Goal: Task Accomplishment & Management: Manage account settings

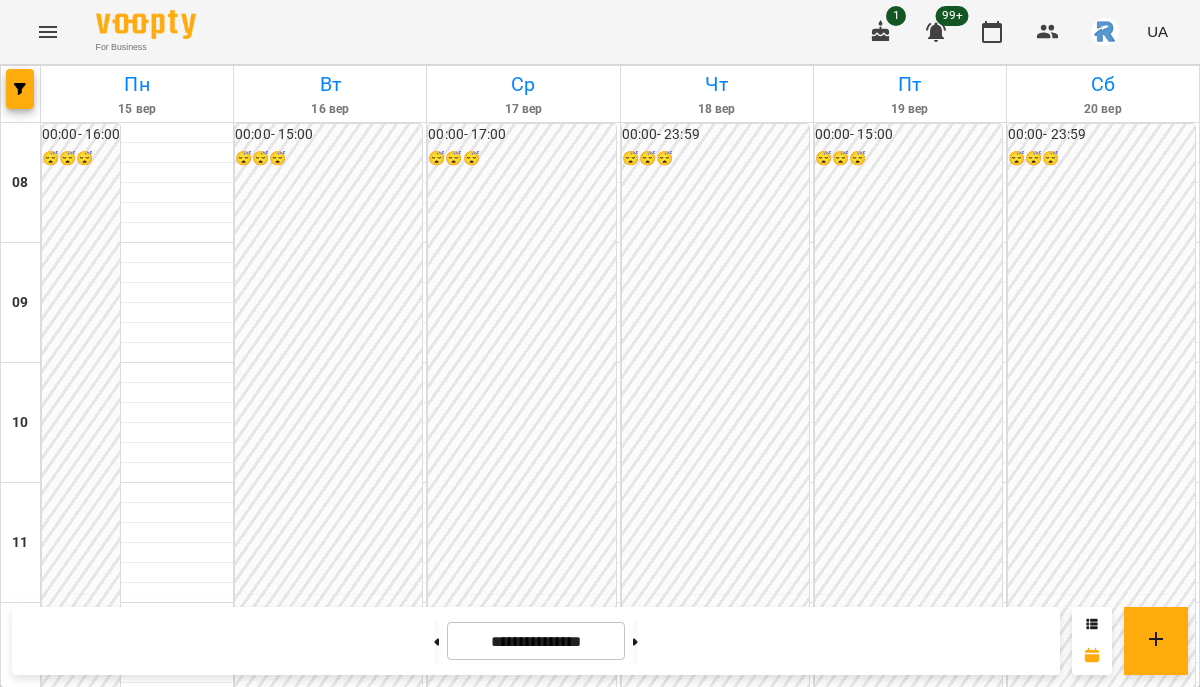
scroll to position [1041, 0]
click at [27, 80] on button "button" at bounding box center [20, 89] width 28 height 40
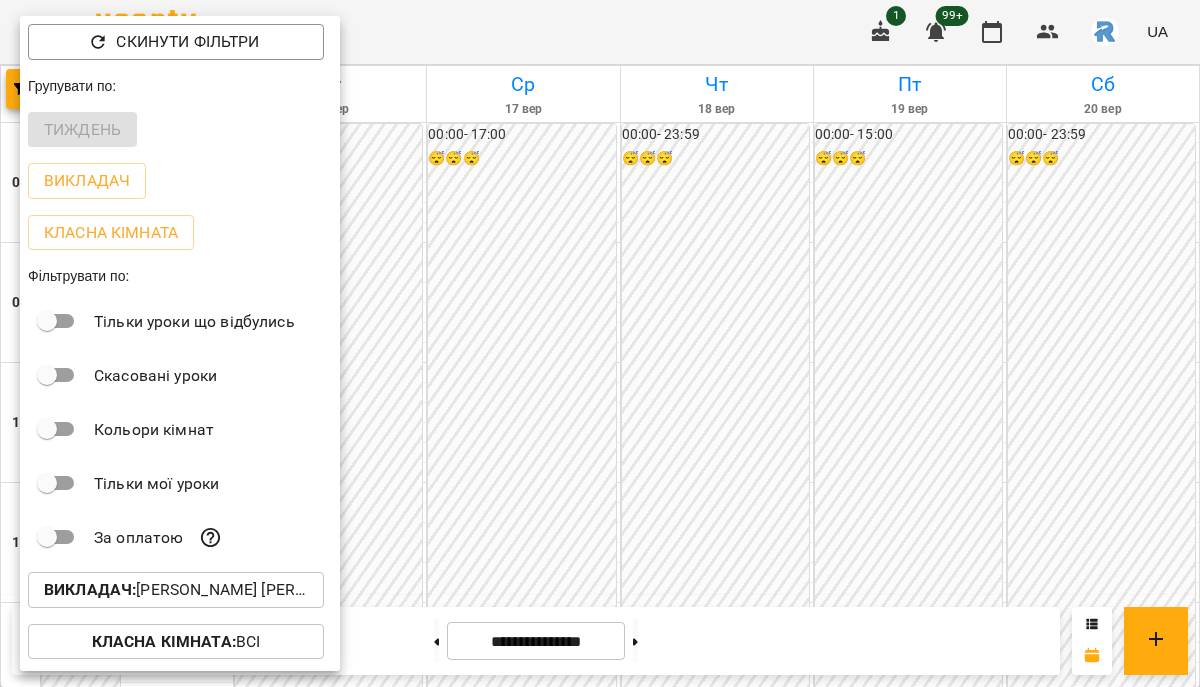
click at [186, 587] on p "Викладач : [PERSON_NAME] [PERSON_NAME]" at bounding box center [176, 590] width 264 height 24
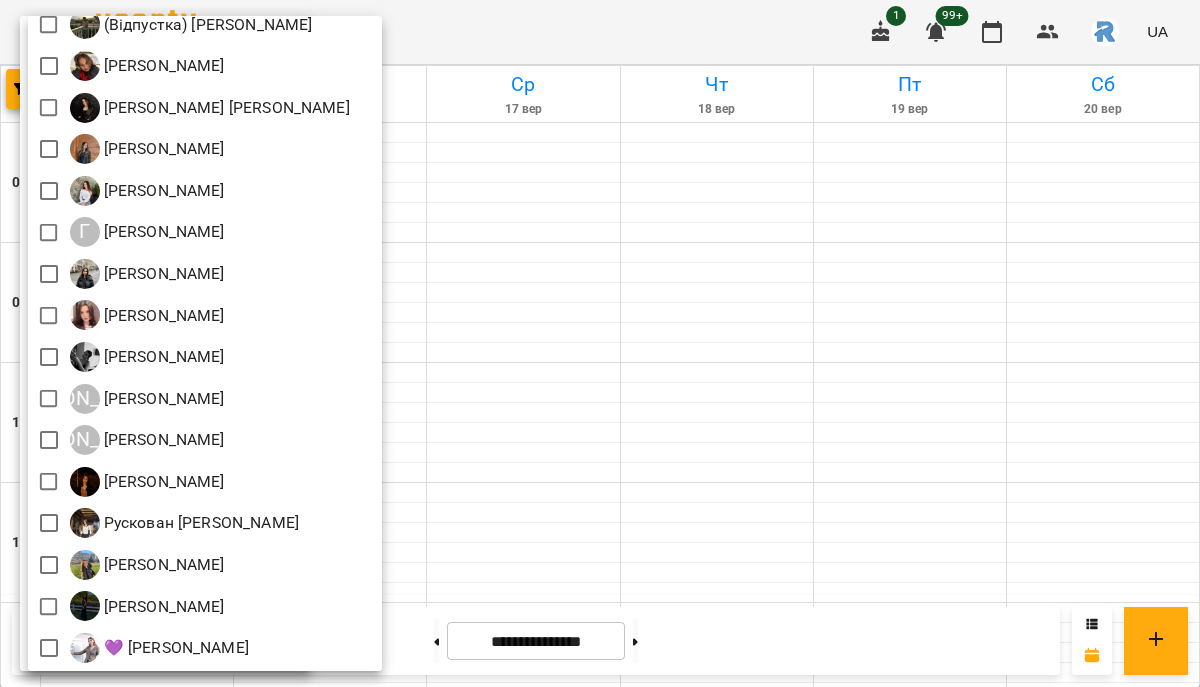
scroll to position [0, 0]
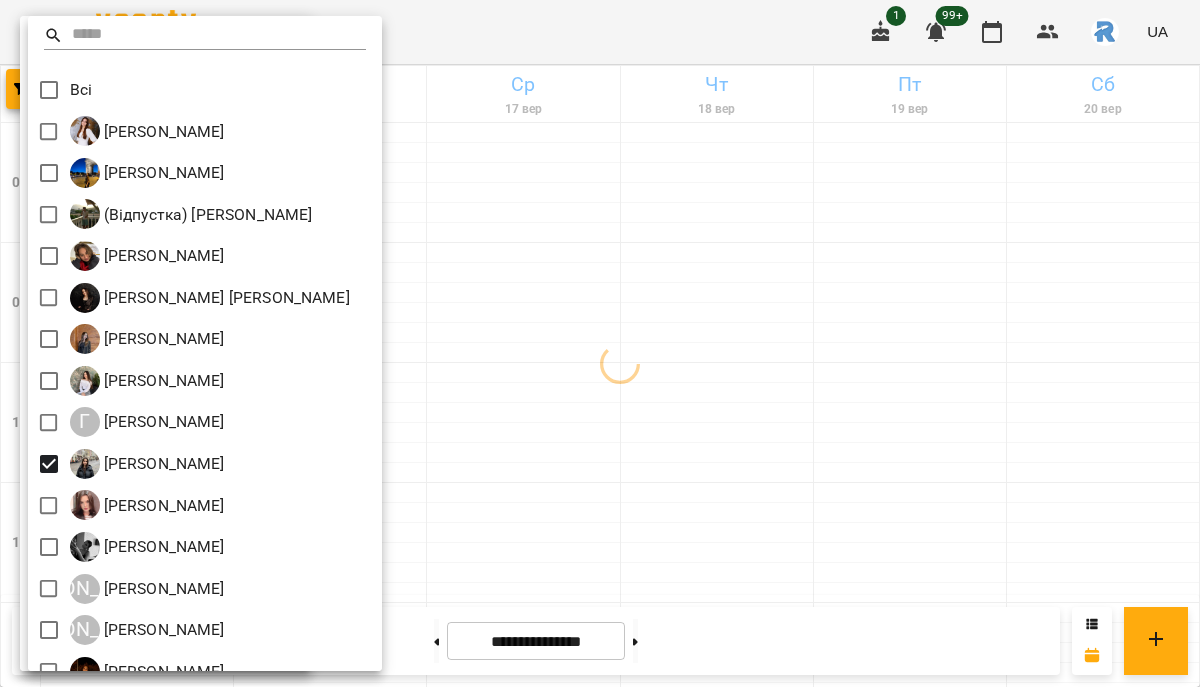
click at [659, 393] on div at bounding box center [600, 343] width 1200 height 687
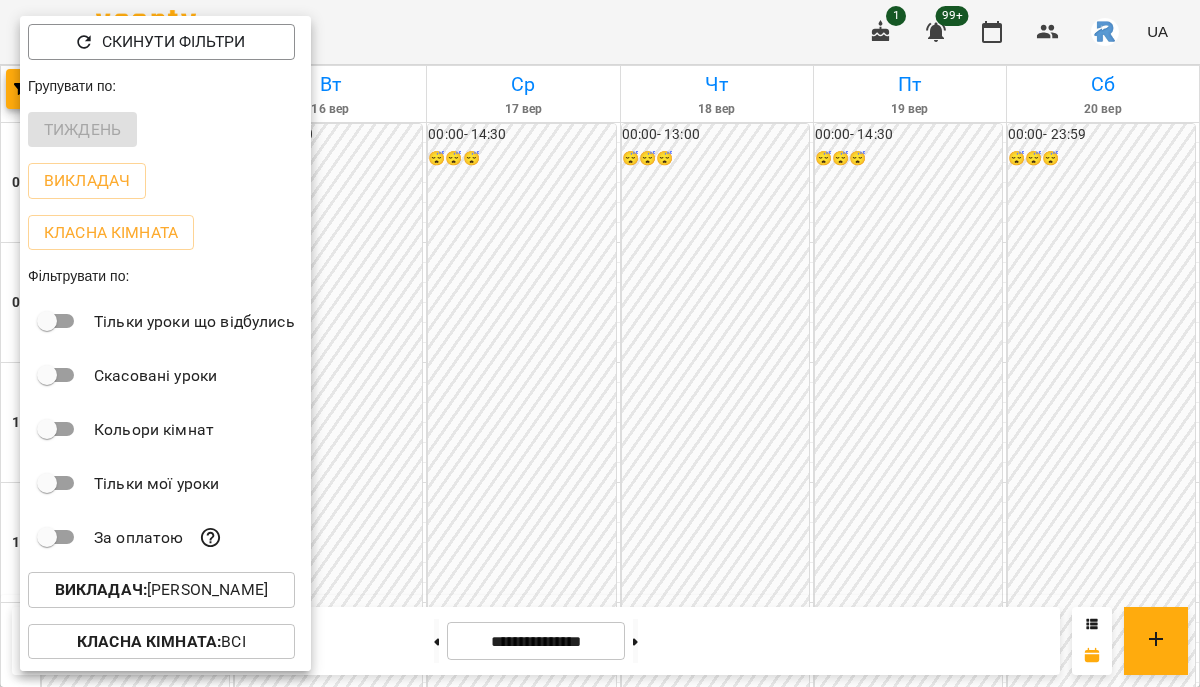
click at [629, 448] on div at bounding box center [600, 343] width 1200 height 687
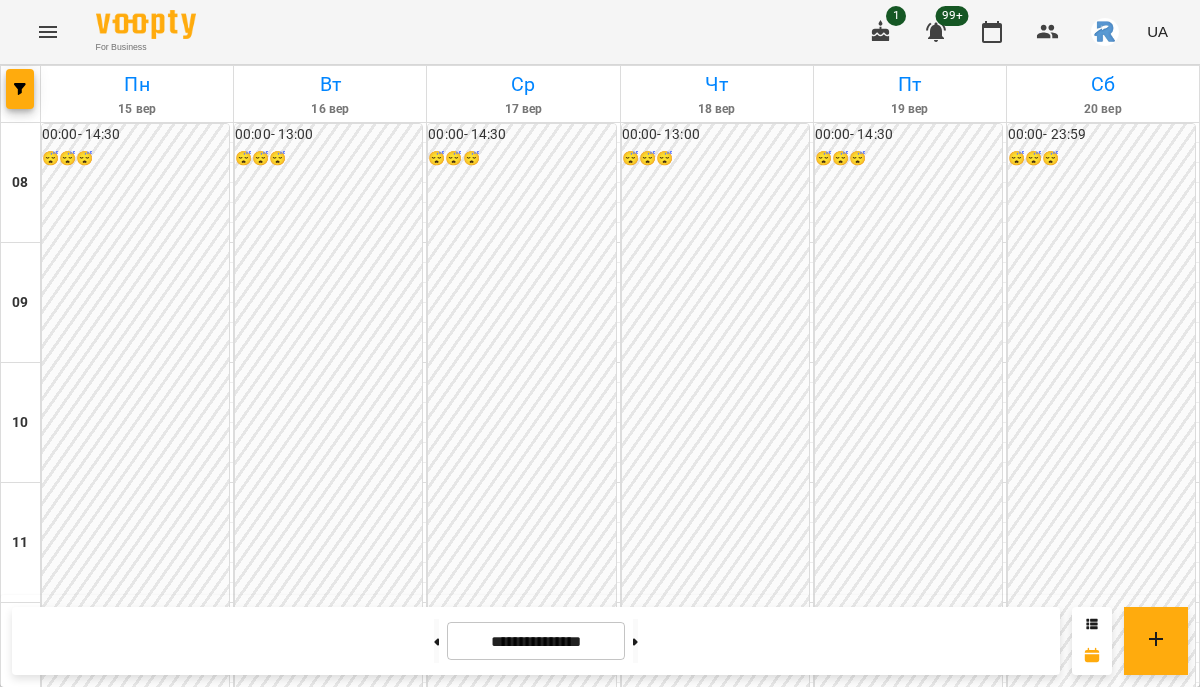
scroll to position [787, 0]
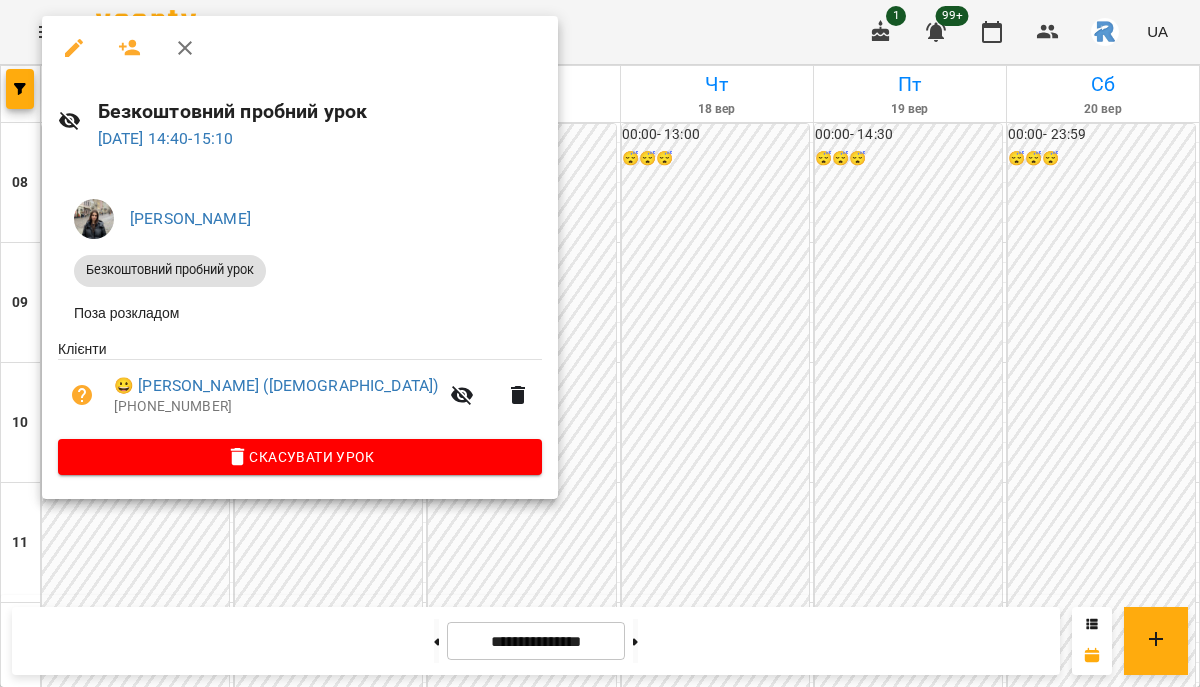
click at [683, 263] on div at bounding box center [600, 343] width 1200 height 687
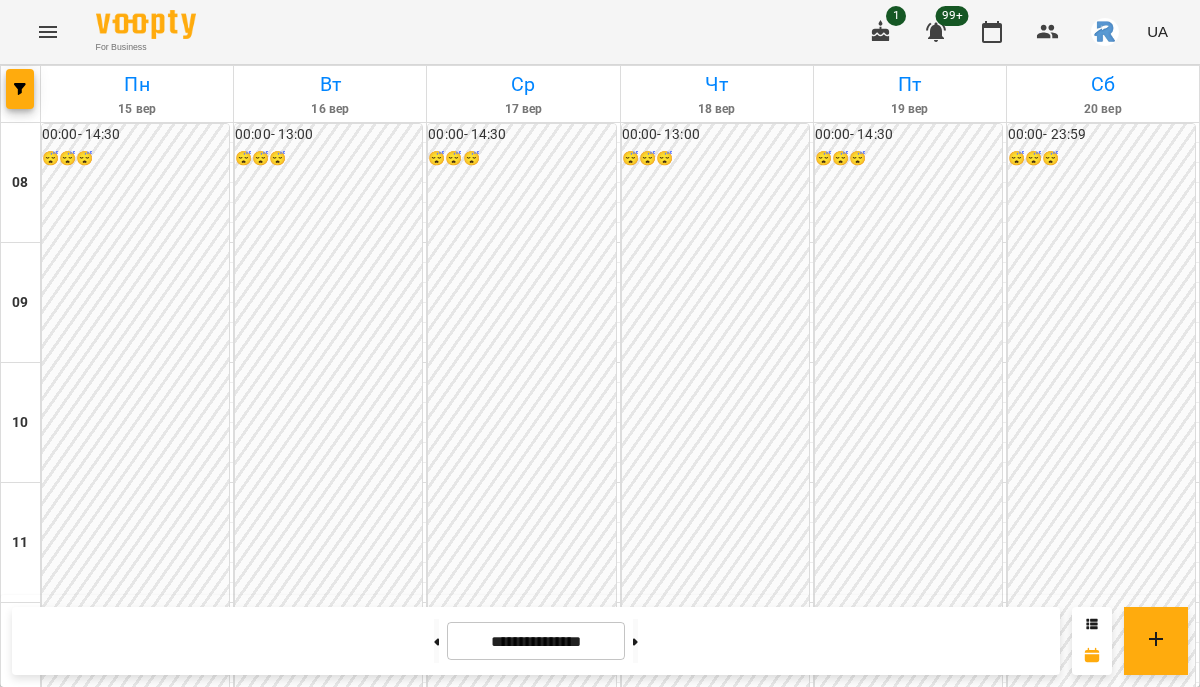
scroll to position [712, 0]
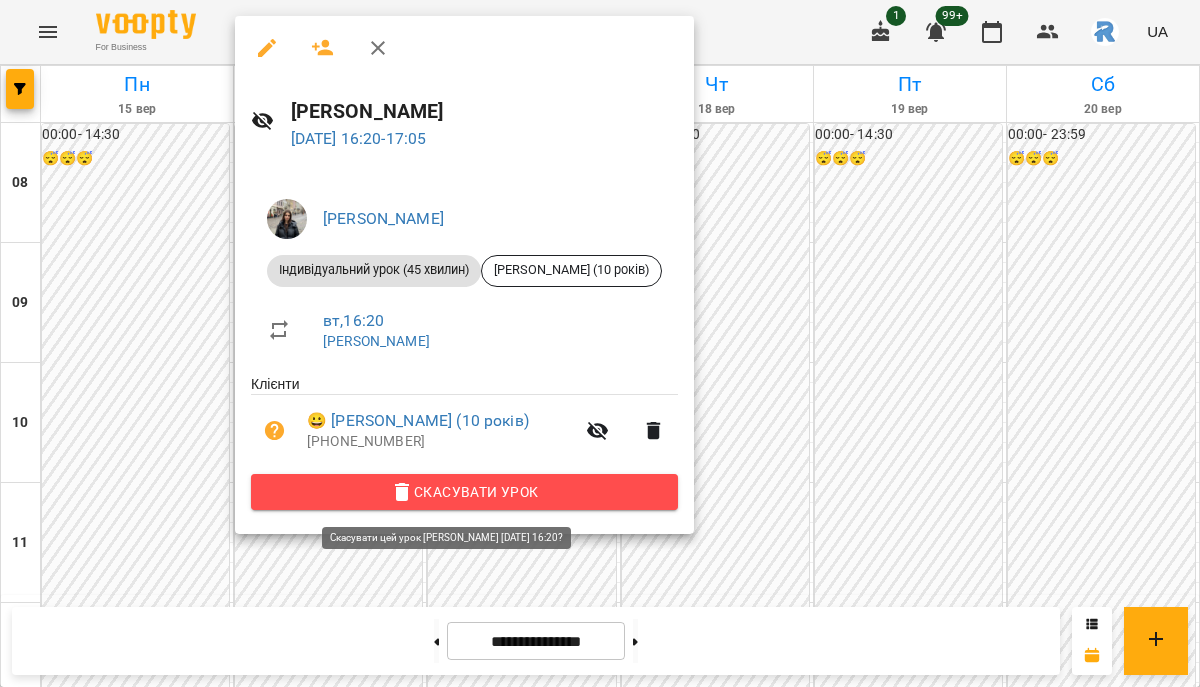
click at [484, 496] on span "Скасувати Урок" at bounding box center [464, 492] width 395 height 24
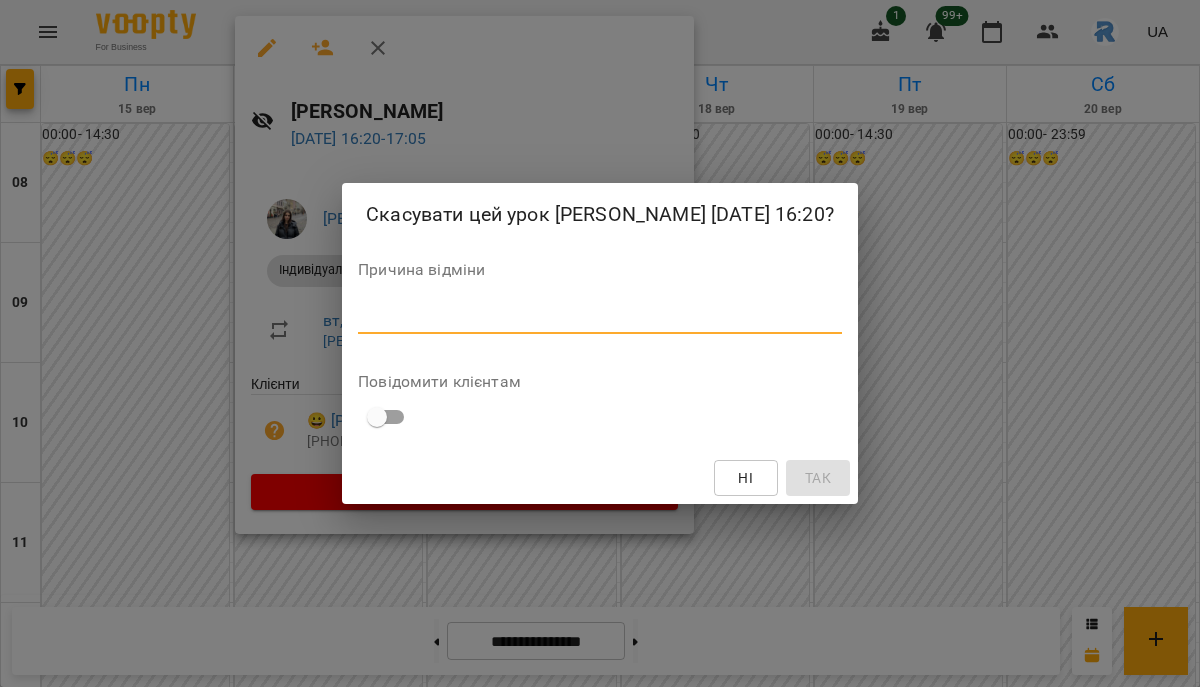
click at [358, 327] on textarea at bounding box center [600, 317] width 484 height 19
click at [358, 325] on textarea at bounding box center [600, 317] width 484 height 19
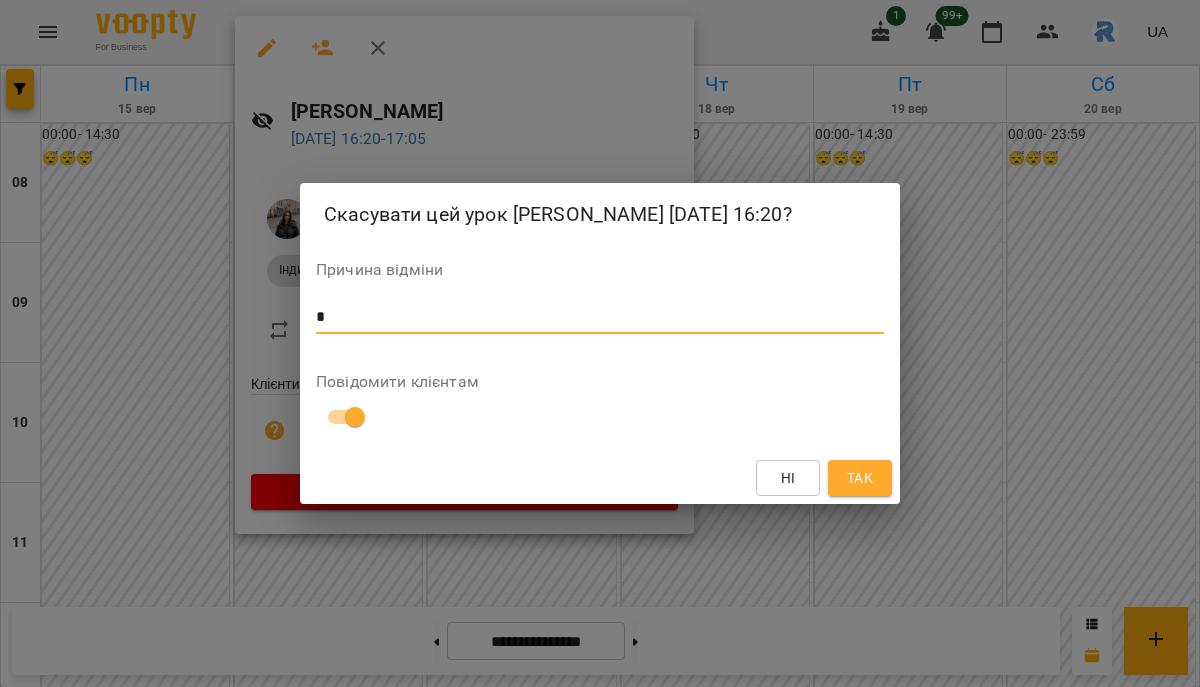
type textarea "*"
click at [866, 483] on span "Так" at bounding box center [860, 478] width 26 height 24
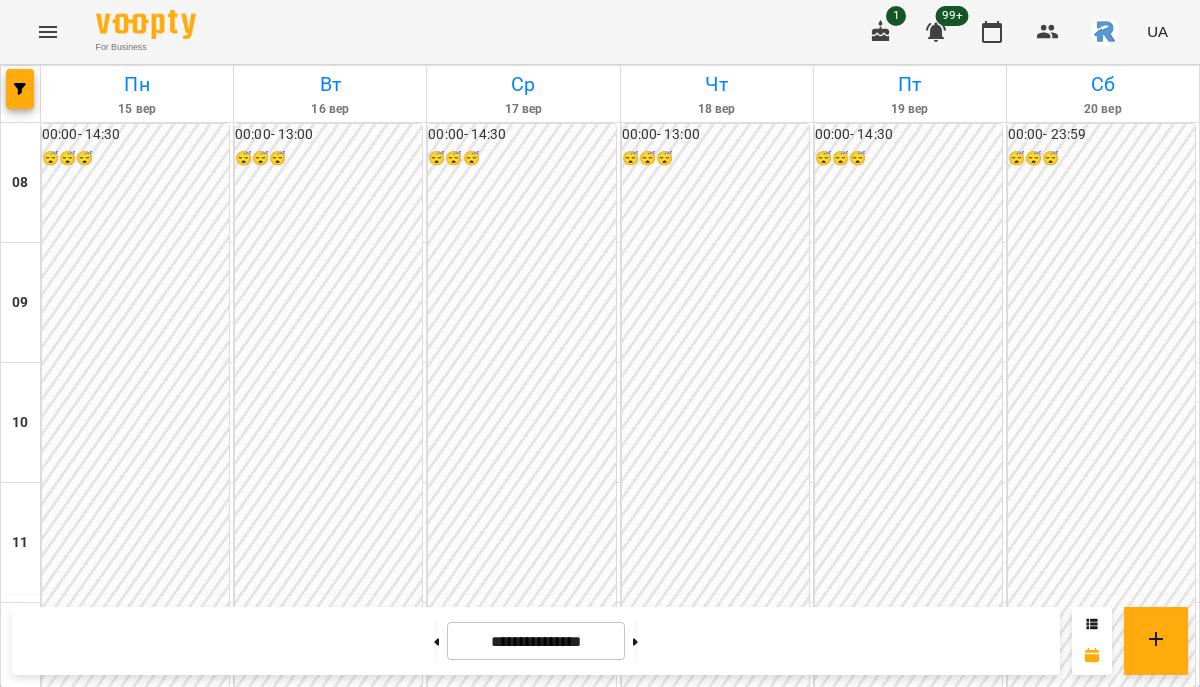
scroll to position [641, 0]
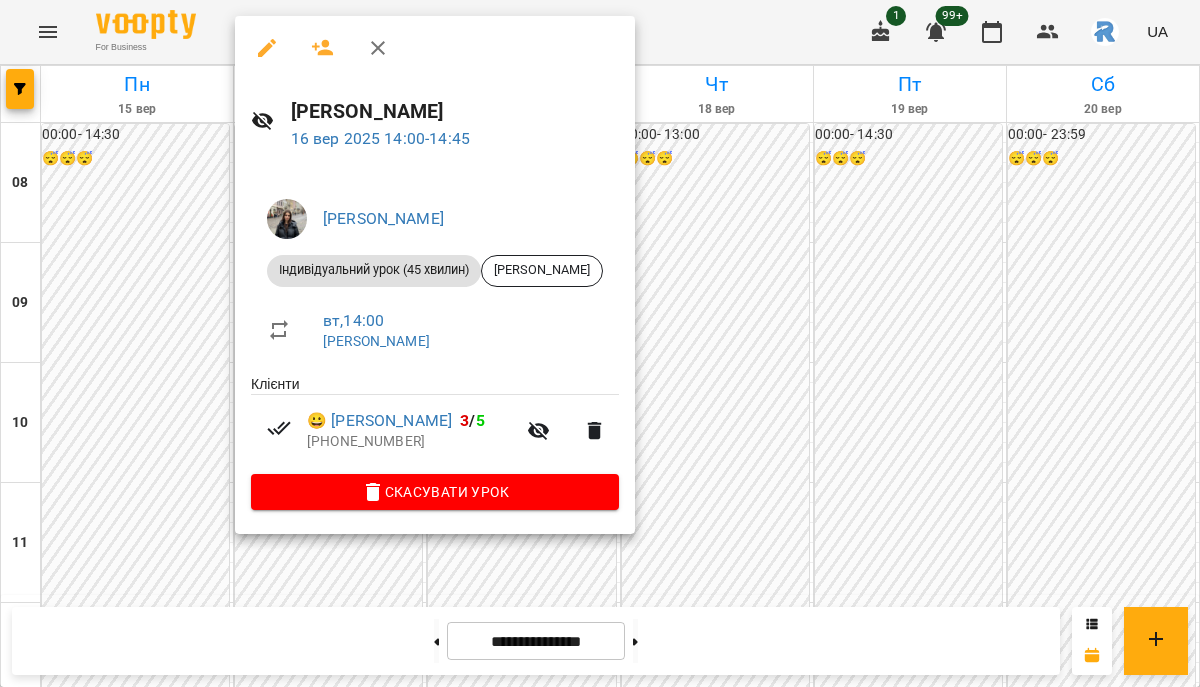
click at [258, 56] on icon "button" at bounding box center [267, 48] width 18 height 18
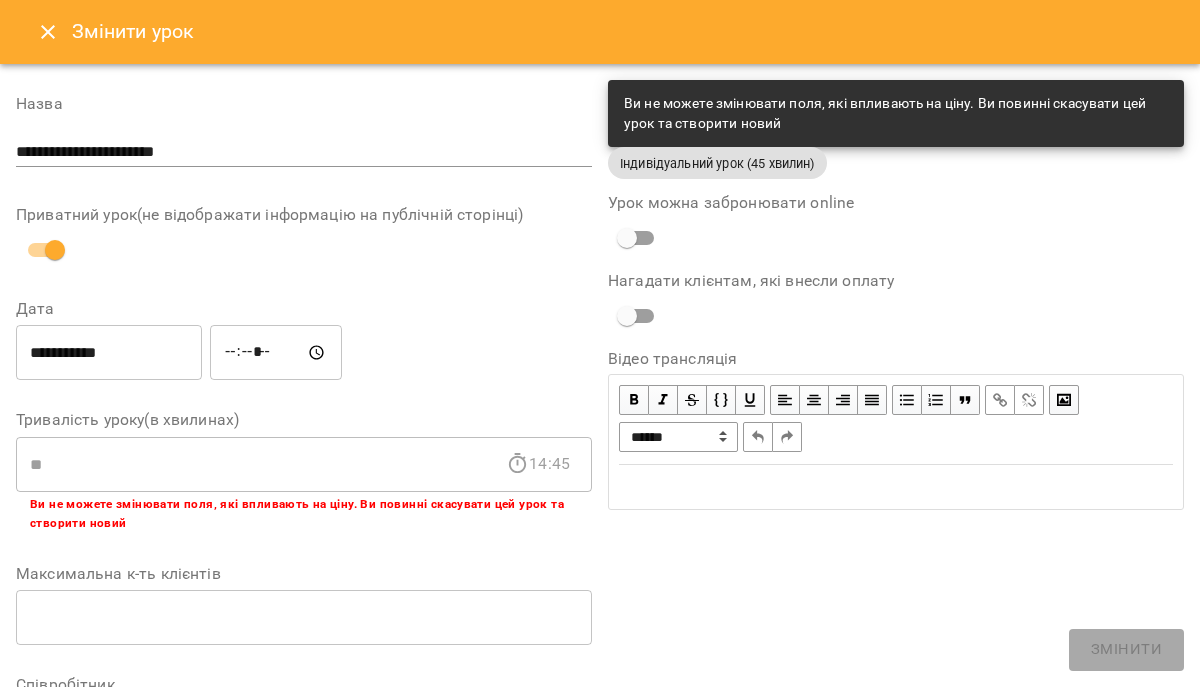
click at [74, 363] on input "**********" at bounding box center [109, 353] width 186 height 56
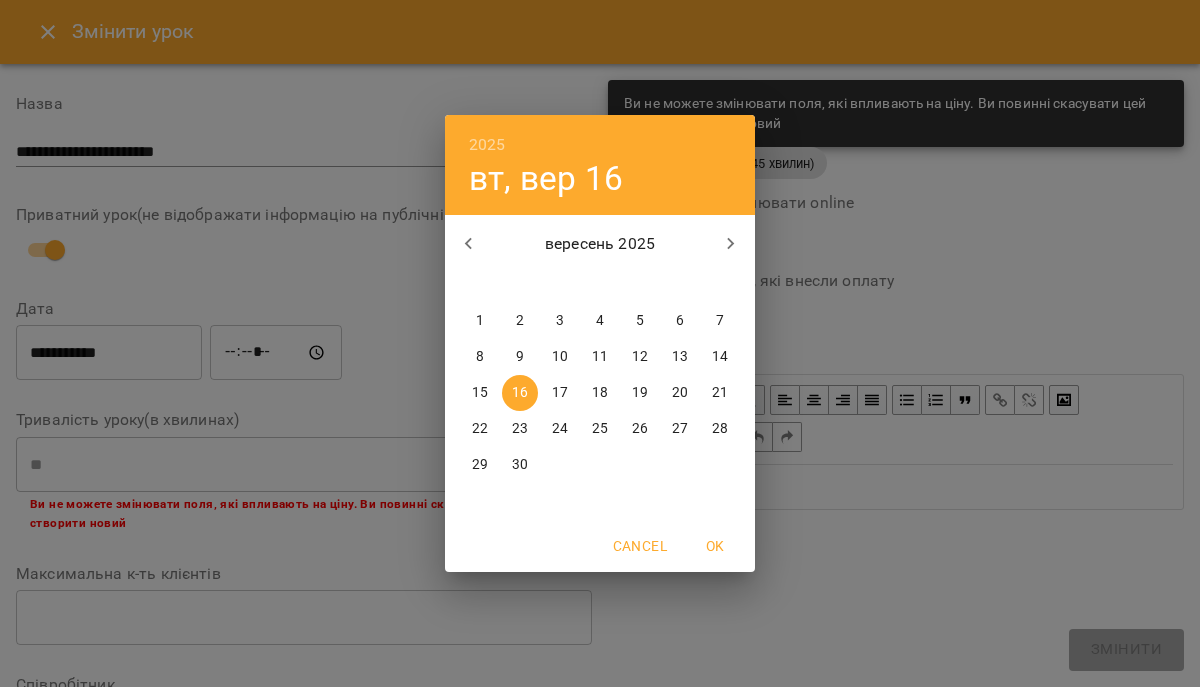
click at [563, 401] on p "17" at bounding box center [560, 393] width 16 height 20
type input "**********"
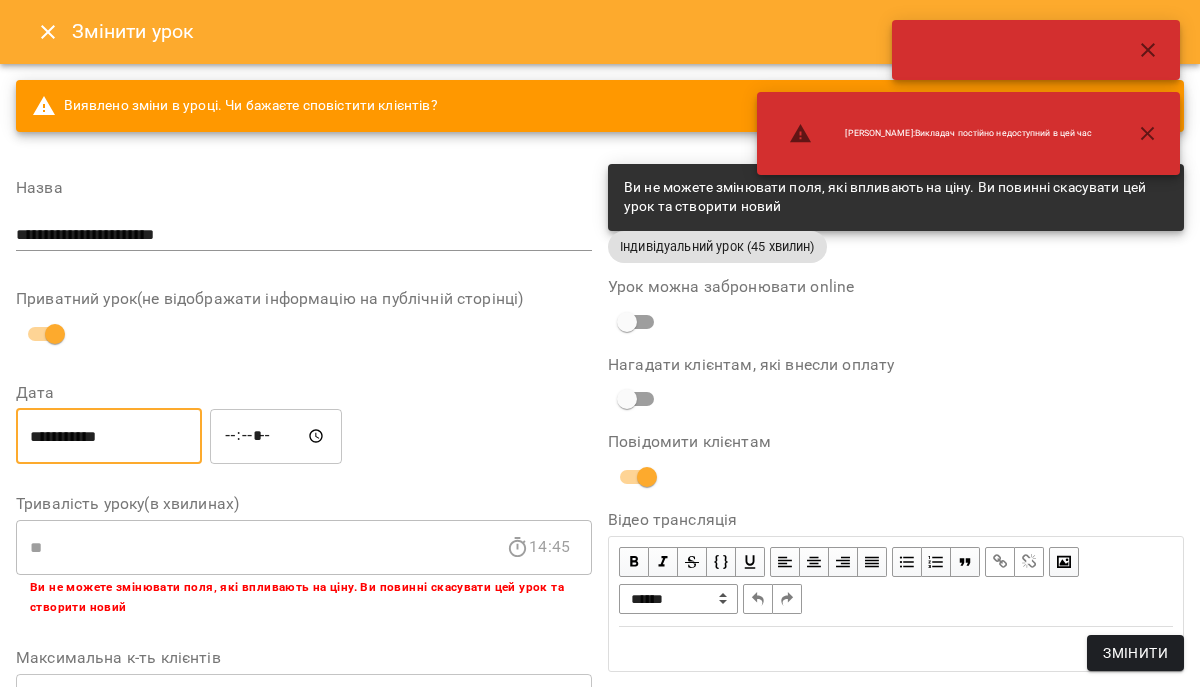
click at [239, 436] on input "*****" at bounding box center [276, 436] width 132 height 56
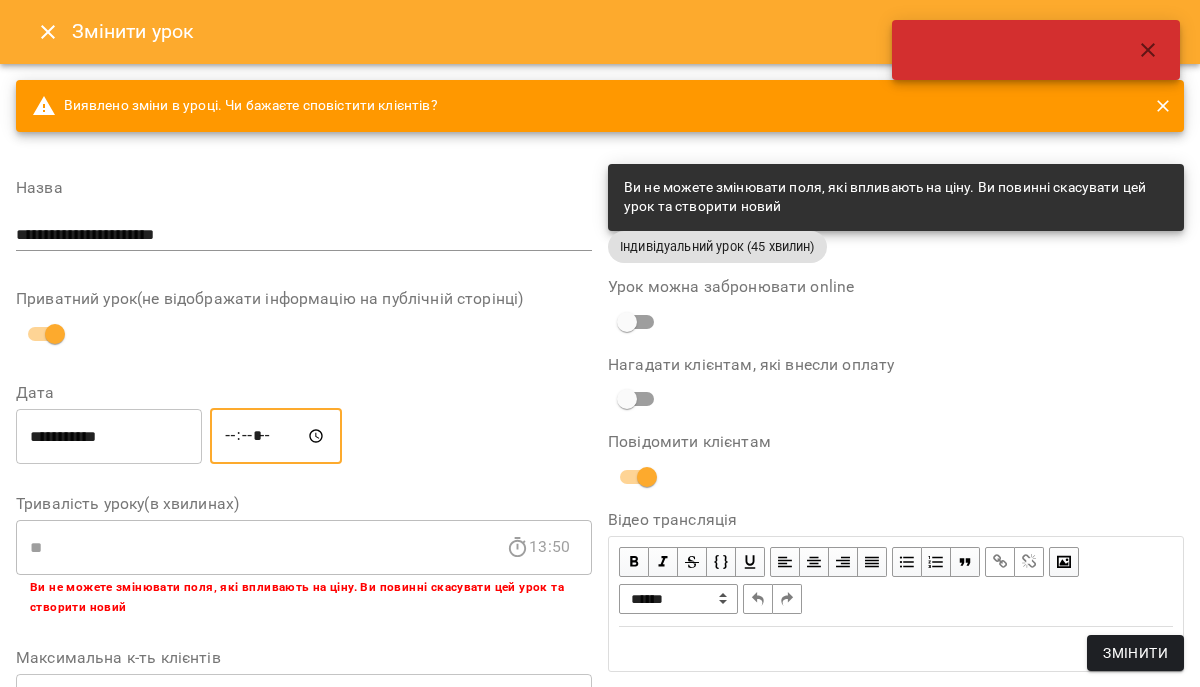
type input "*****"
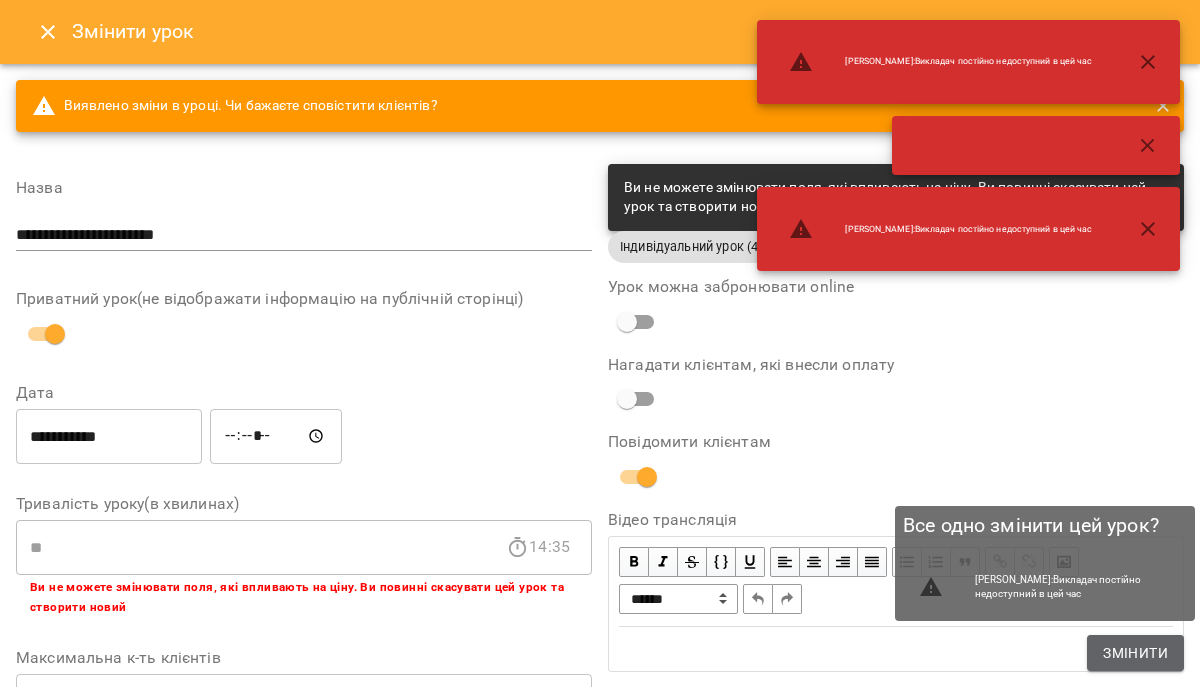
click at [1144, 646] on span "Змінити" at bounding box center [1135, 653] width 65 height 24
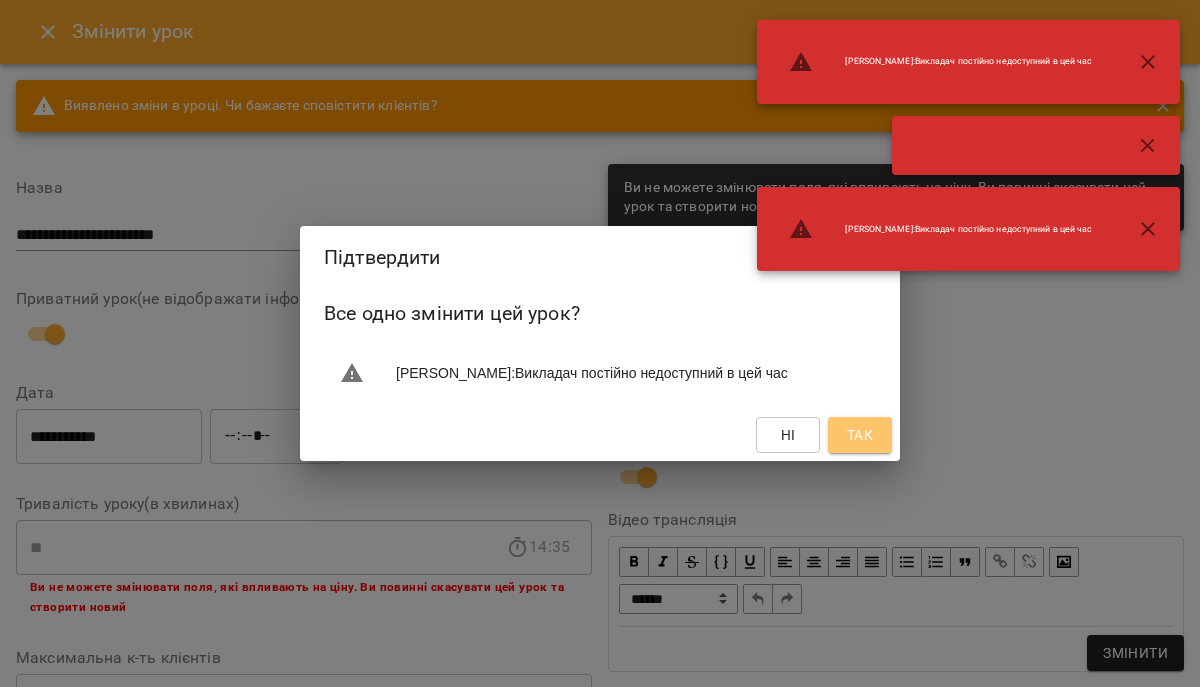
click at [879, 452] on button "Так" at bounding box center [860, 435] width 64 height 36
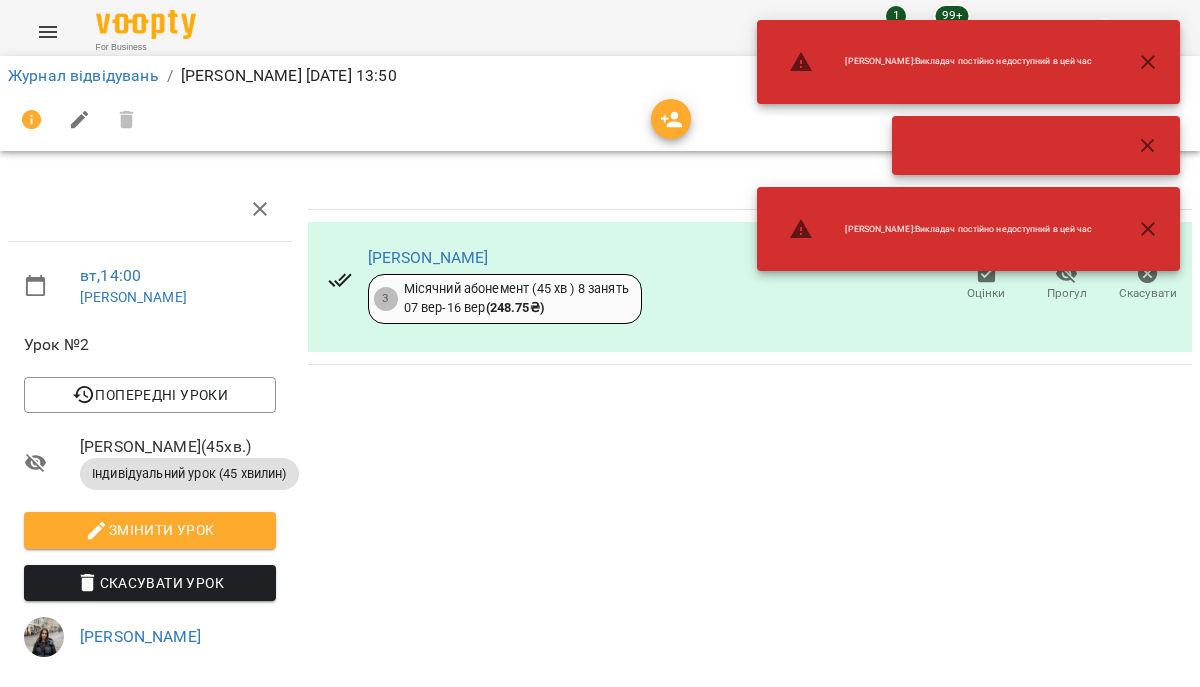
click at [1157, 155] on icon "button" at bounding box center [1148, 146] width 24 height 24
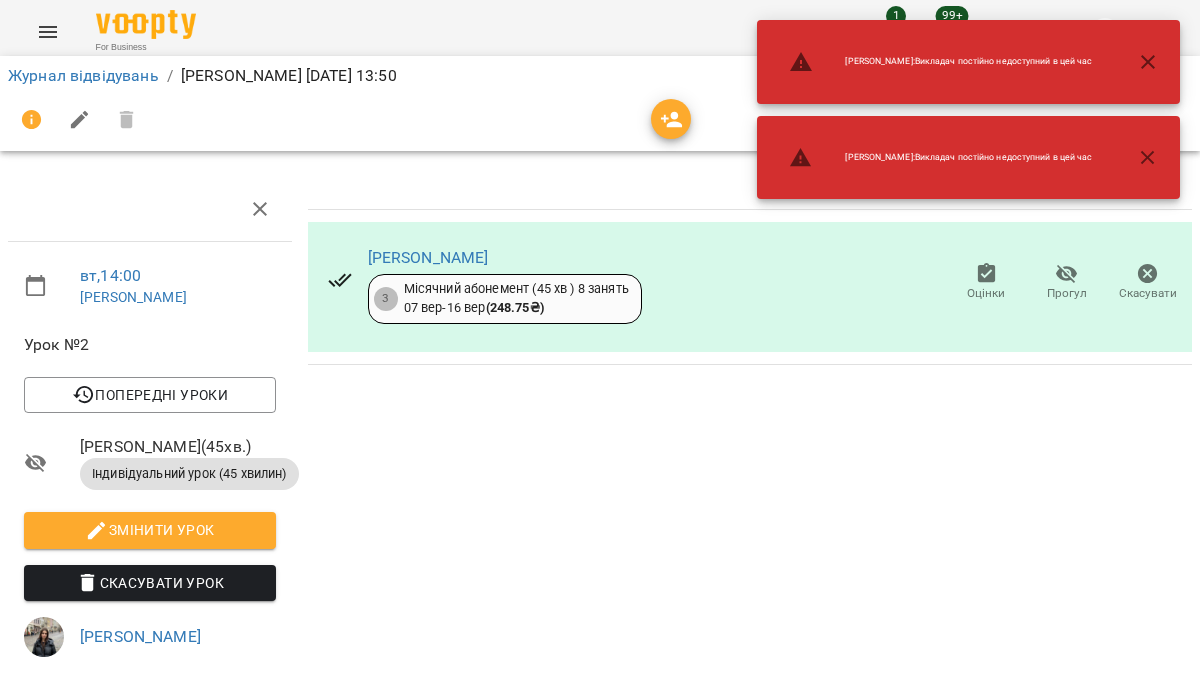
click at [1155, 56] on icon "button" at bounding box center [1148, 62] width 24 height 24
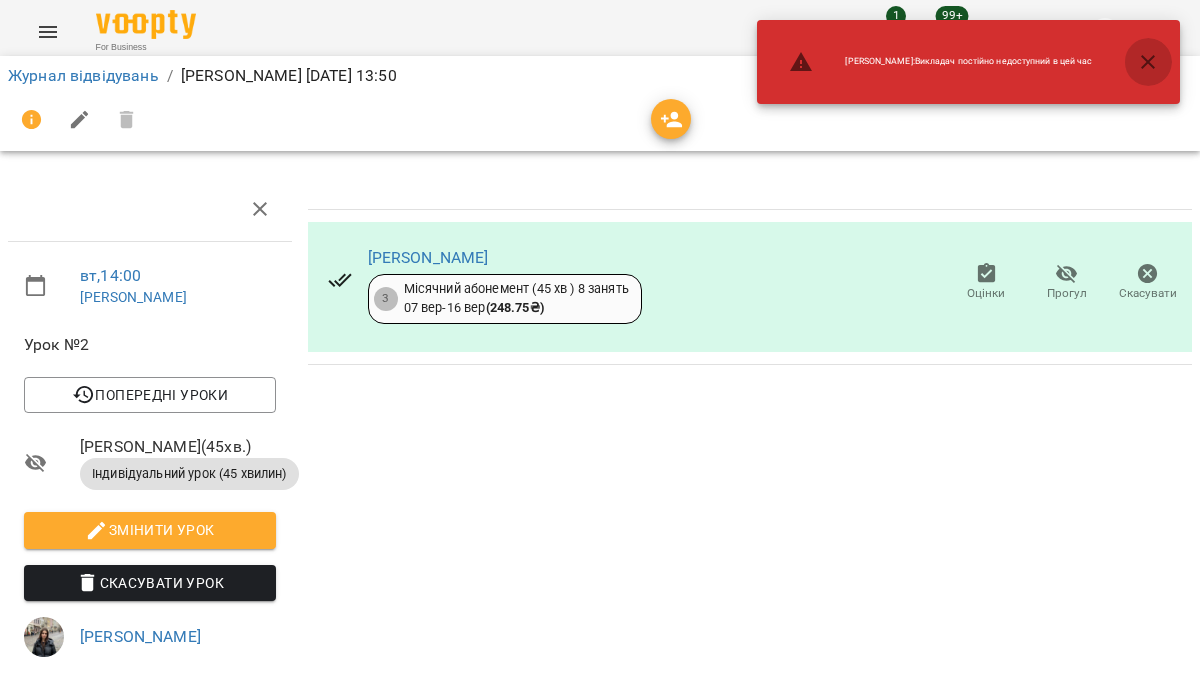
click at [1151, 67] on icon "button" at bounding box center [1148, 62] width 24 height 24
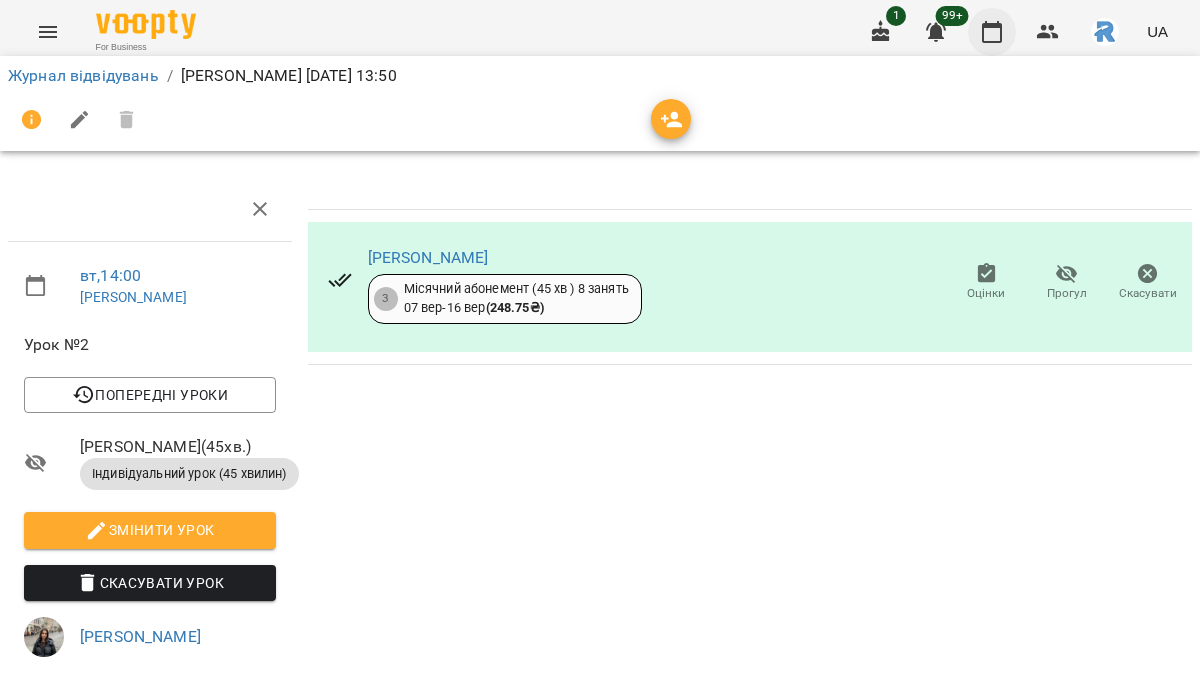
click at [997, 29] on icon "button" at bounding box center [992, 32] width 24 height 24
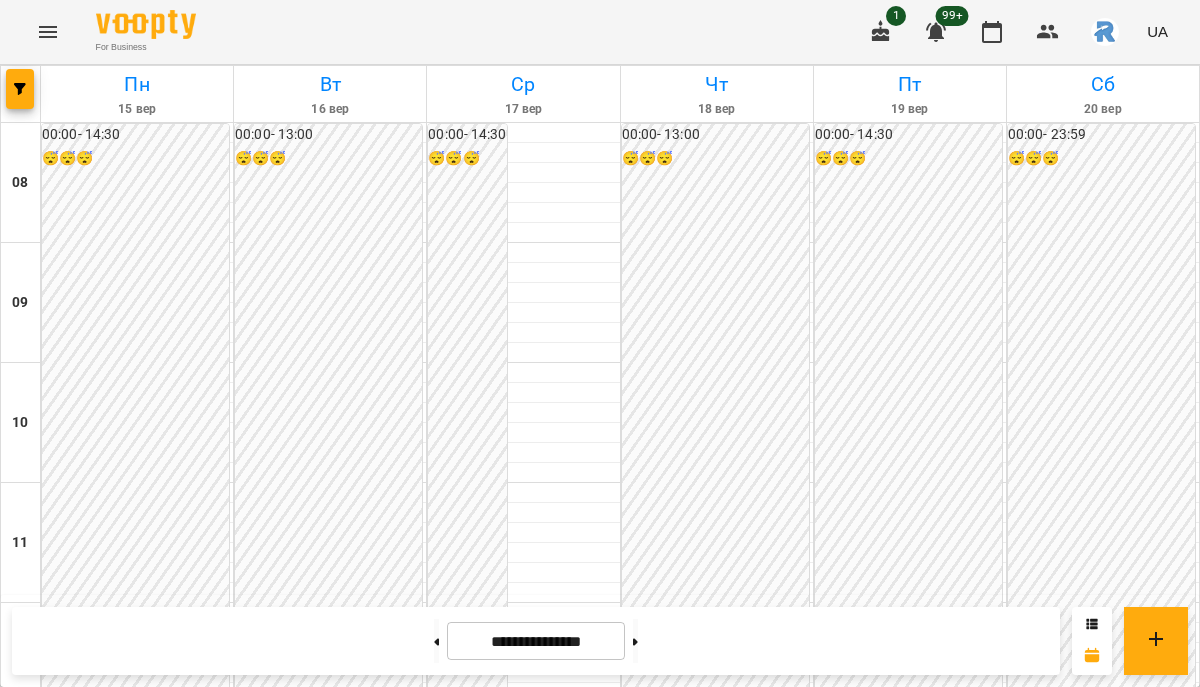
scroll to position [440, 0]
click at [19, 87] on icon "button" at bounding box center [20, 89] width 12 height 12
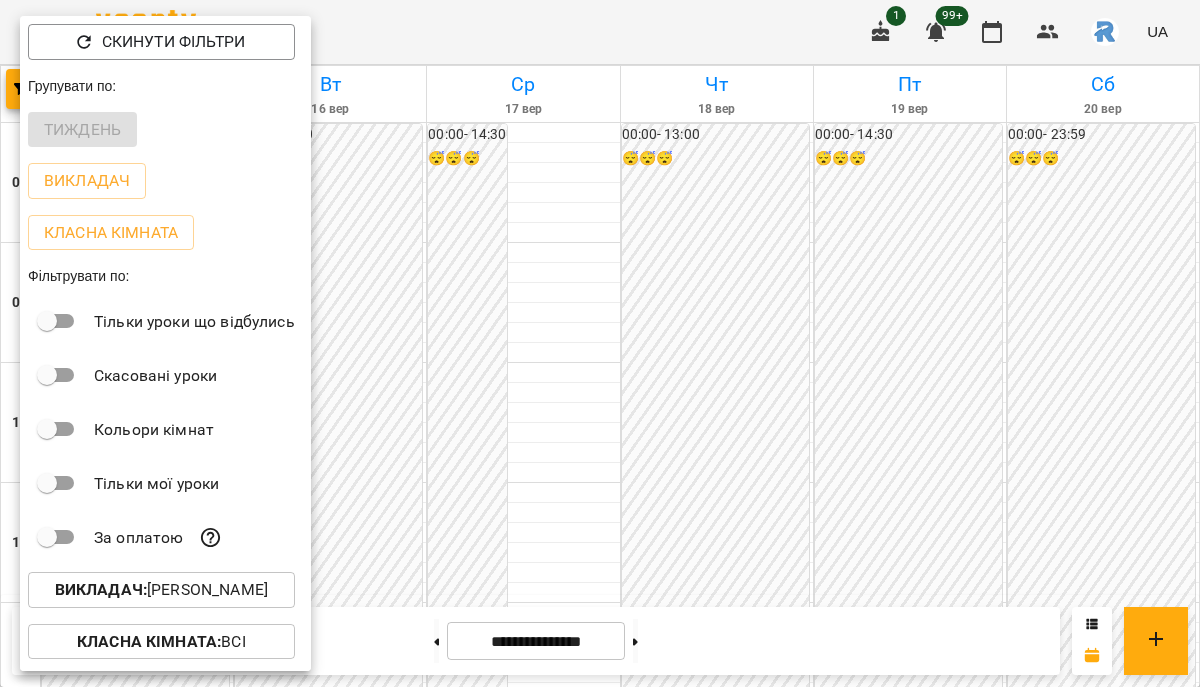
click at [217, 595] on p "Викладач : [PERSON_NAME]" at bounding box center [161, 590] width 213 height 24
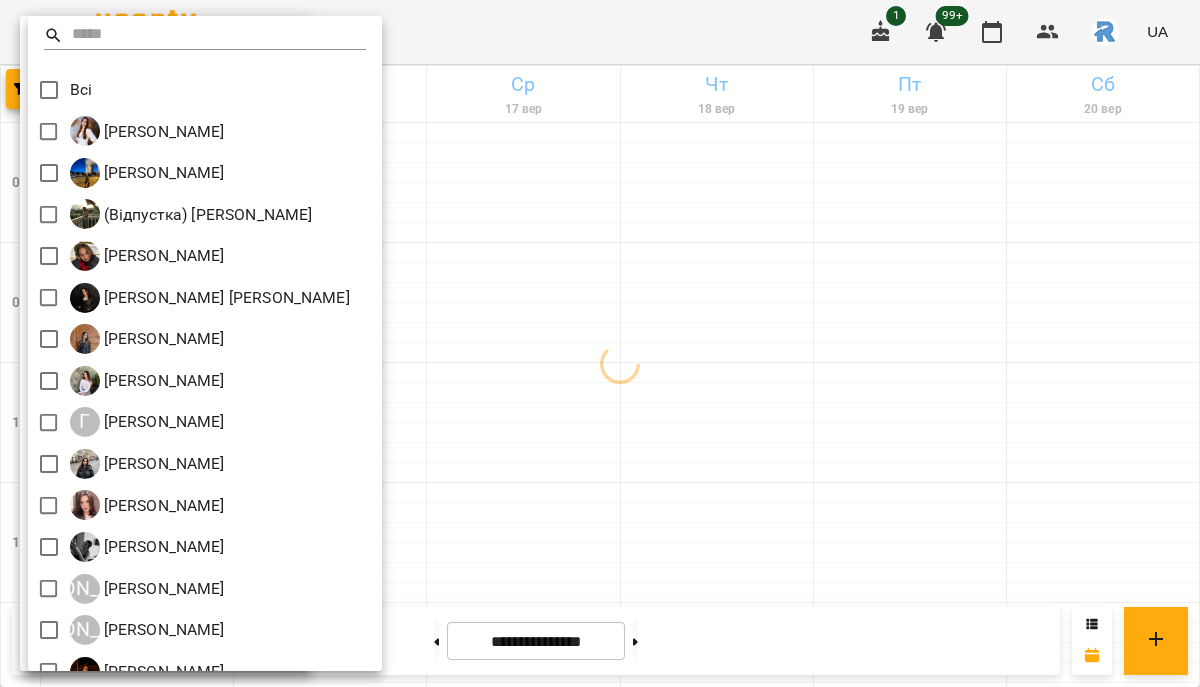
scroll to position [483, 0]
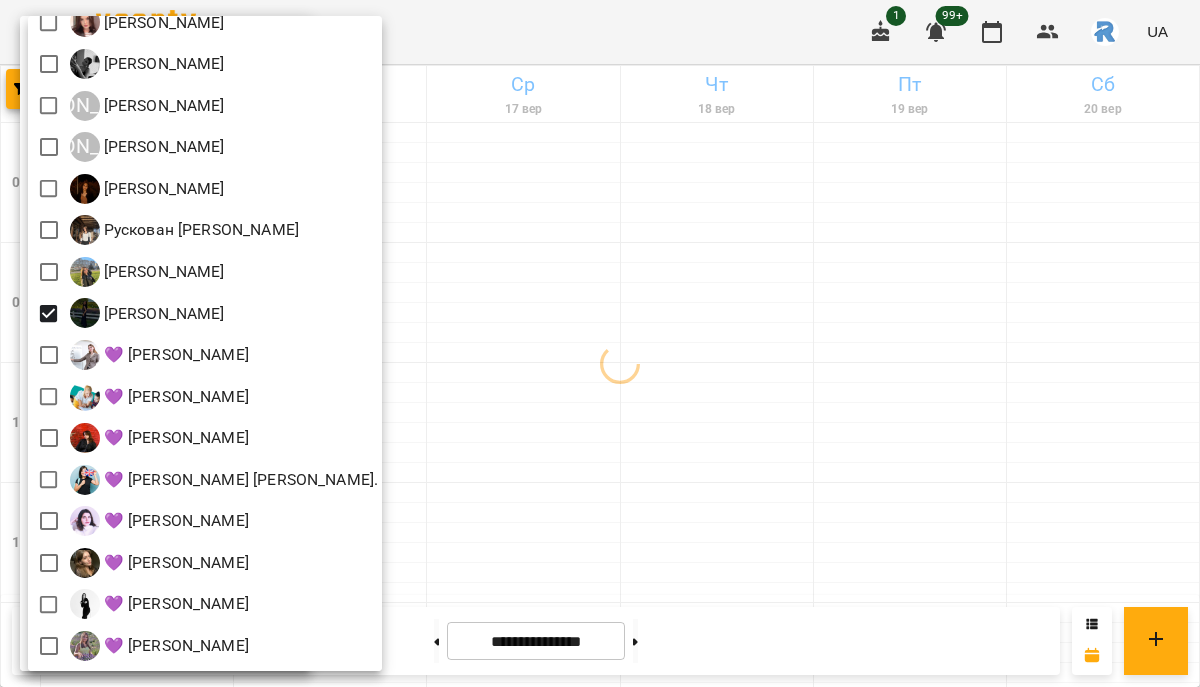
click at [719, 484] on div at bounding box center [600, 343] width 1200 height 687
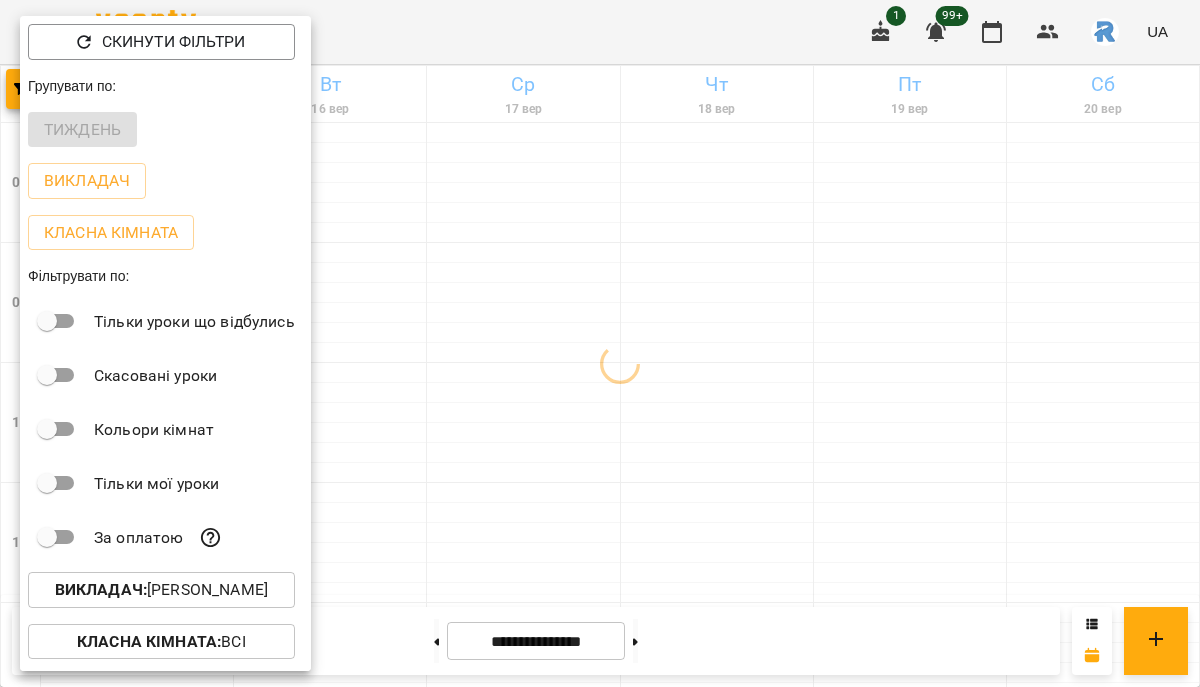
click at [719, 484] on div at bounding box center [600, 343] width 1200 height 687
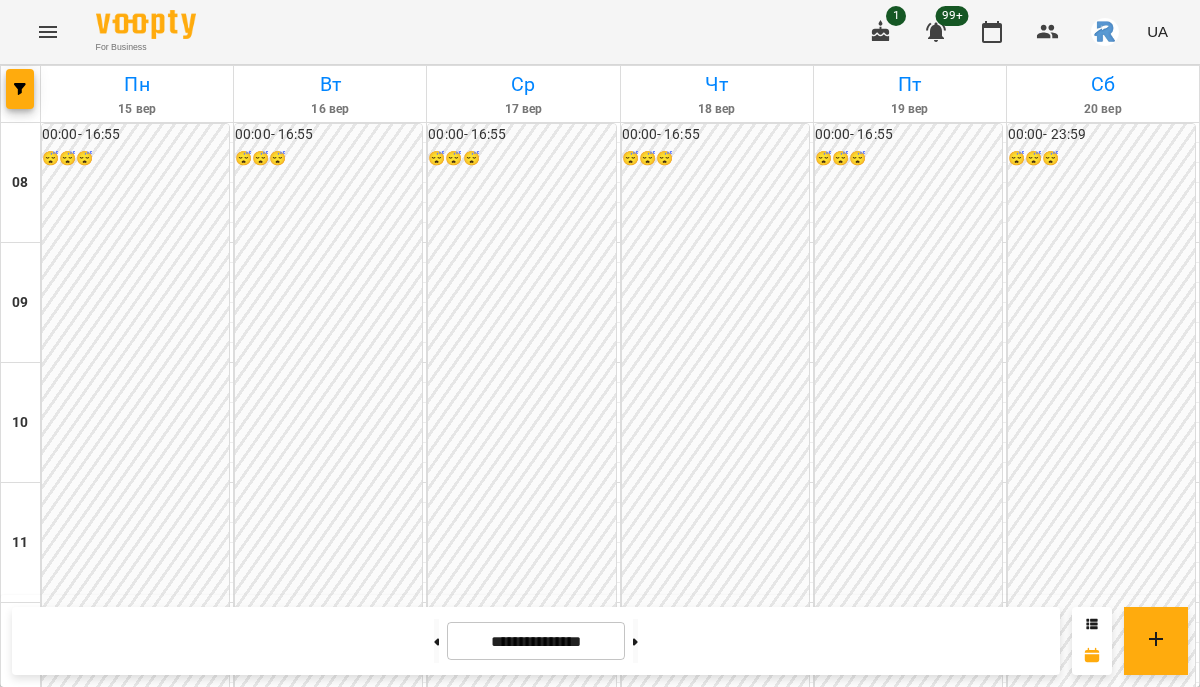
scroll to position [1086, 0]
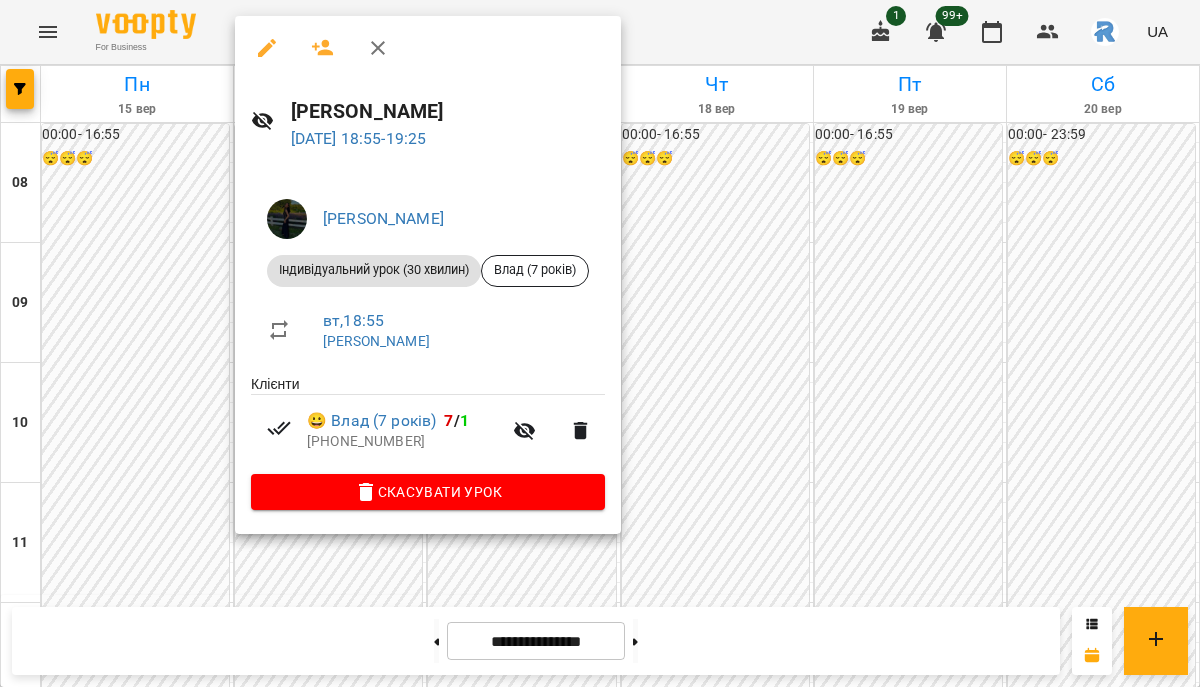
click at [631, 313] on div at bounding box center [600, 343] width 1200 height 687
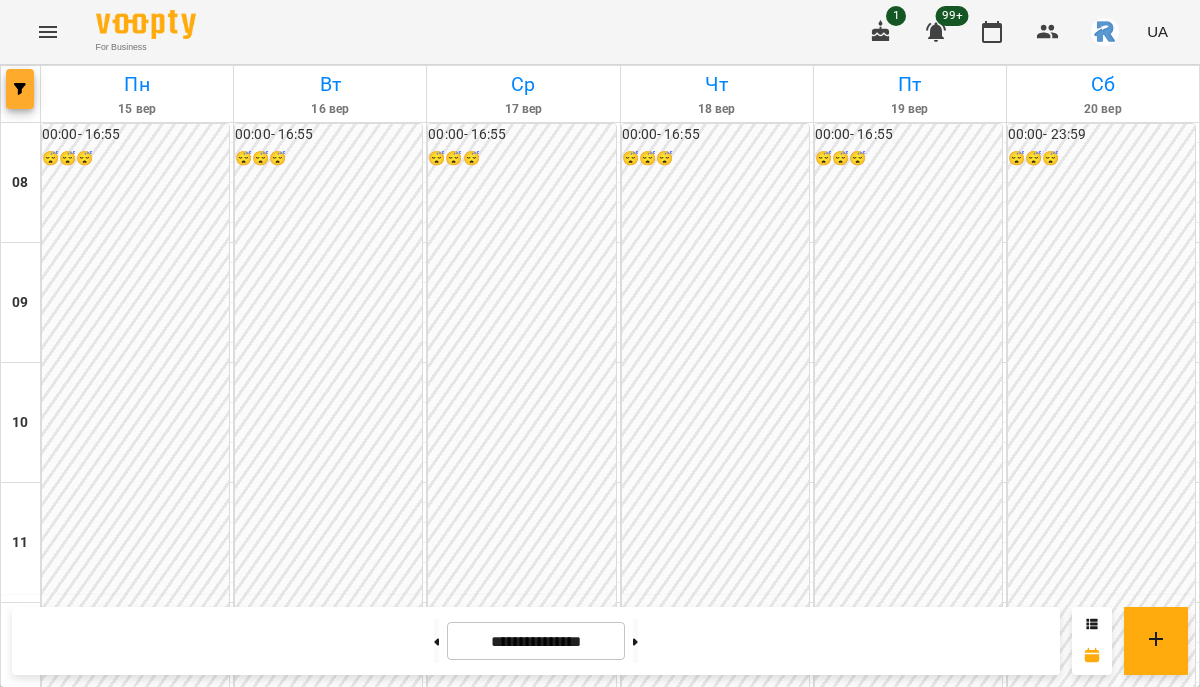
click at [32, 94] on span "button" at bounding box center [20, 89] width 28 height 12
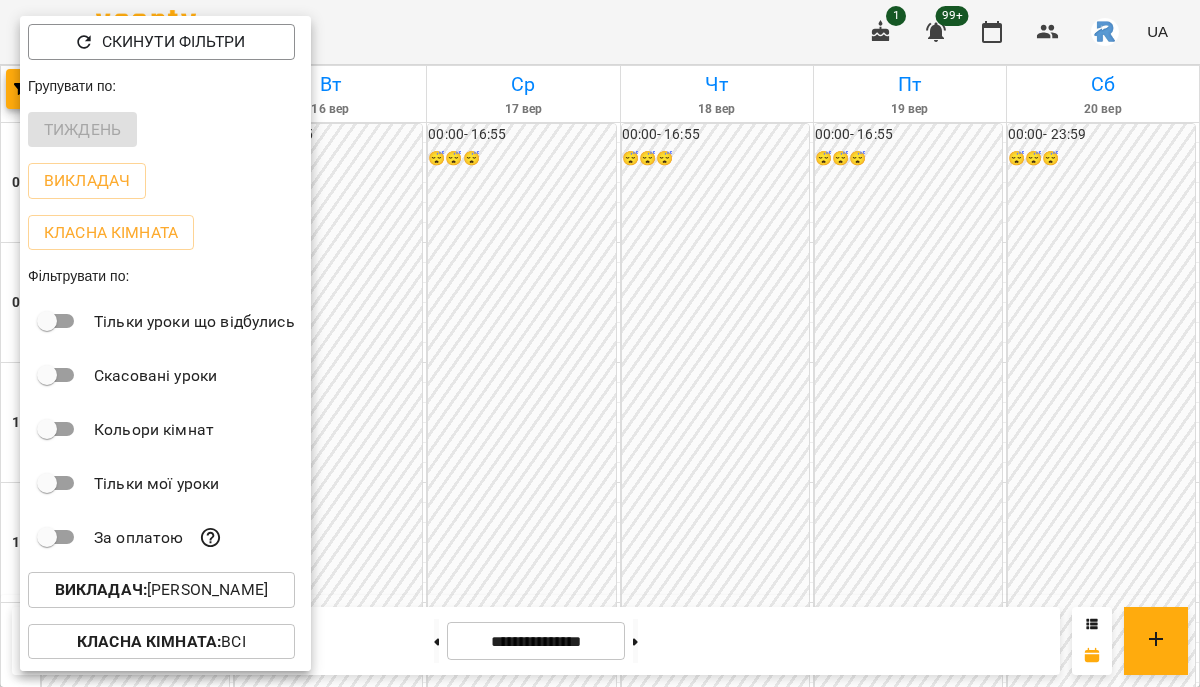
click at [163, 598] on p "Викладач : [PERSON_NAME]" at bounding box center [161, 590] width 213 height 24
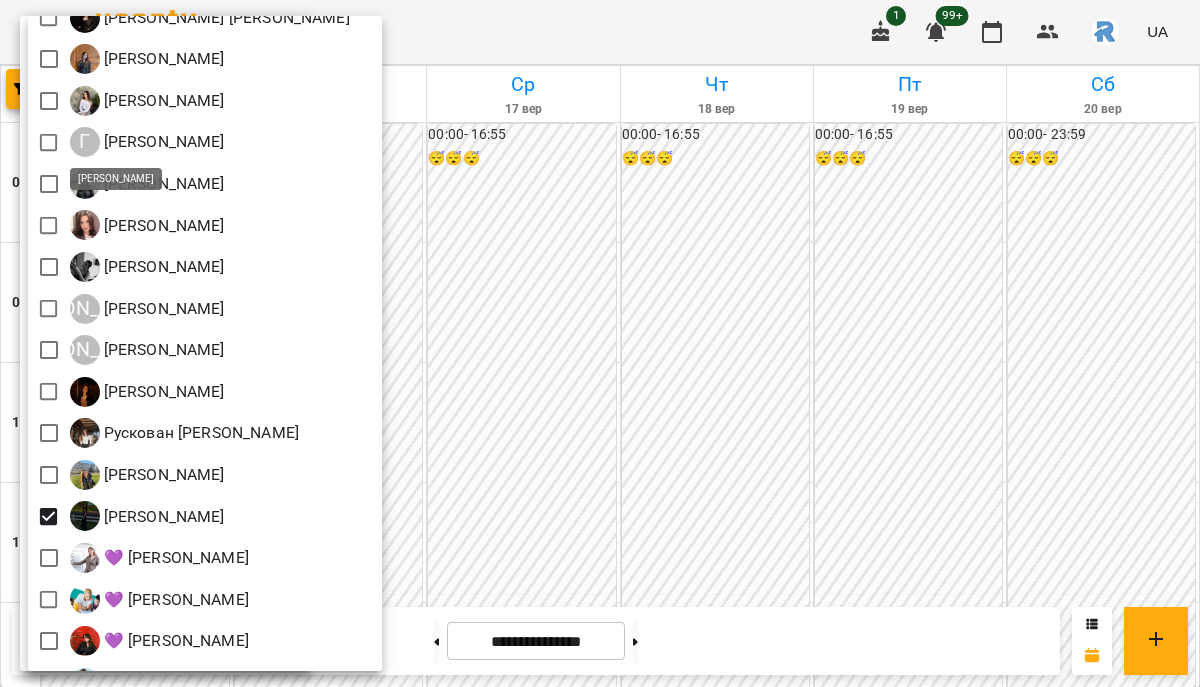
scroll to position [483, 0]
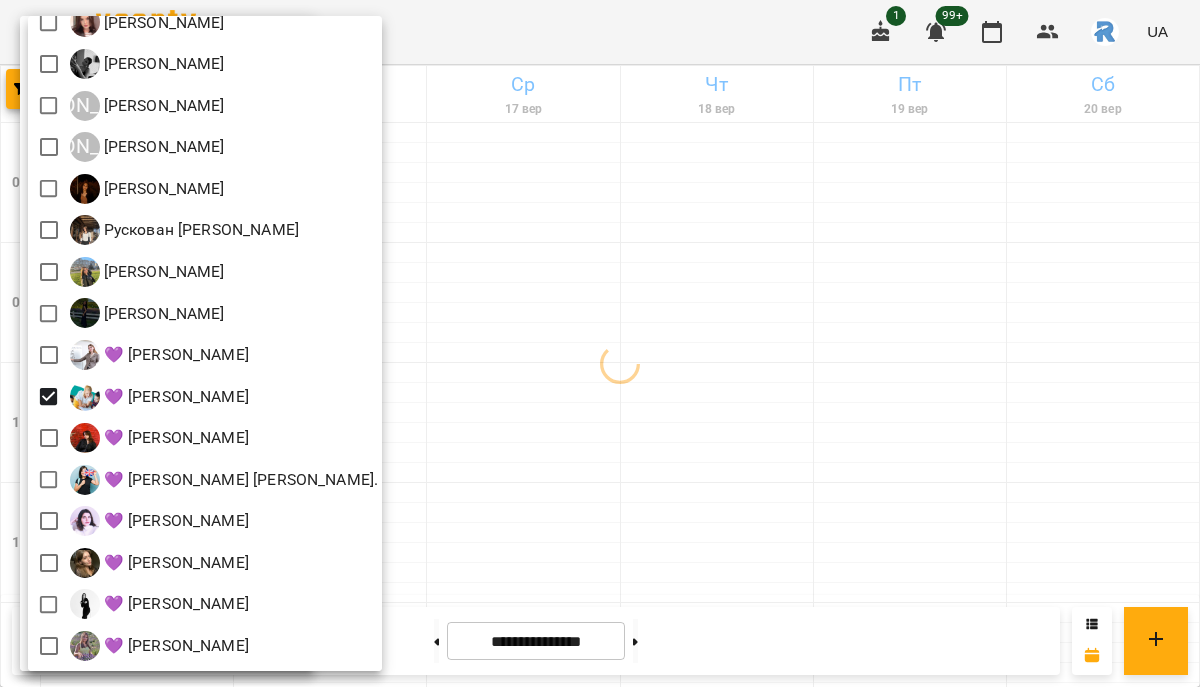
click at [581, 390] on div at bounding box center [600, 343] width 1200 height 687
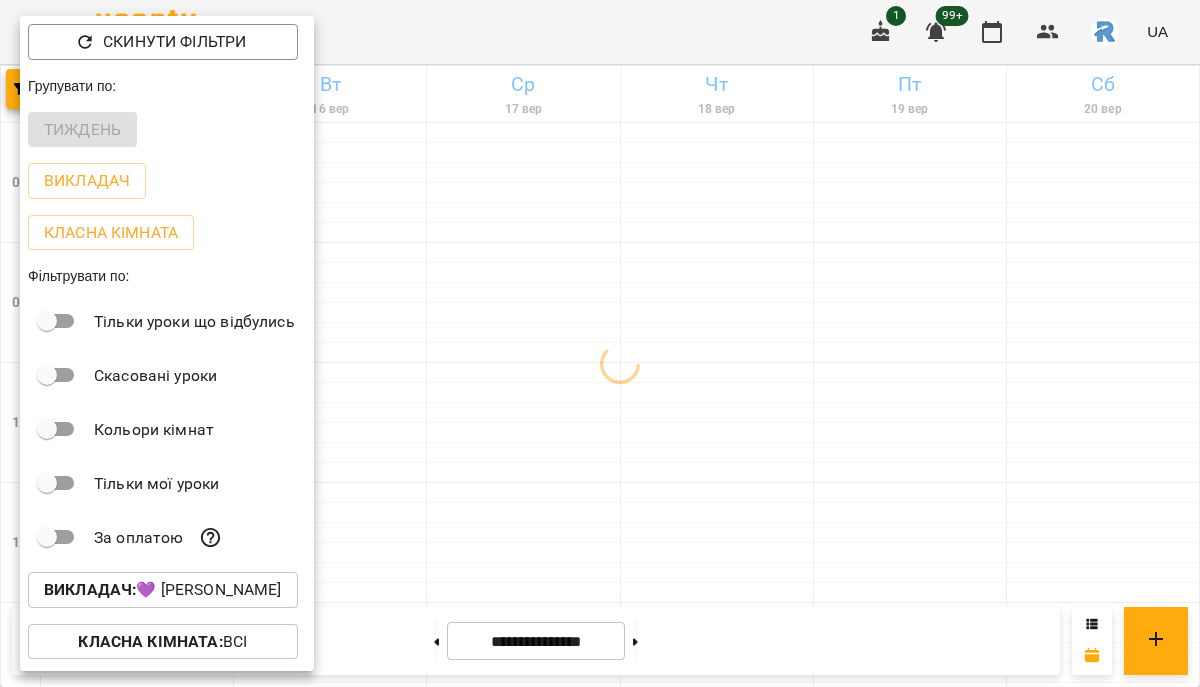
click at [581, 390] on div at bounding box center [600, 343] width 1200 height 687
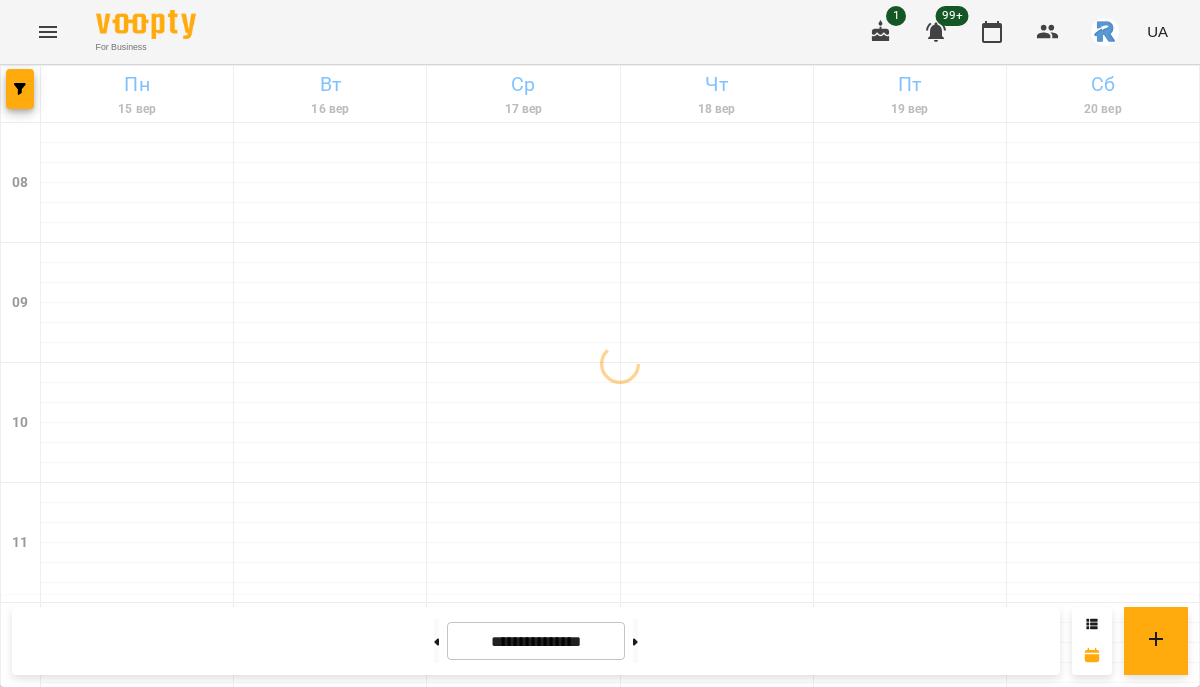
scroll to position [640, 0]
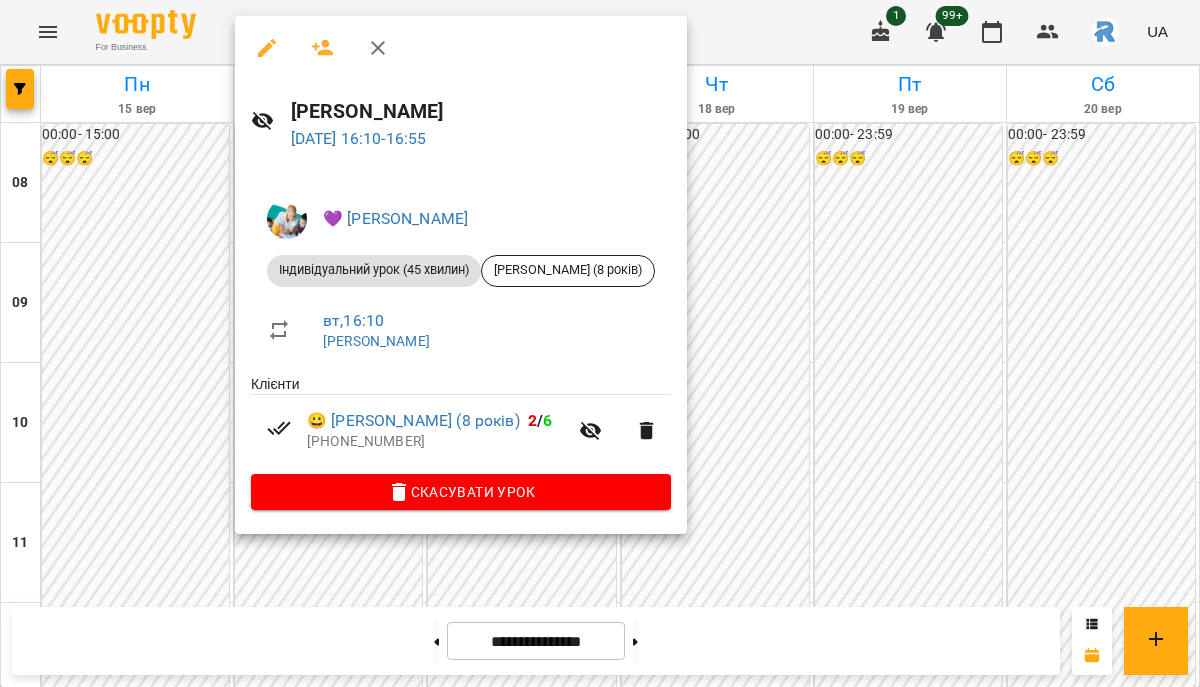
click at [408, 638] on div at bounding box center [600, 343] width 1200 height 687
click at [434, 638] on button at bounding box center [436, 641] width 5 height 44
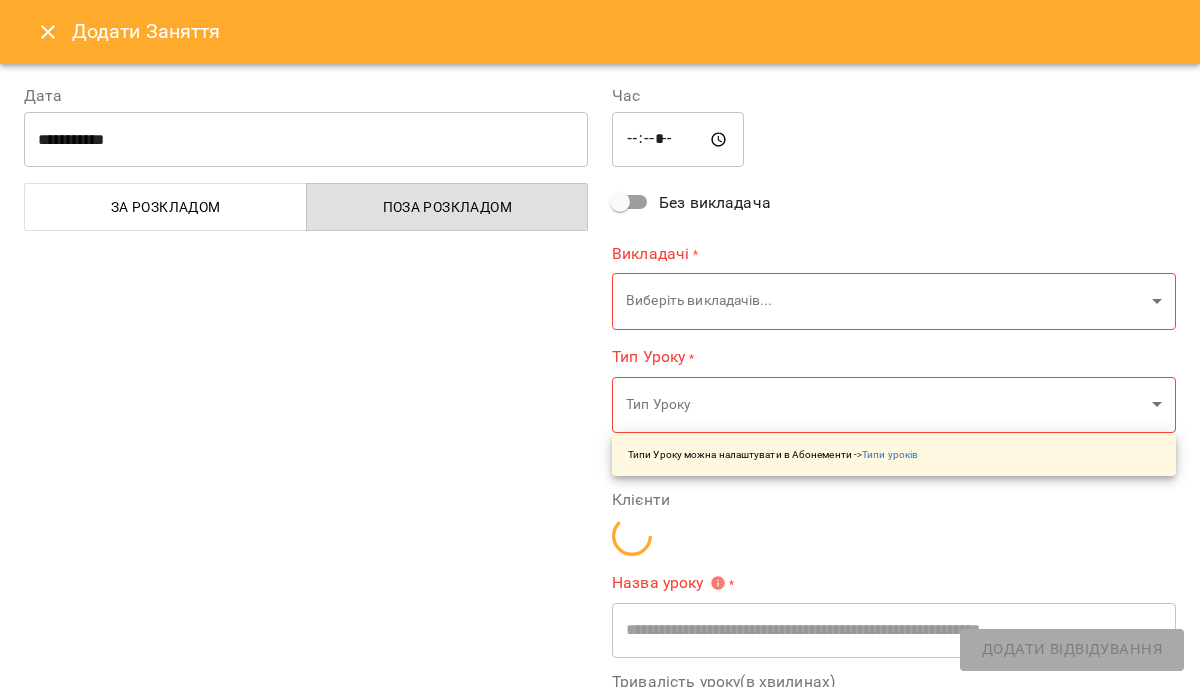
click at [56, 30] on icon "Close" at bounding box center [48, 32] width 24 height 24
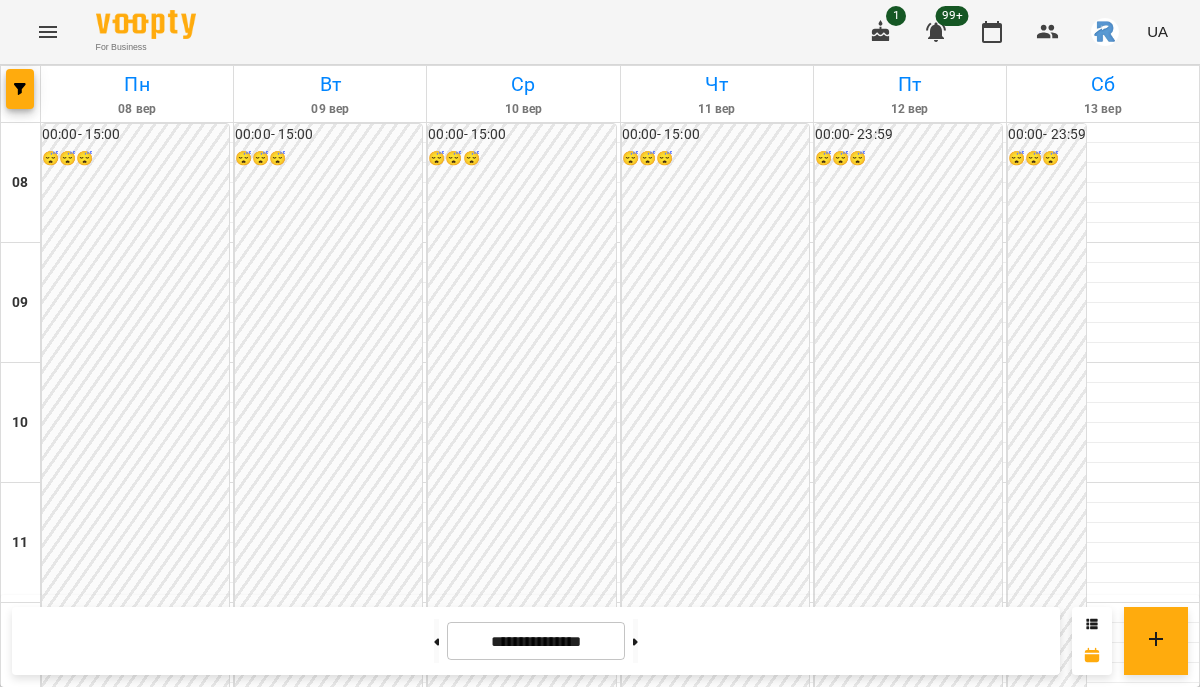
scroll to position [922, 0]
click at [638, 648] on button at bounding box center [635, 641] width 5 height 44
type input "**********"
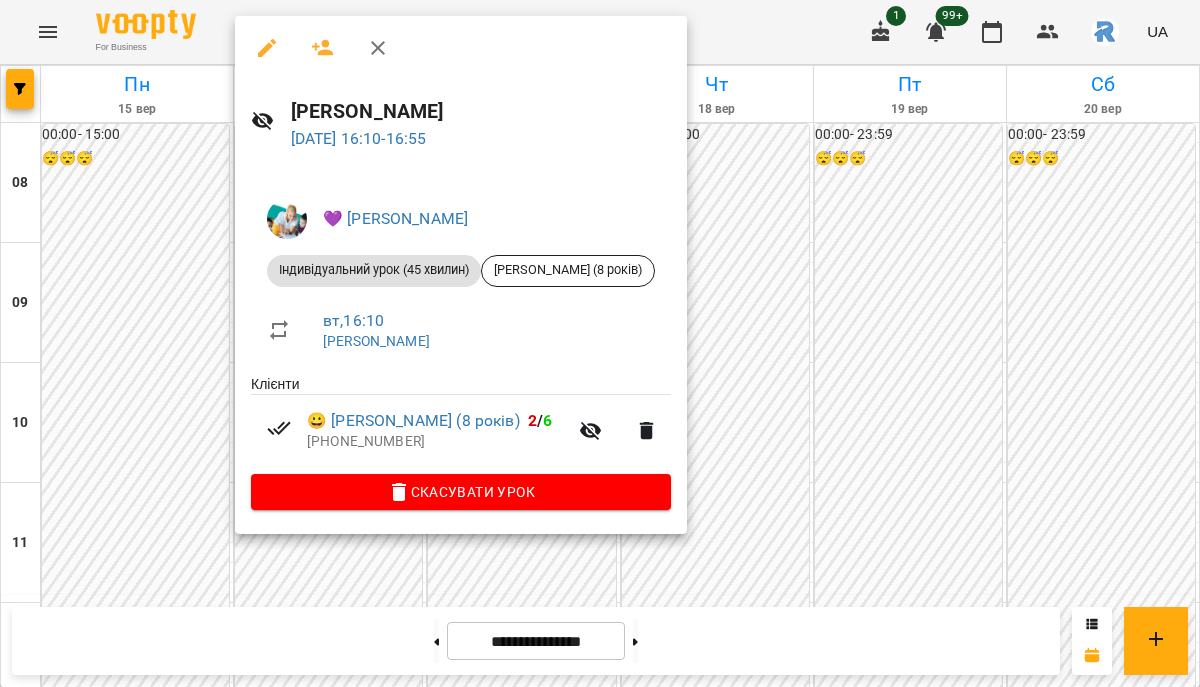
click at [963, 284] on div at bounding box center [600, 343] width 1200 height 687
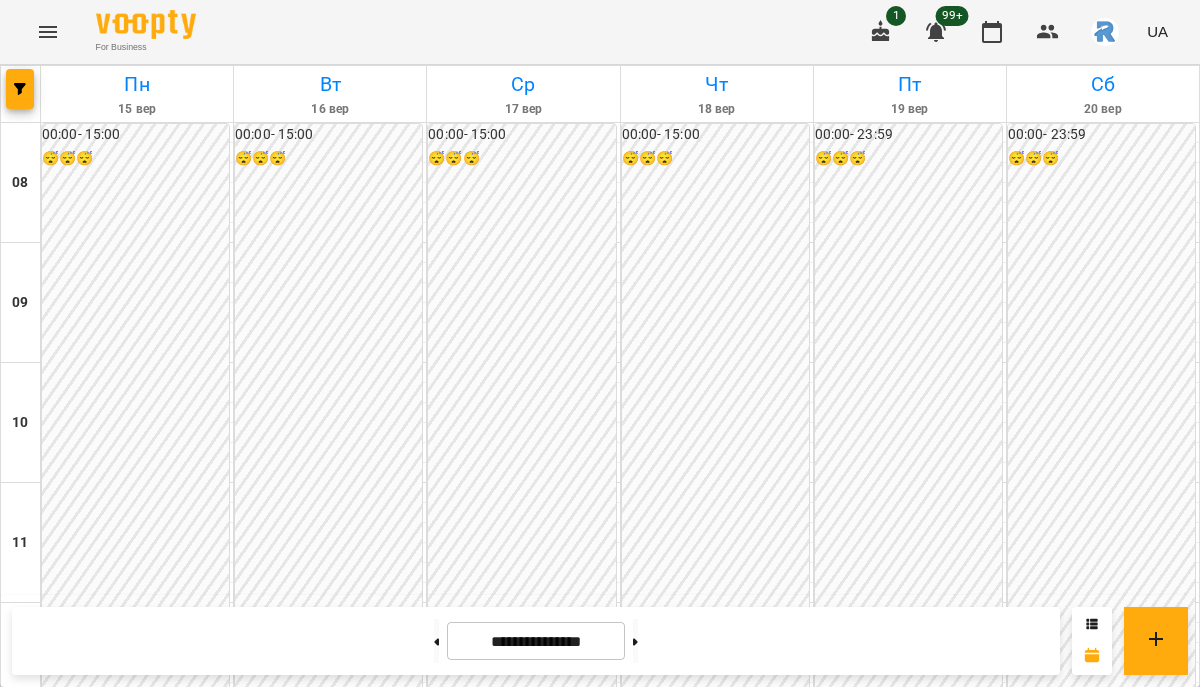
scroll to position [897, 0]
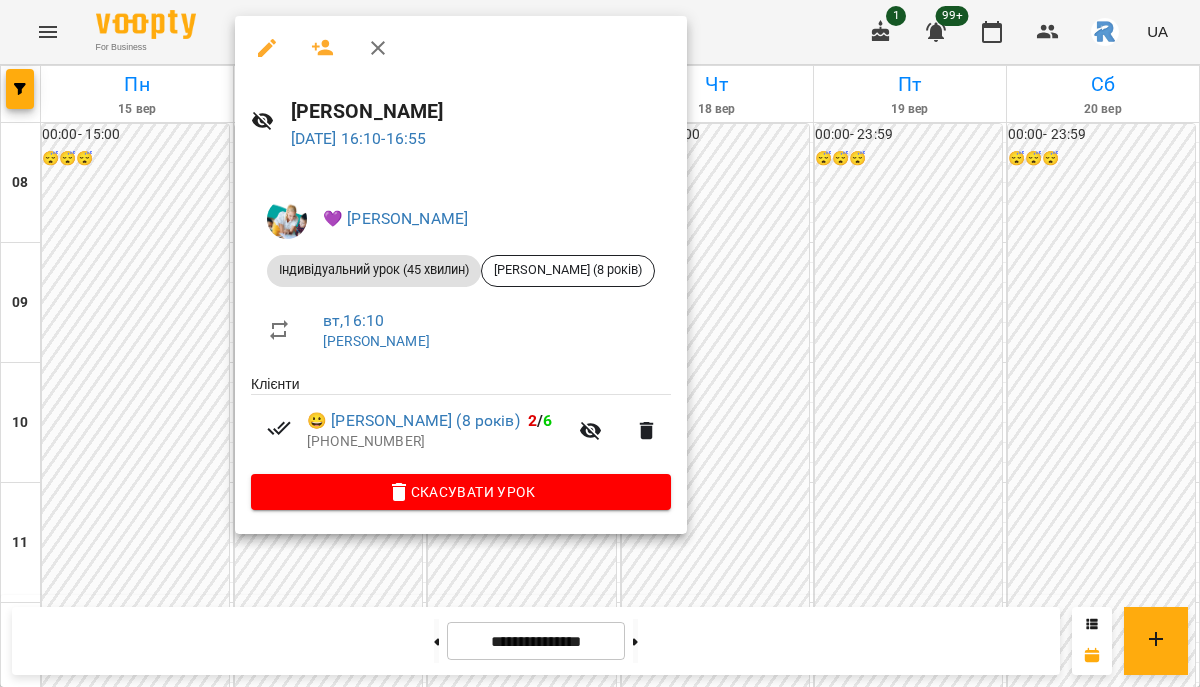
click at [795, 204] on div at bounding box center [600, 343] width 1200 height 687
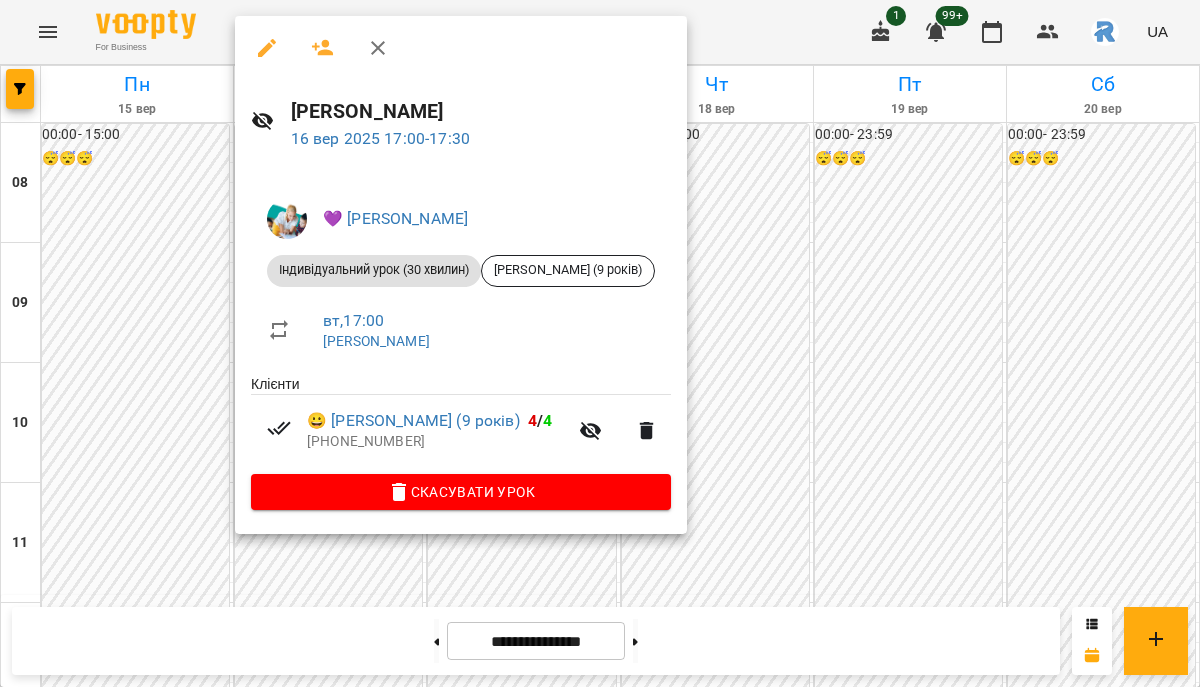
click at [755, 289] on div at bounding box center [600, 343] width 1200 height 687
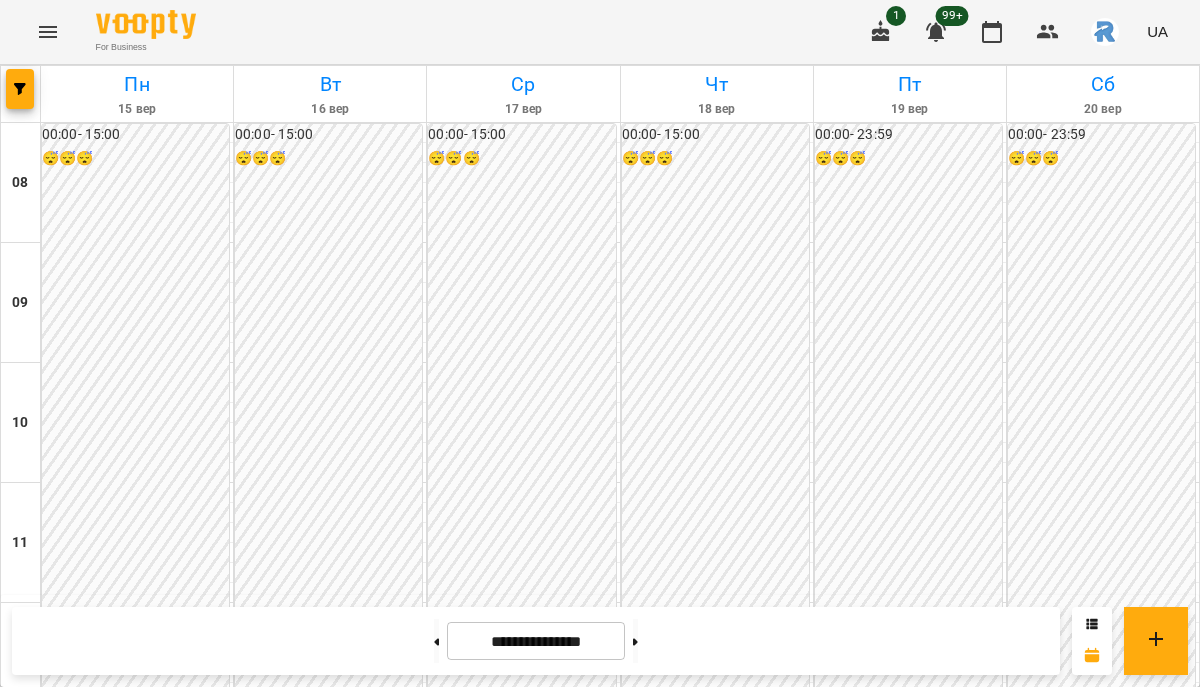
scroll to position [1085, 0]
click at [21, 85] on icon "button" at bounding box center [20, 89] width 12 height 12
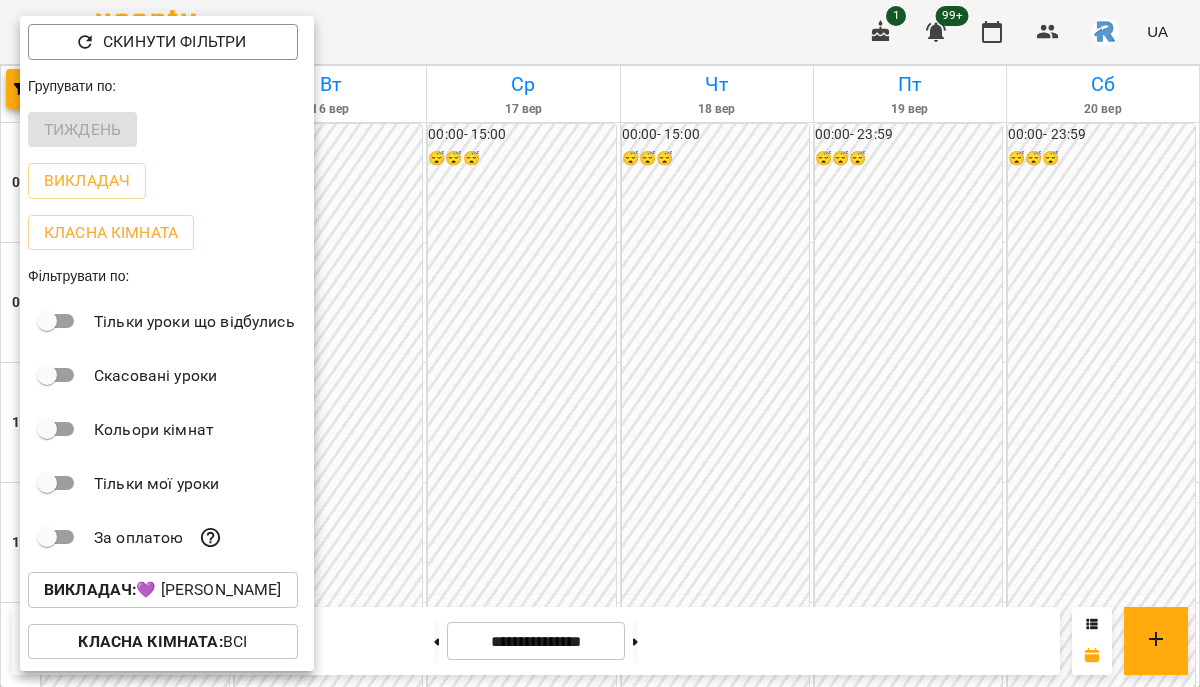
click at [196, 582] on button "Викладач : 💜 [PERSON_NAME]" at bounding box center [163, 590] width 270 height 36
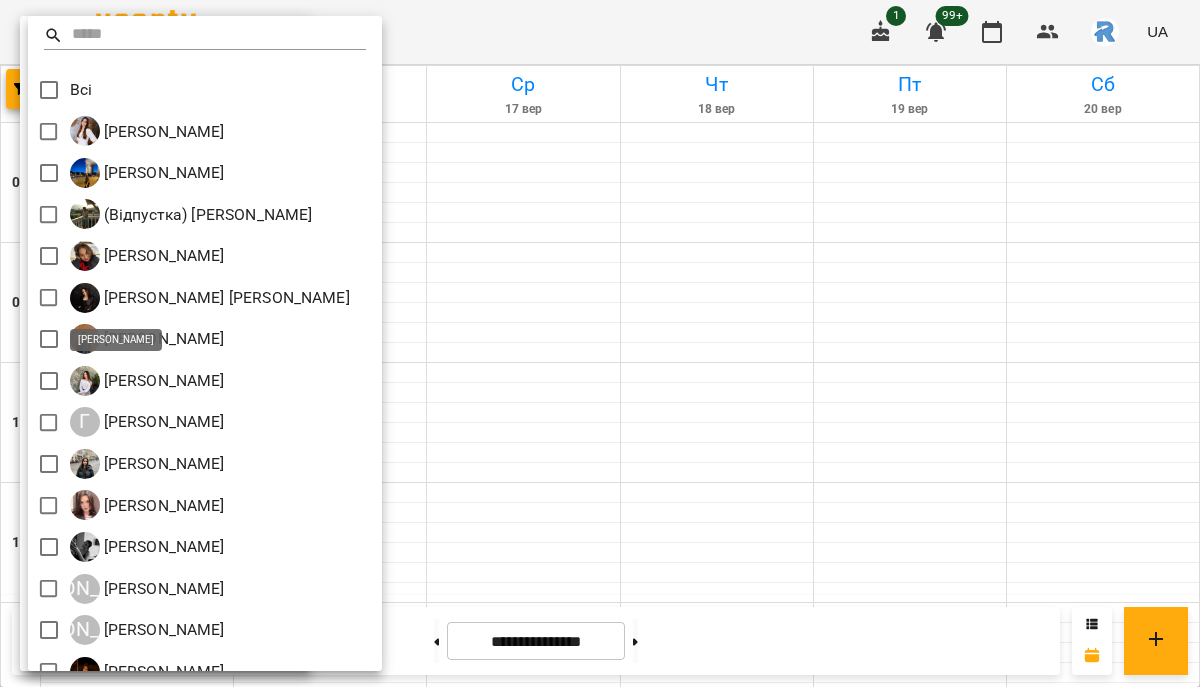
scroll to position [483, 0]
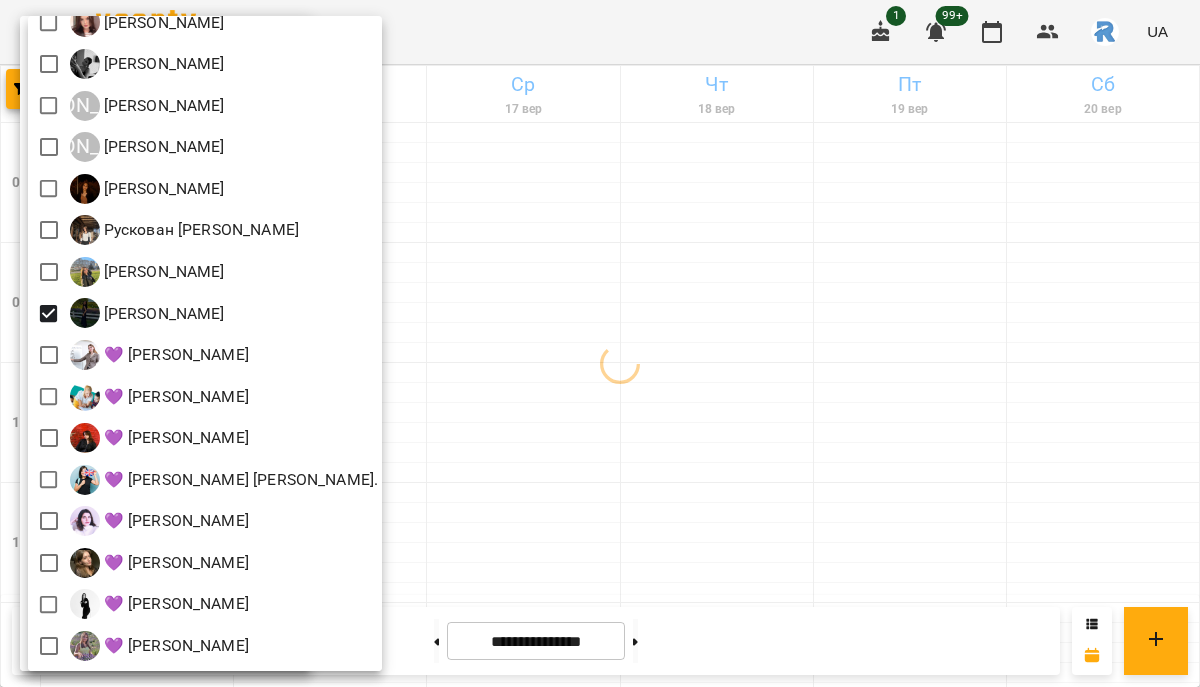
click at [652, 340] on div at bounding box center [600, 343] width 1200 height 687
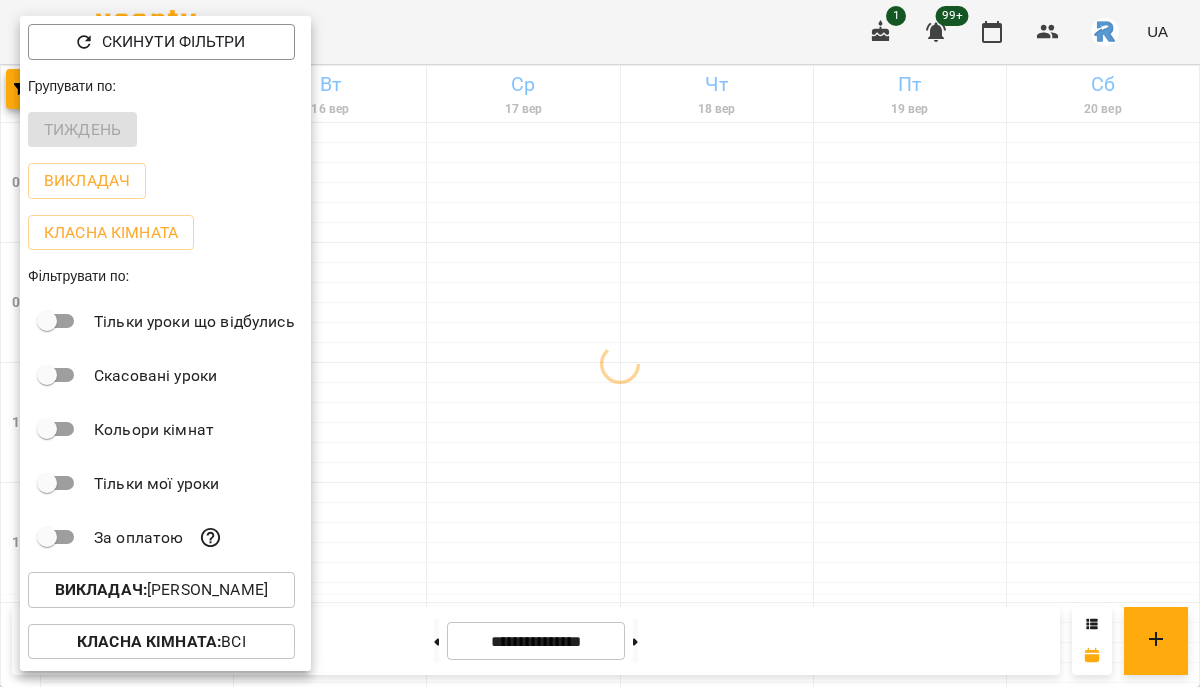
click at [652, 340] on div at bounding box center [600, 343] width 1200 height 687
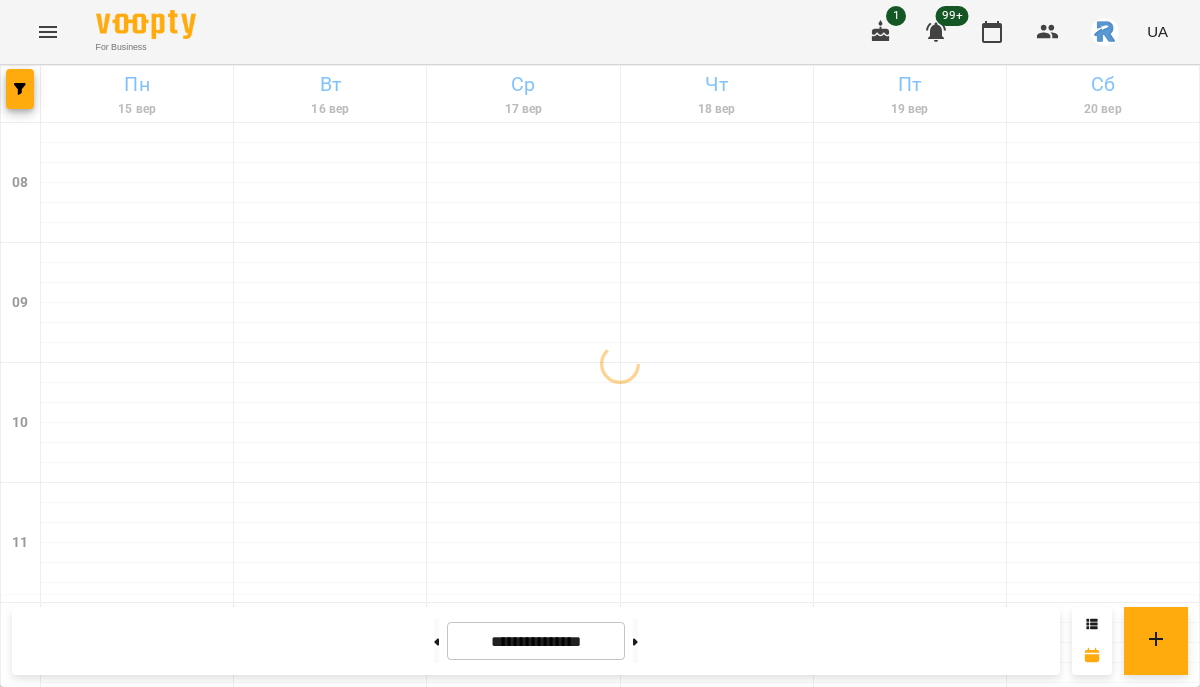
scroll to position [1086, 0]
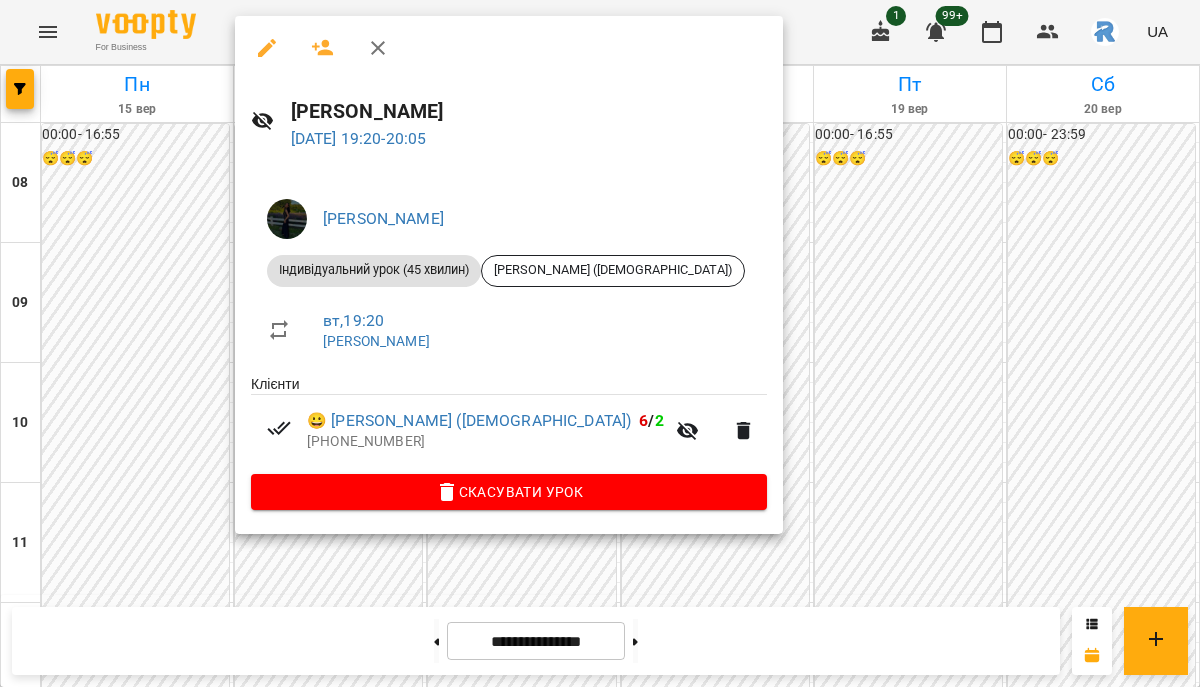
click at [267, 52] on icon "button" at bounding box center [267, 48] width 24 height 24
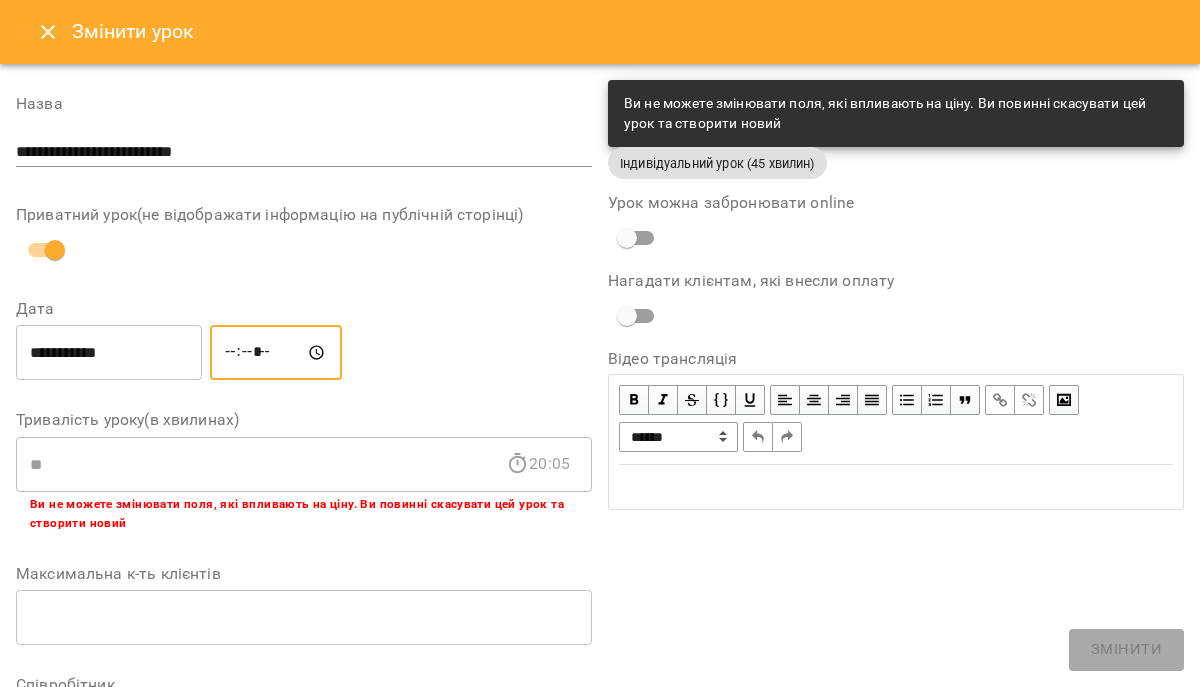
click at [270, 364] on input "*****" at bounding box center [276, 353] width 132 height 56
click at [264, 361] on input "*****" at bounding box center [276, 353] width 132 height 56
type input "*****"
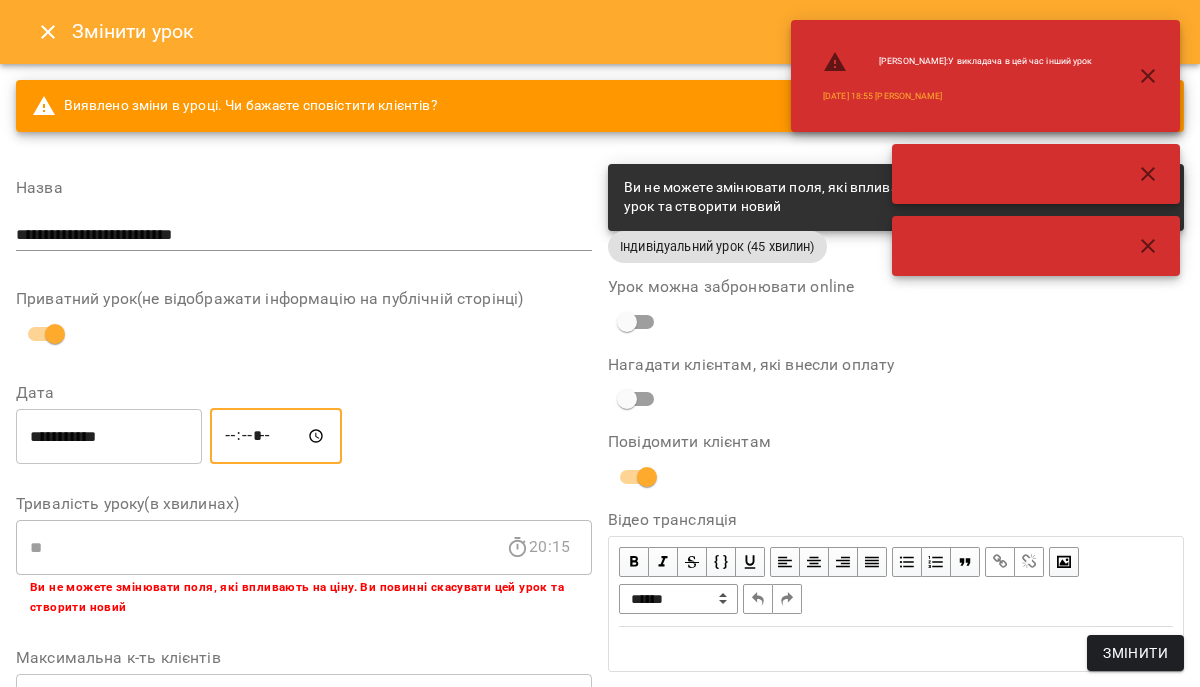
click at [1097, 640] on button "Змінити" at bounding box center [1135, 653] width 97 height 36
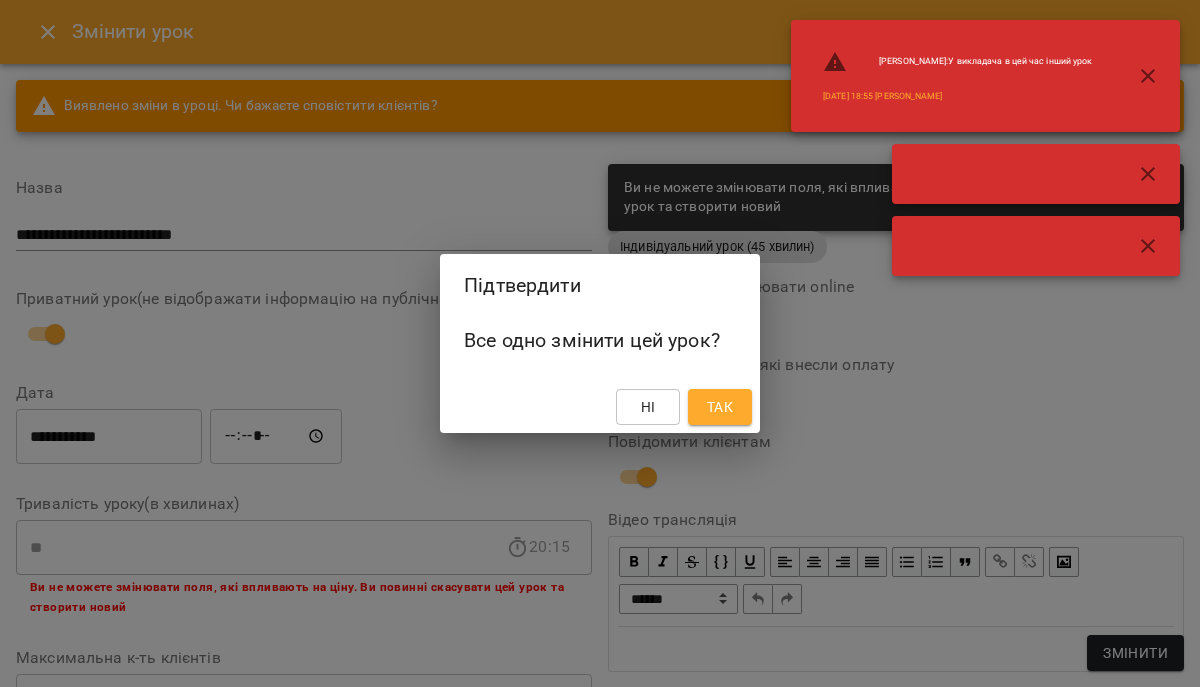
click at [730, 403] on span "Так" at bounding box center [720, 407] width 26 height 24
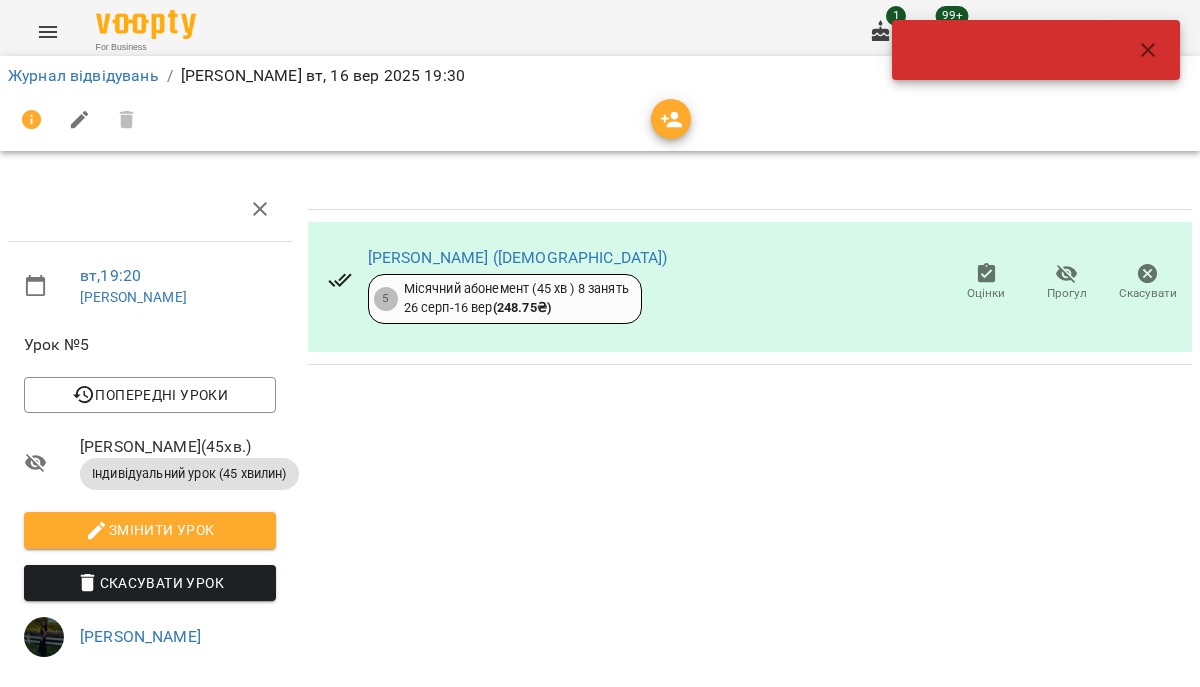
click at [1160, 43] on button "button" at bounding box center [1148, 50] width 48 height 48
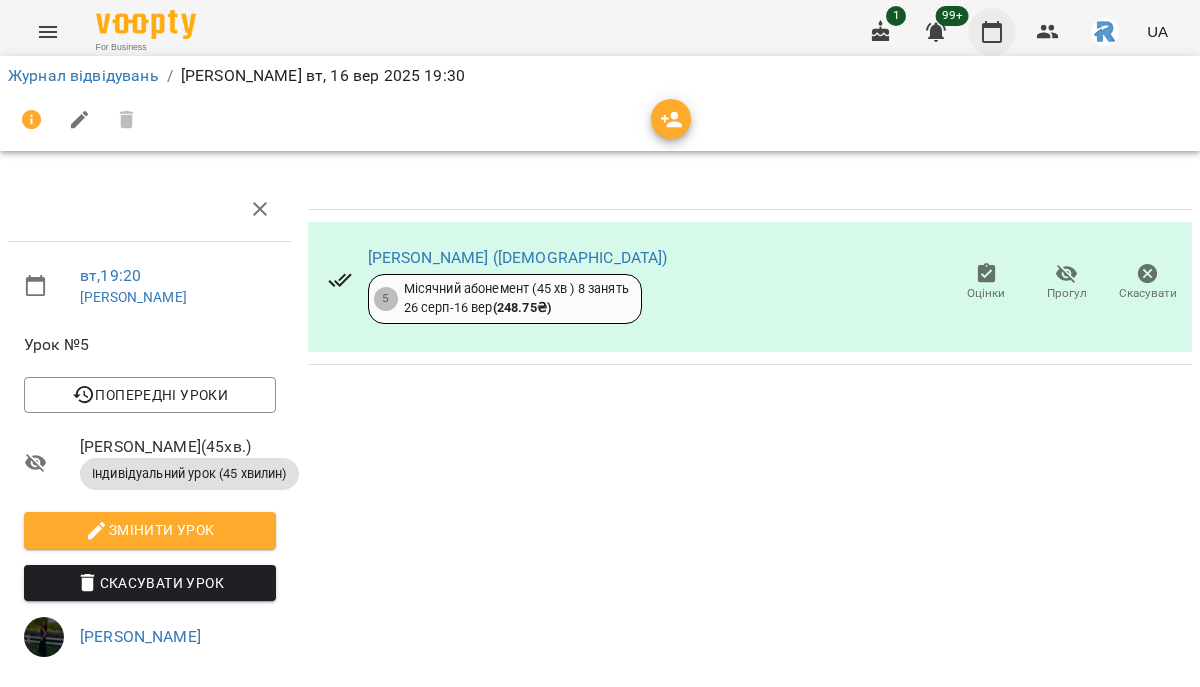
click at [994, 20] on icon "button" at bounding box center [992, 32] width 24 height 24
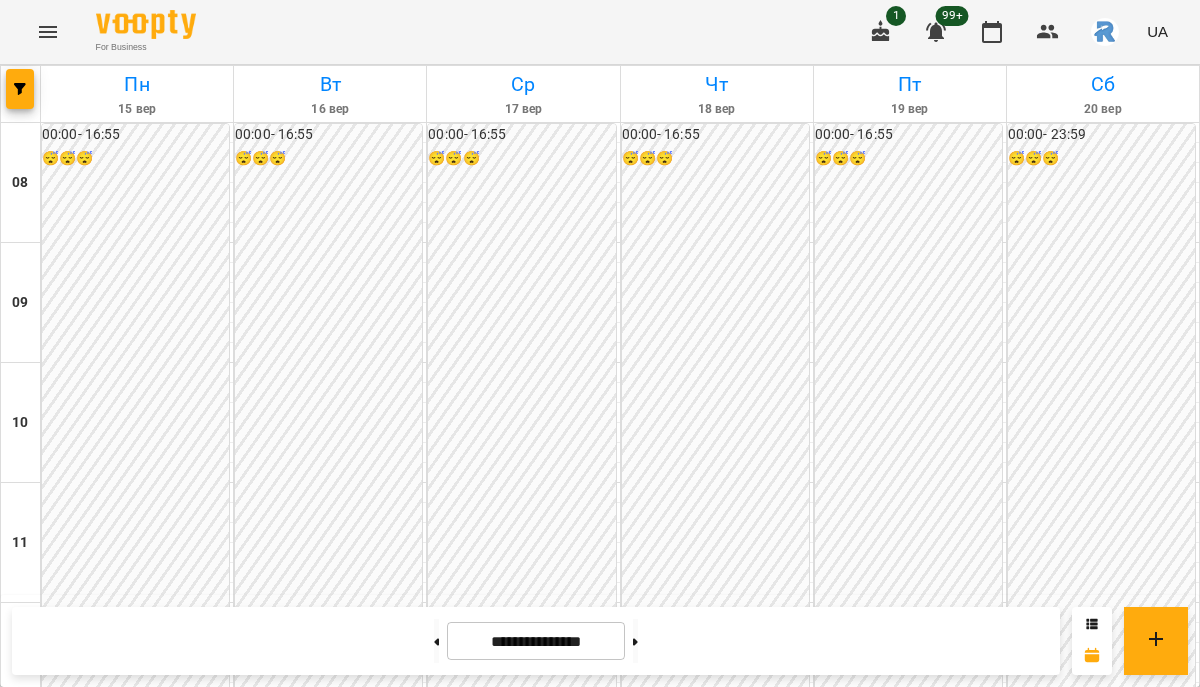
scroll to position [1086, 0]
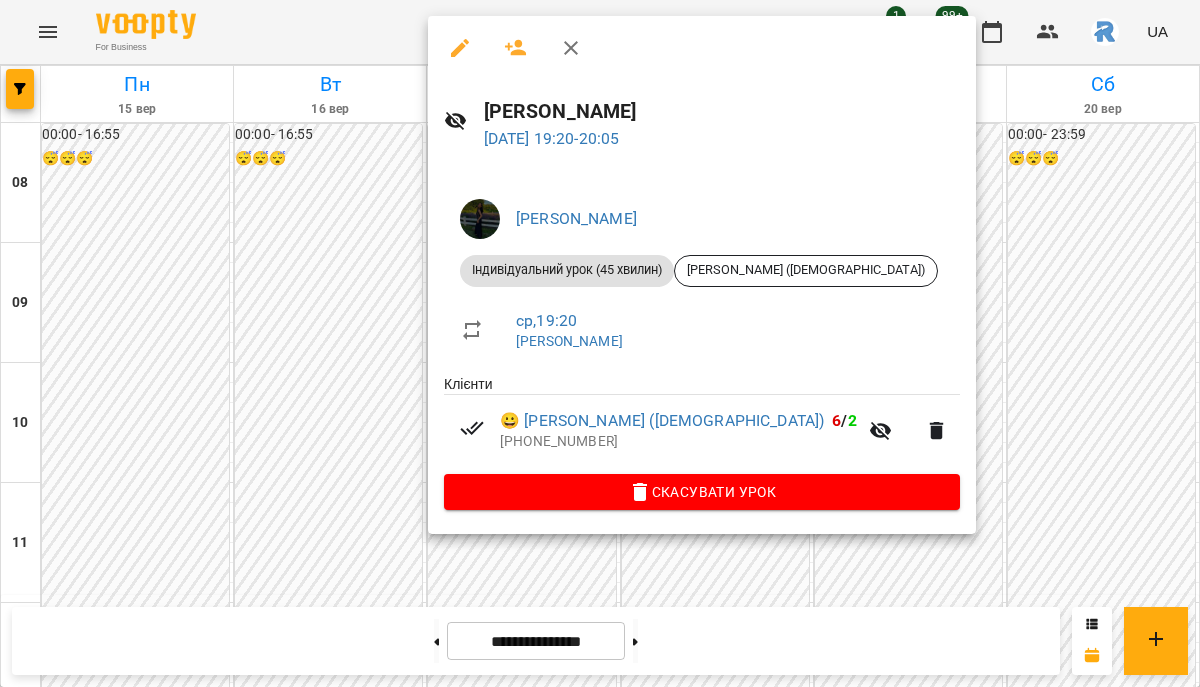
click at [464, 47] on icon "button" at bounding box center [460, 48] width 24 height 24
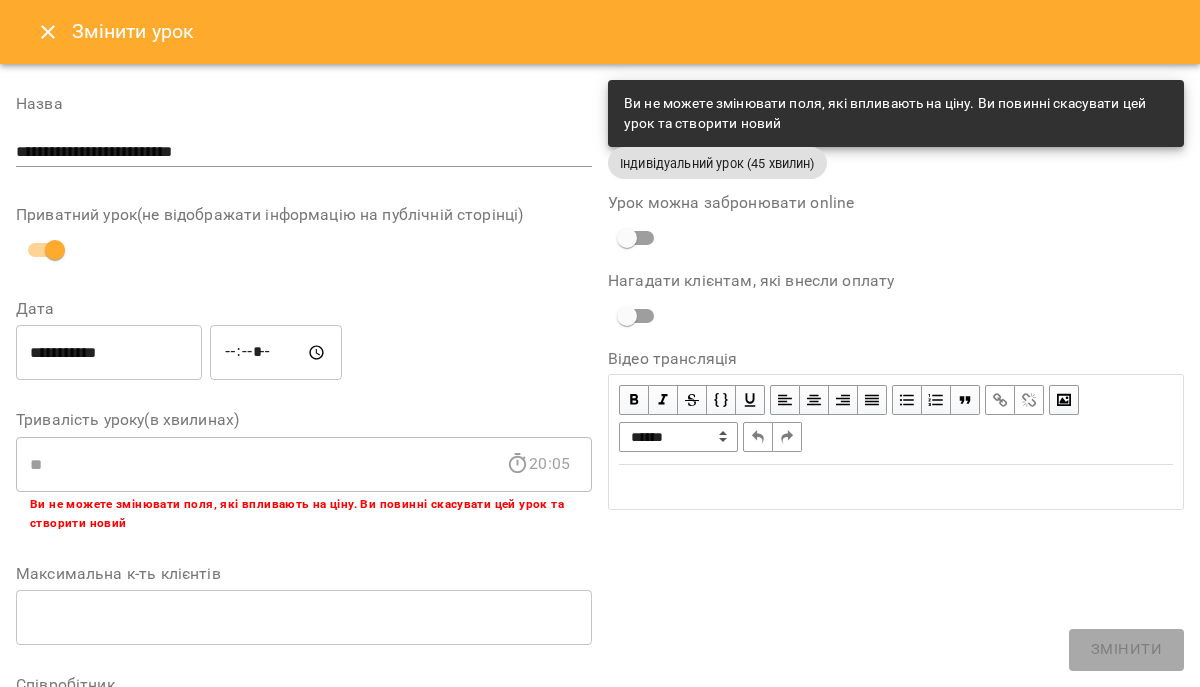
click at [266, 352] on input "*****" at bounding box center [276, 353] width 132 height 56
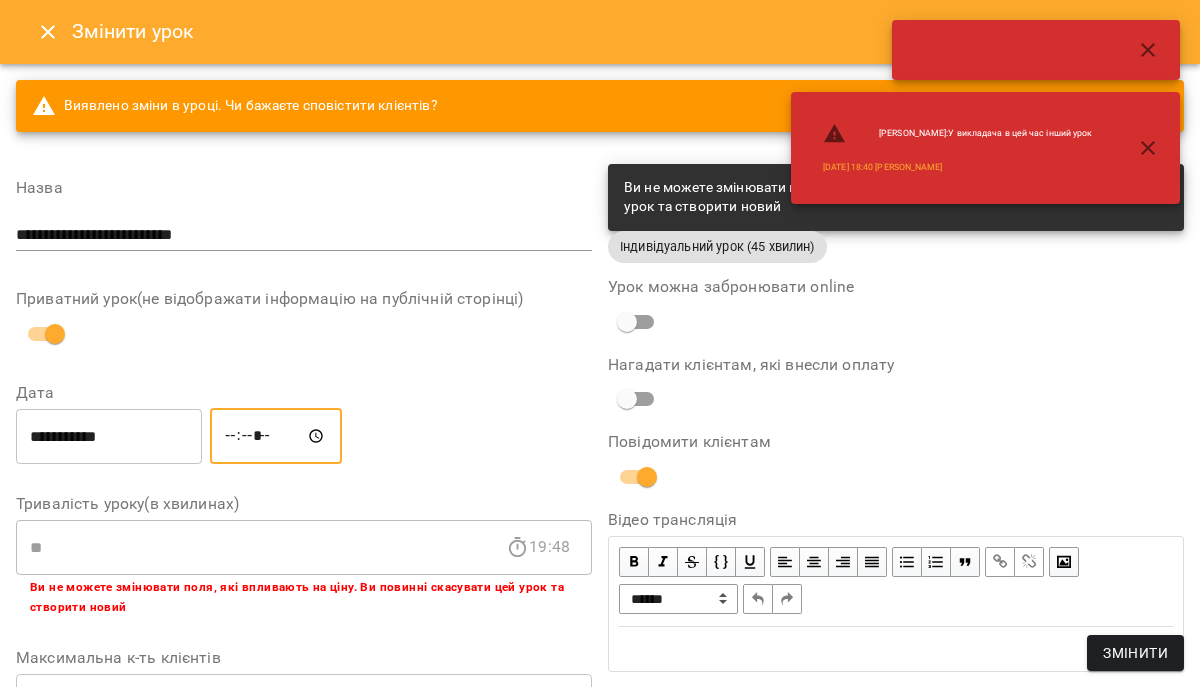
type input "*****"
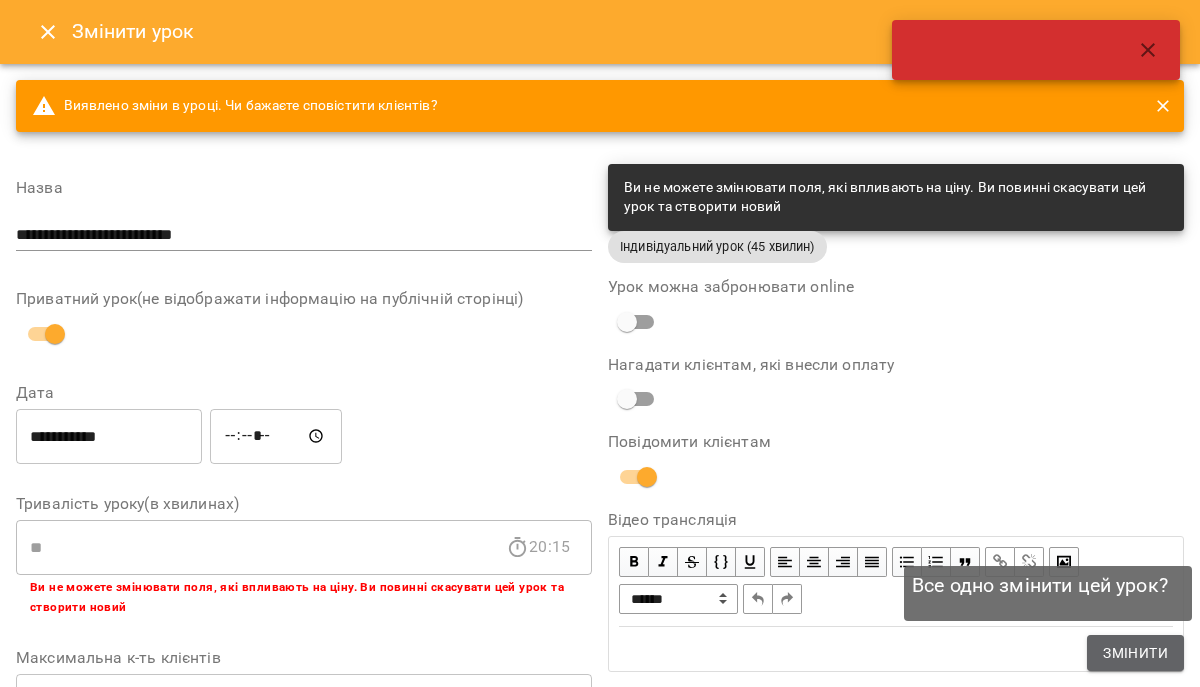
click at [1144, 642] on span "Змінити" at bounding box center [1135, 653] width 65 height 24
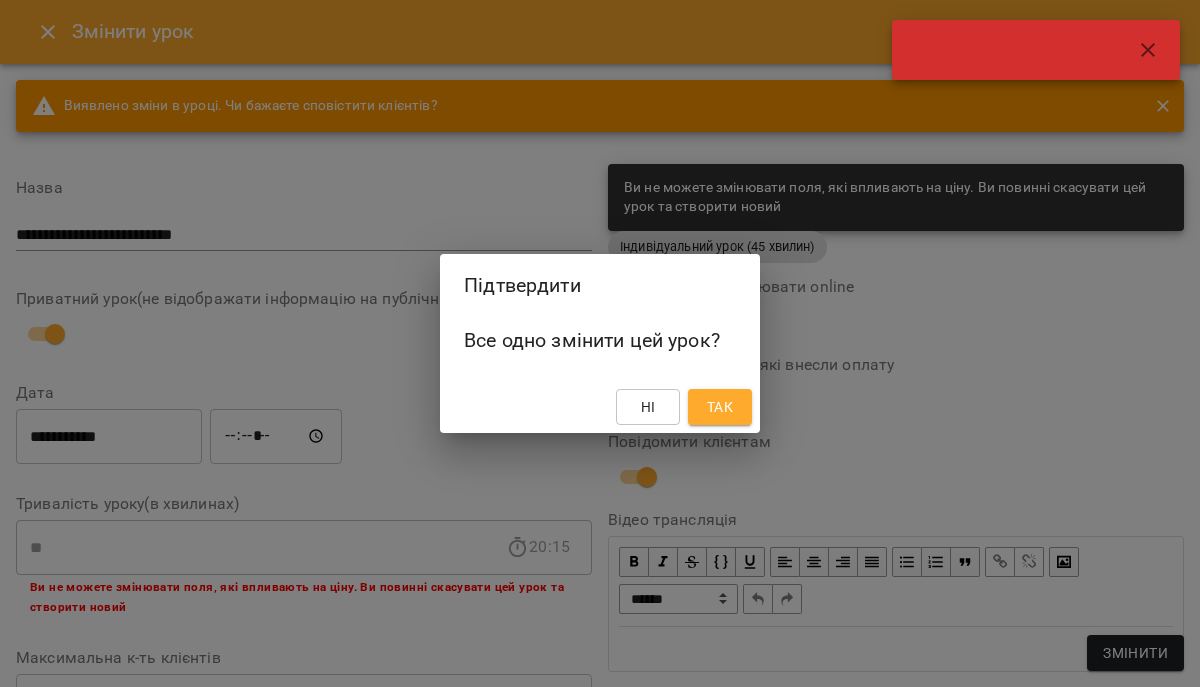
click at [657, 410] on span "Ні" at bounding box center [648, 407] width 32 height 24
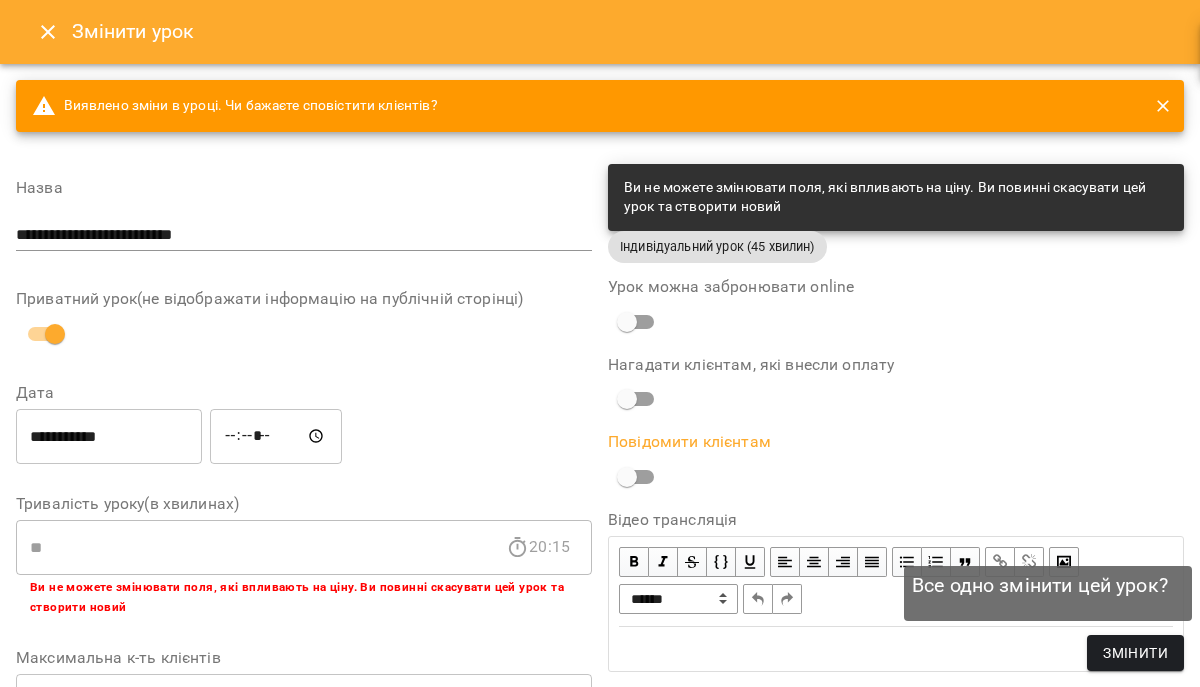
click at [1145, 644] on span "Змінити" at bounding box center [1135, 653] width 65 height 24
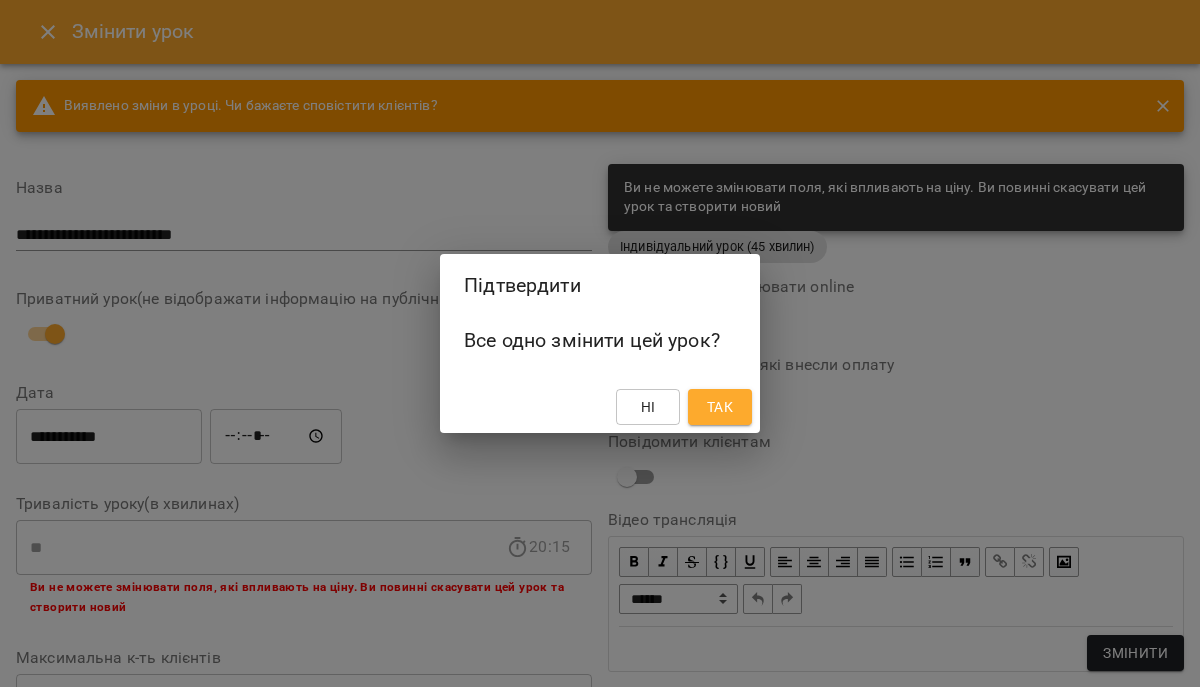
click at [722, 408] on span "Так" at bounding box center [720, 407] width 26 height 24
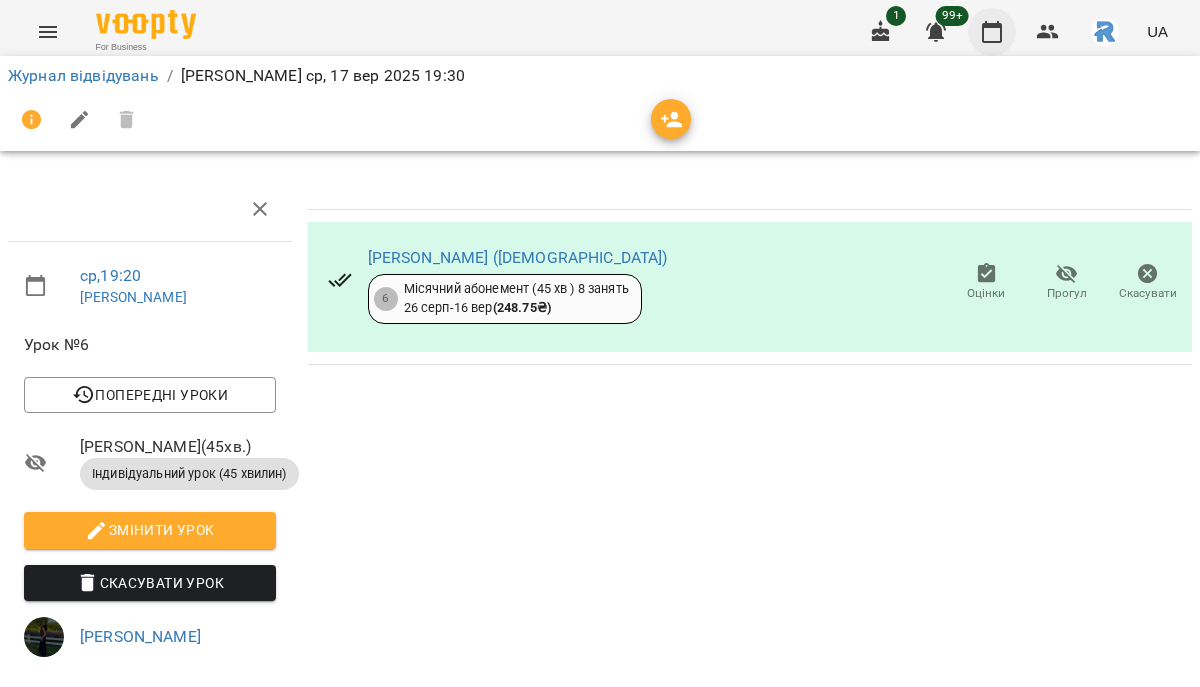
click at [988, 27] on icon "button" at bounding box center [992, 32] width 20 height 22
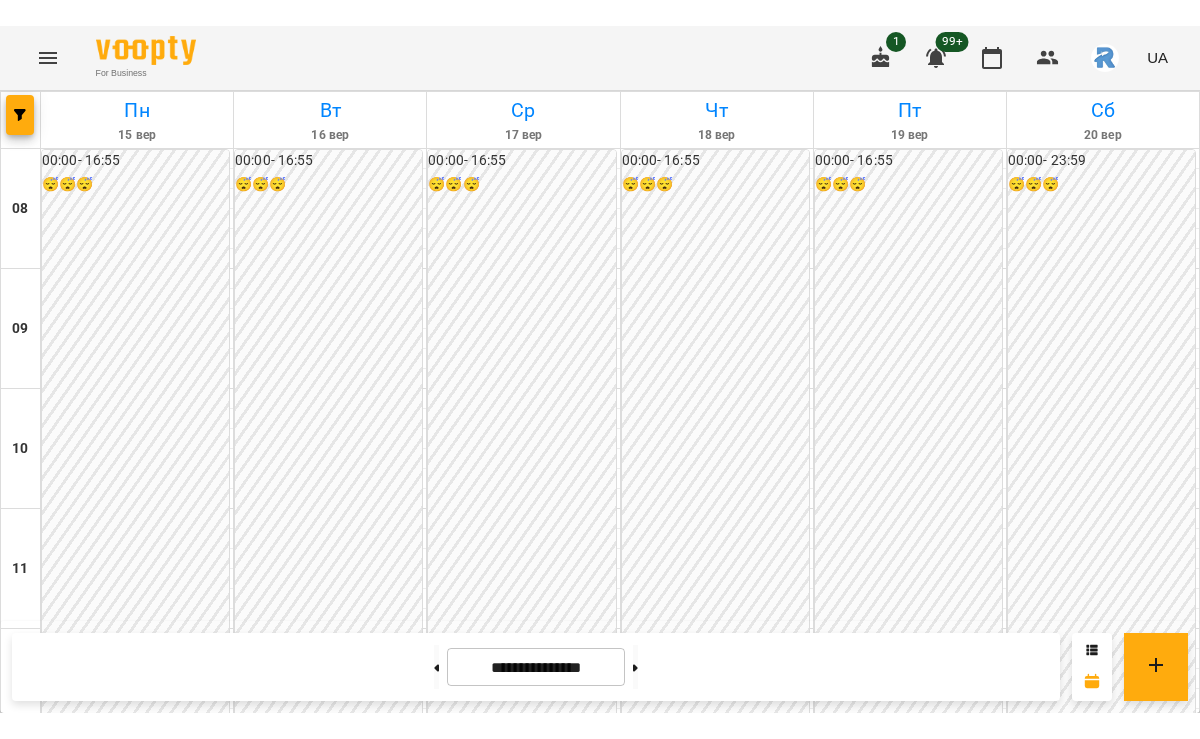
scroll to position [1086, 0]
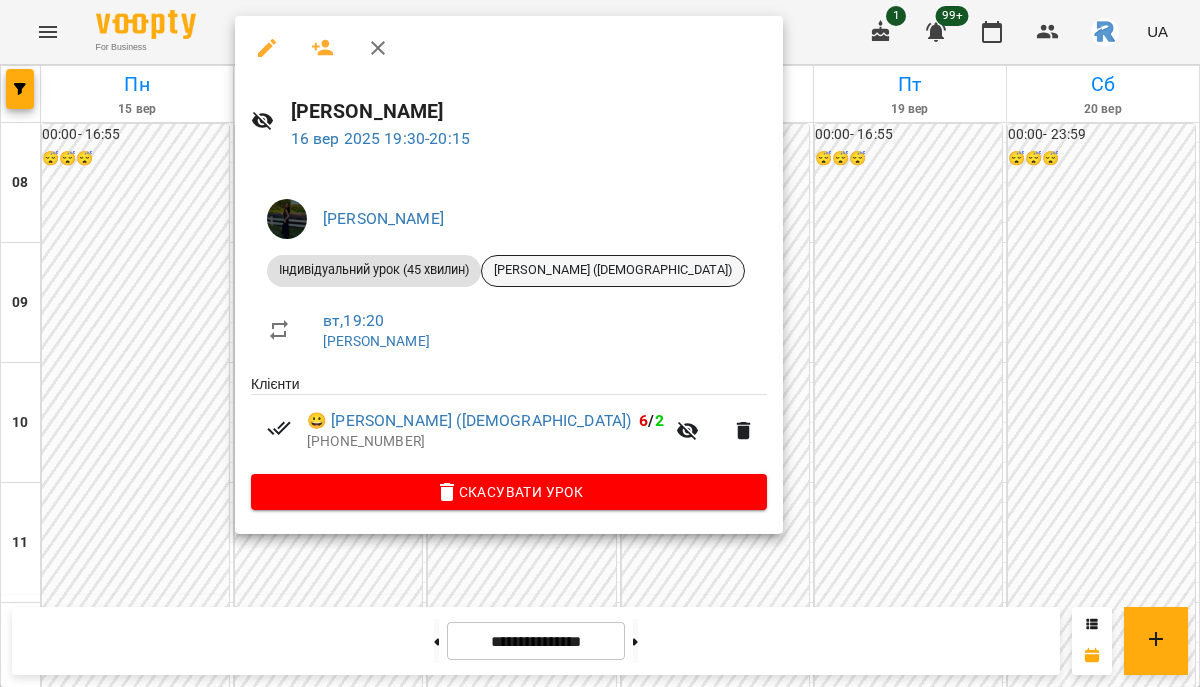
click at [557, 266] on span "[PERSON_NAME] ([DEMOGRAPHIC_DATA])" at bounding box center [613, 270] width 262 height 18
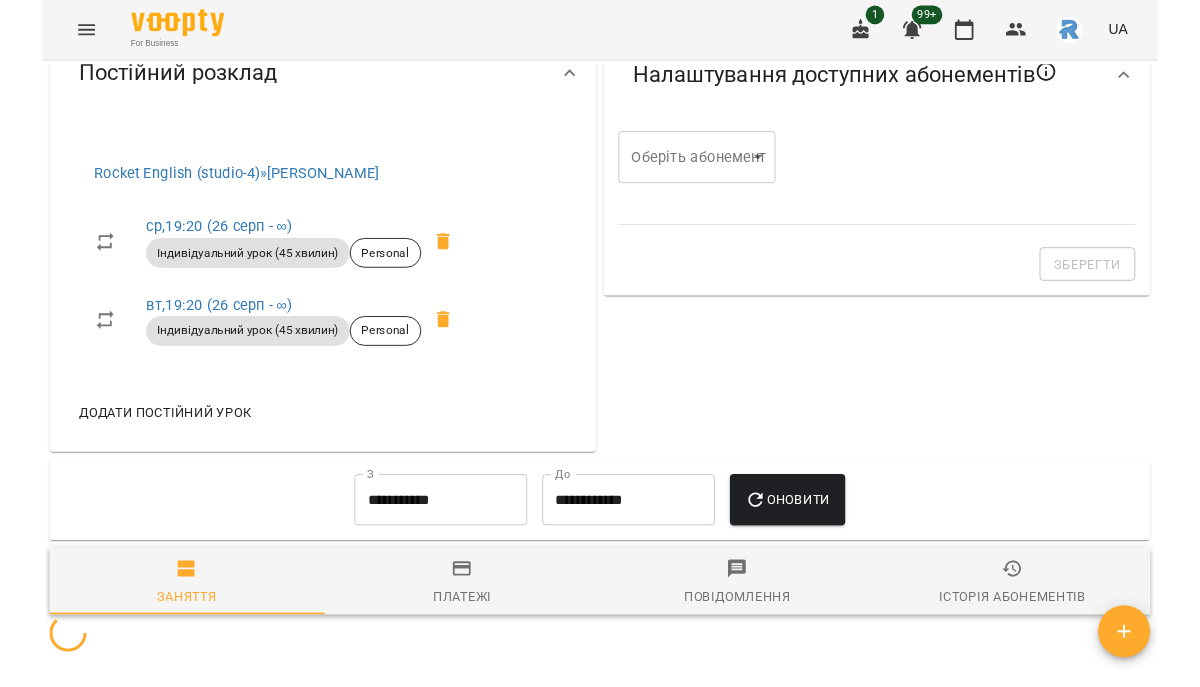
scroll to position [673, 0]
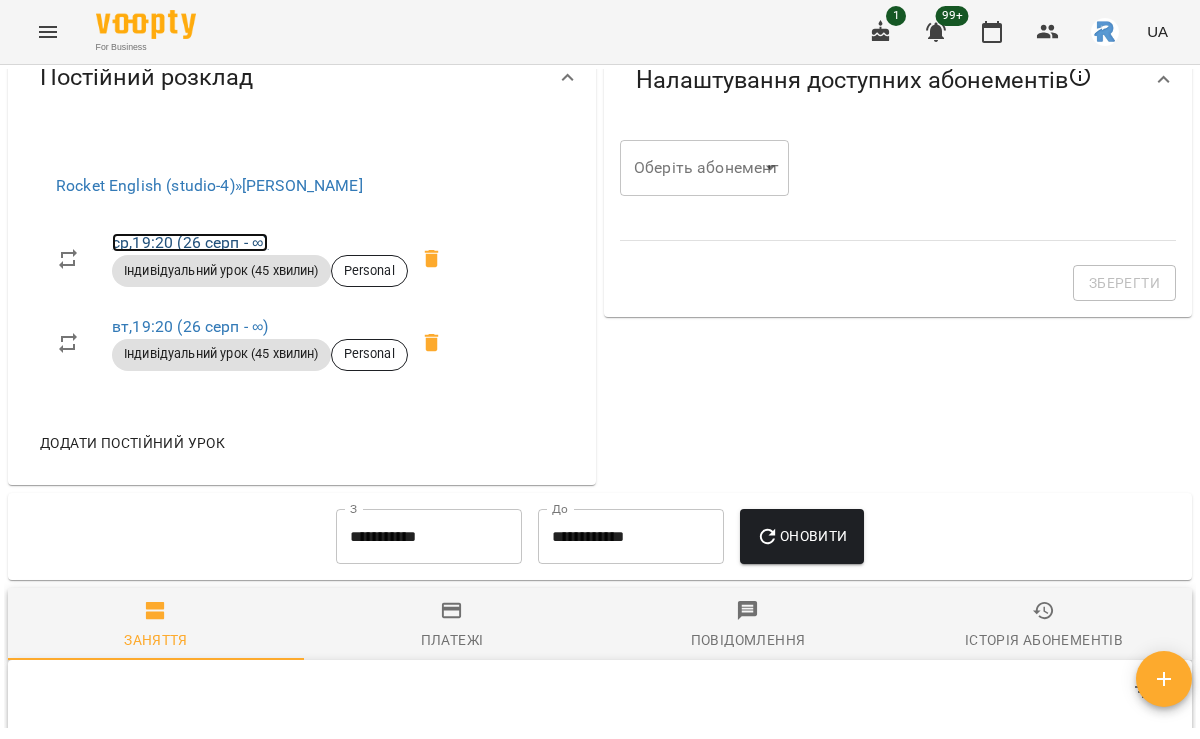
click at [210, 252] on link "ср , 19:20 ([DATE] - ∞)" at bounding box center [190, 242] width 156 height 19
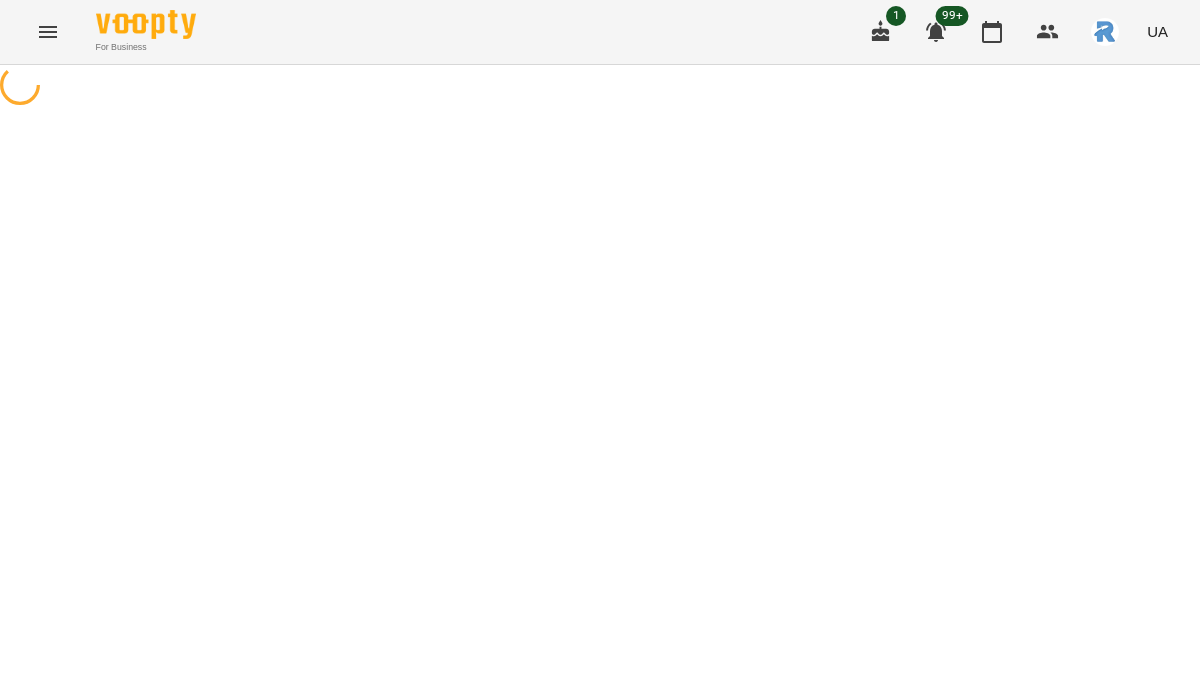
select select "*"
select select "**********"
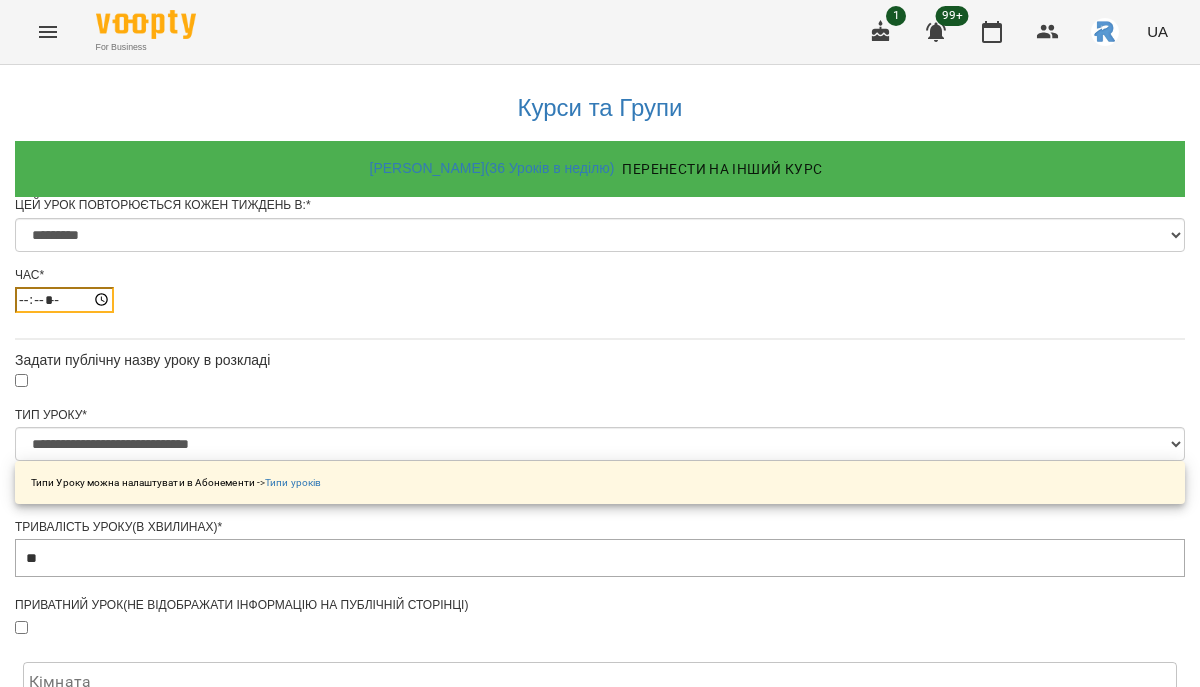
click at [114, 313] on input "*****" at bounding box center [64, 300] width 99 height 26
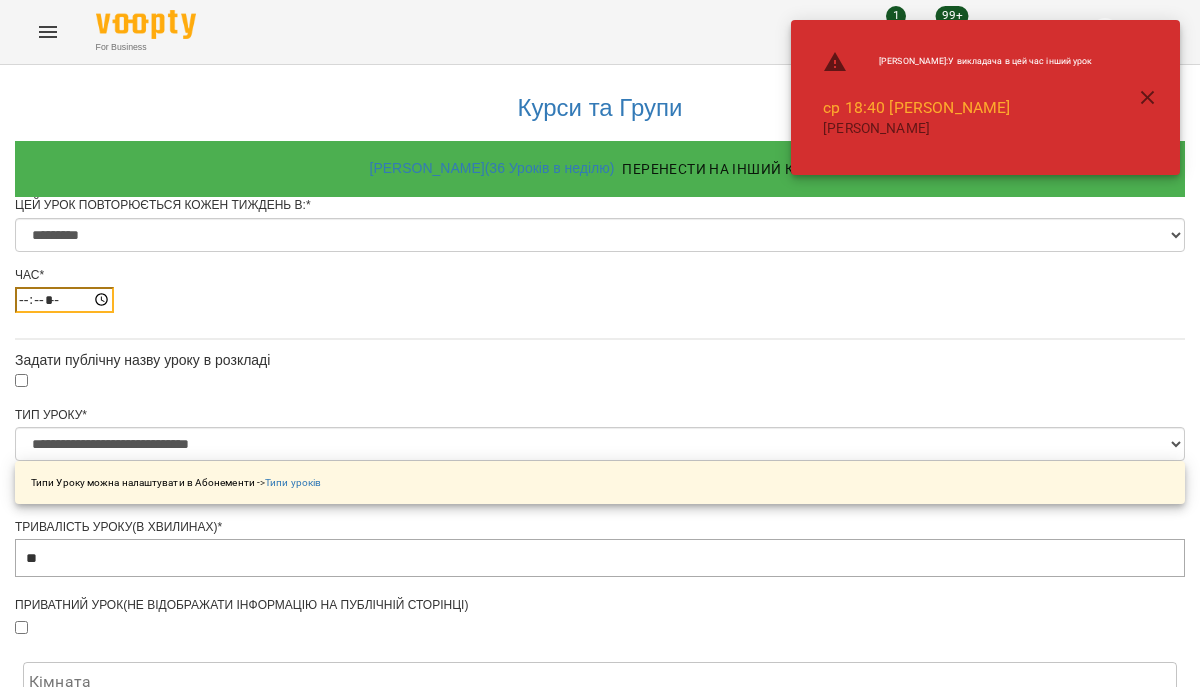
type input "*****"
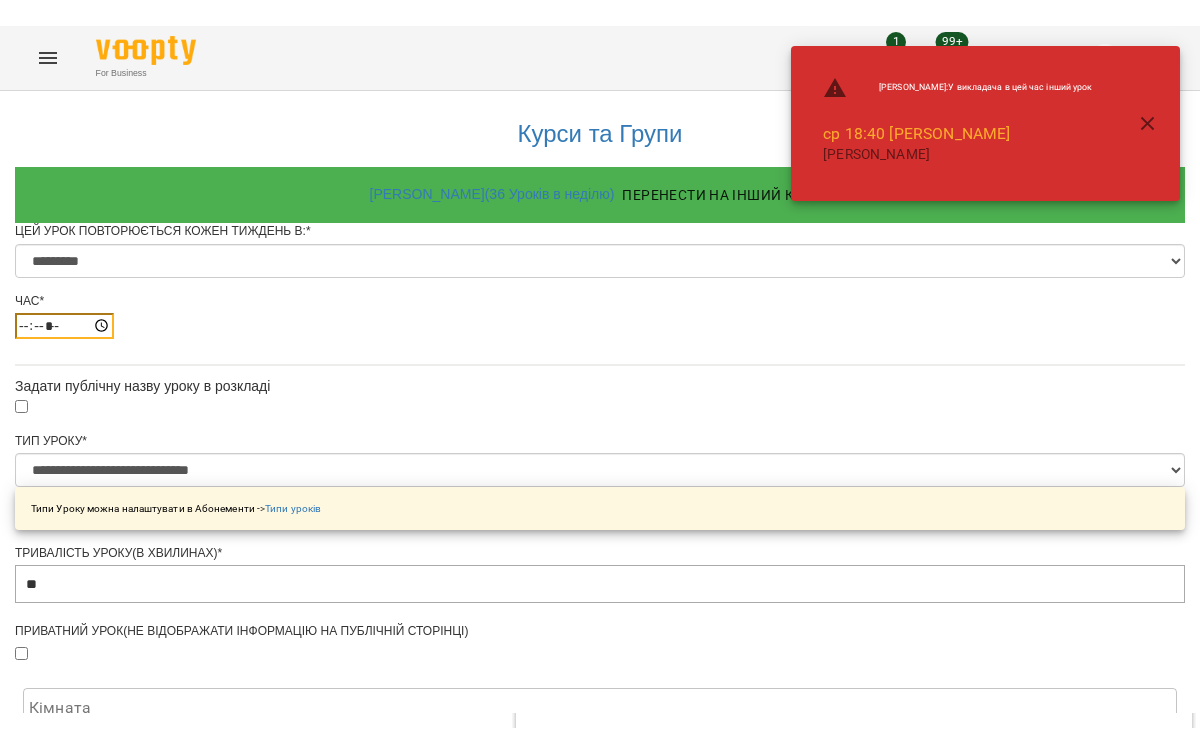
scroll to position [929, 0]
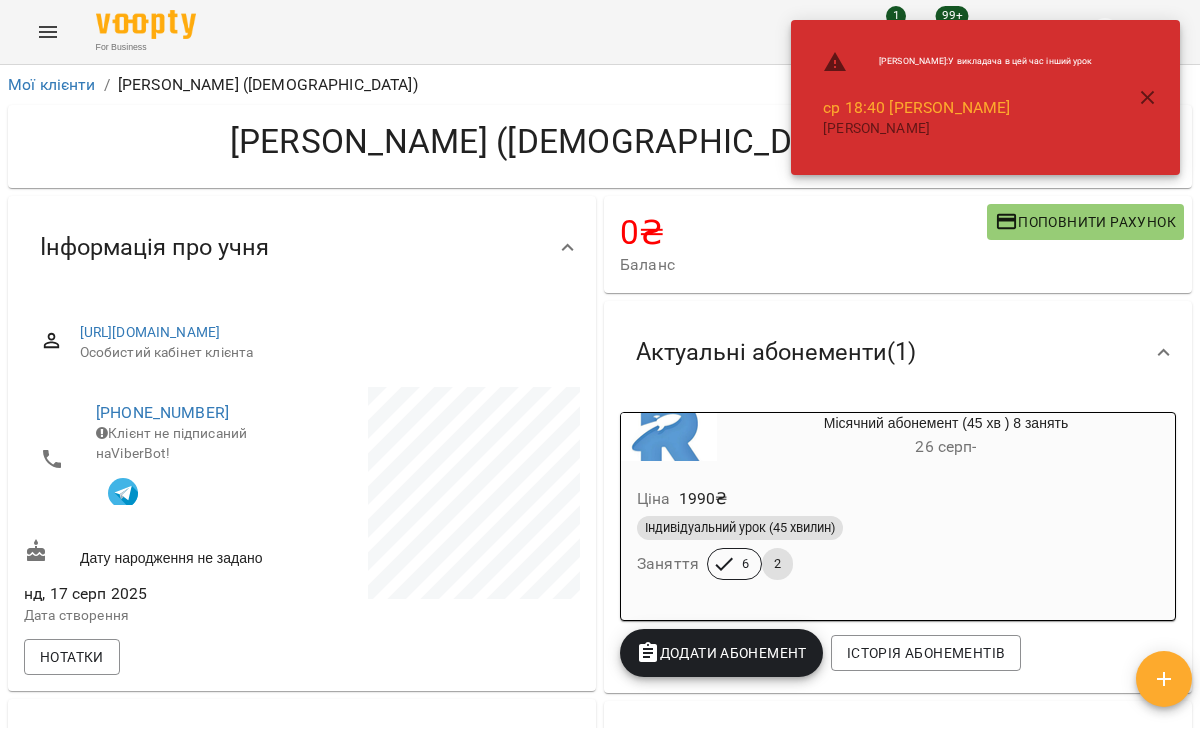
click at [1150, 93] on icon "button" at bounding box center [1148, 98] width 24 height 24
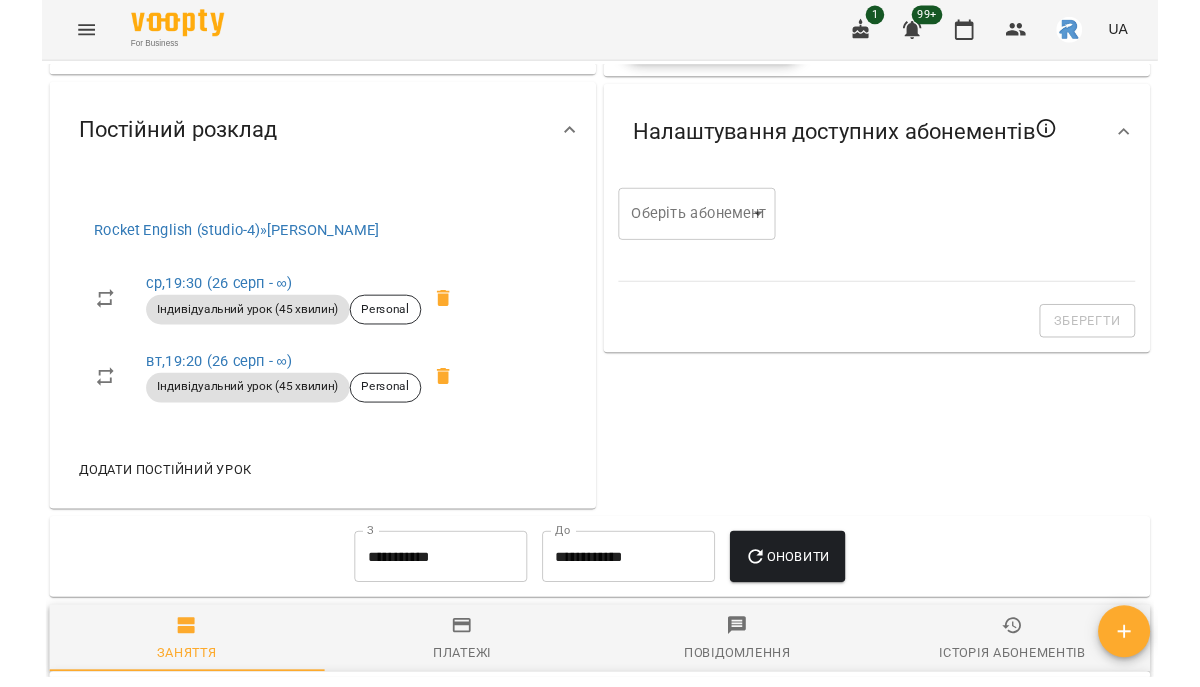
scroll to position [670, 0]
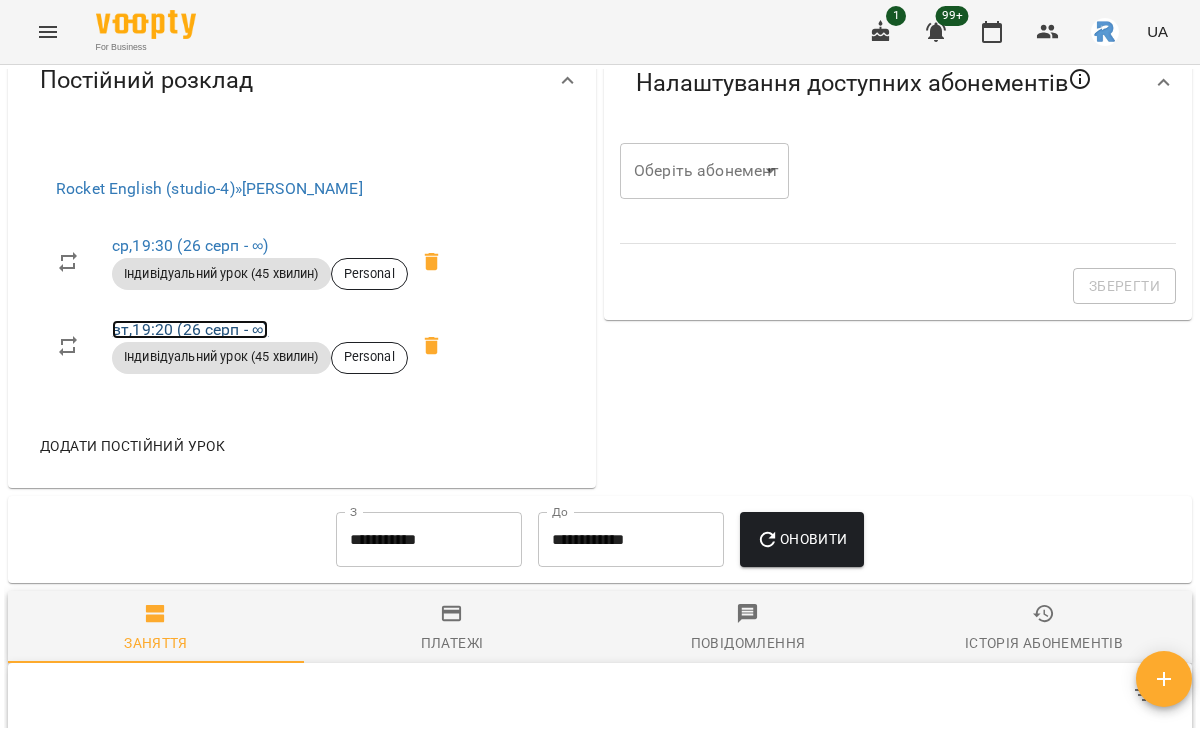
click at [179, 339] on link "вт , 19:20 ([DATE] - ∞)" at bounding box center [190, 329] width 156 height 19
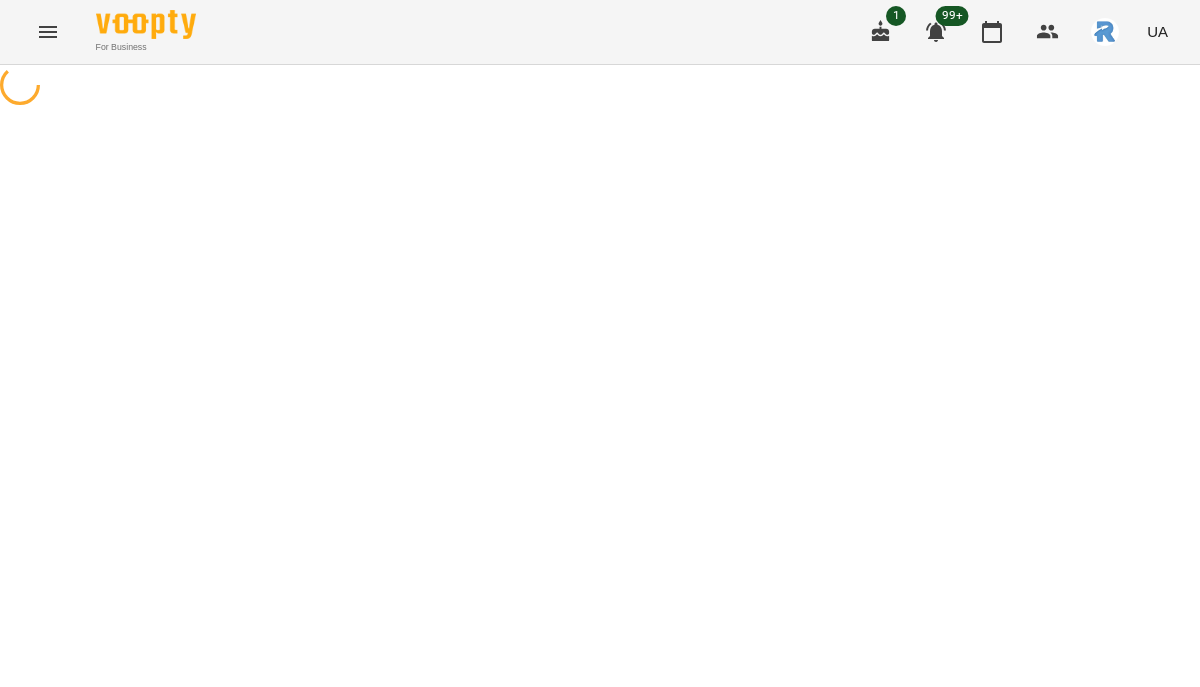
select select "*"
select select "**********"
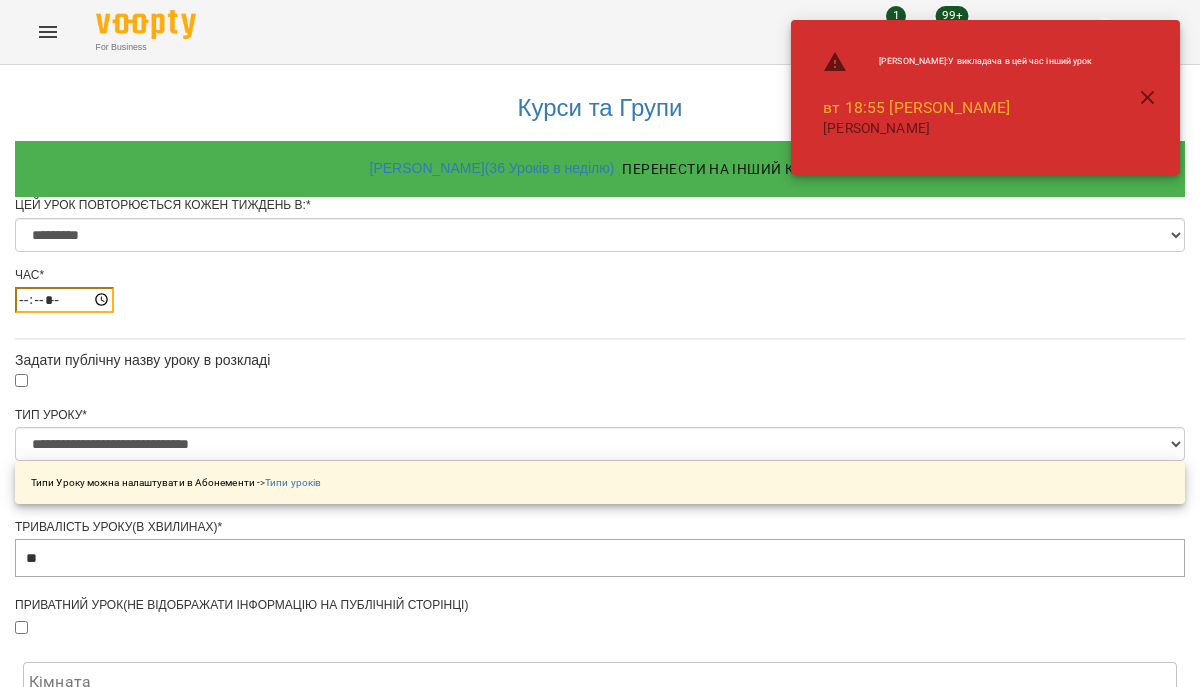
click at [114, 313] on input "*****" at bounding box center [64, 300] width 99 height 26
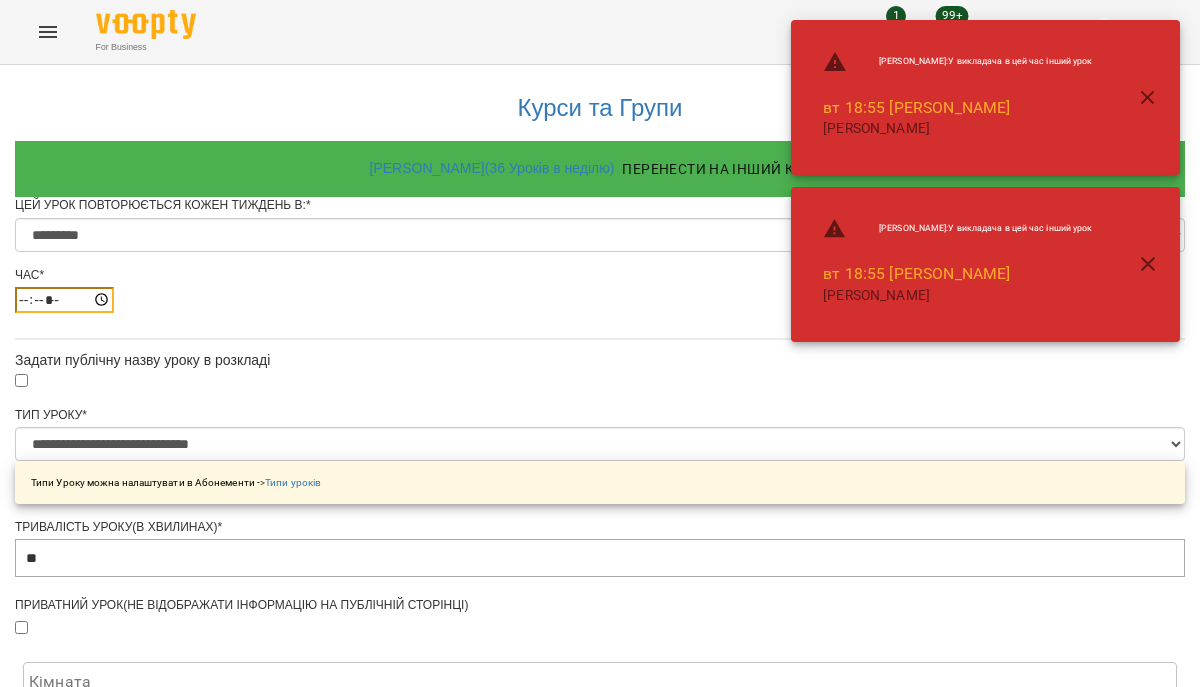
type input "*****"
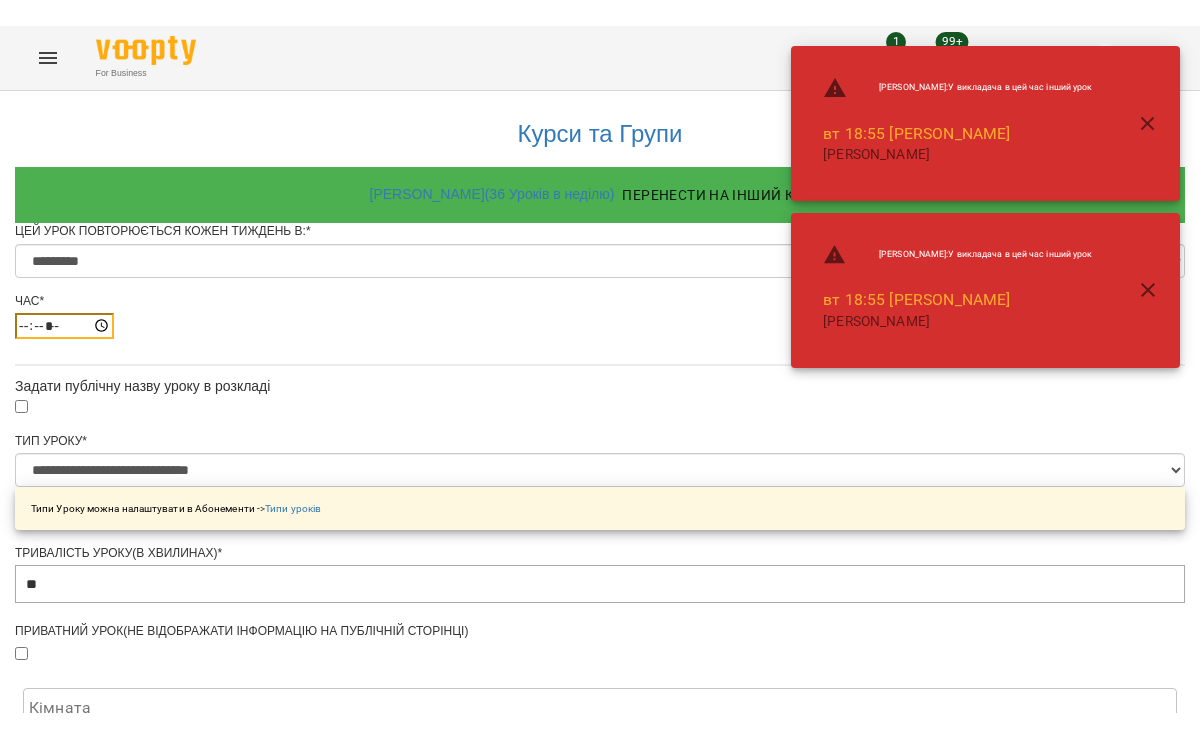
scroll to position [929, 0]
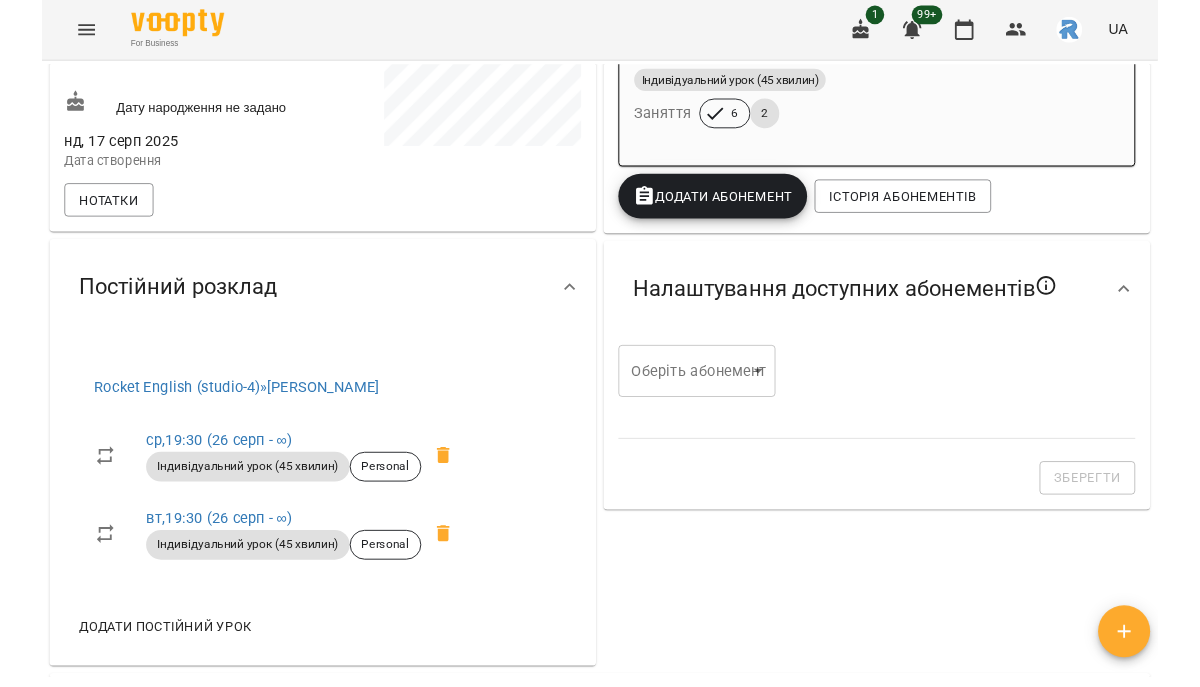
scroll to position [484, 0]
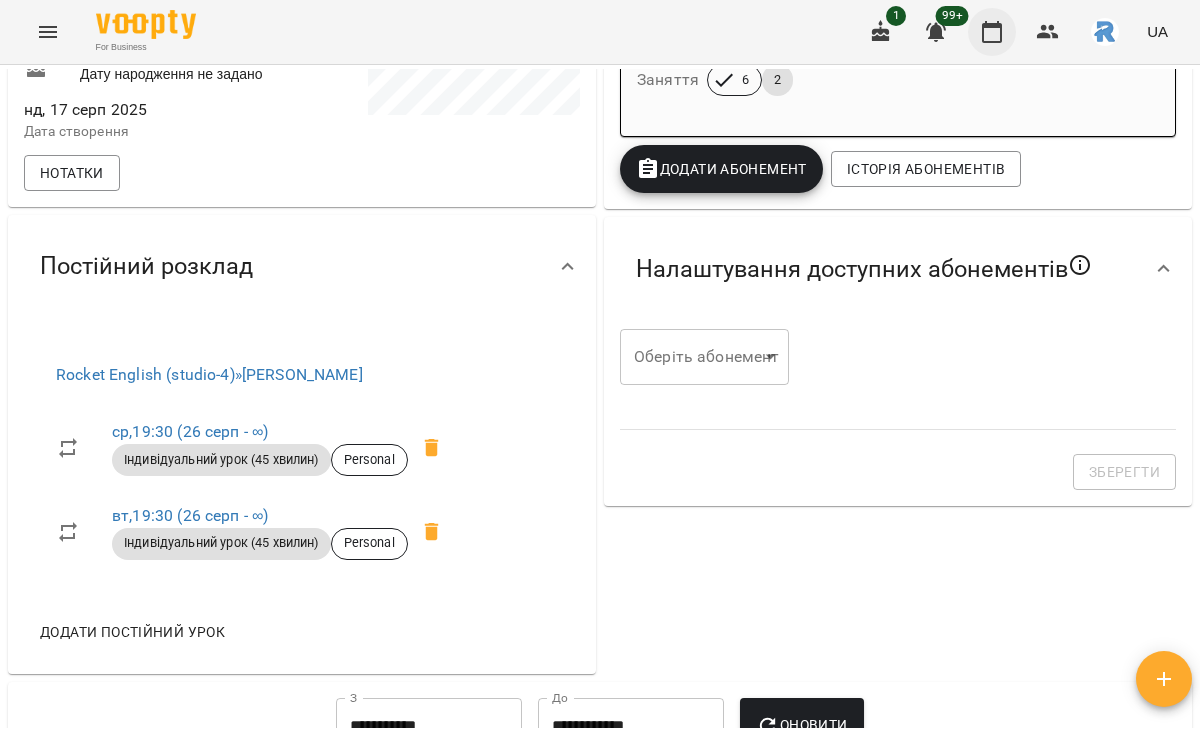
click at [1009, 27] on button "button" at bounding box center [992, 32] width 48 height 48
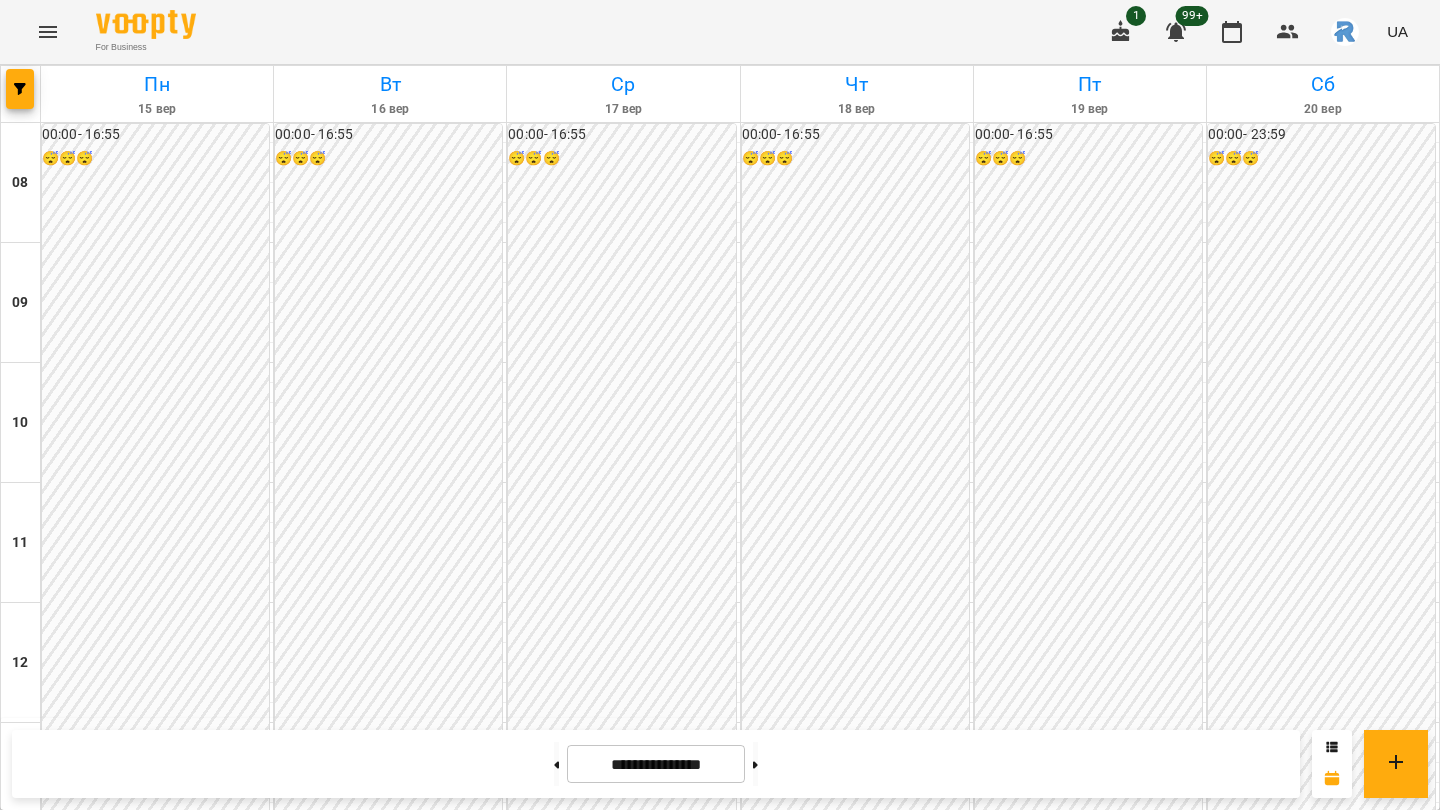
scroll to position [963, 0]
click at [30, 72] on button "button" at bounding box center [20, 89] width 28 height 40
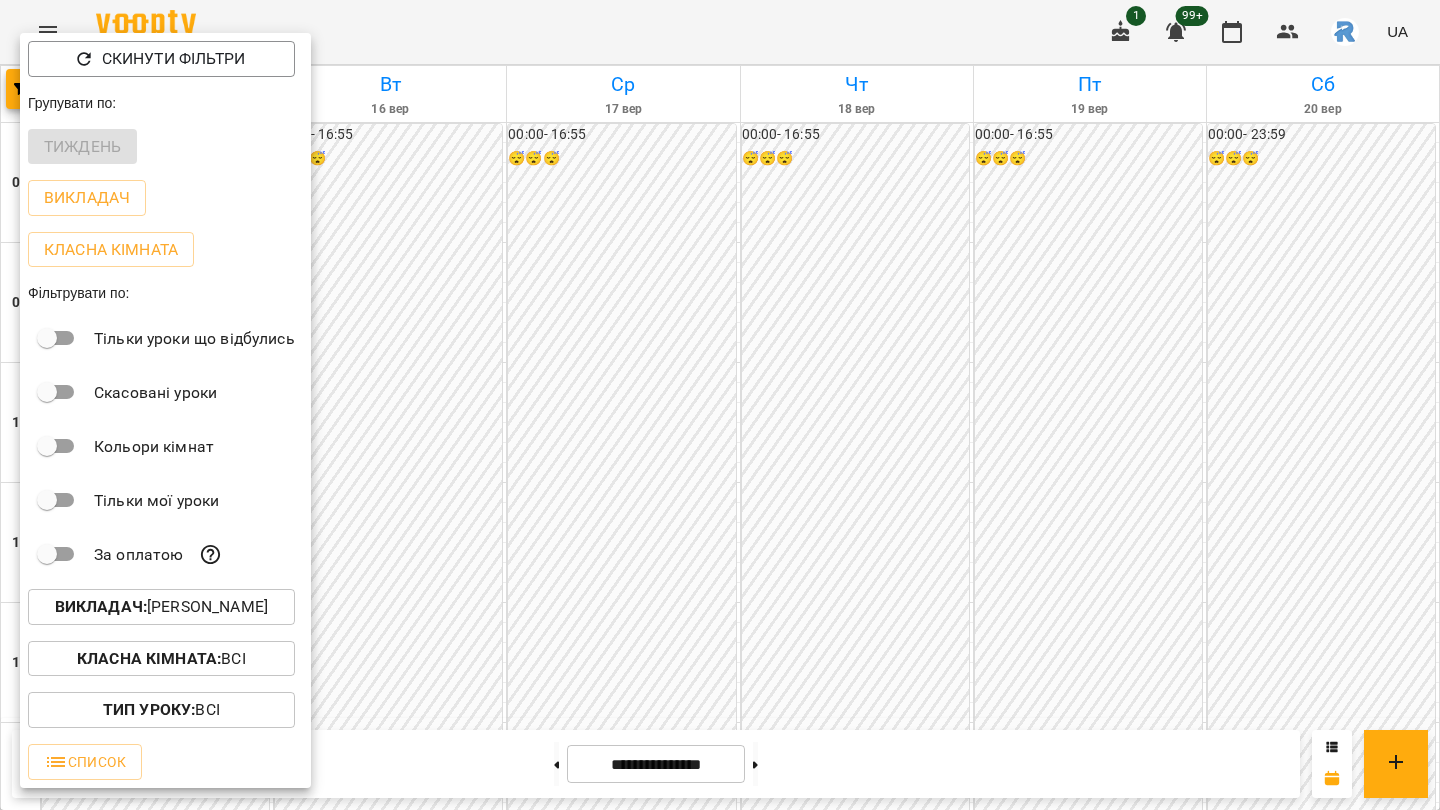
click at [207, 625] on button "Викладач : [PERSON_NAME]" at bounding box center [161, 607] width 267 height 36
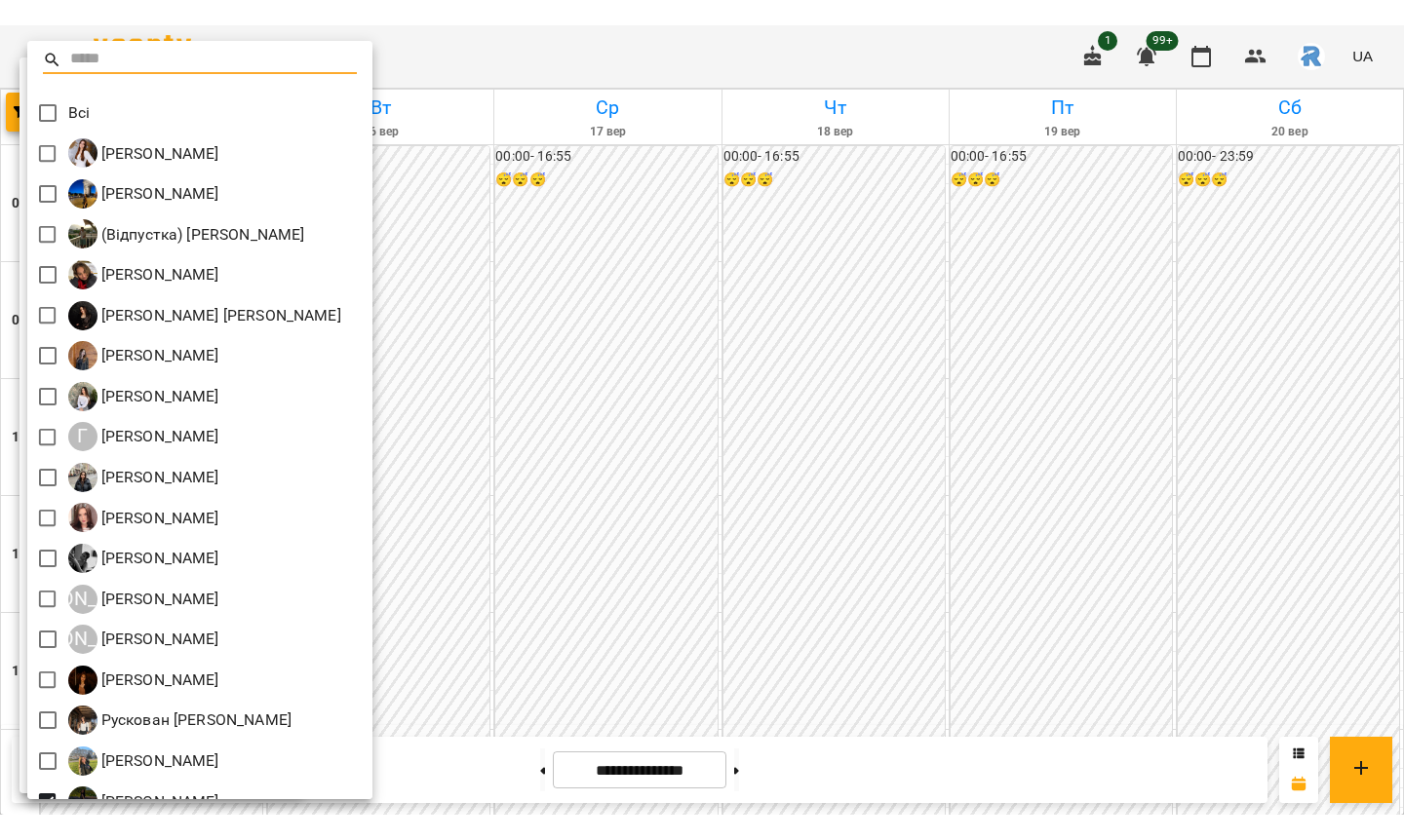
scroll to position [351, 0]
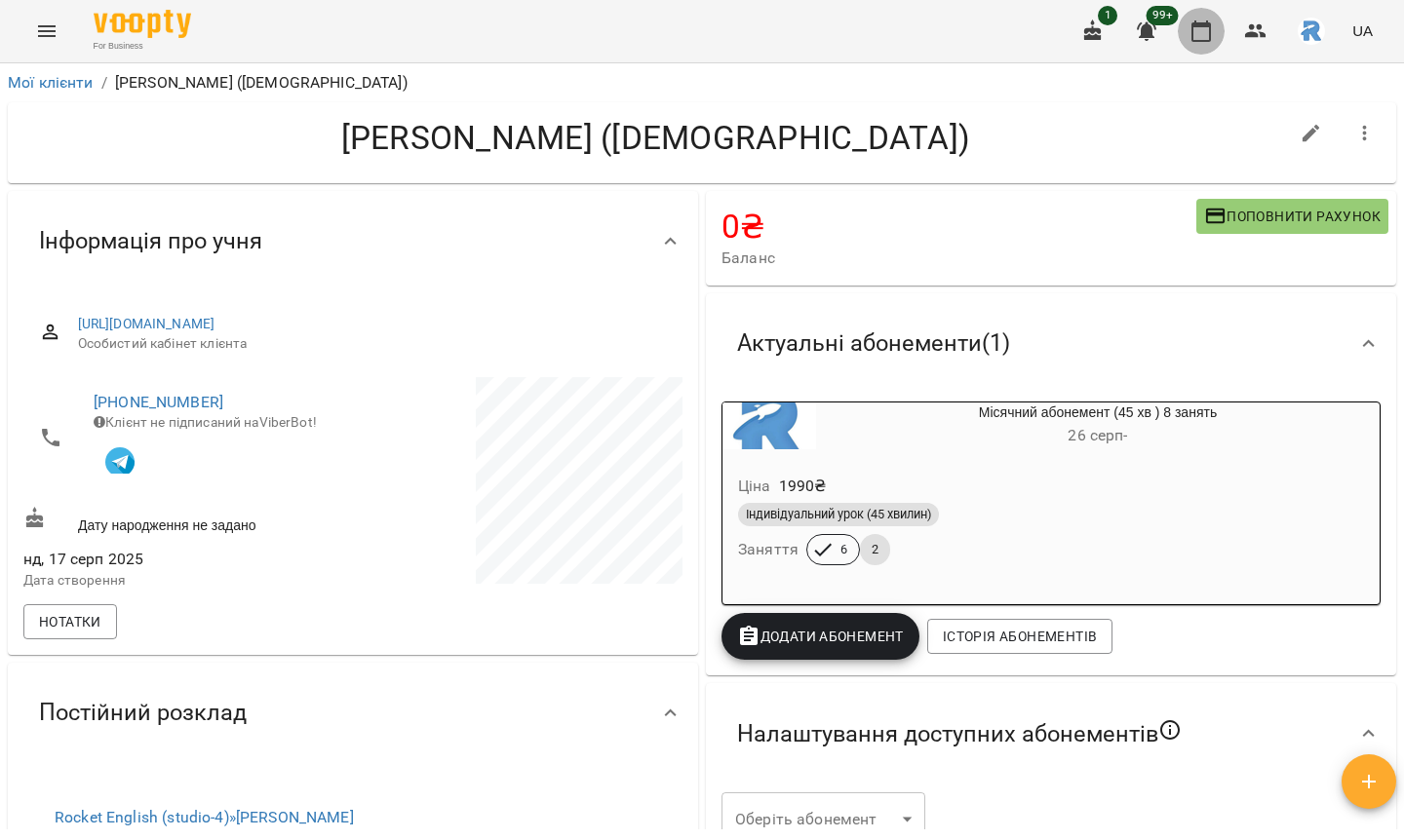
click at [1169, 32] on icon "button" at bounding box center [1201, 31] width 20 height 21
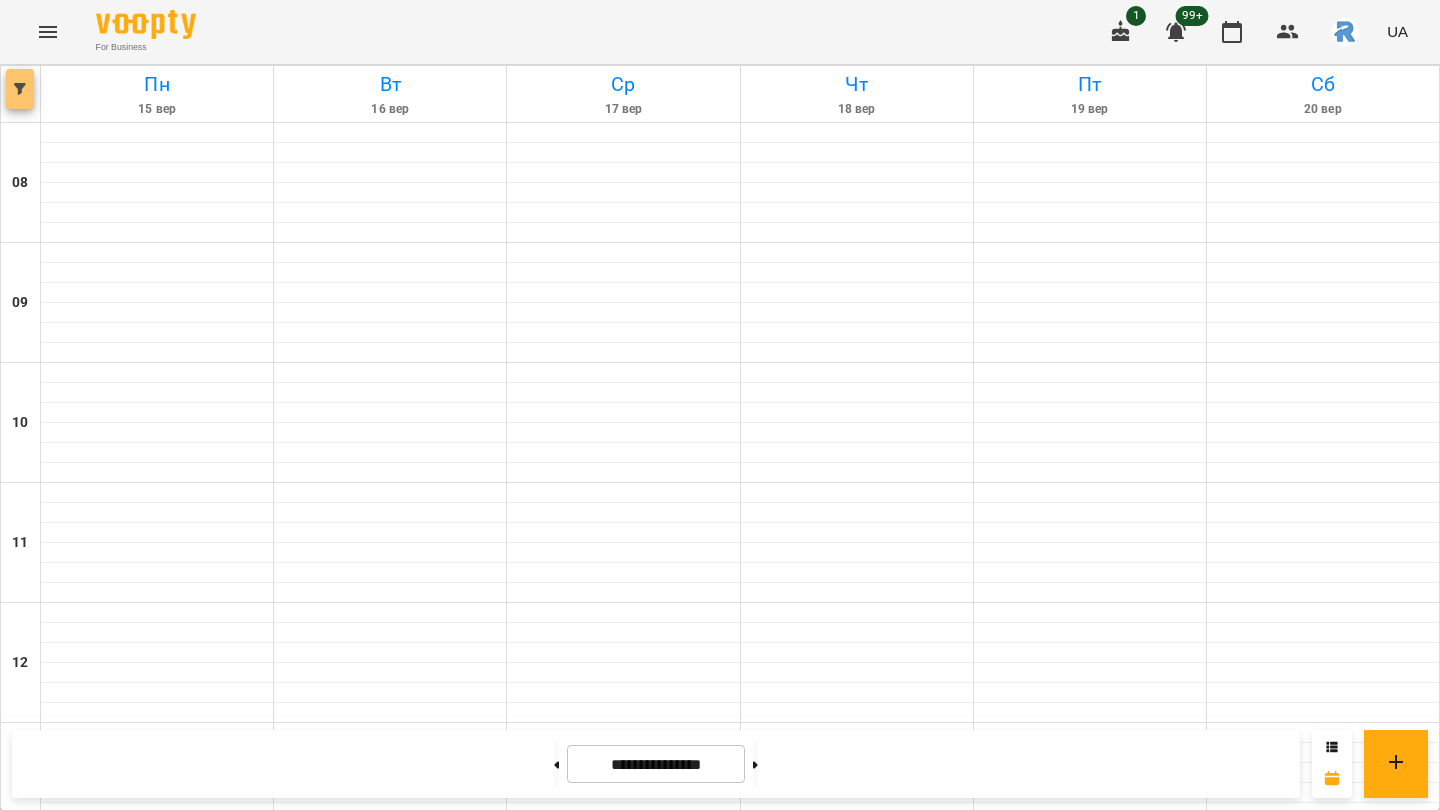
click at [28, 90] on span "button" at bounding box center [20, 89] width 28 height 12
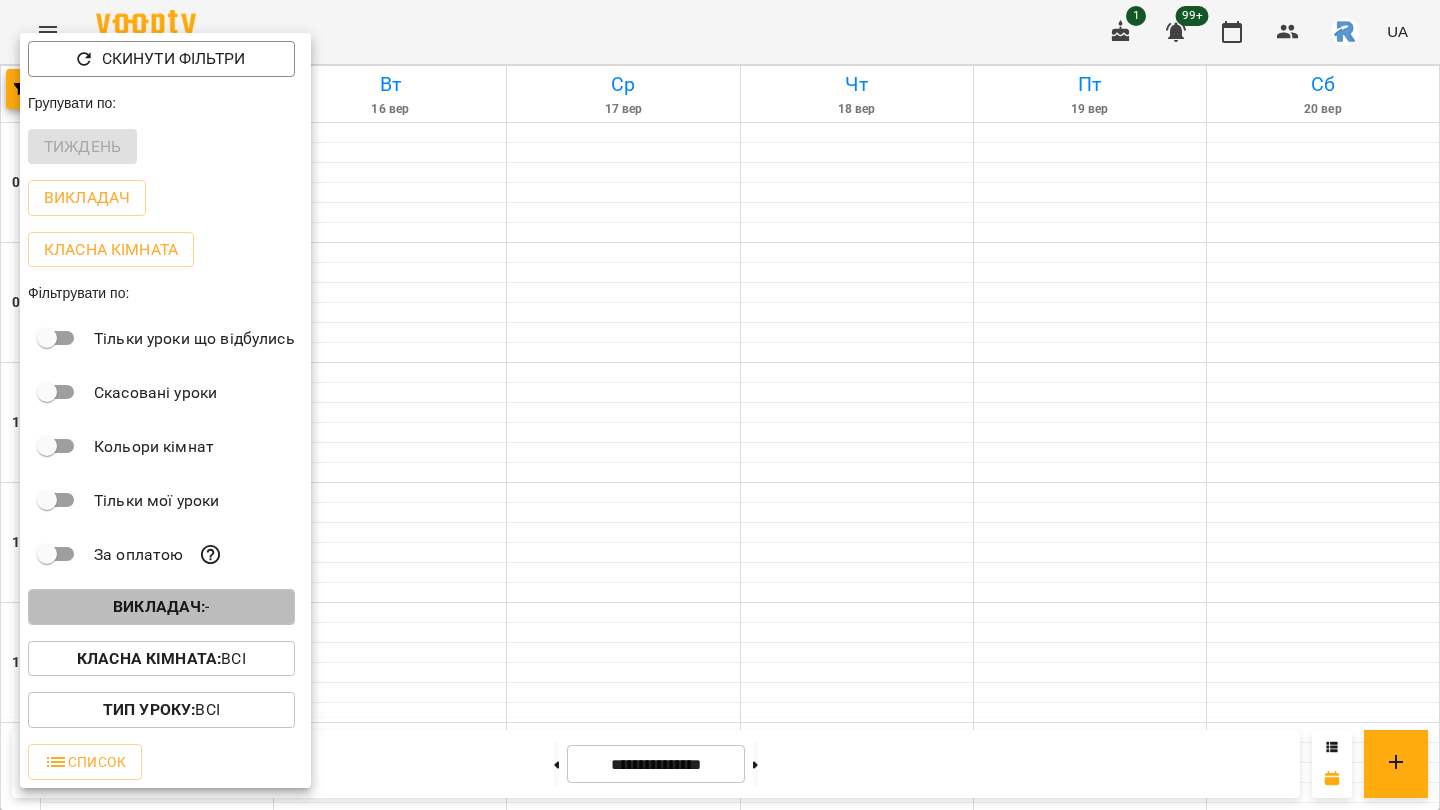
click at [180, 610] on b "Викладач :" at bounding box center [159, 606] width 92 height 19
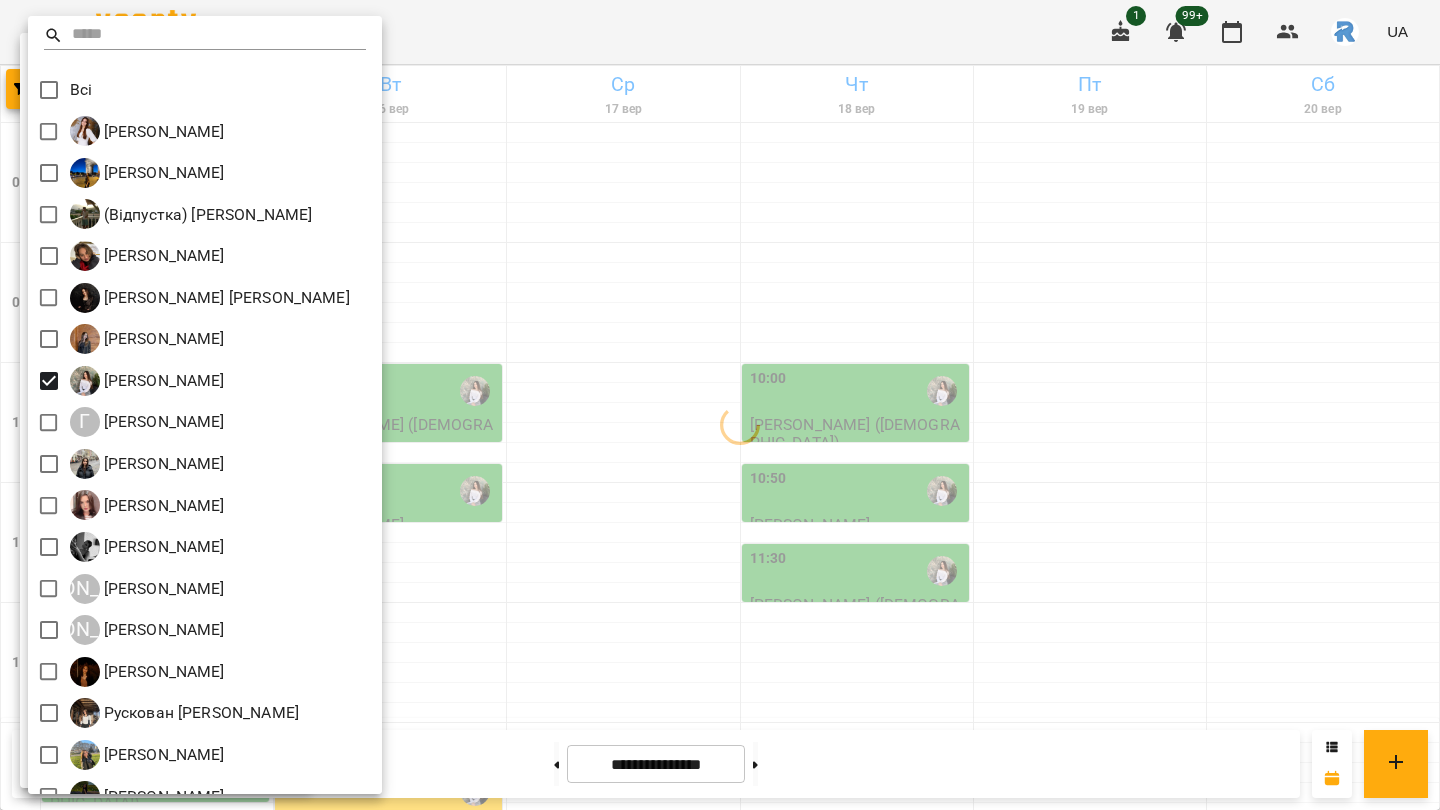
click at [666, 518] on div at bounding box center [720, 405] width 1440 height 810
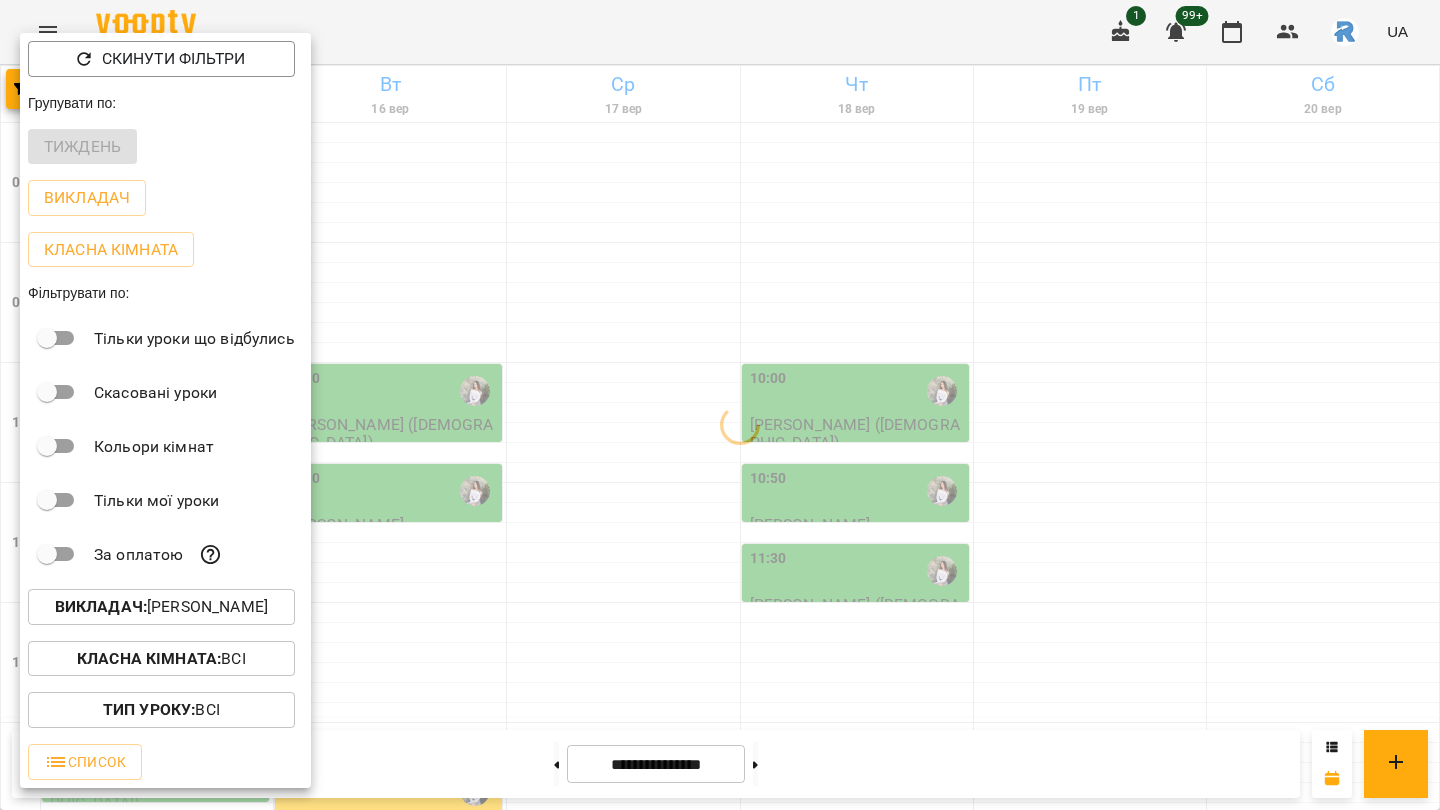
click at [666, 518] on div at bounding box center [720, 405] width 1440 height 810
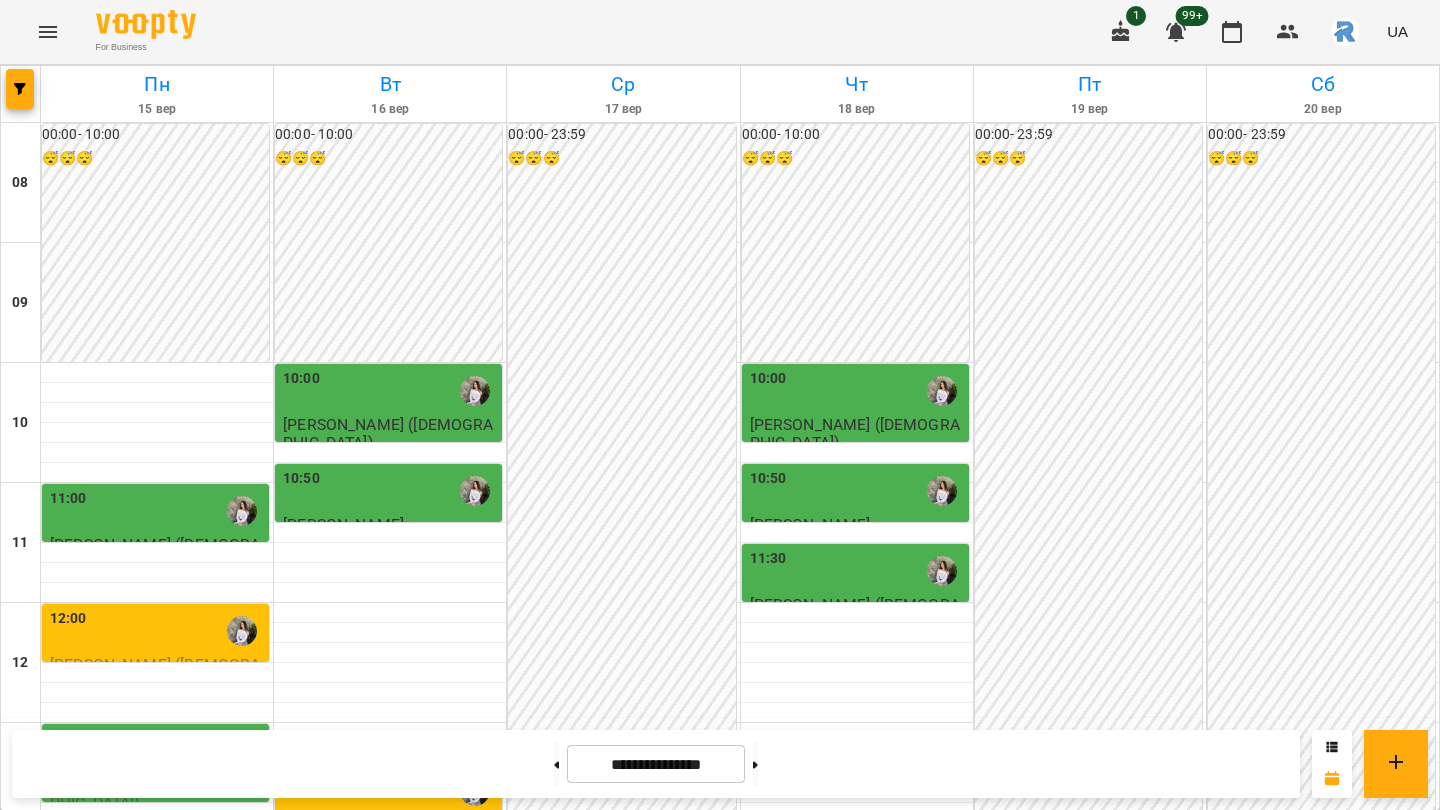
scroll to position [332, 0]
click at [758, 686] on button at bounding box center [755, 764] width 5 height 44
type input "**********"
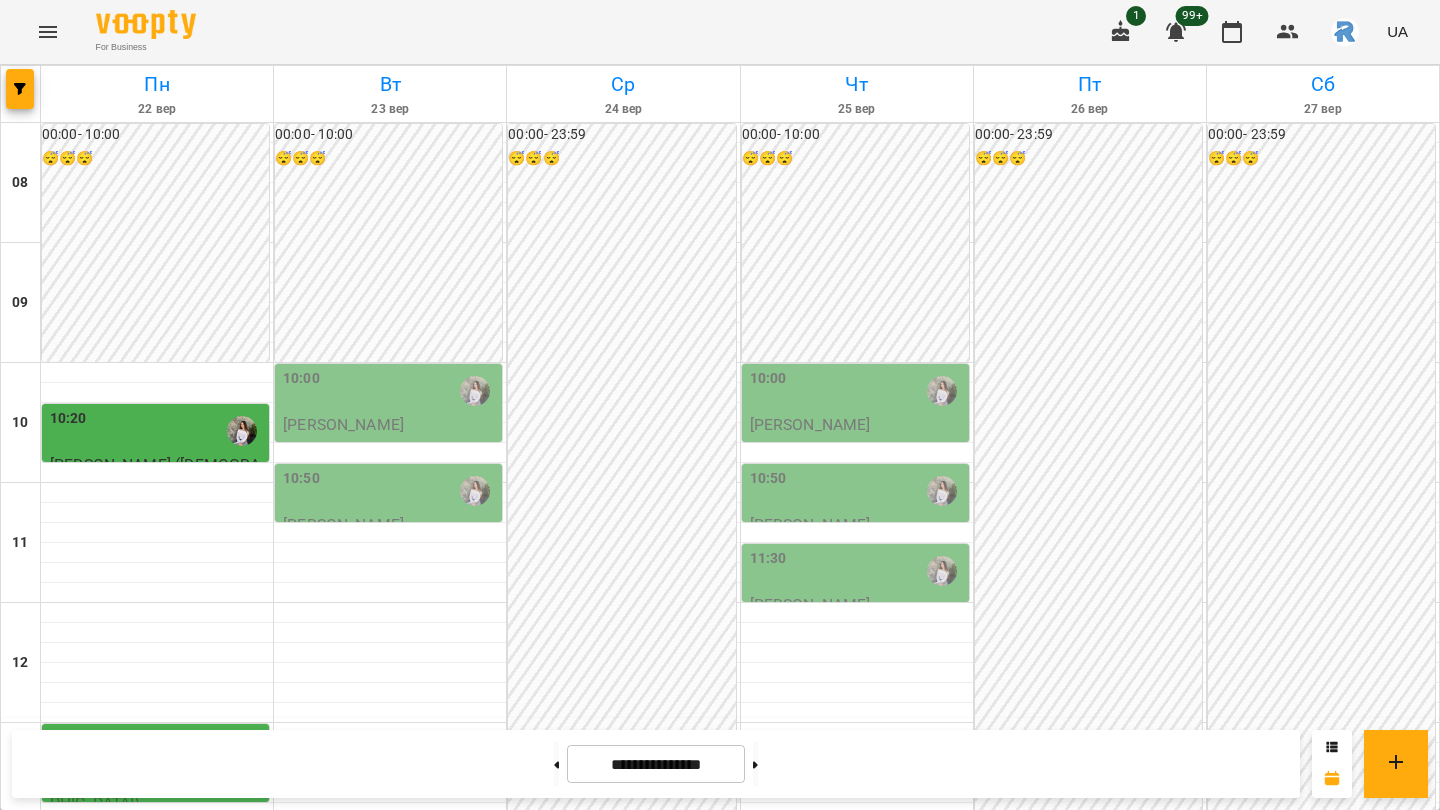
scroll to position [353, 0]
click at [806, 548] on div "11:30" at bounding box center [857, 571] width 215 height 46
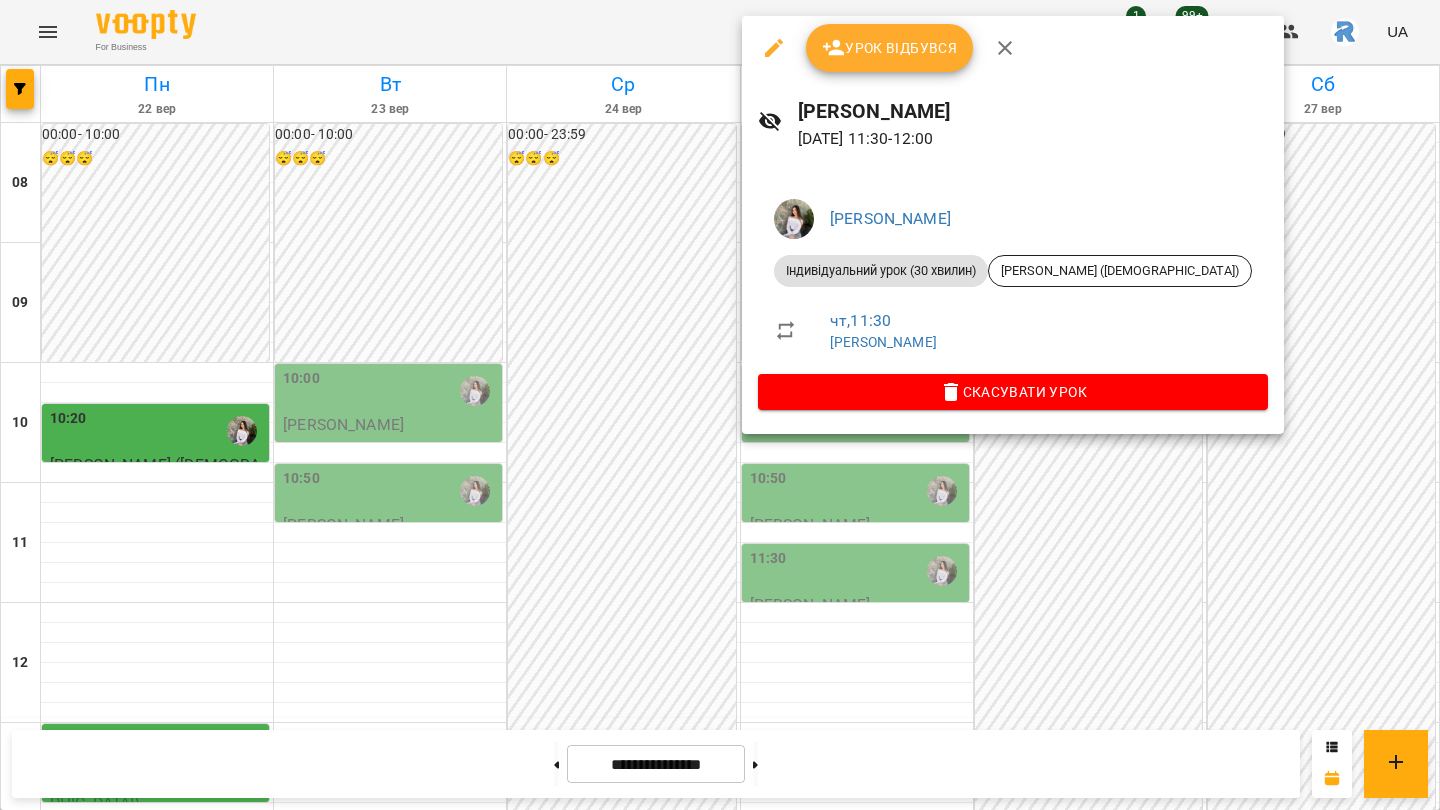
click at [496, 232] on div at bounding box center [720, 405] width 1440 height 810
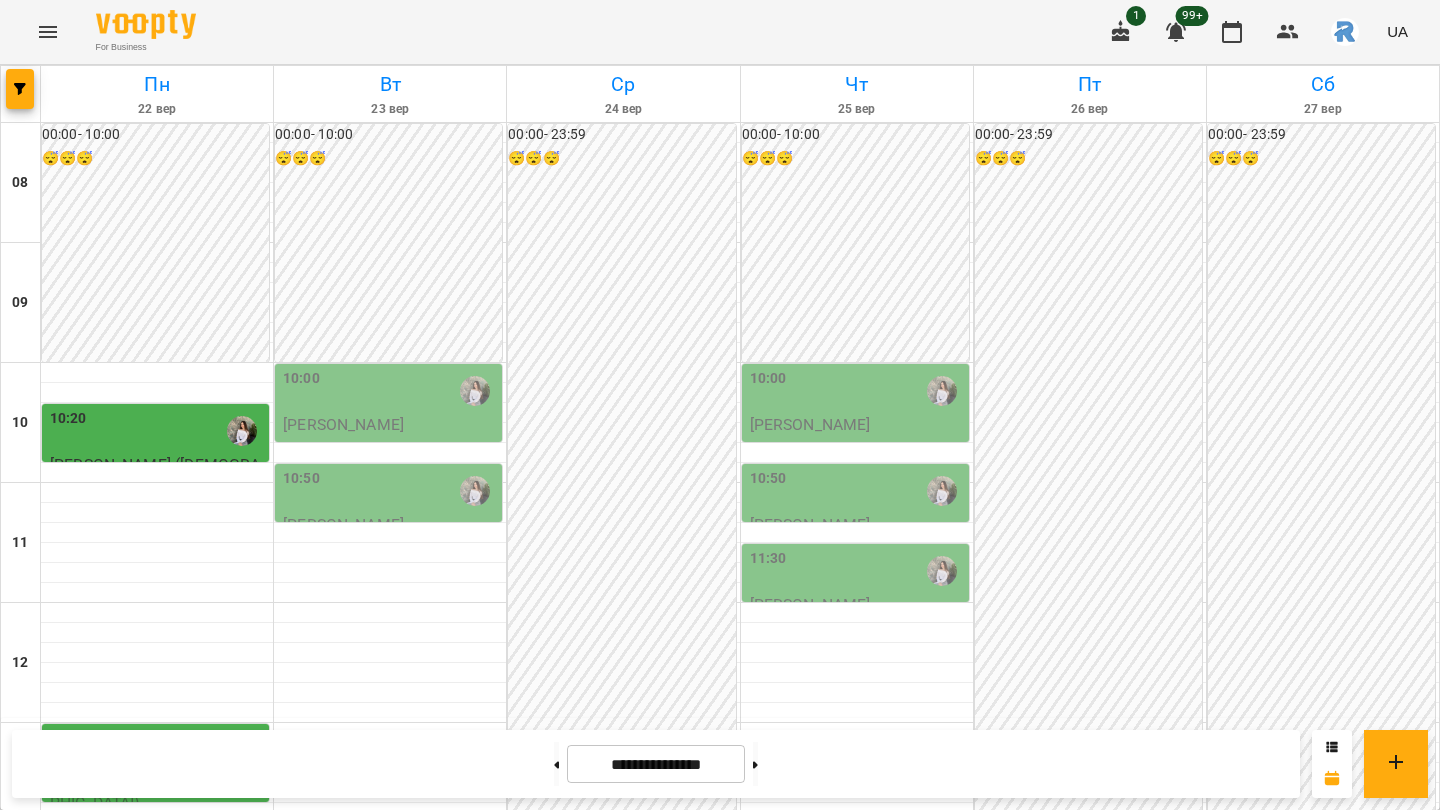
scroll to position [405, 0]
click at [22, 83] on icon "button" at bounding box center [20, 89] width 12 height 12
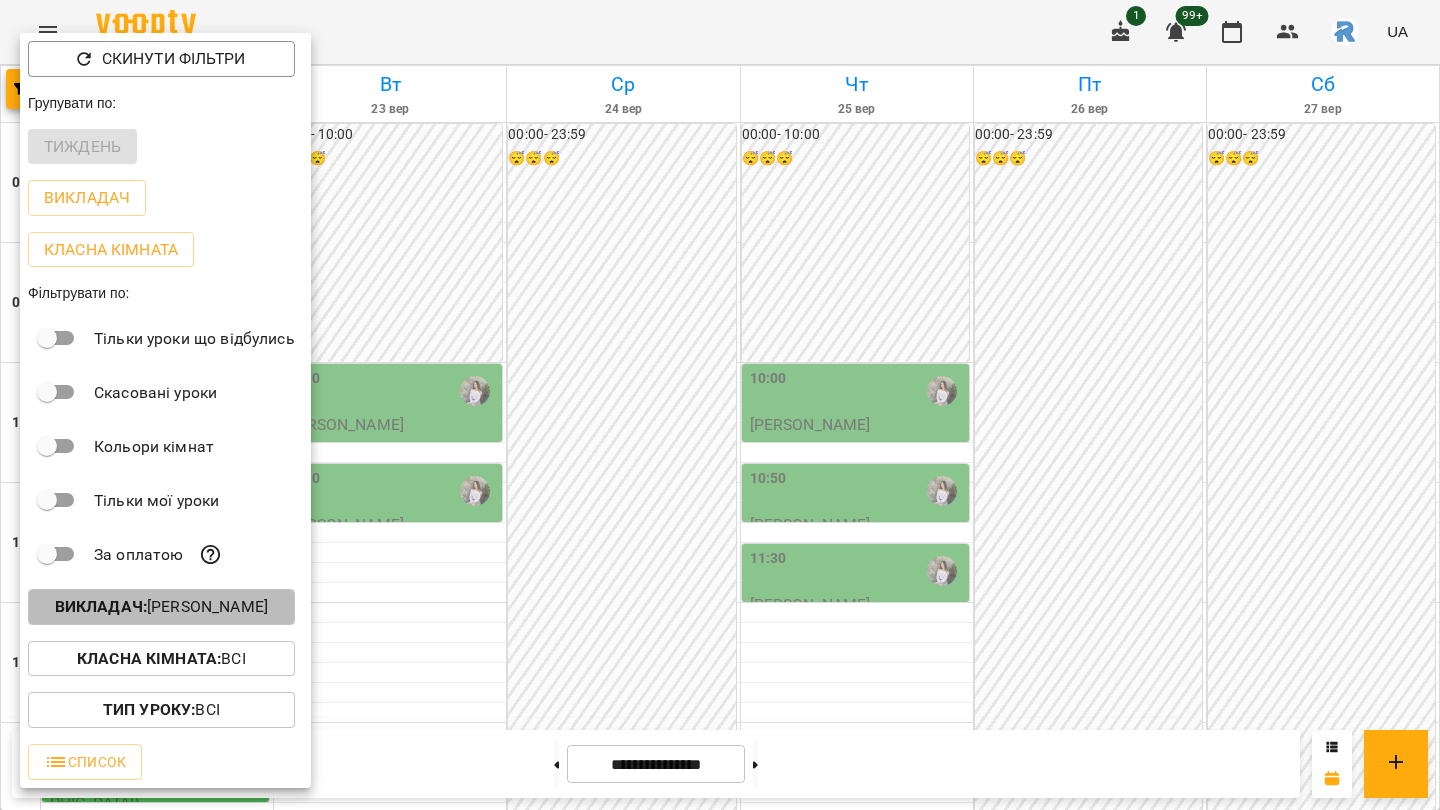
click at [247, 613] on p "Викладач : [PERSON_NAME]" at bounding box center [161, 607] width 213 height 24
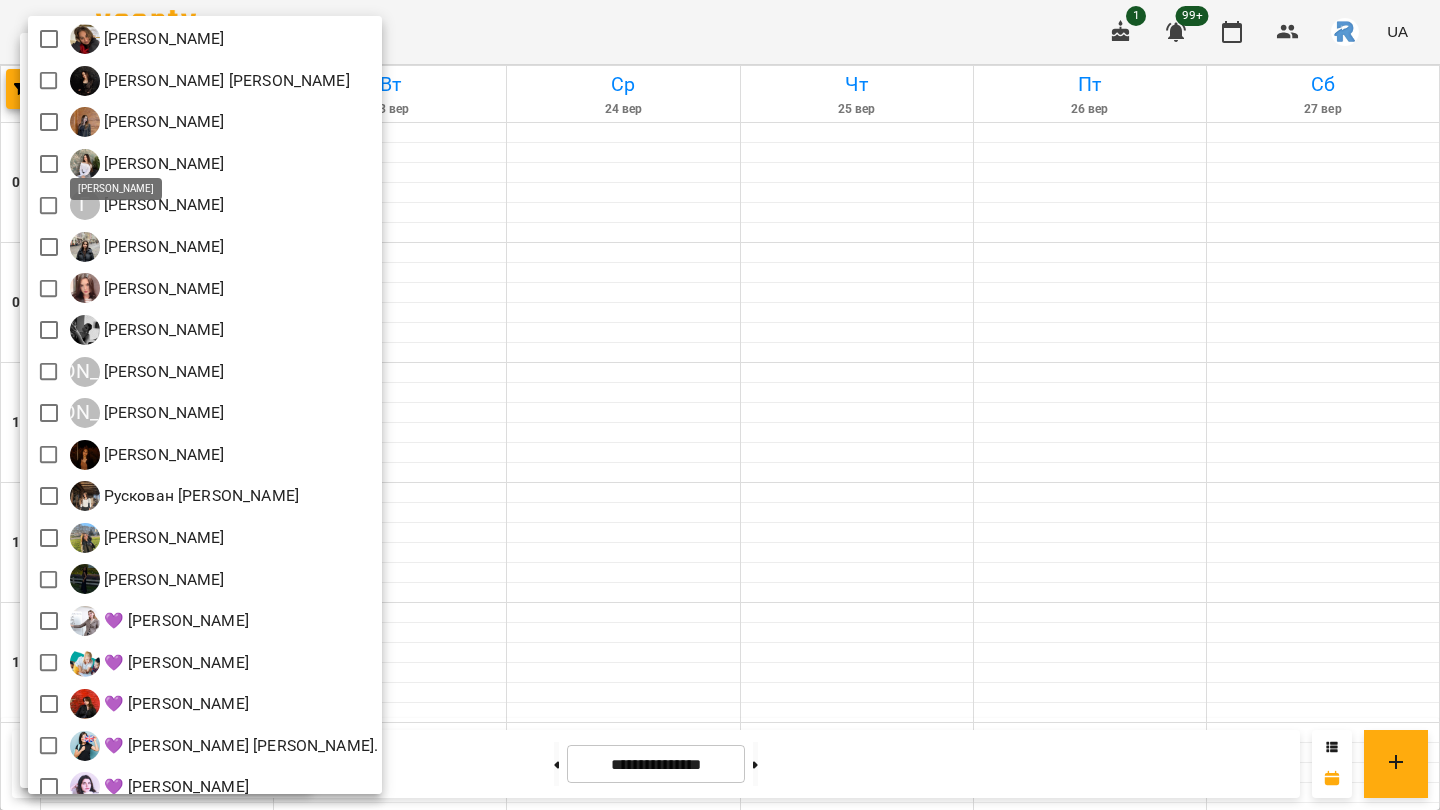
scroll to position [360, 0]
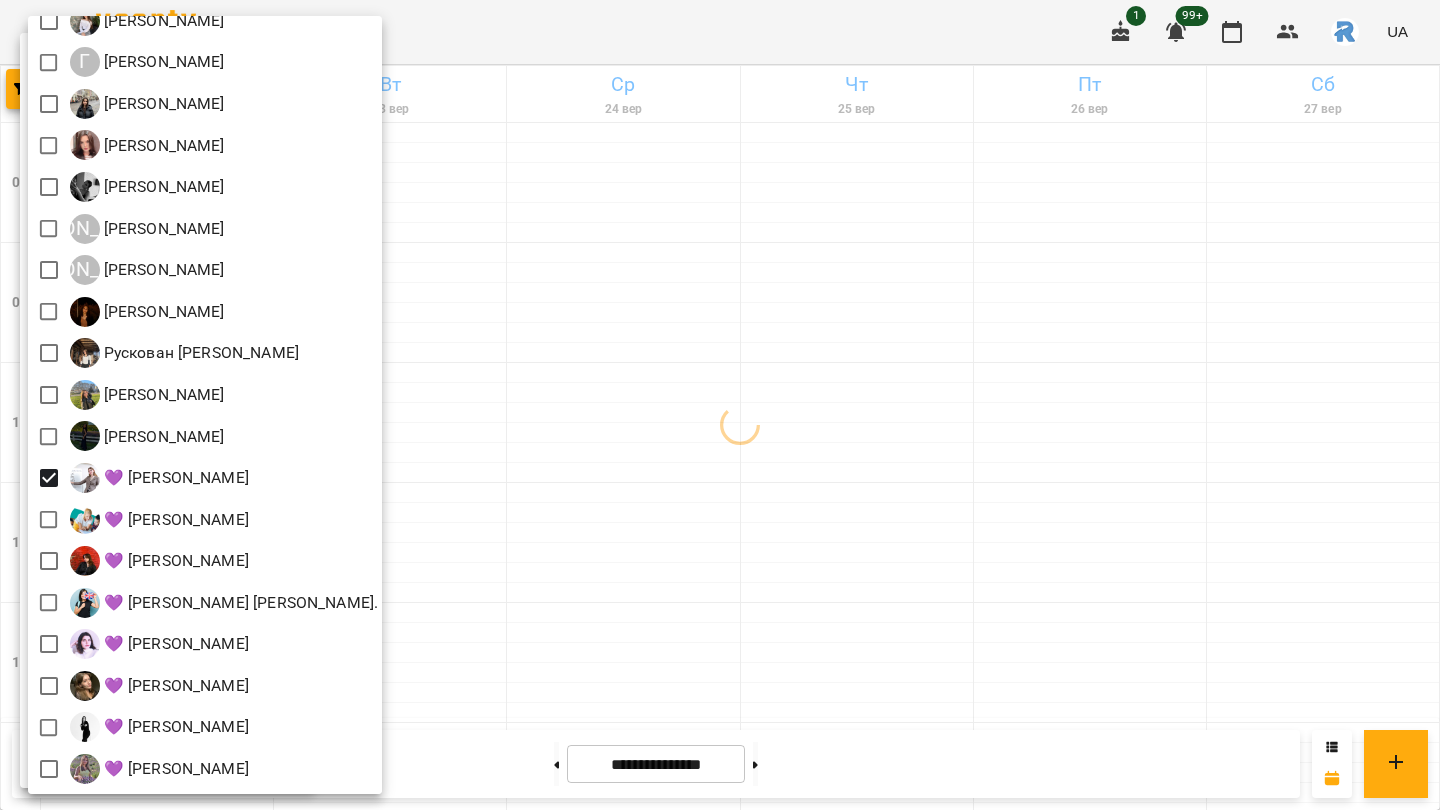
click at [721, 536] on div at bounding box center [720, 405] width 1440 height 810
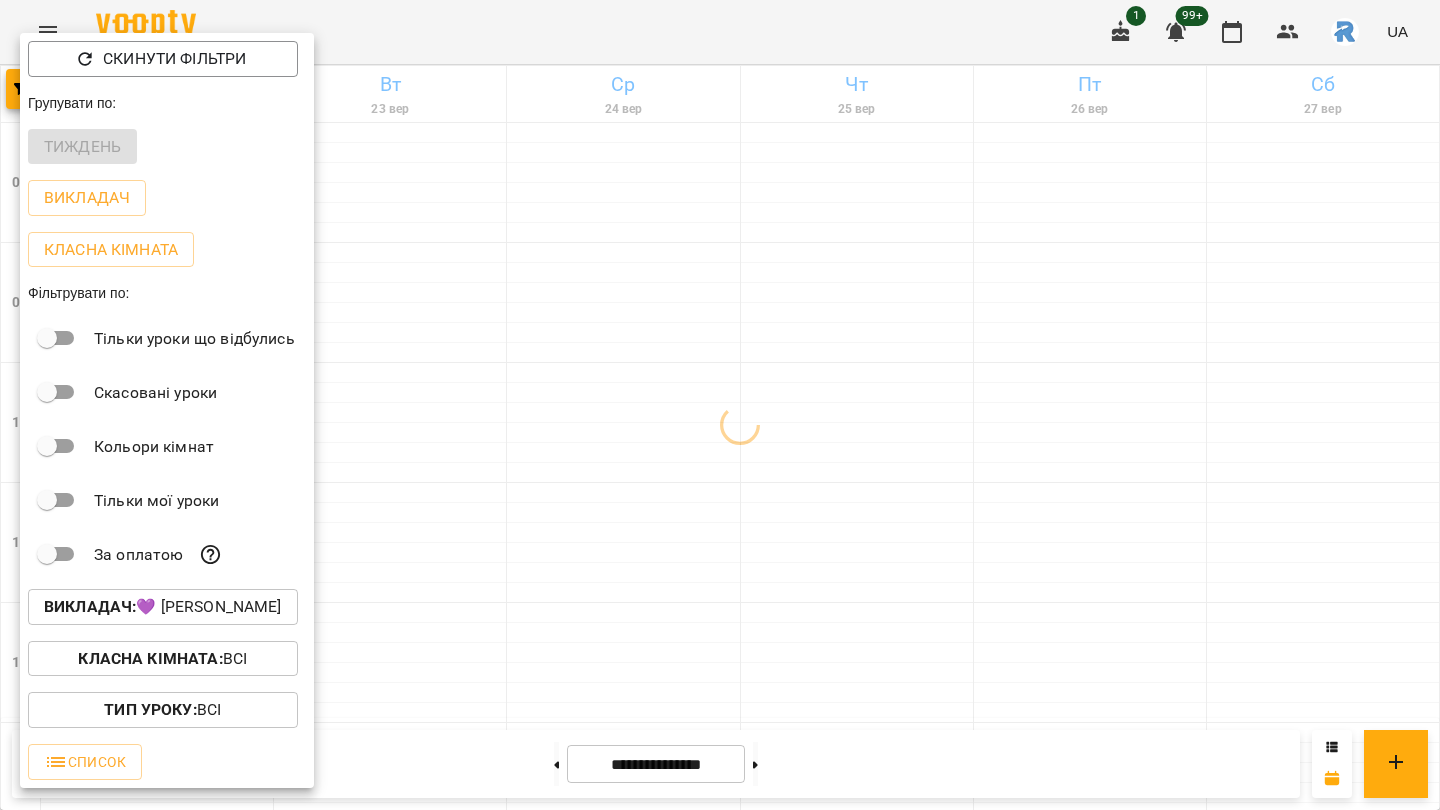
click at [721, 536] on div at bounding box center [720, 405] width 1440 height 810
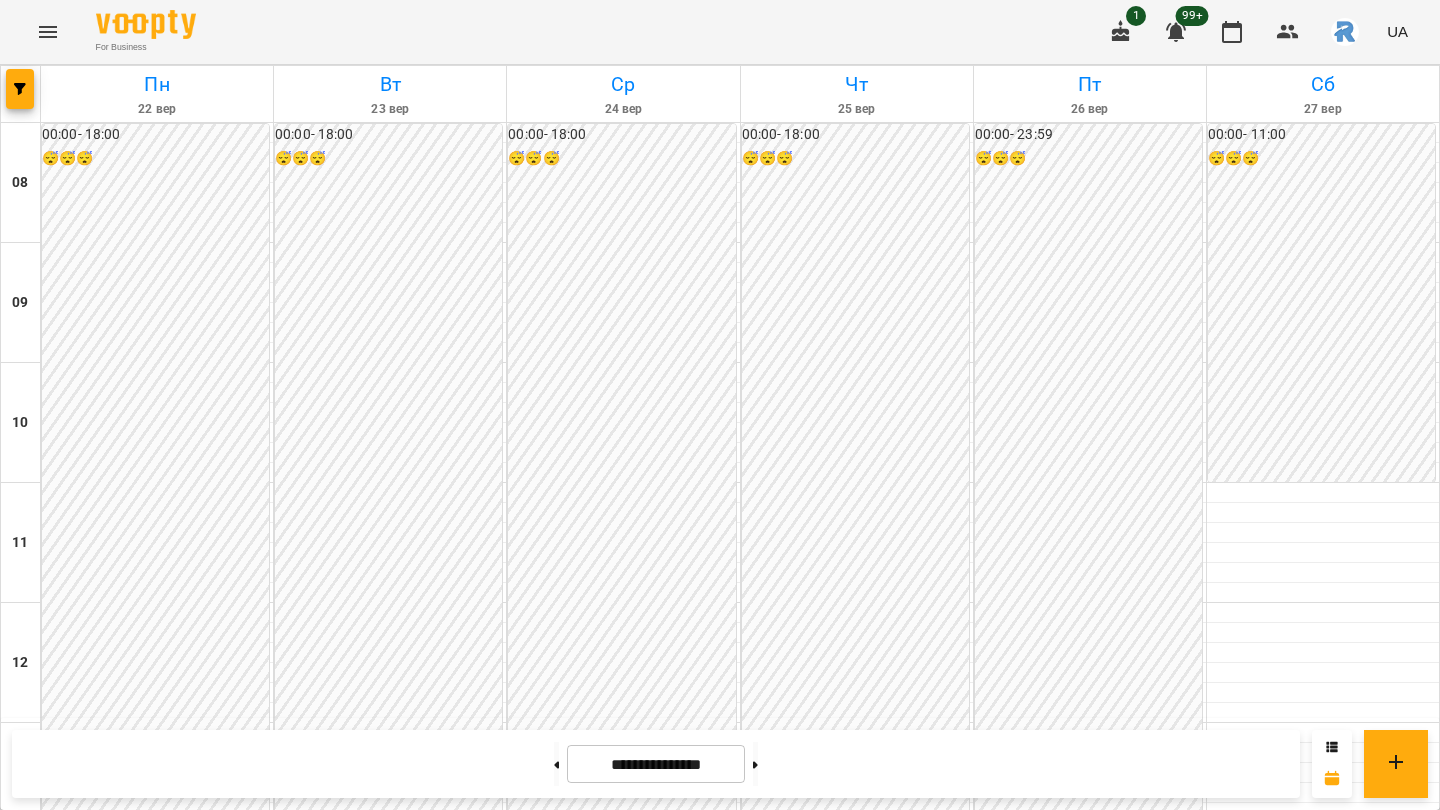
scroll to position [963, 0]
click at [24, 85] on icon "button" at bounding box center [20, 89] width 12 height 12
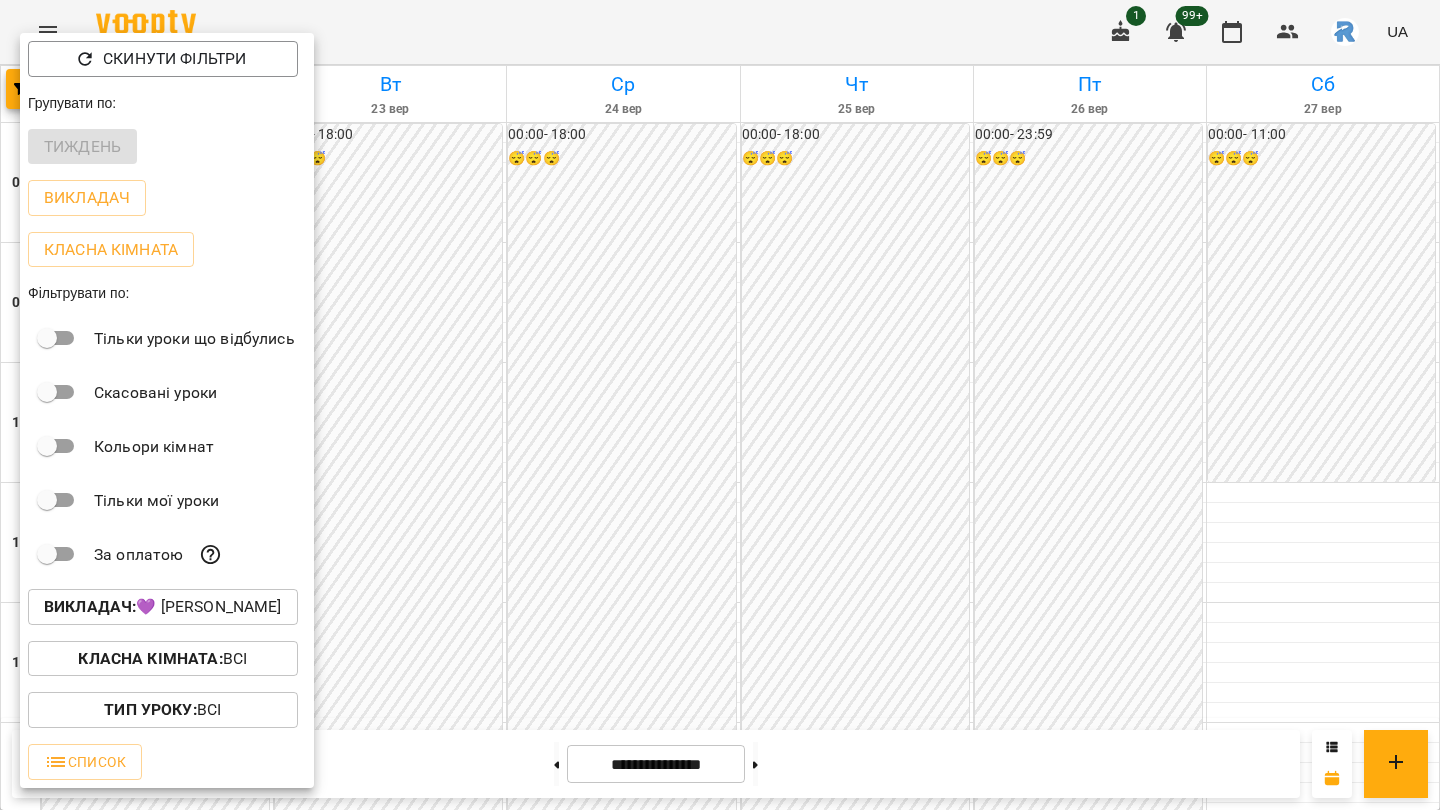
click at [190, 631] on div "Викладач : 💜 [PERSON_NAME]" at bounding box center [167, 607] width 294 height 52
click at [184, 613] on p "Викладач : 💜 [PERSON_NAME]" at bounding box center [163, 607] width 238 height 24
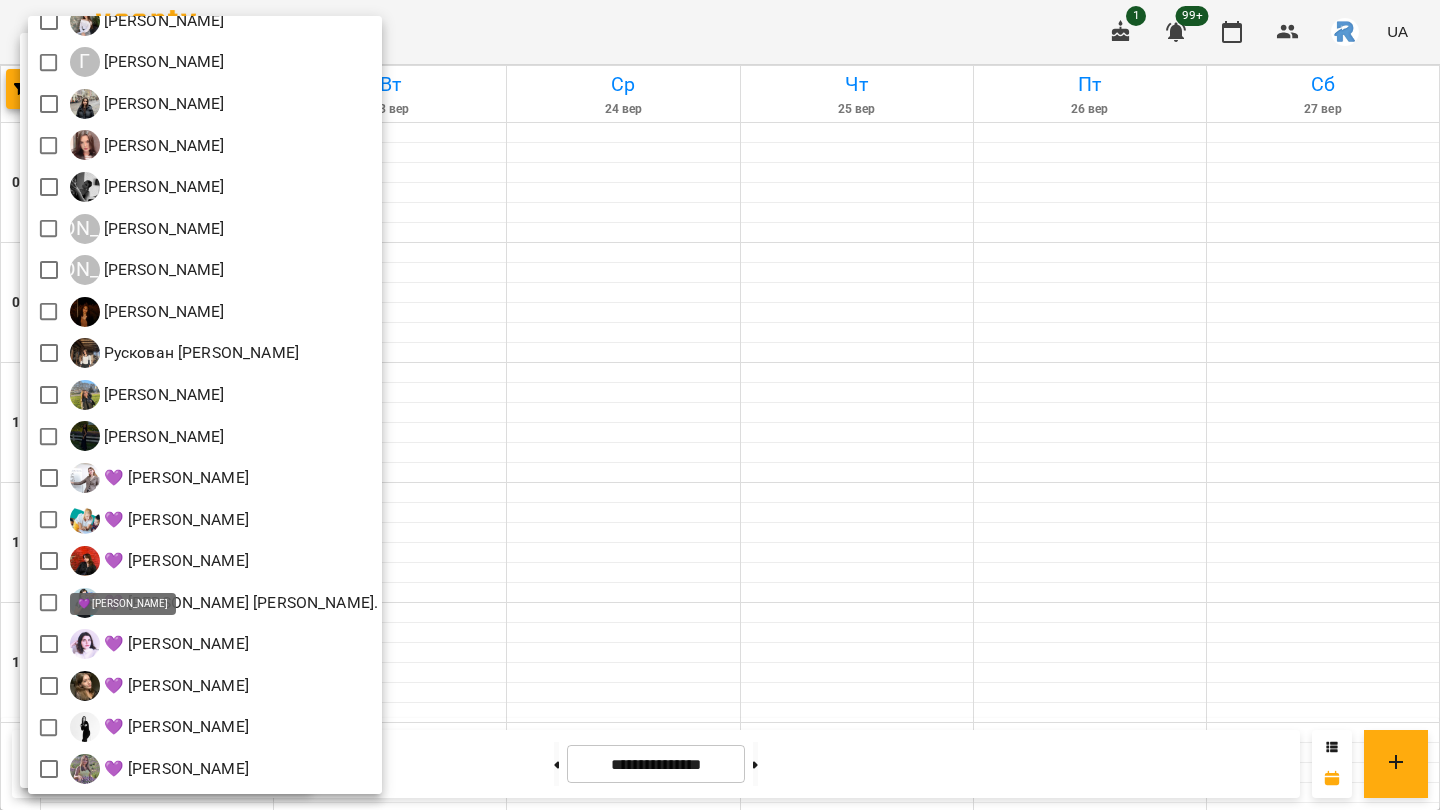
scroll to position [0, 0]
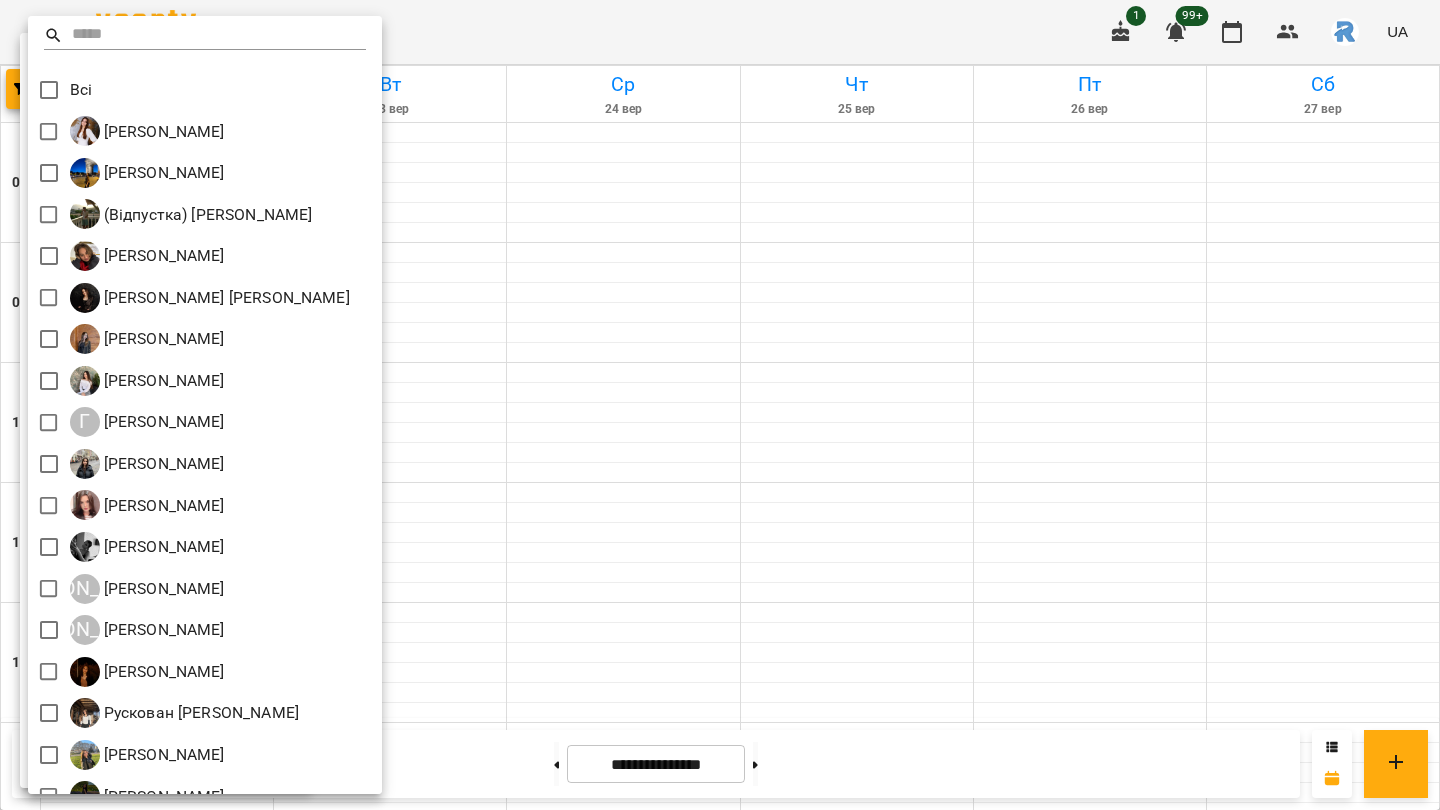
click at [504, 368] on div at bounding box center [720, 405] width 1440 height 810
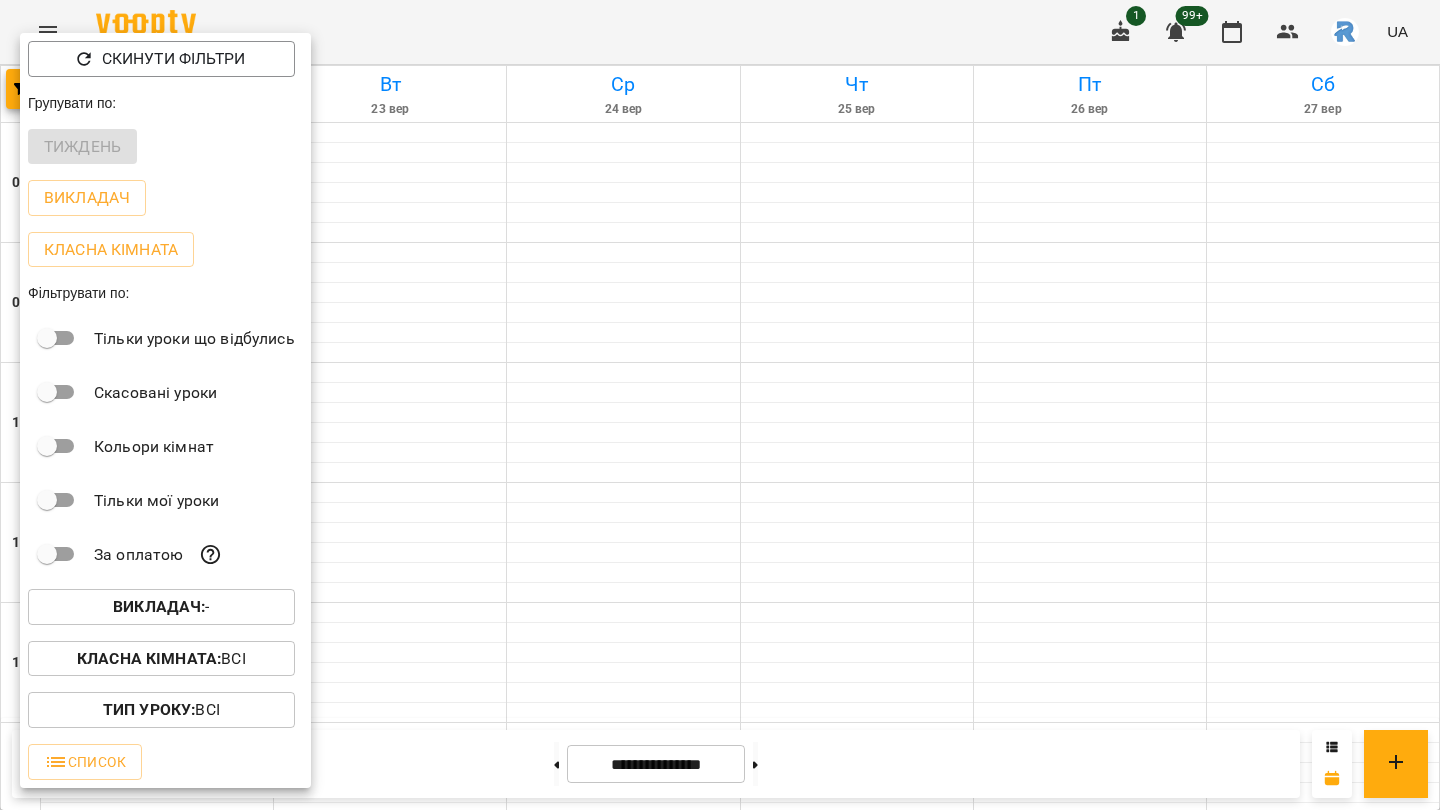
click at [432, 164] on div at bounding box center [720, 405] width 1440 height 810
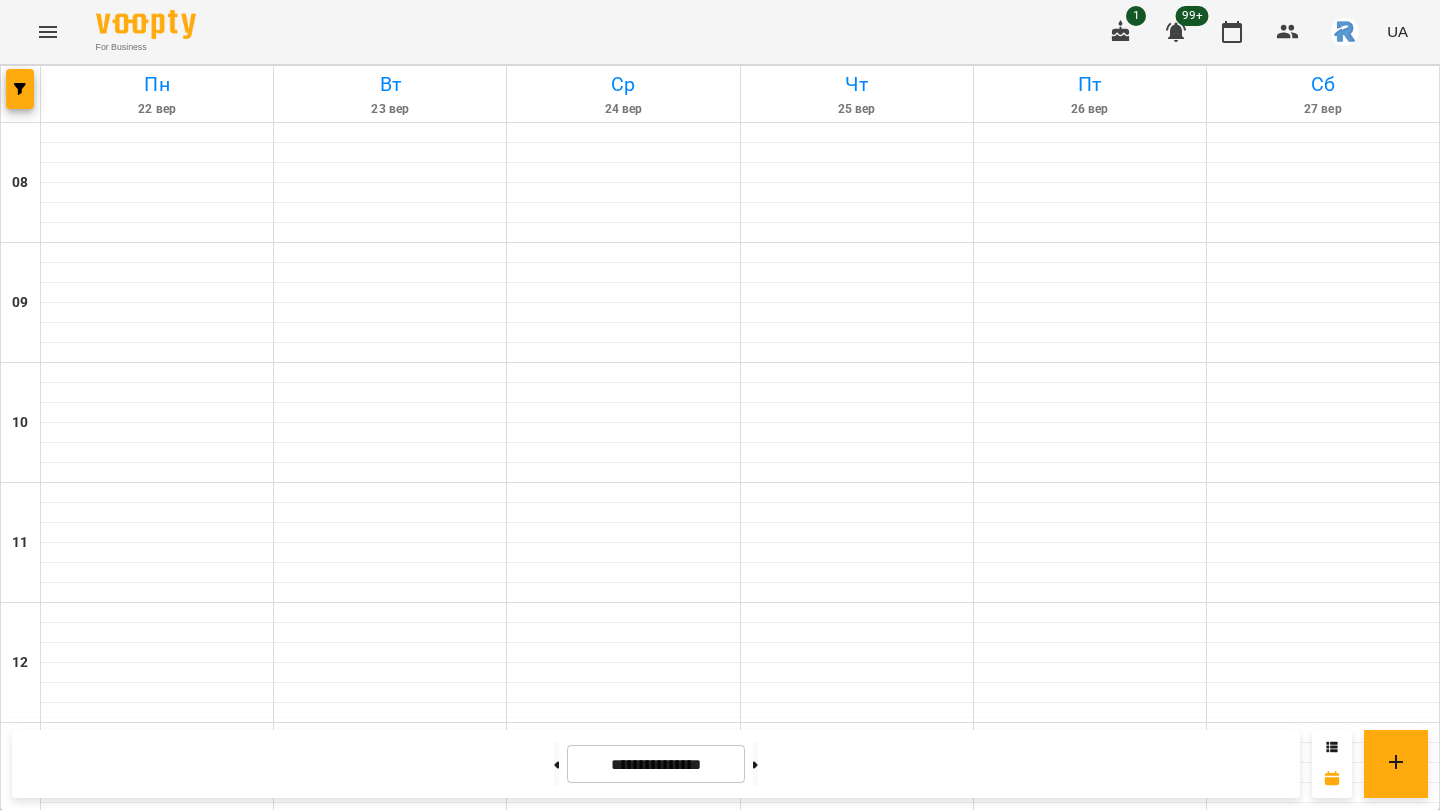
click at [69, 40] on button "Menu" at bounding box center [48, 32] width 48 height 48
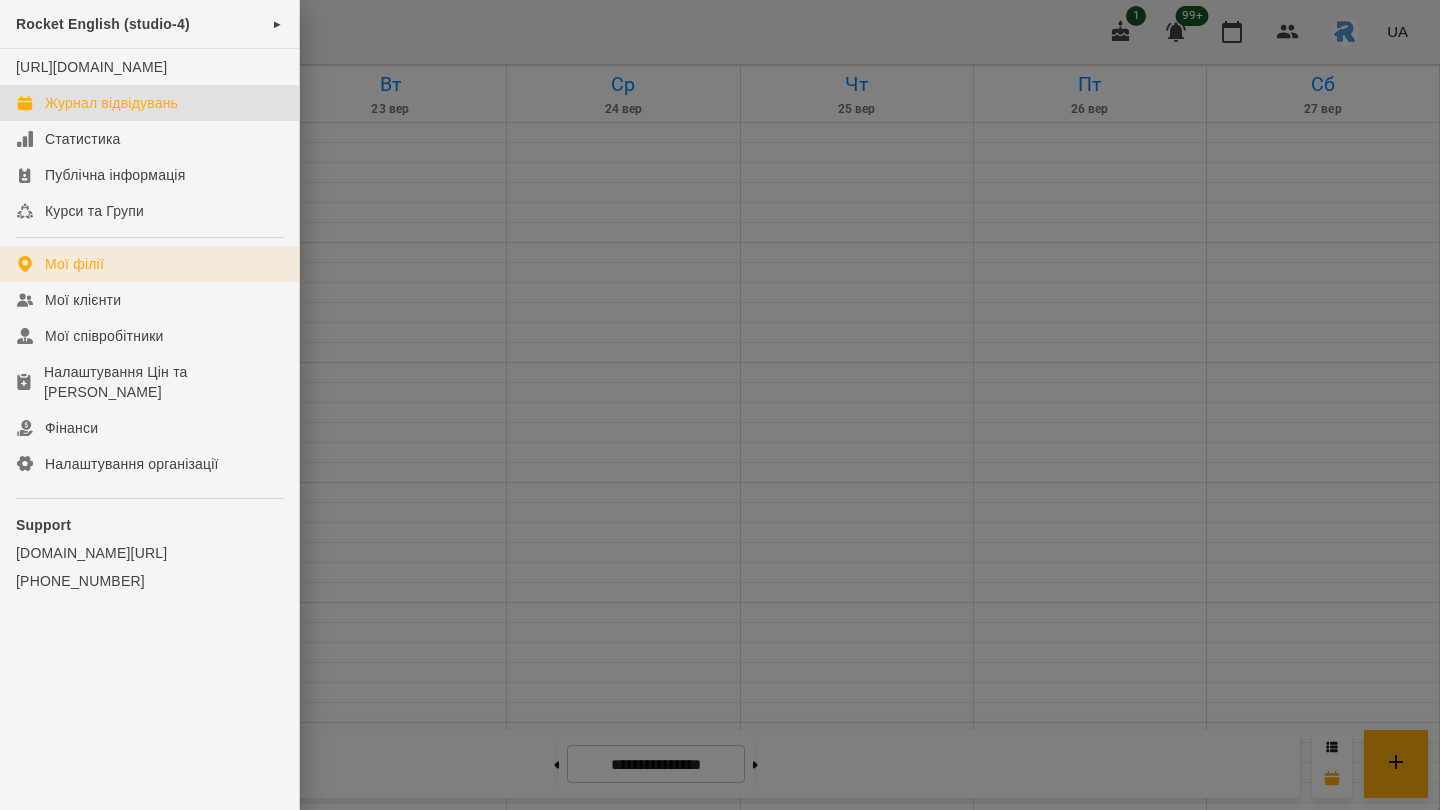
click at [102, 277] on link "Мої філії" at bounding box center [149, 264] width 299 height 36
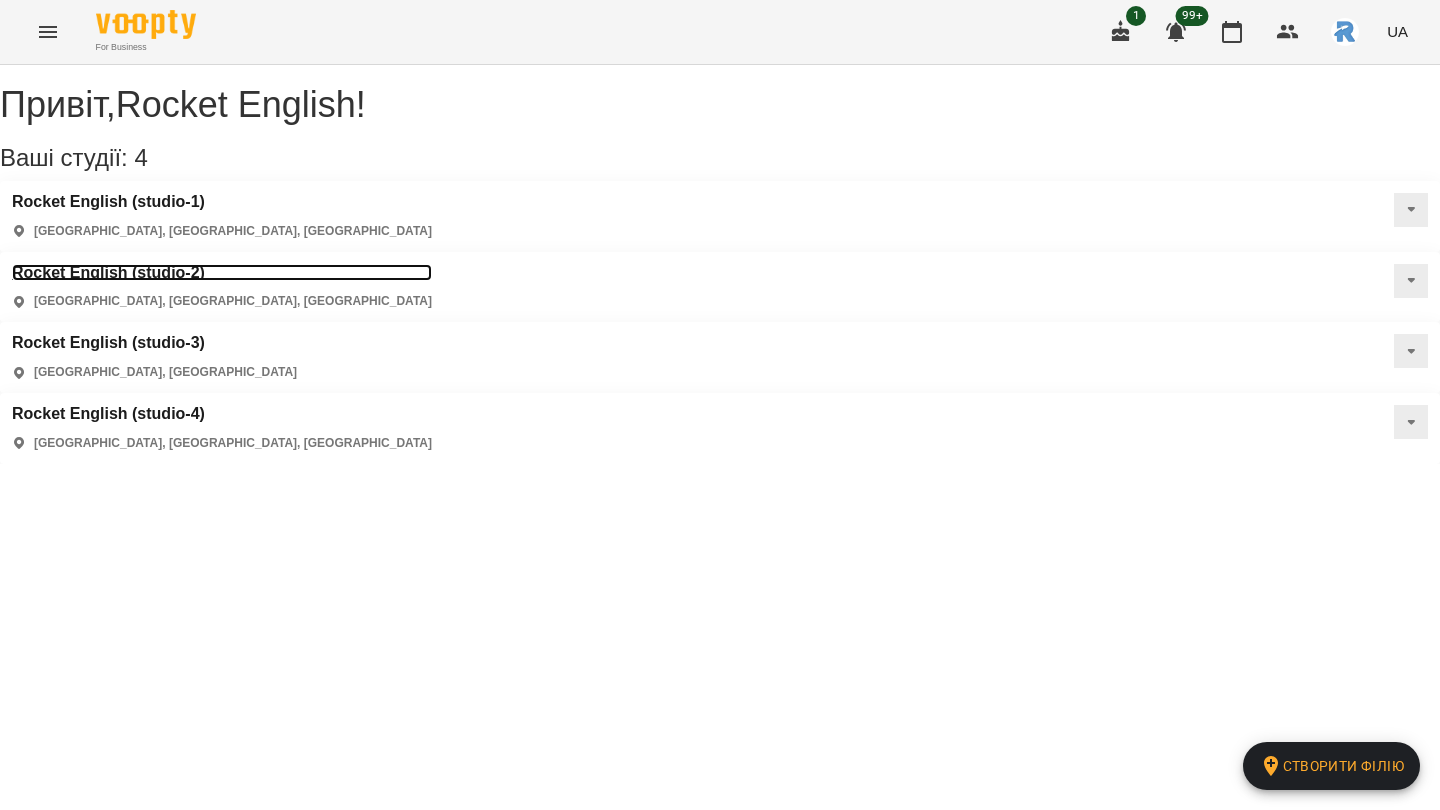
click at [432, 264] on h3 "Rocket English (studio-2)" at bounding box center [222, 273] width 420 height 18
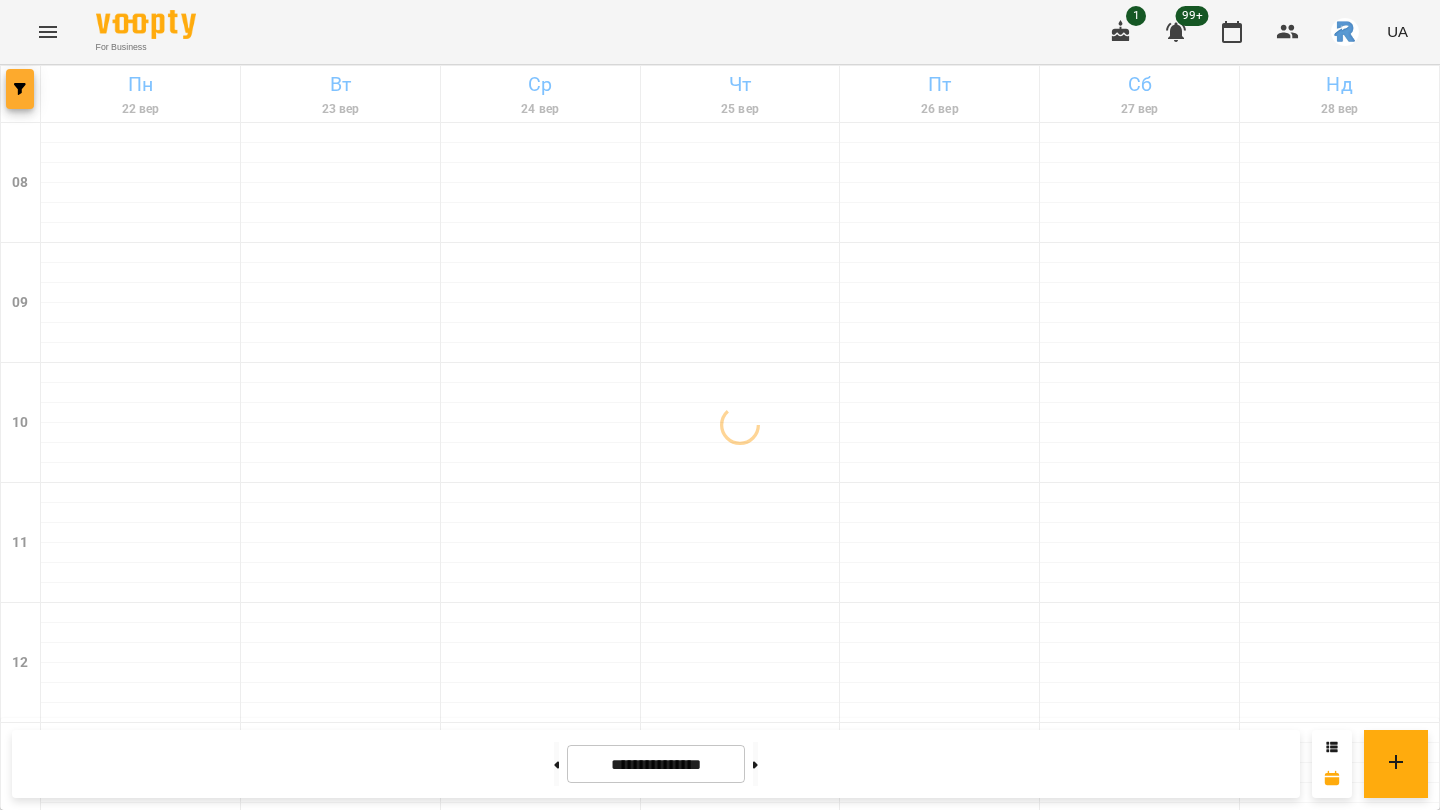
click at [25, 102] on button "button" at bounding box center [20, 89] width 28 height 40
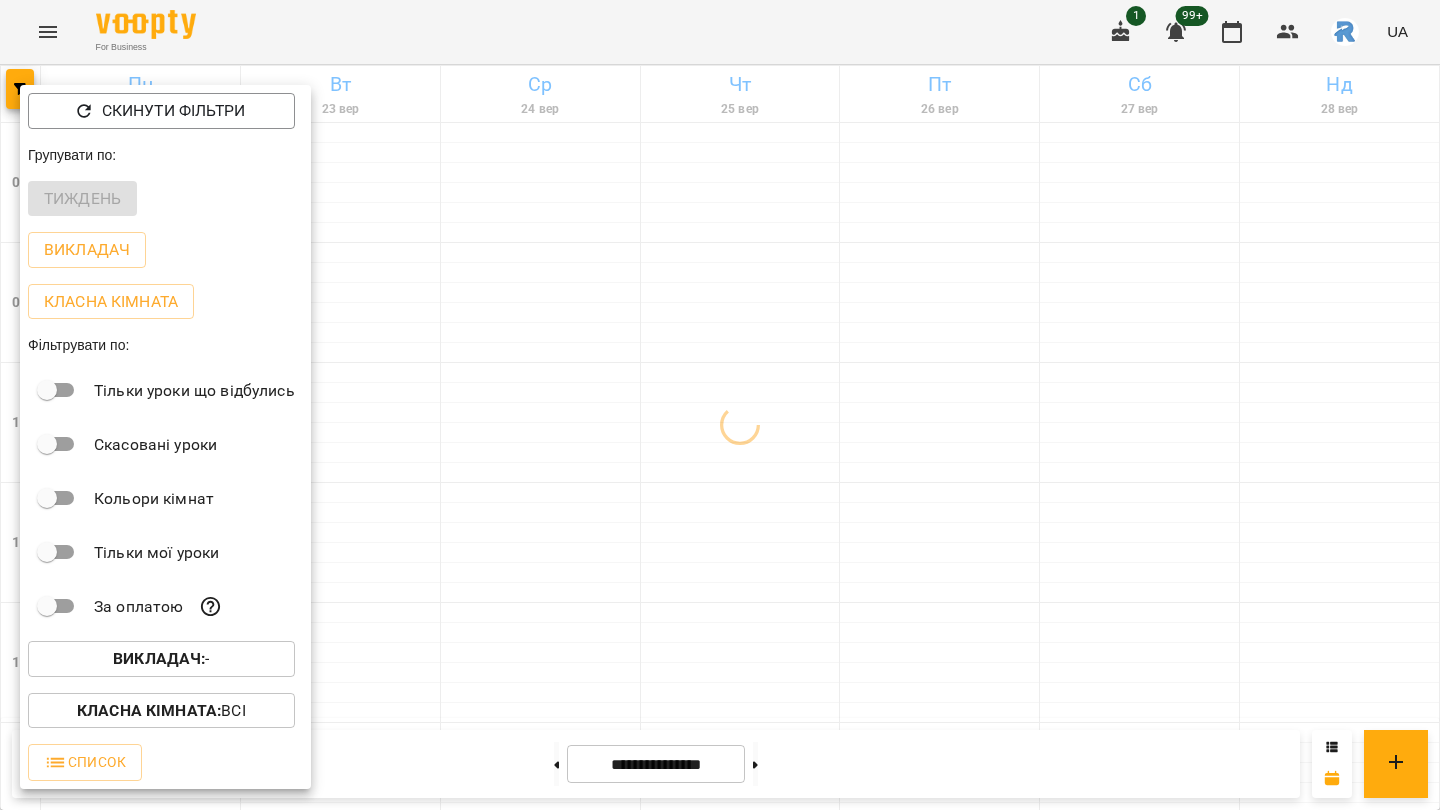
click at [189, 660] on div "Скинути фільтри Групувати по: Тиждень Викладач Класна кімната Фільтрувати по: Т…" at bounding box center [165, 437] width 291 height 704
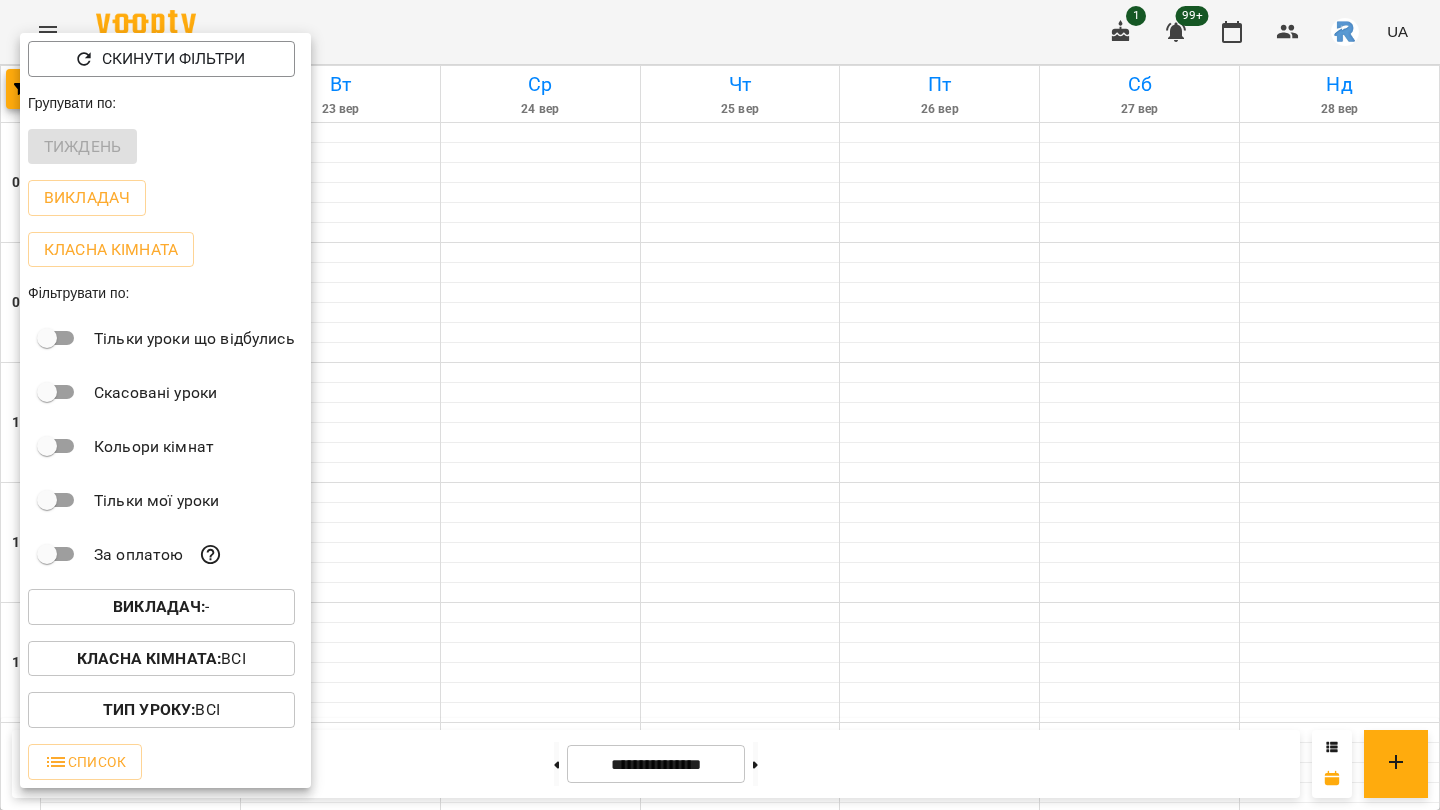
click at [186, 616] on b "Викладач :" at bounding box center [159, 606] width 92 height 19
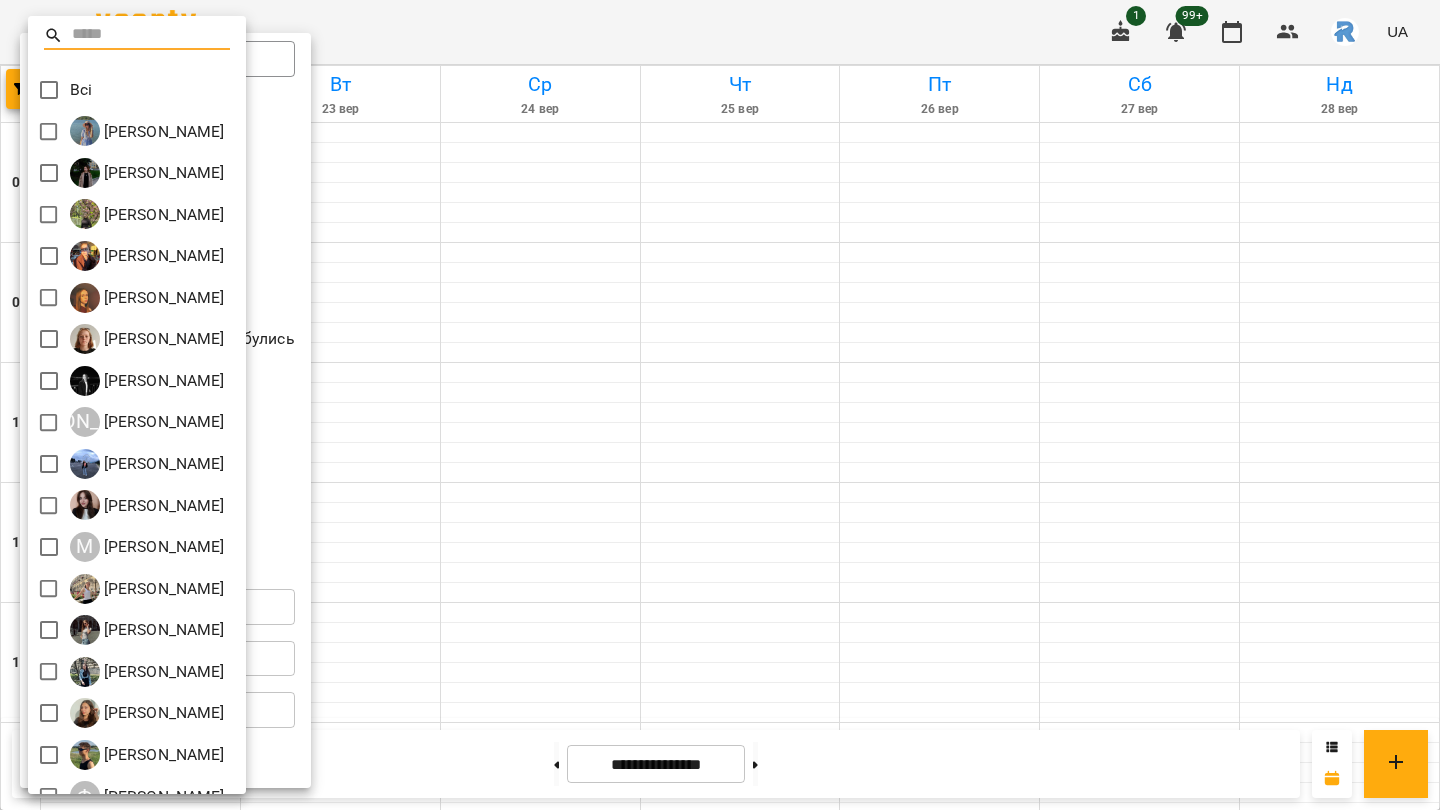
scroll to position [152, 0]
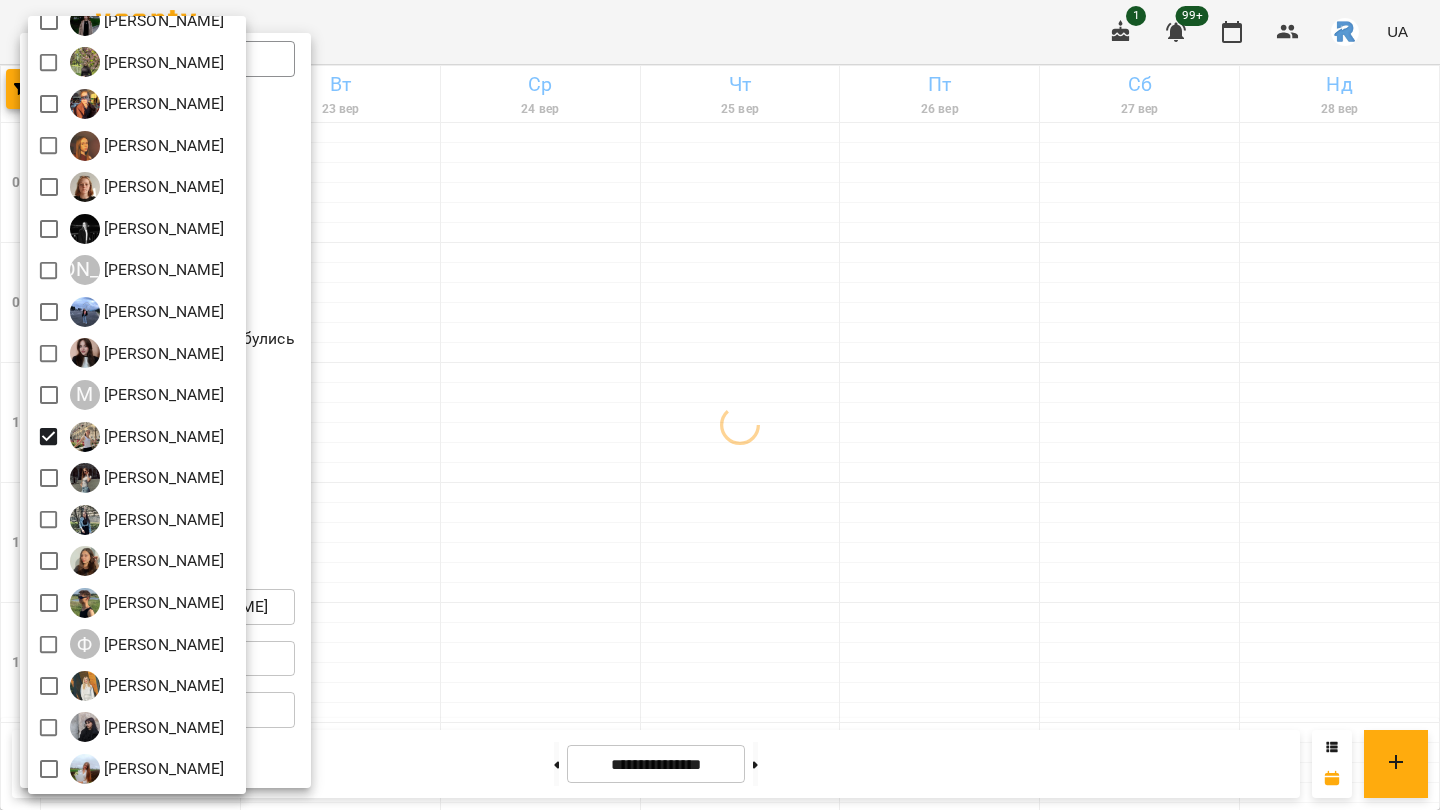
click at [688, 527] on div at bounding box center [720, 405] width 1440 height 810
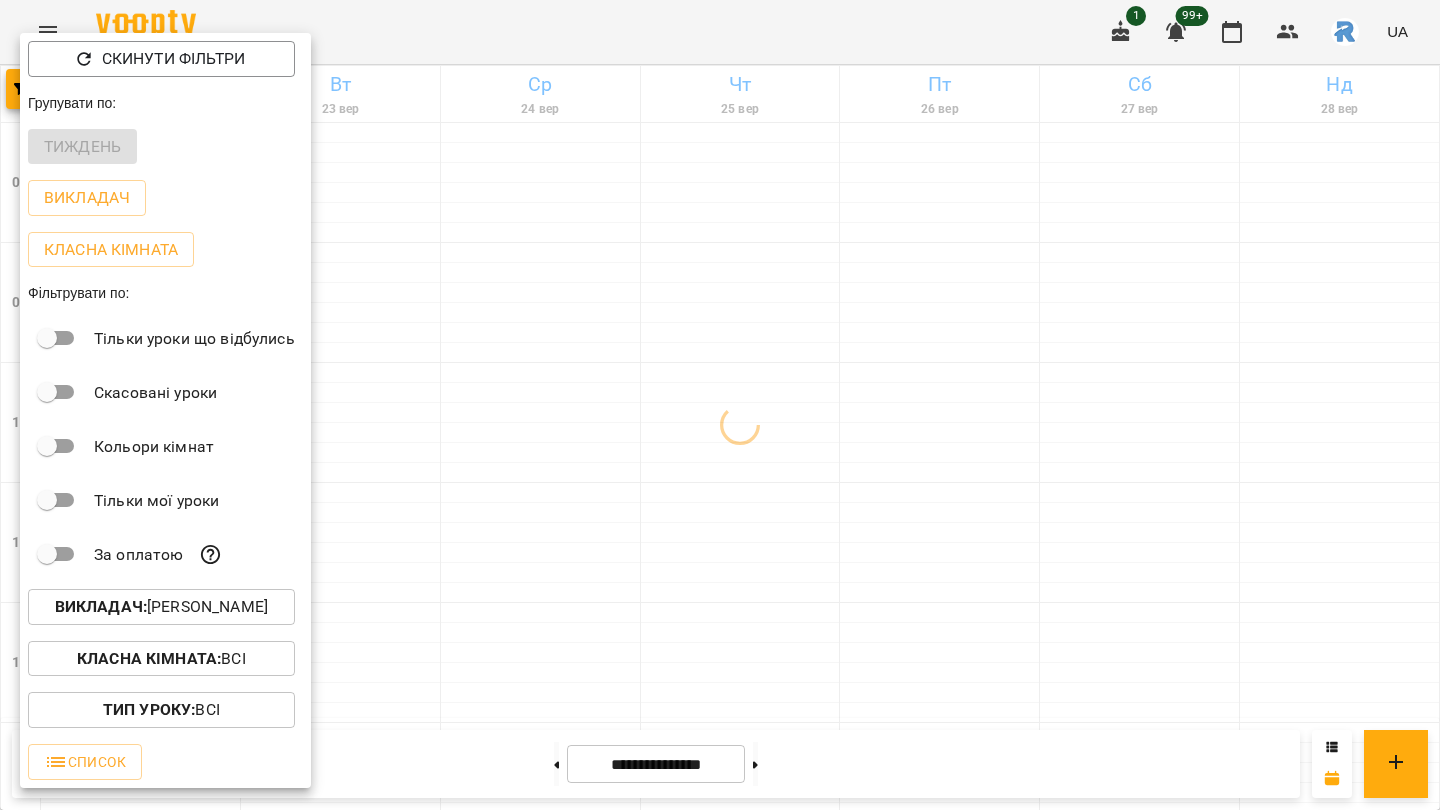
click at [688, 527] on div at bounding box center [720, 405] width 1440 height 810
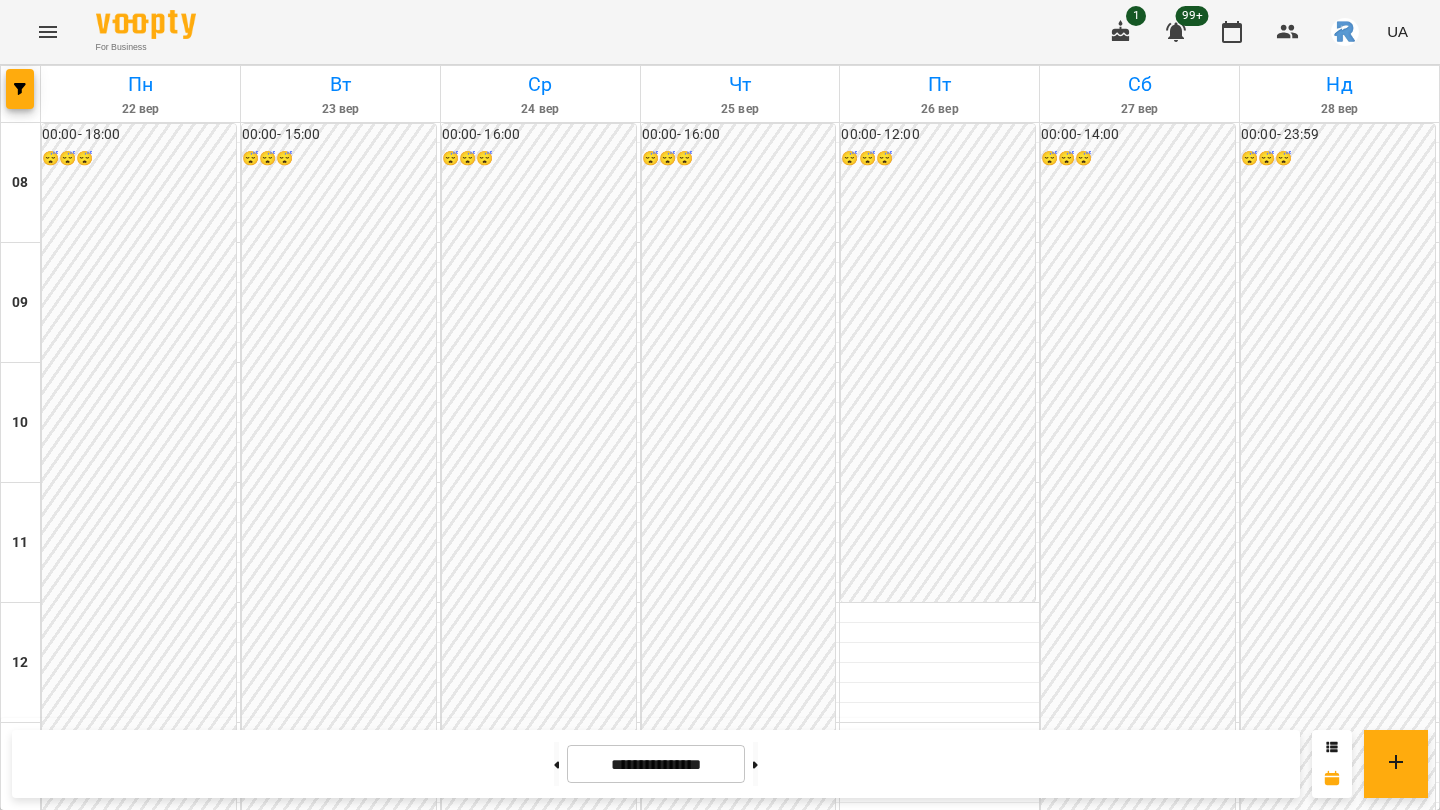
scroll to position [824, 0]
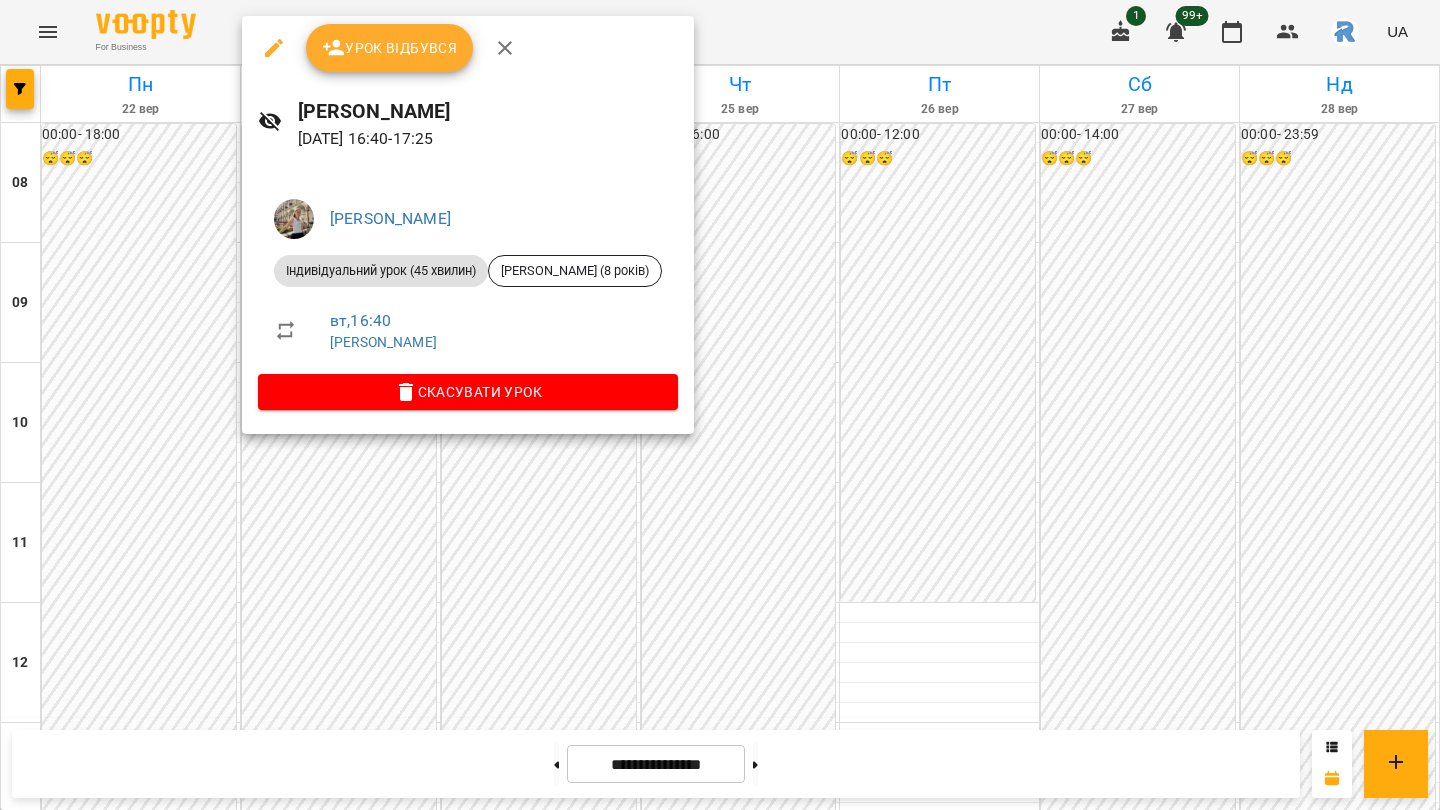
click at [776, 396] on div at bounding box center [720, 405] width 1440 height 810
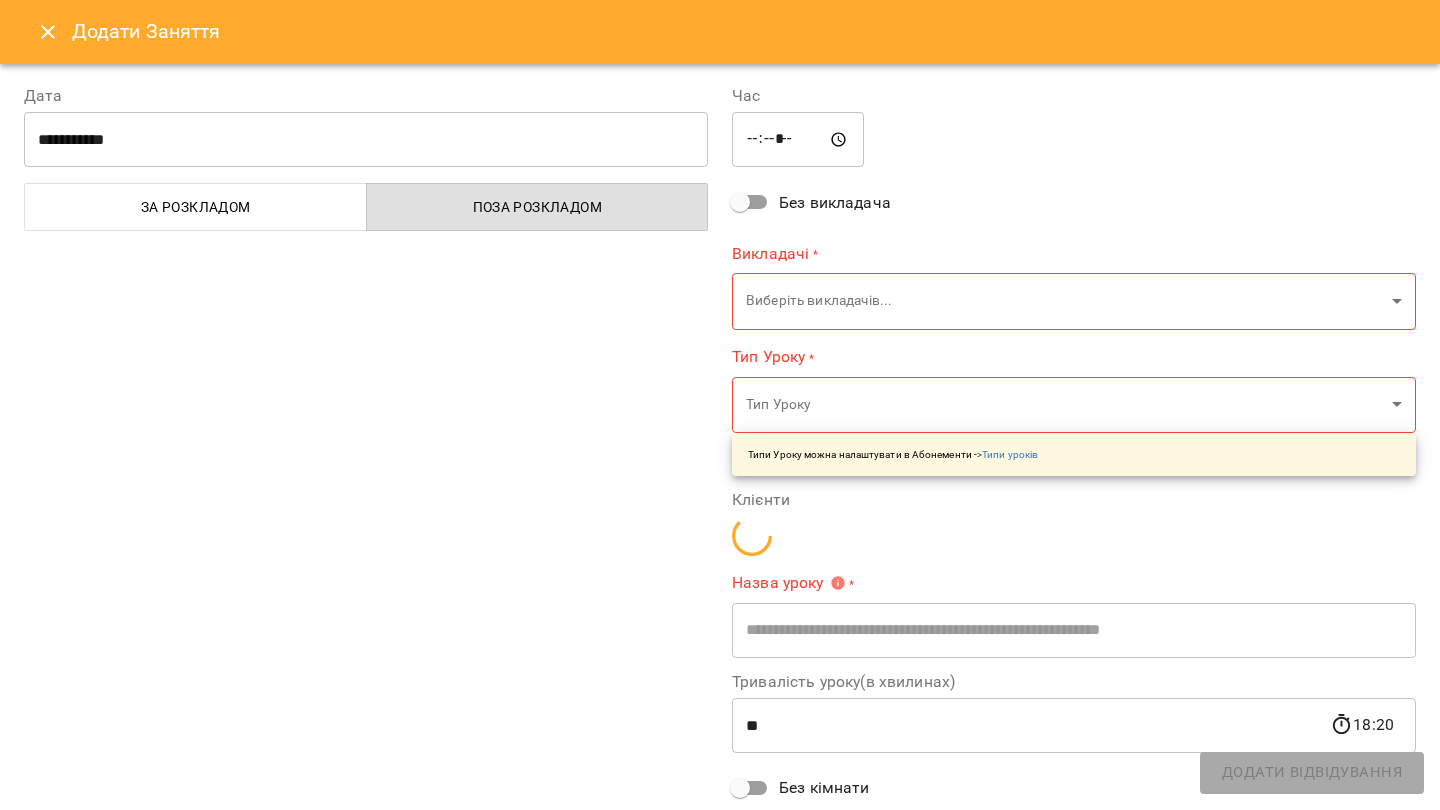
type input "**********"
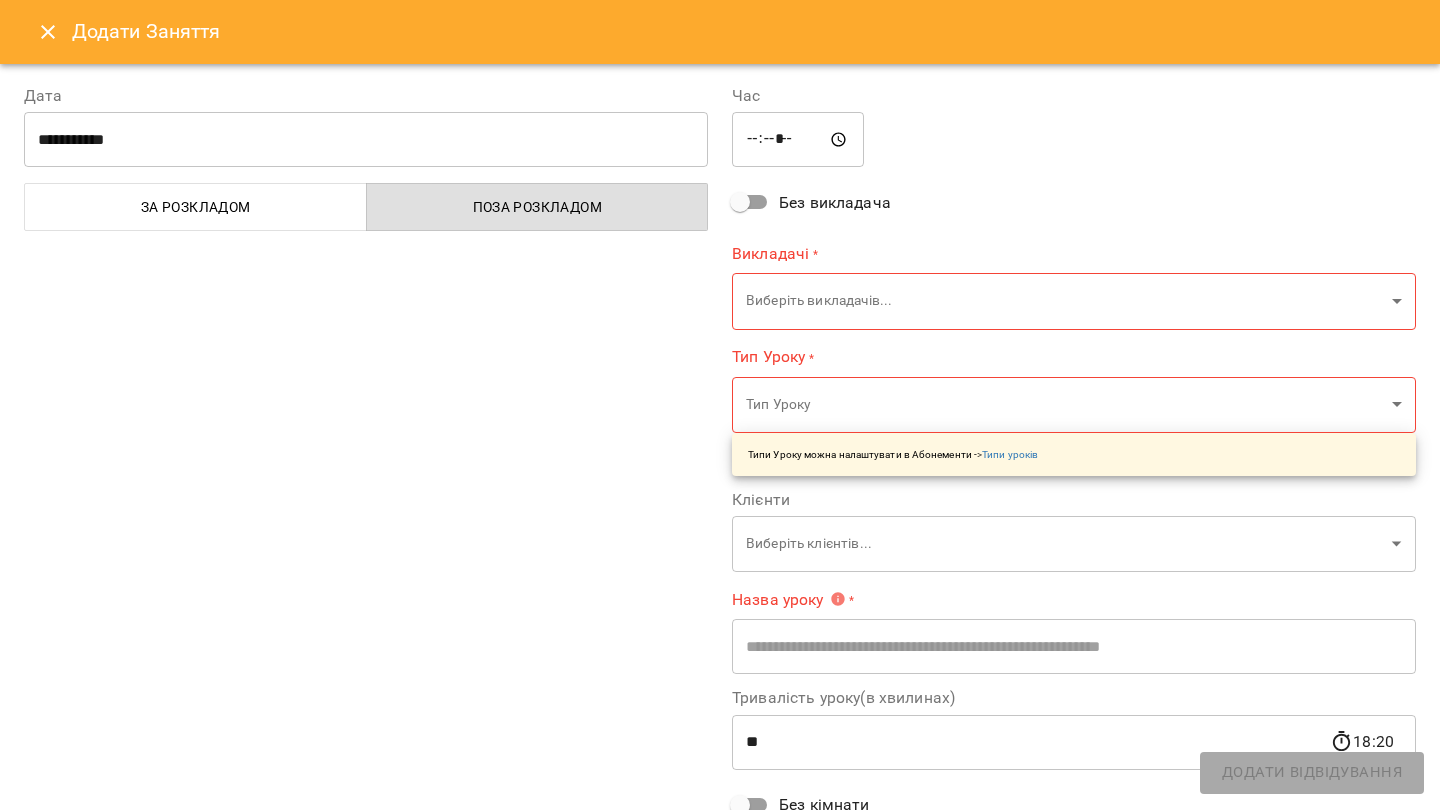
click at [53, 21] on icon "Close" at bounding box center [48, 32] width 24 height 24
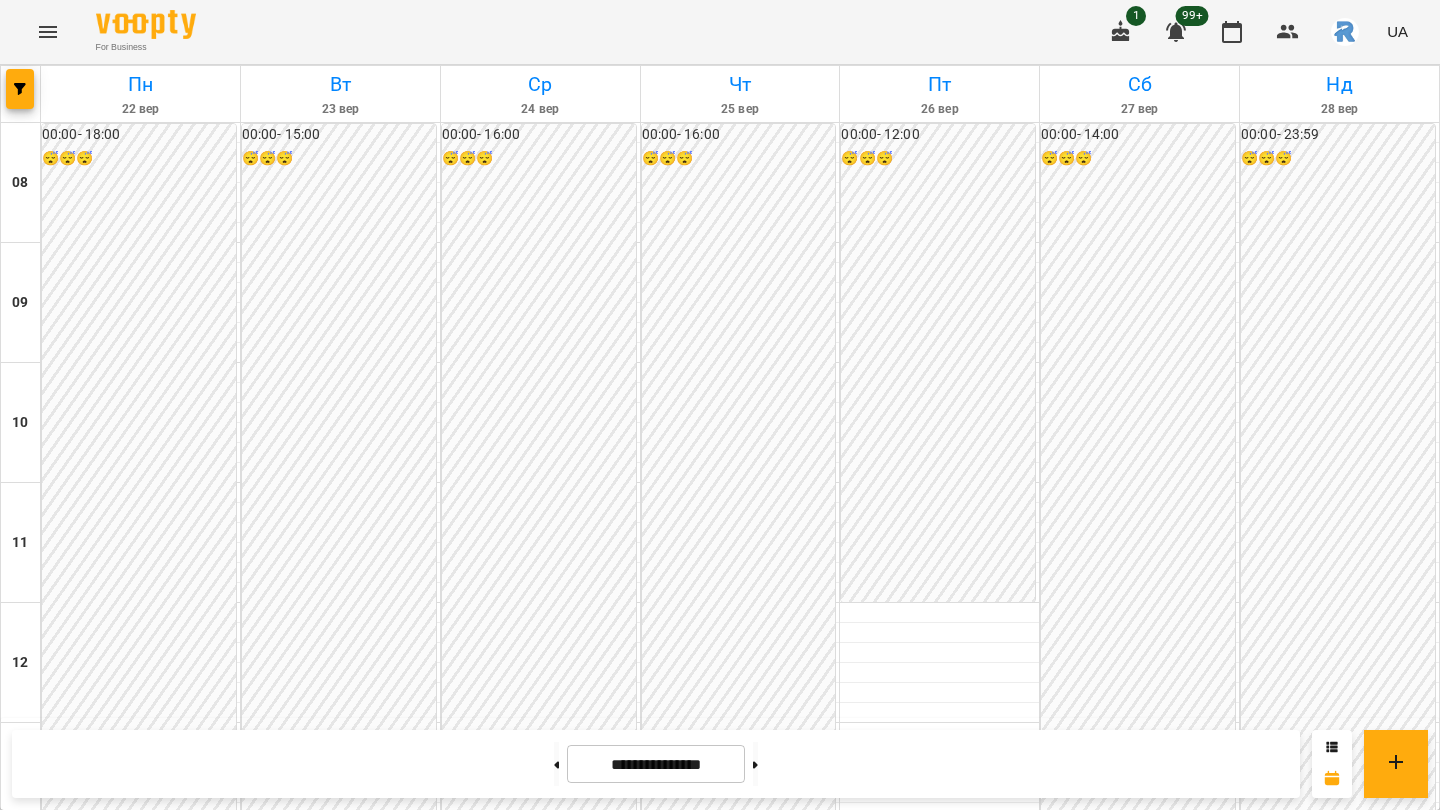
scroll to position [951, 0]
click at [23, 81] on button "button" at bounding box center [20, 89] width 28 height 40
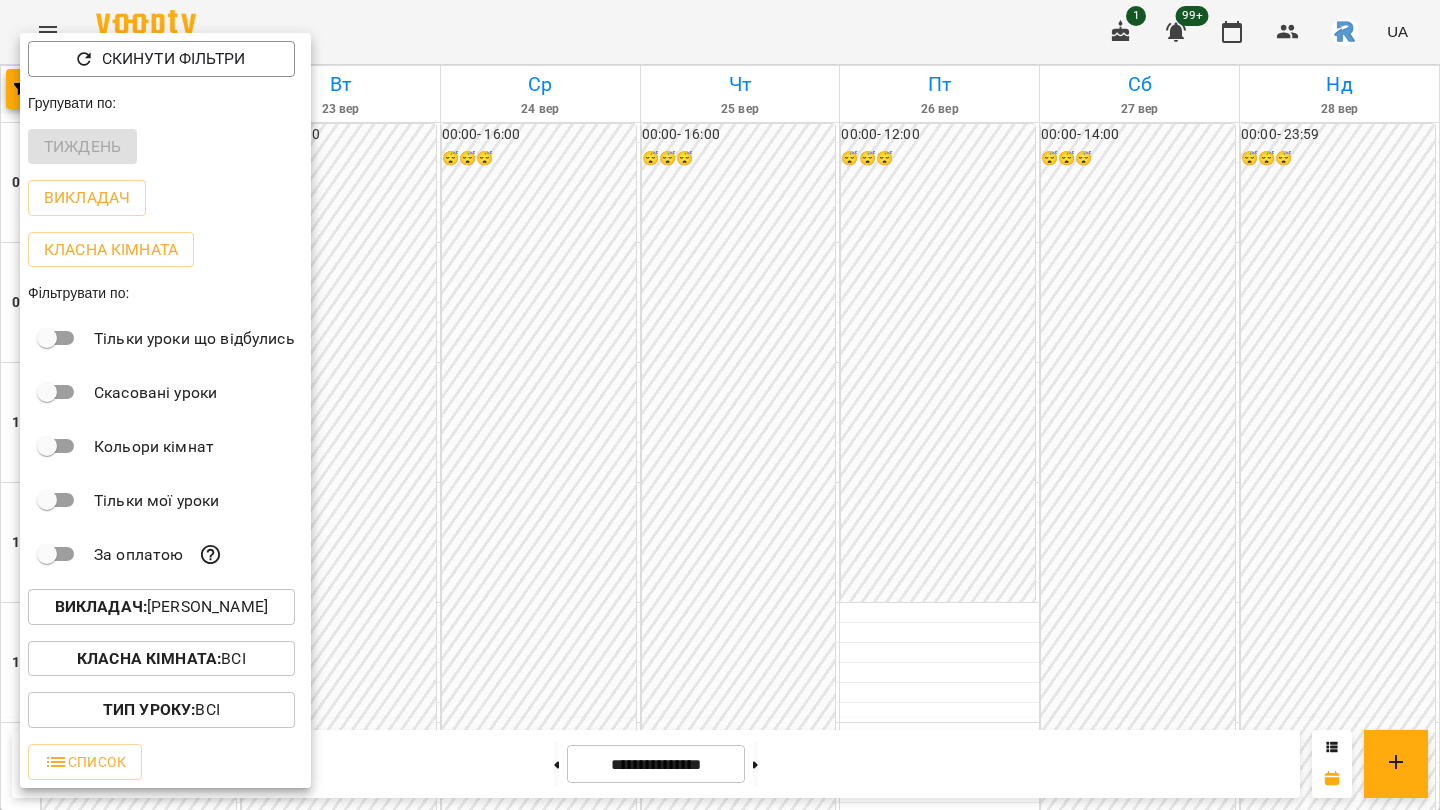
click at [234, 594] on button "Викладач : [PERSON_NAME]" at bounding box center [161, 607] width 267 height 36
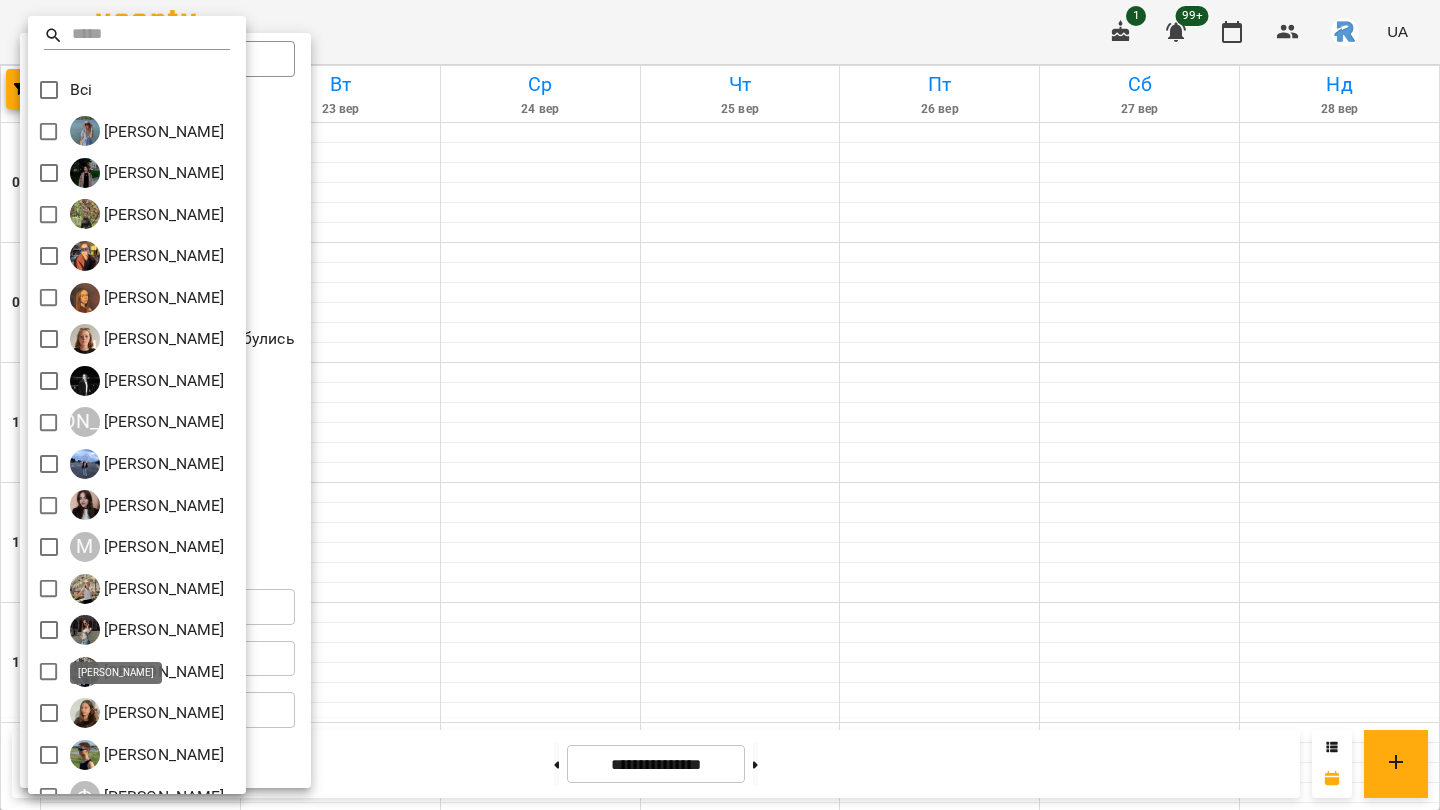
scroll to position [152, 0]
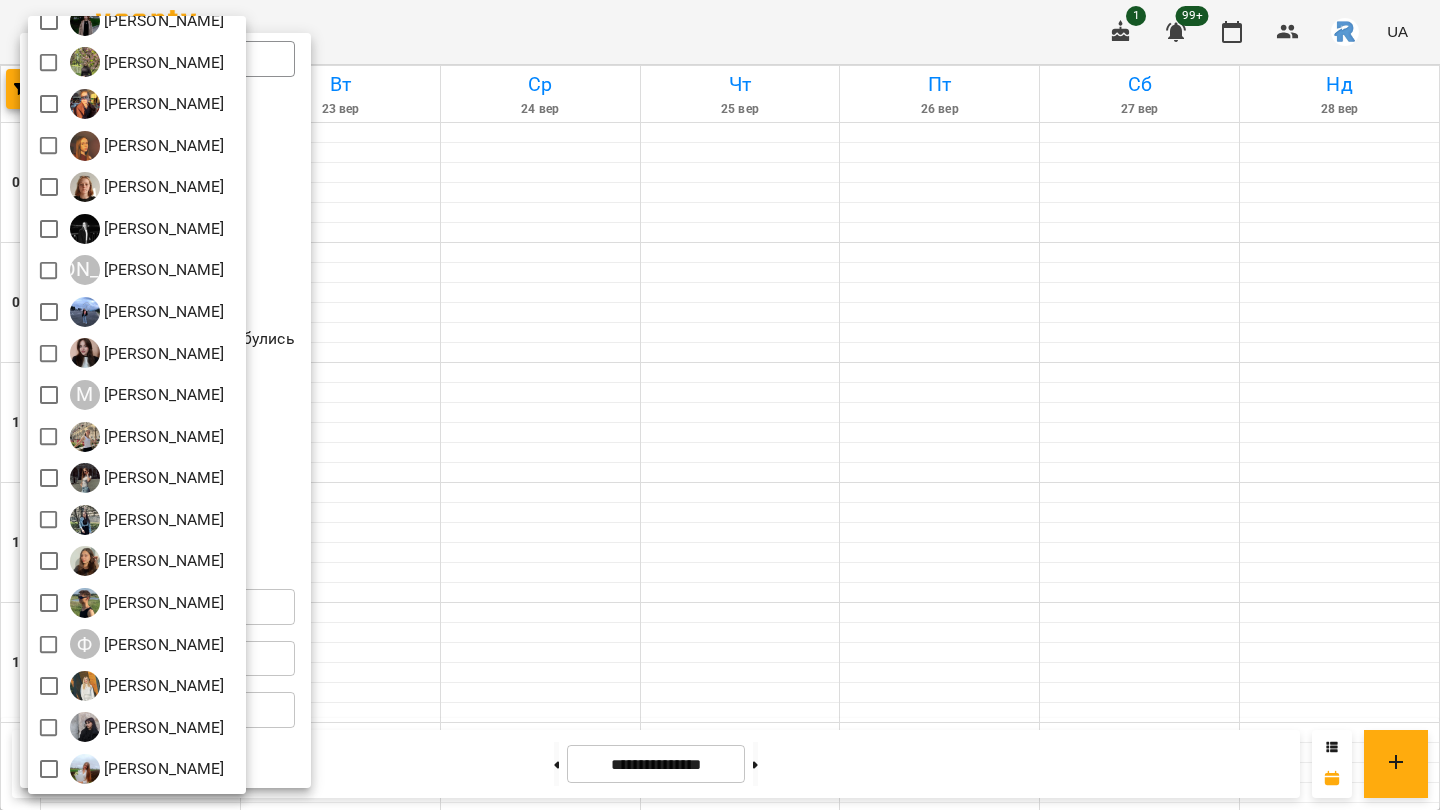
click at [585, 214] on div at bounding box center [720, 405] width 1440 height 810
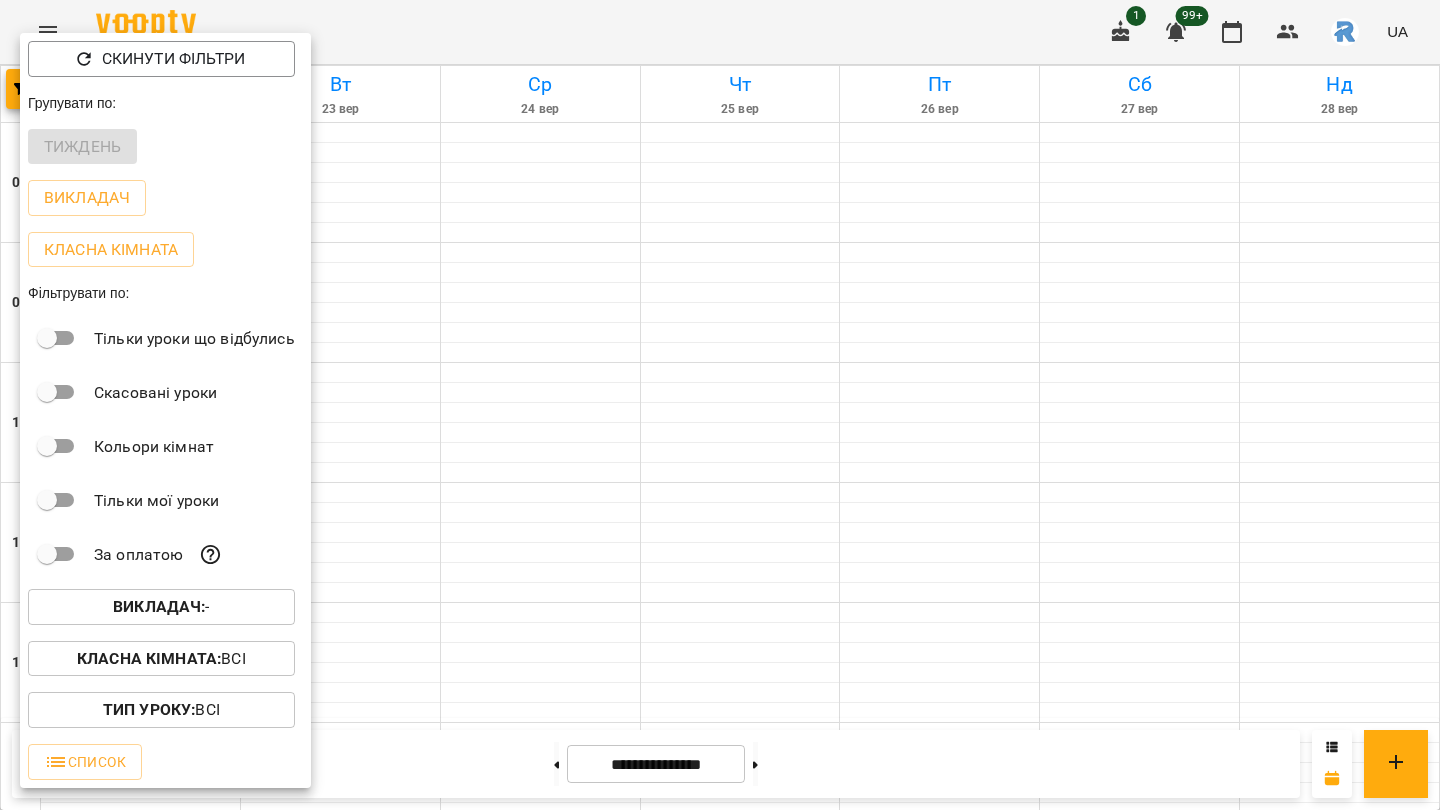
click at [585, 214] on div at bounding box center [720, 405] width 1440 height 810
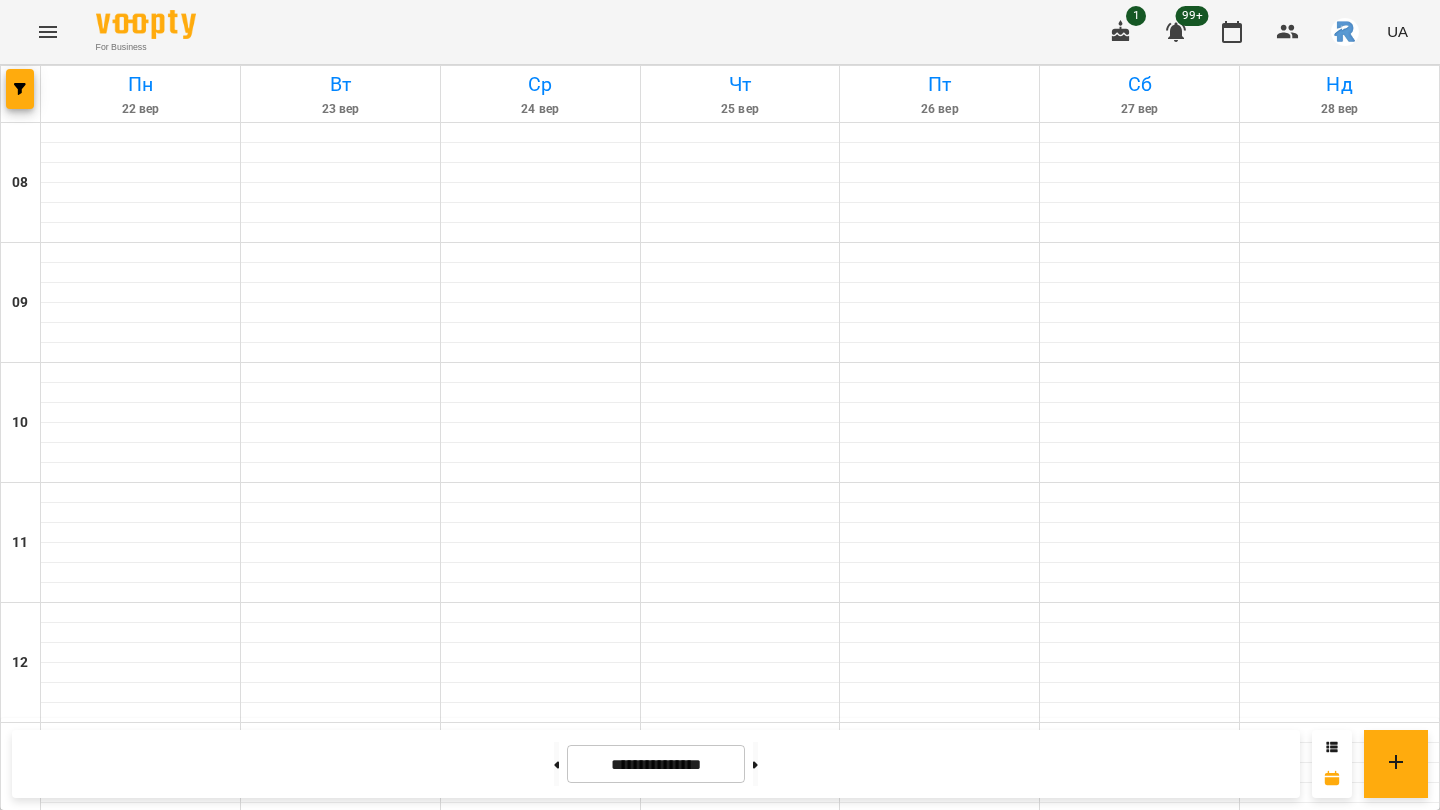
click at [68, 33] on button "Menu" at bounding box center [48, 32] width 48 height 48
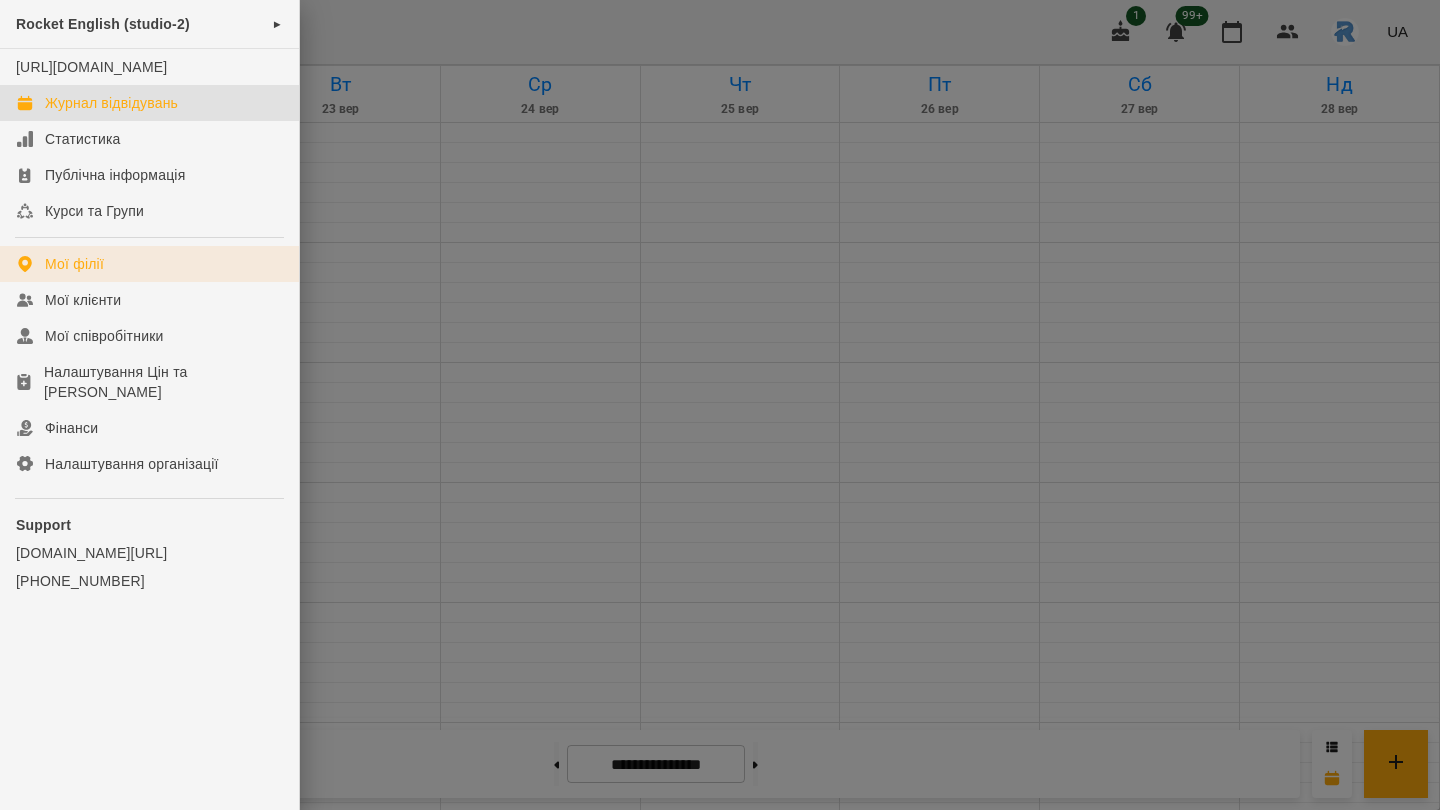
click at [82, 274] on div "Мої філії" at bounding box center [74, 264] width 59 height 20
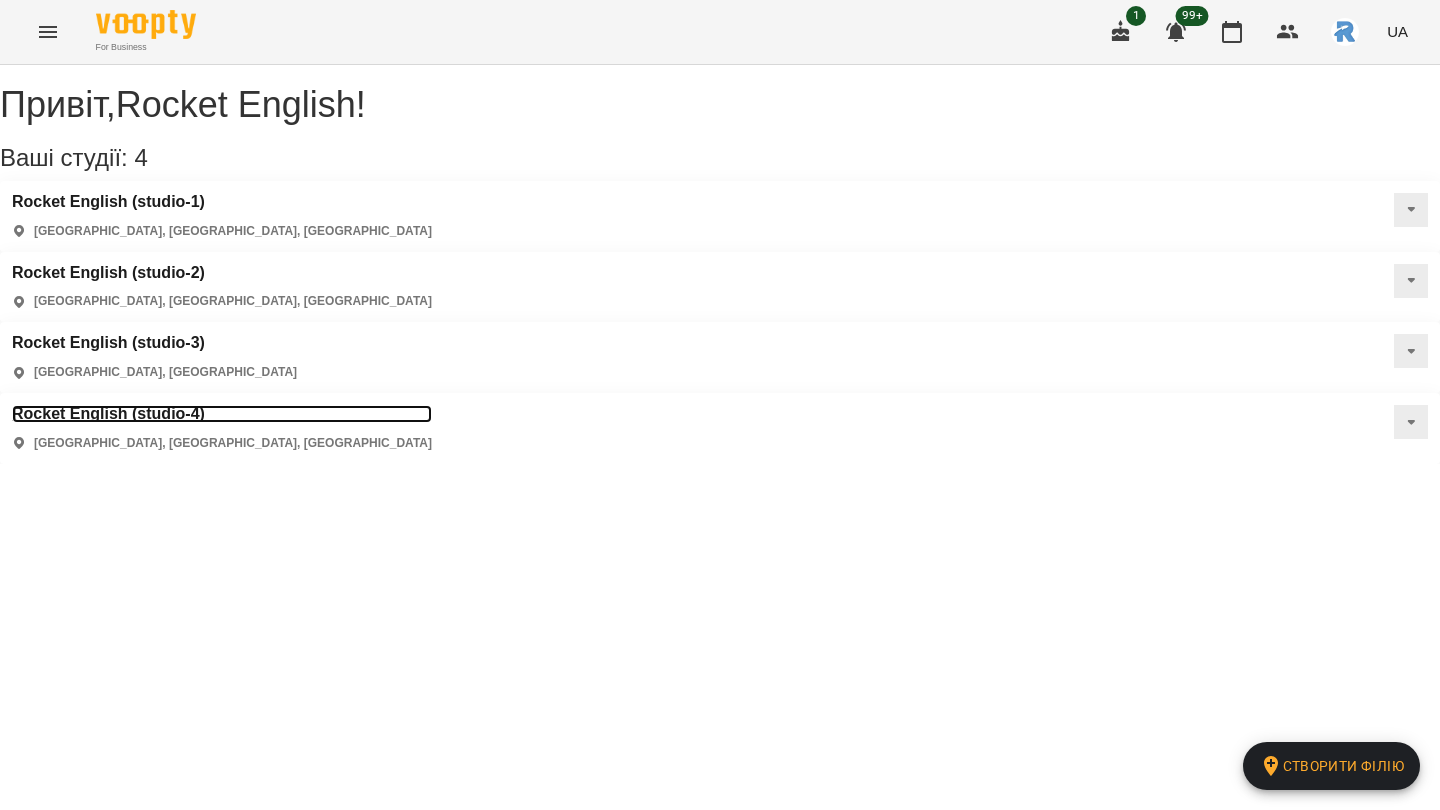
click at [113, 405] on h3 "Rocket English (studio-4)" at bounding box center [222, 414] width 420 height 18
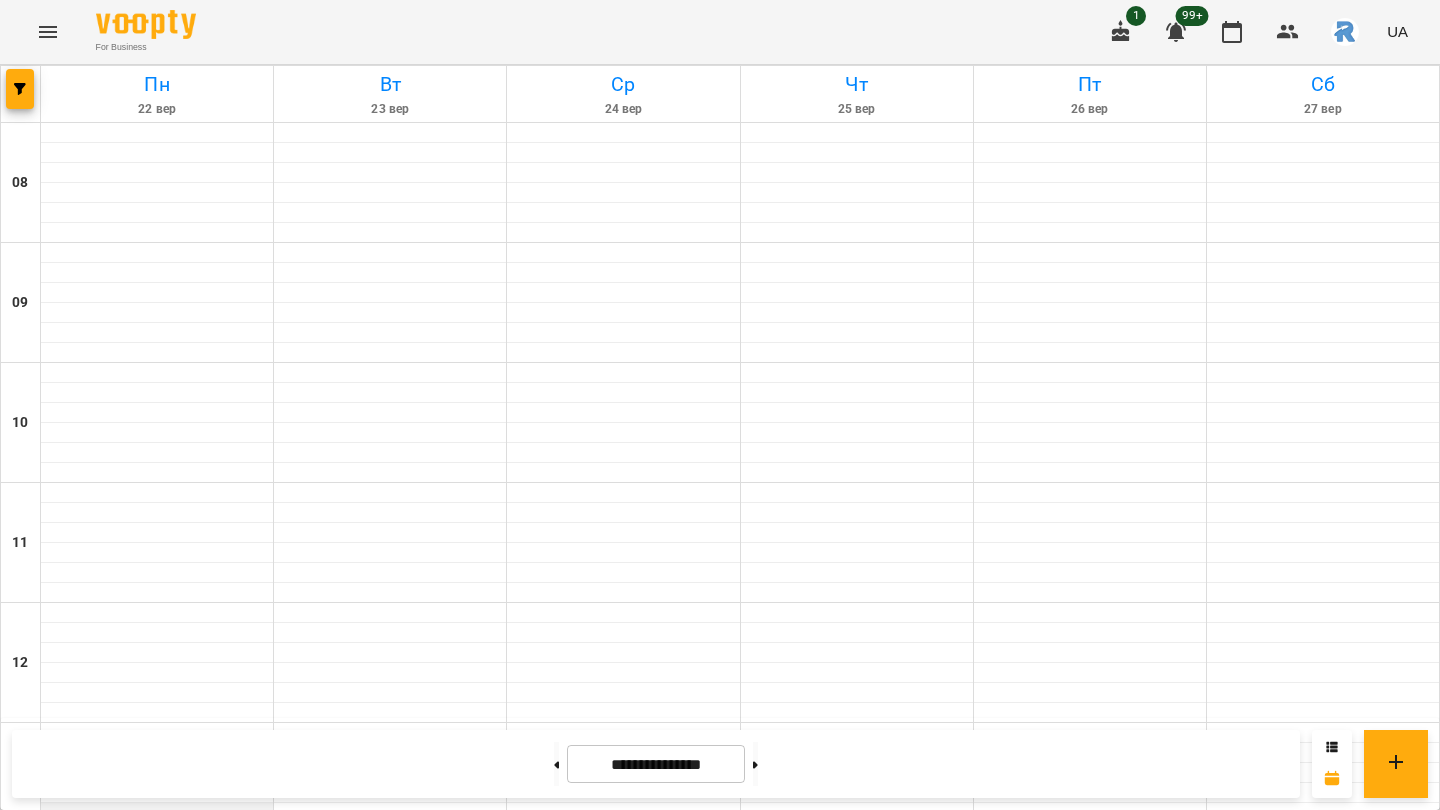
scroll to position [570, 0]
click at [18, 87] on icon "button" at bounding box center [20, 89] width 12 height 12
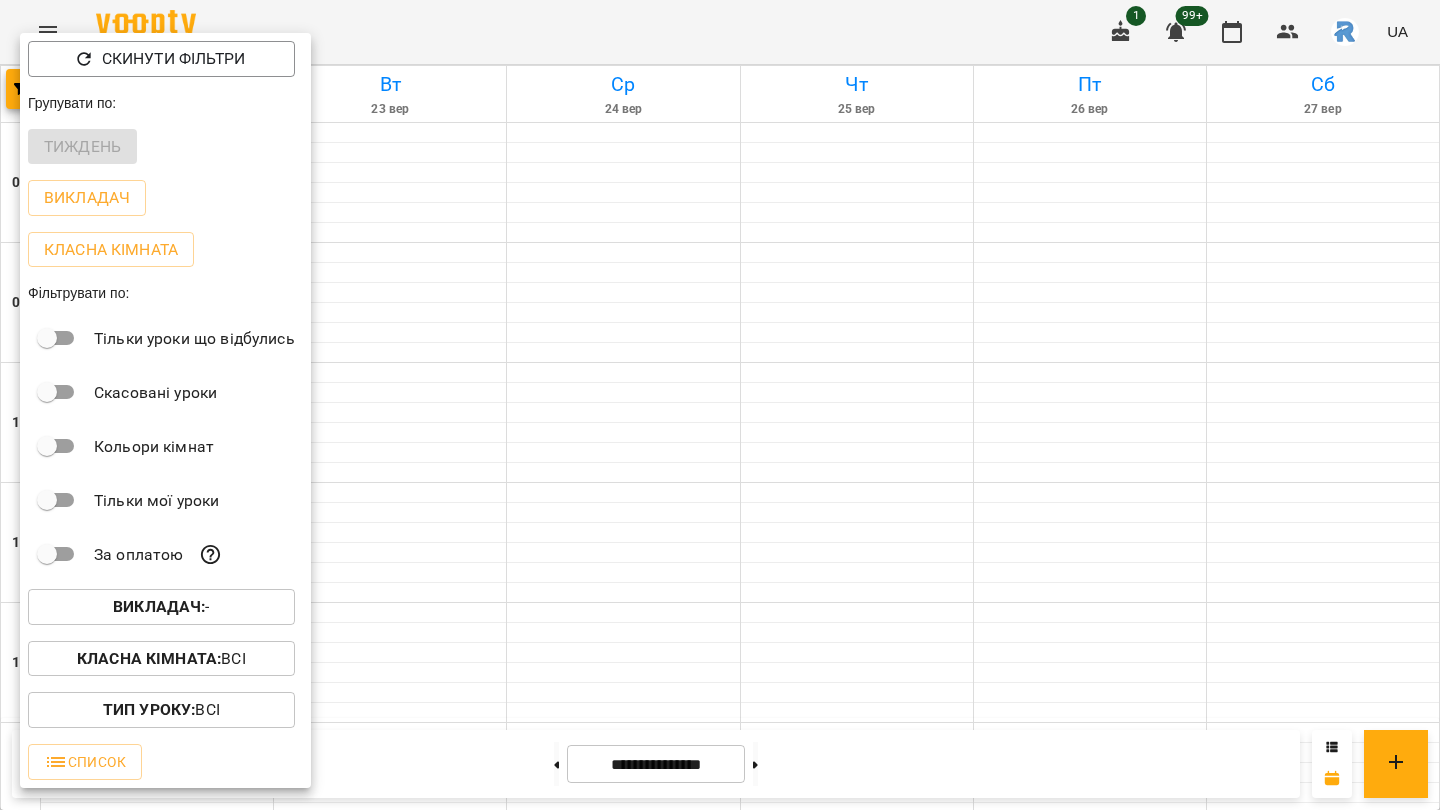
click at [152, 615] on b "Викладач :" at bounding box center [159, 606] width 92 height 19
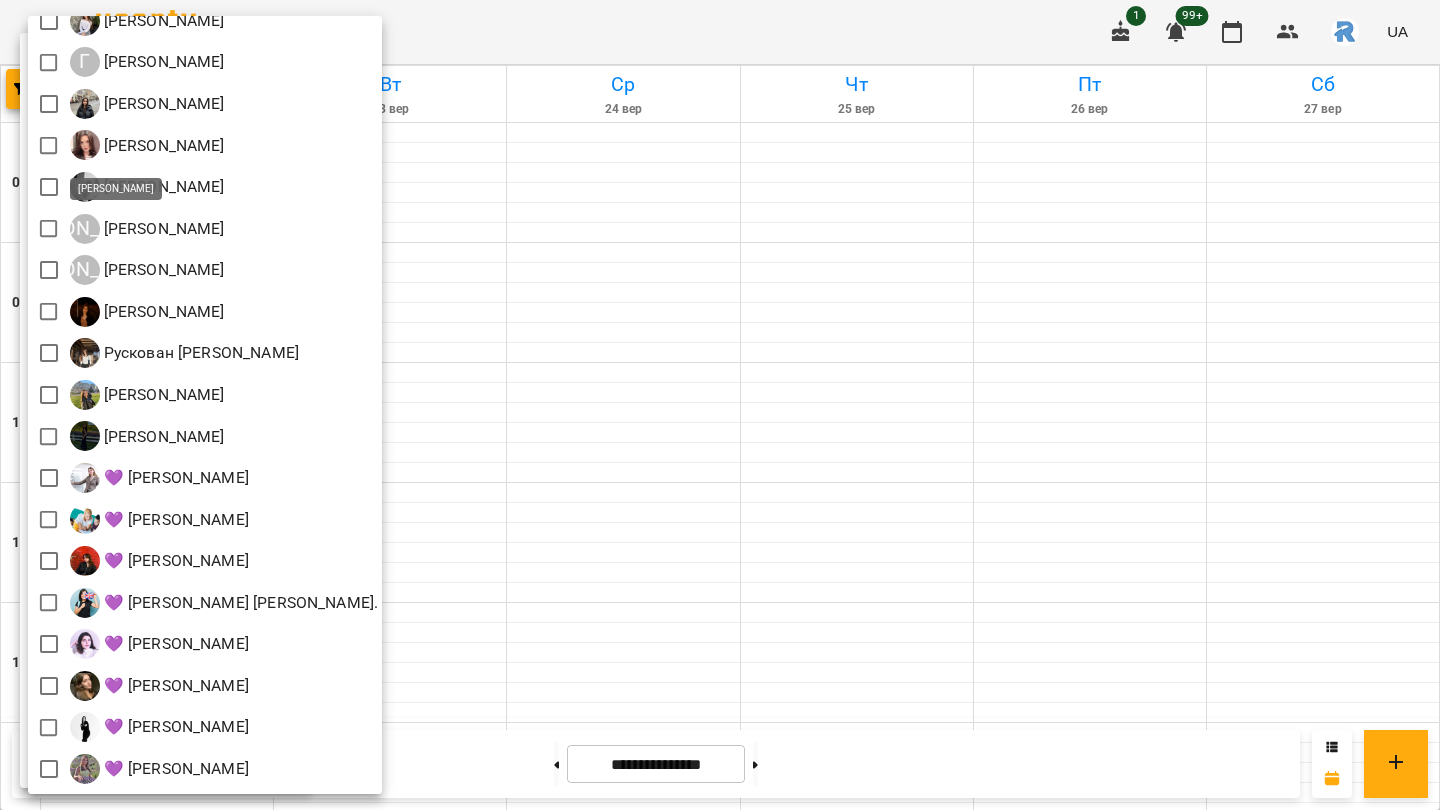
scroll to position [0, 0]
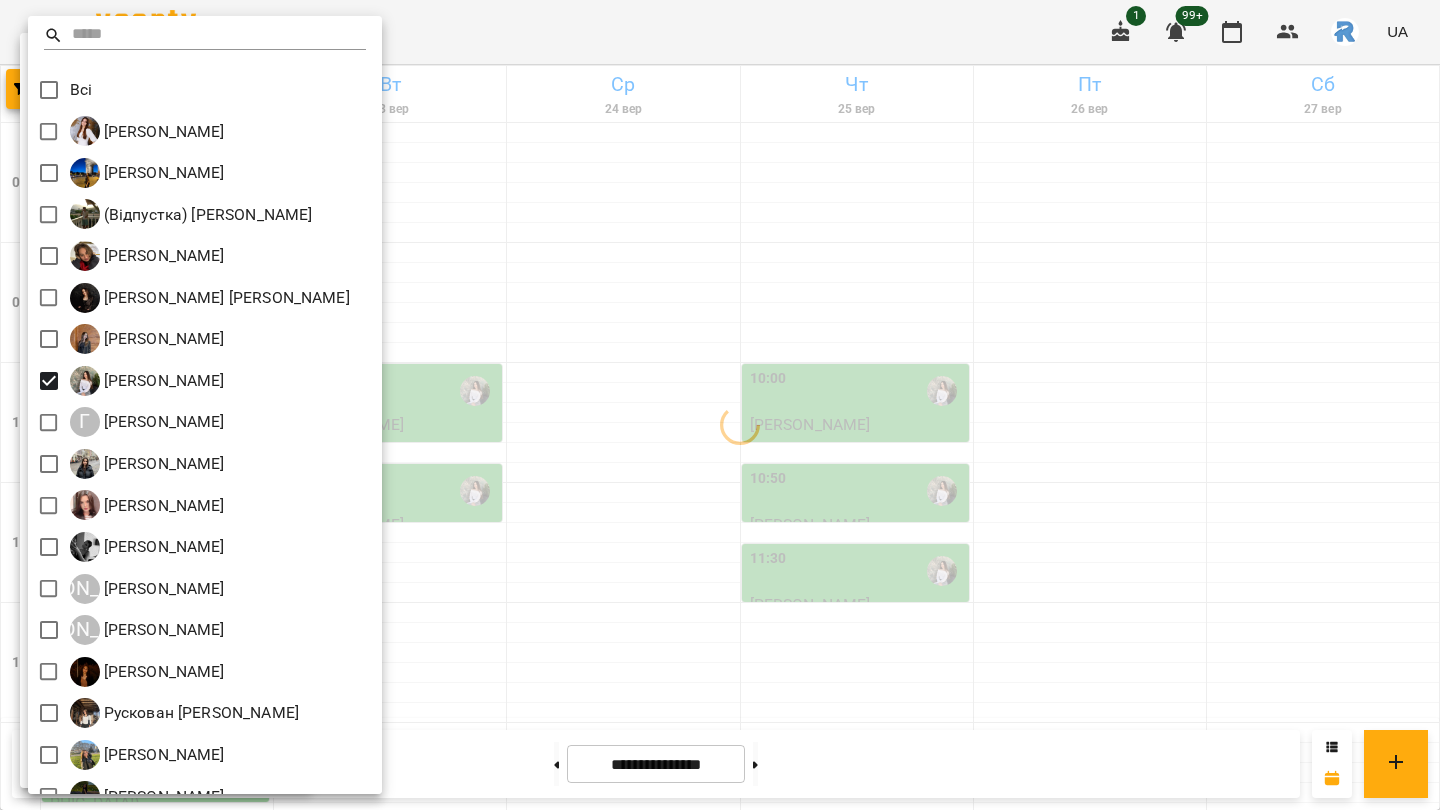
click at [576, 491] on div at bounding box center [720, 405] width 1440 height 810
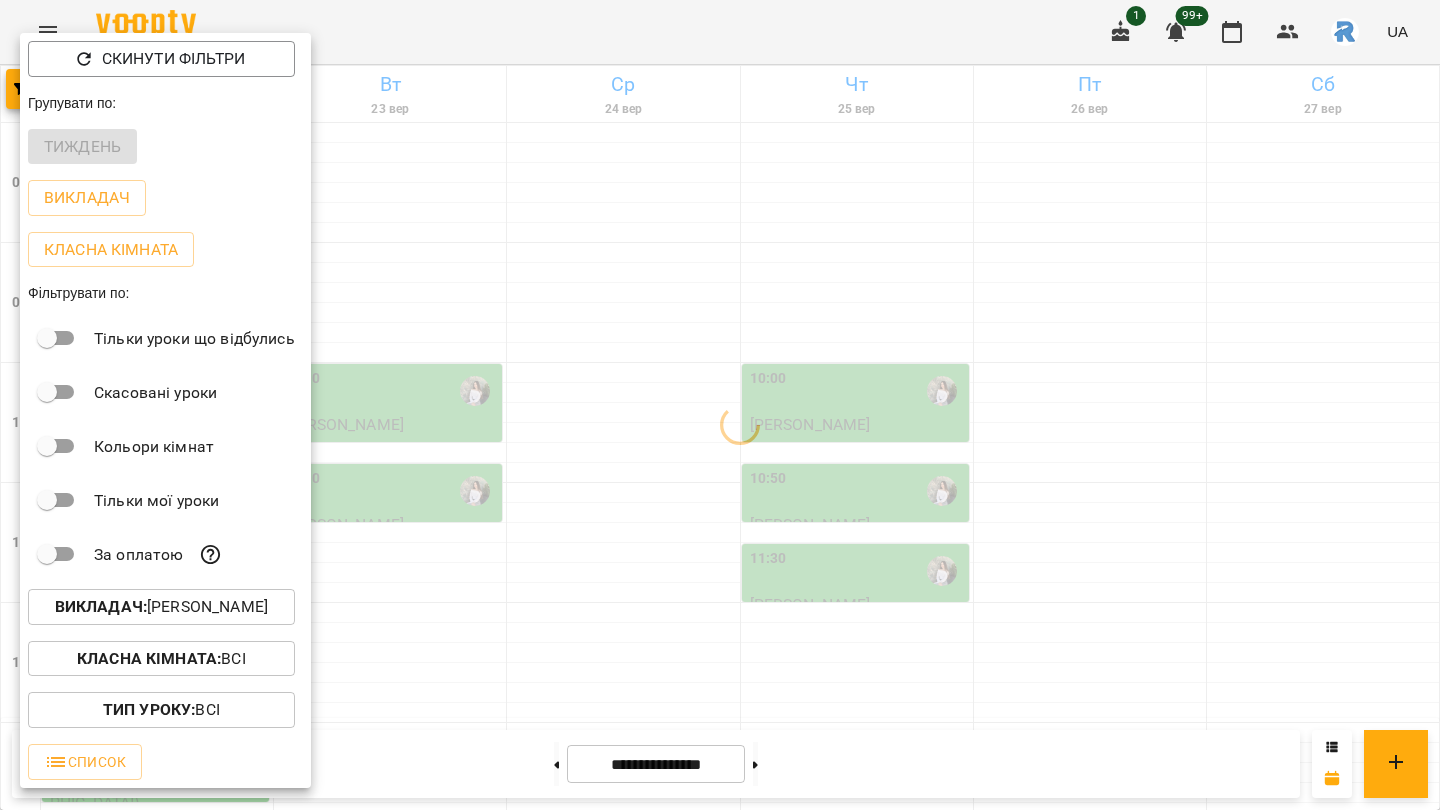
click at [576, 491] on div at bounding box center [720, 405] width 1440 height 810
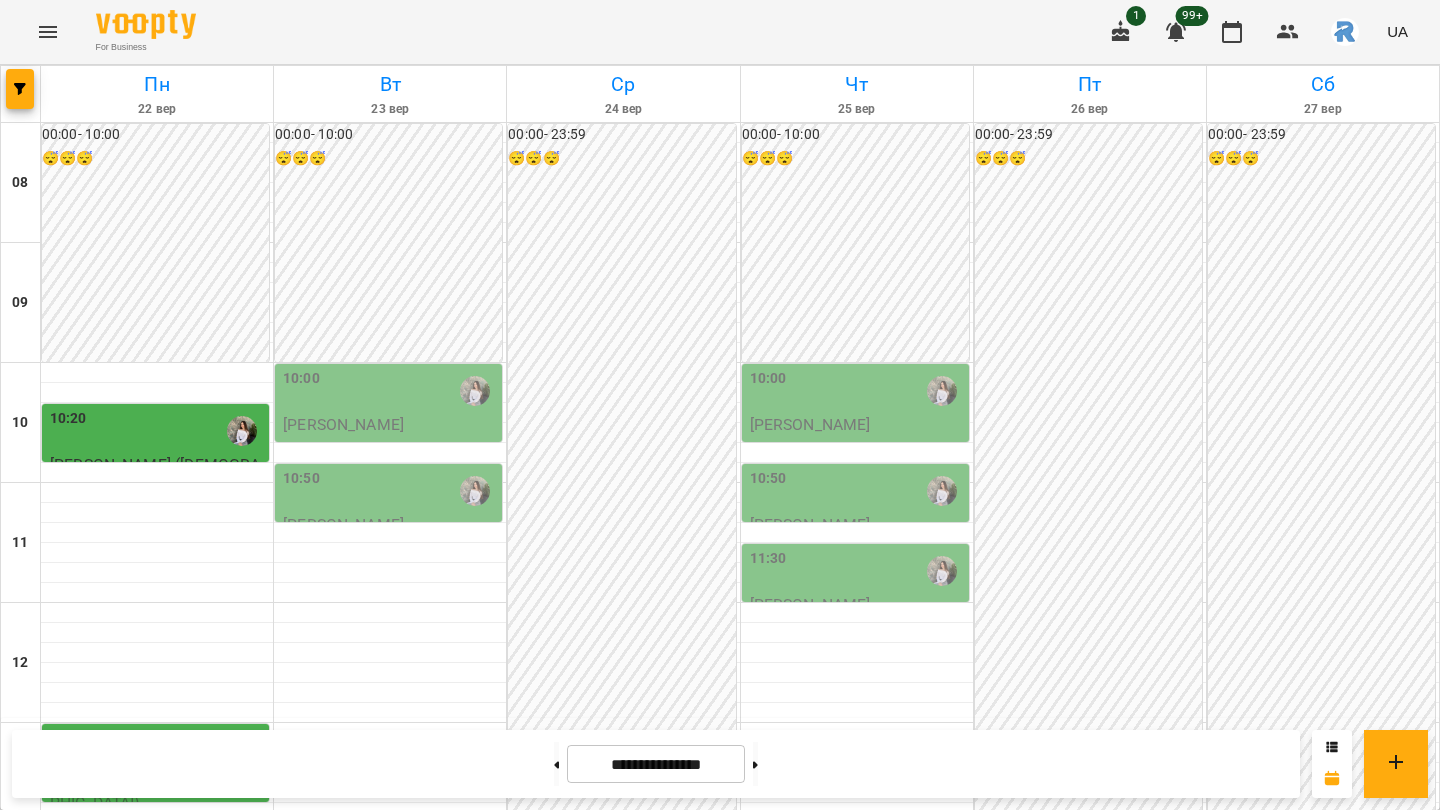
scroll to position [175, 0]
click at [24, 83] on icon "button" at bounding box center [20, 89] width 12 height 12
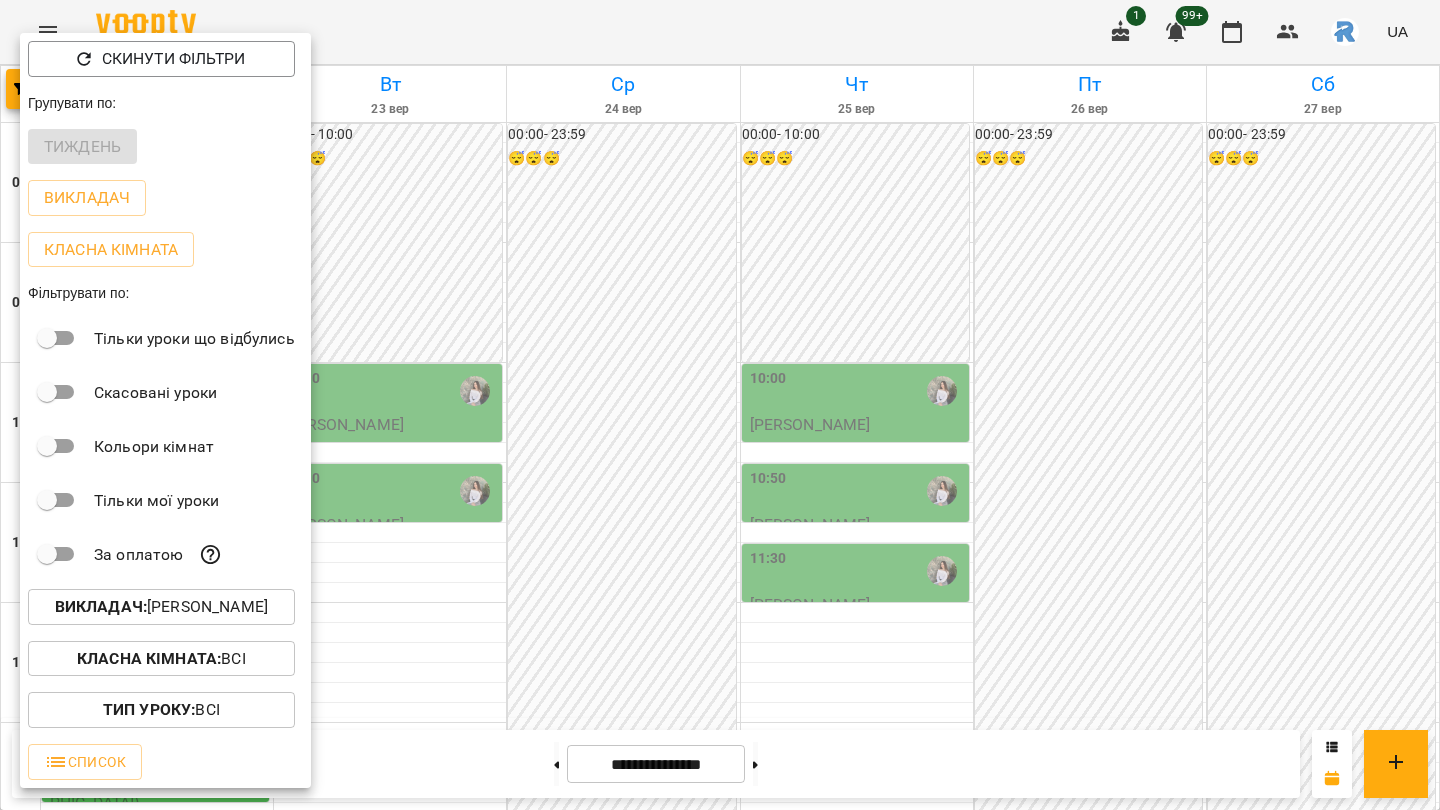
click at [210, 598] on button "Викладач : [PERSON_NAME]" at bounding box center [161, 607] width 267 height 36
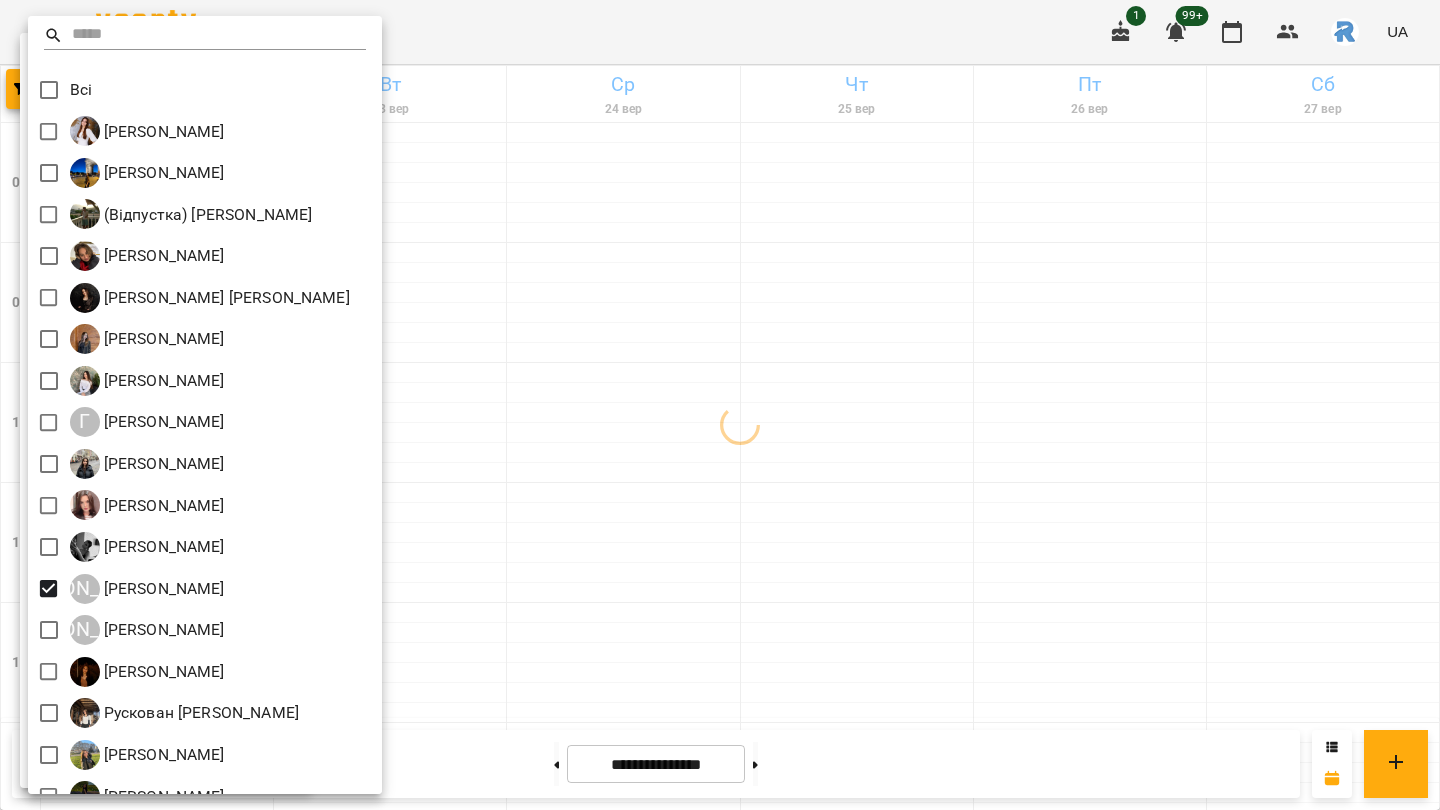
click at [717, 641] on div at bounding box center [720, 405] width 1440 height 810
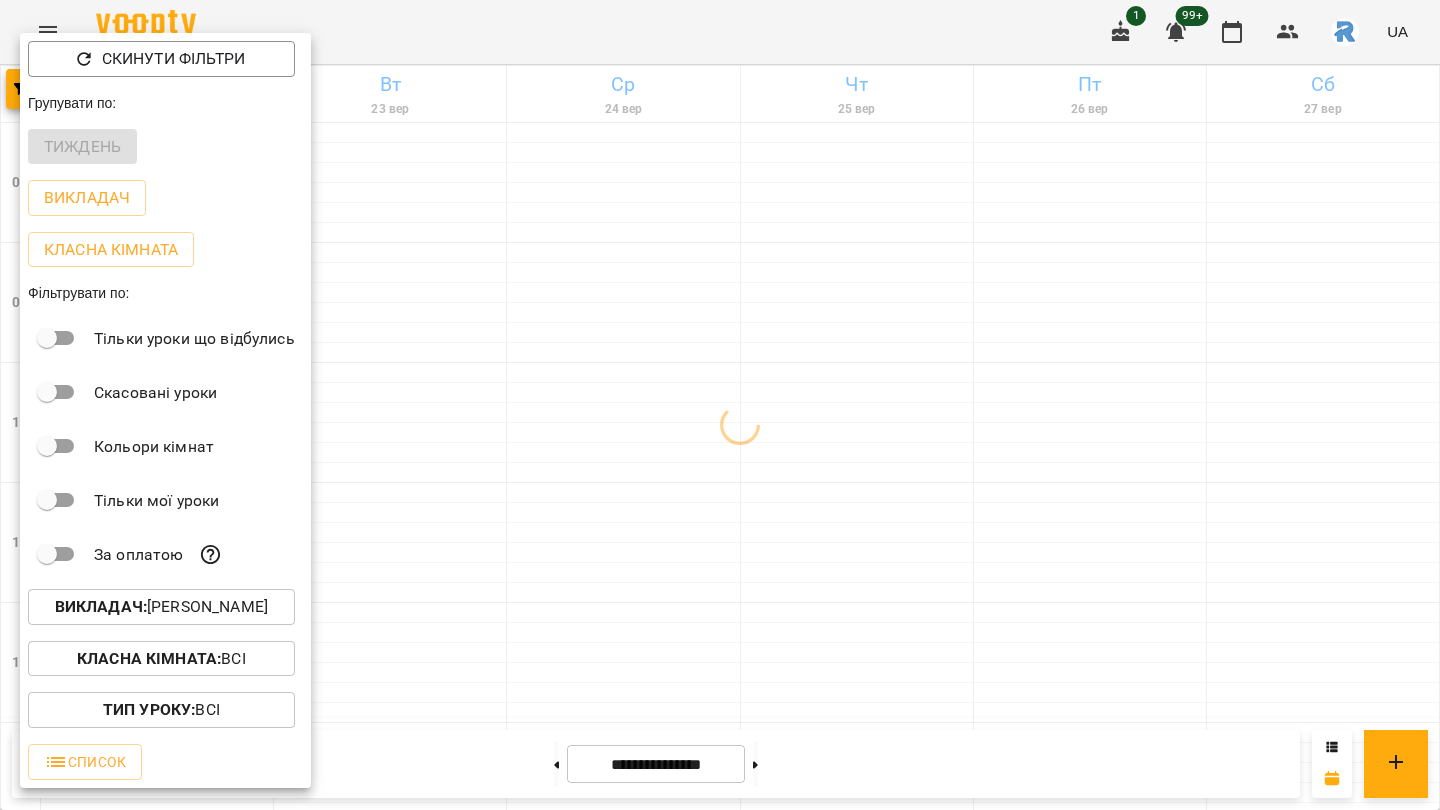
click at [717, 641] on div at bounding box center [720, 405] width 1440 height 810
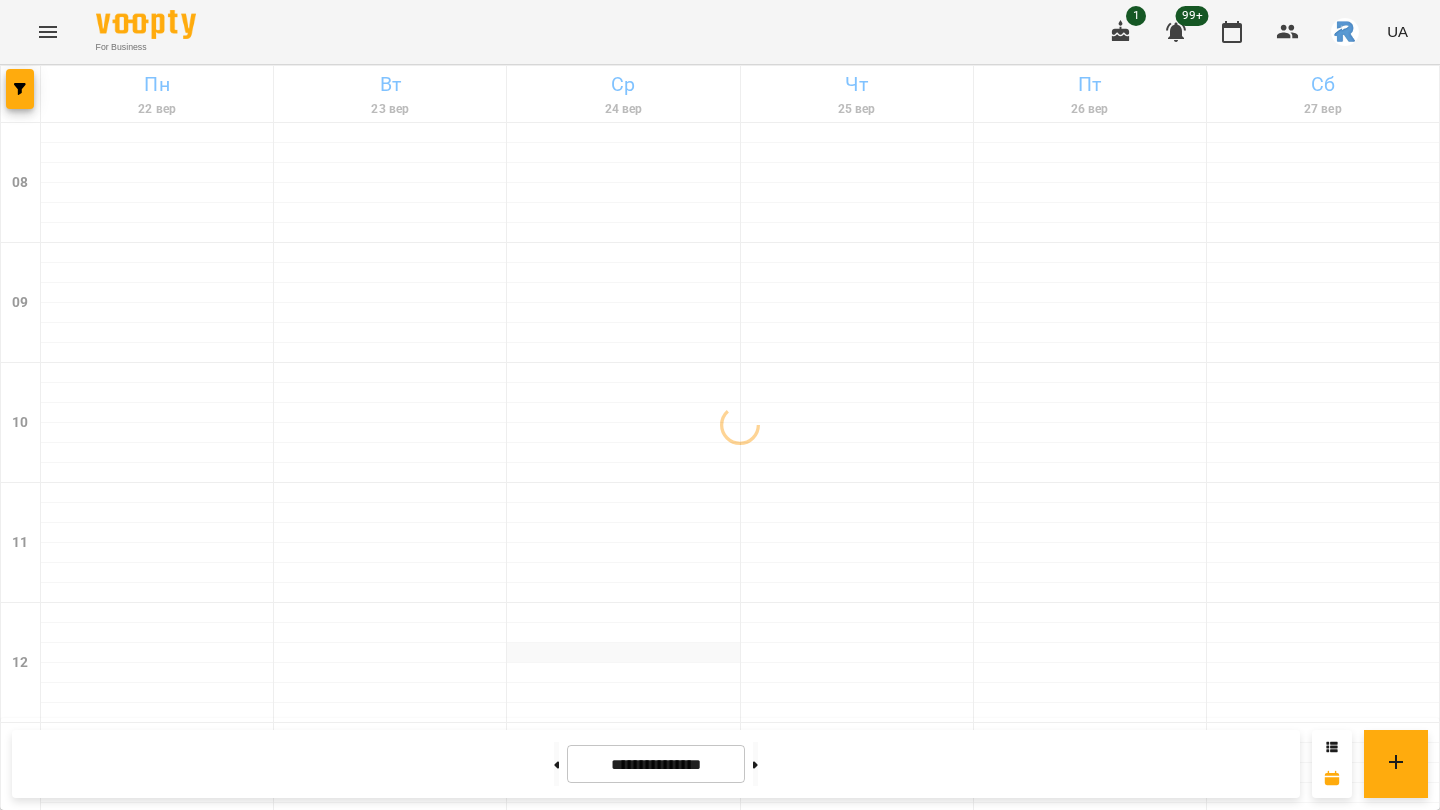
scroll to position [767, 0]
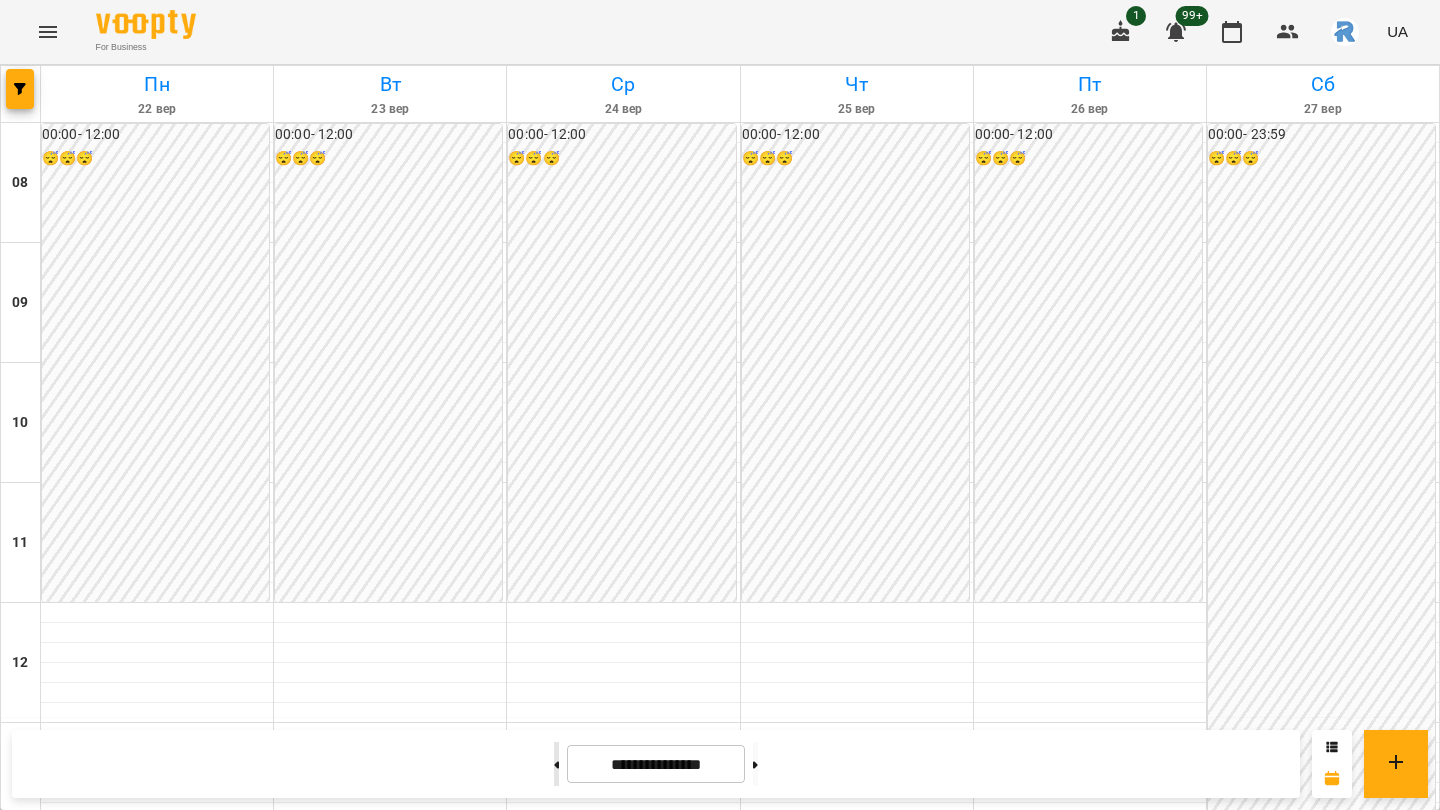
click at [554, 686] on icon at bounding box center [556, 765] width 5 height 8
type input "**********"
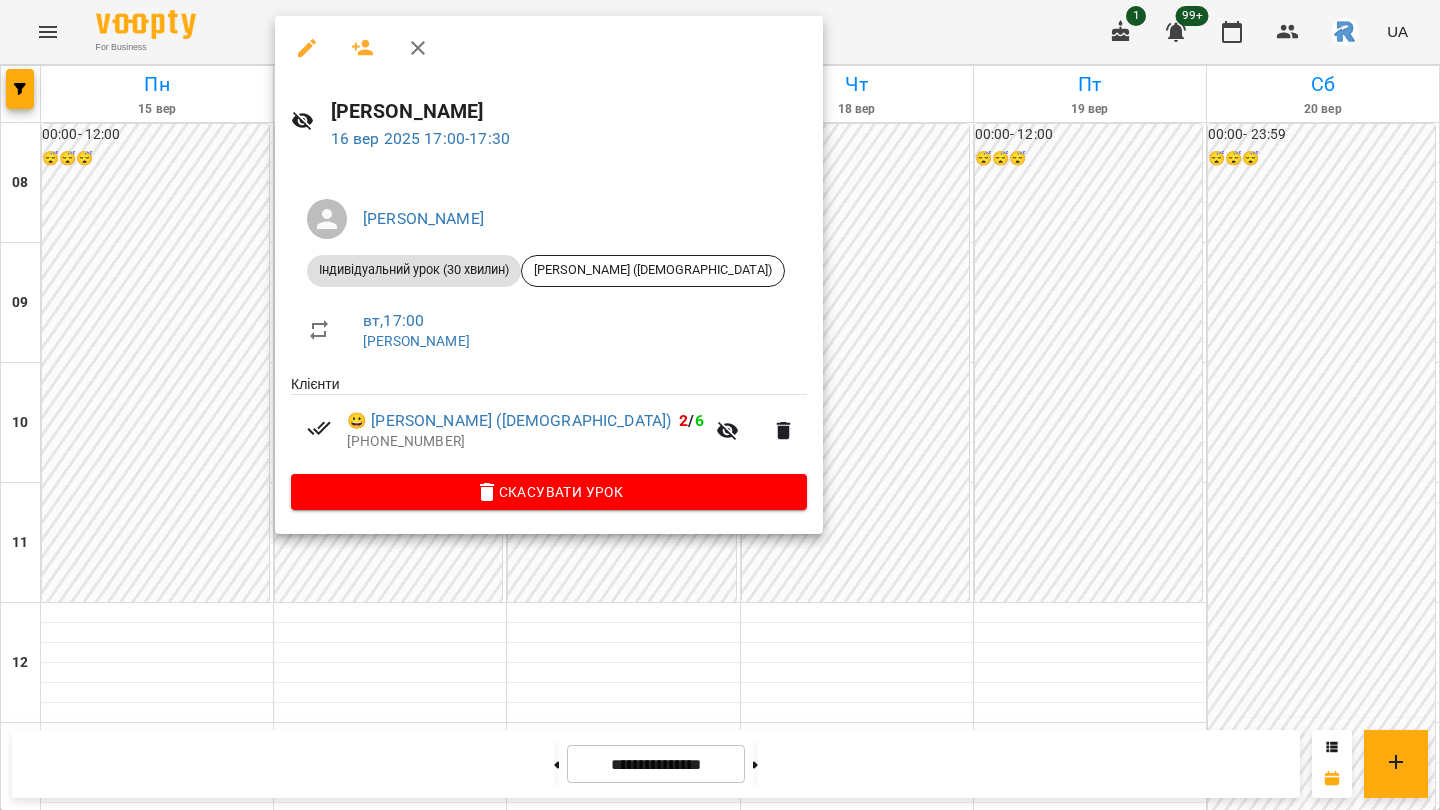
click at [383, 604] on div at bounding box center [720, 405] width 1440 height 810
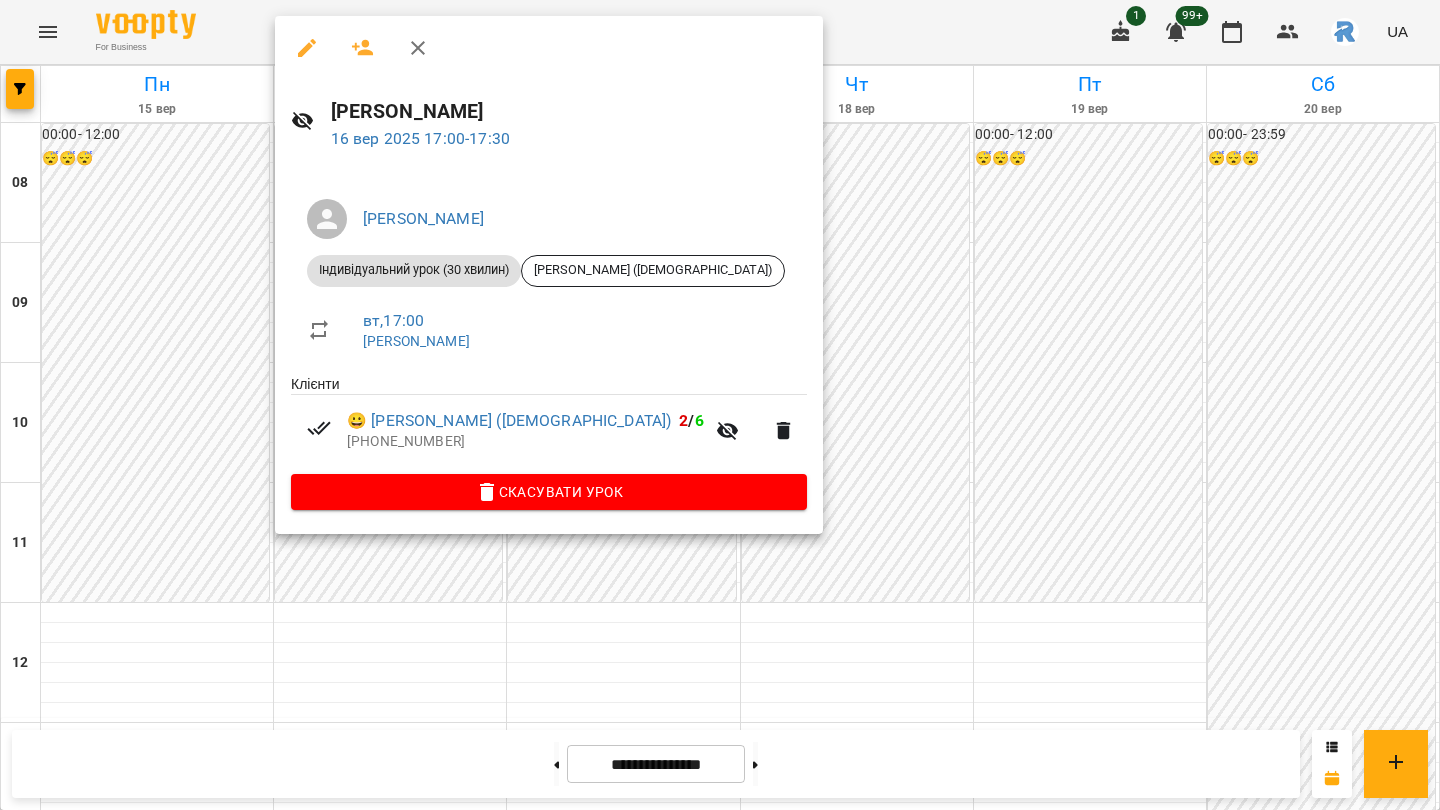
click at [884, 479] on div at bounding box center [720, 405] width 1440 height 810
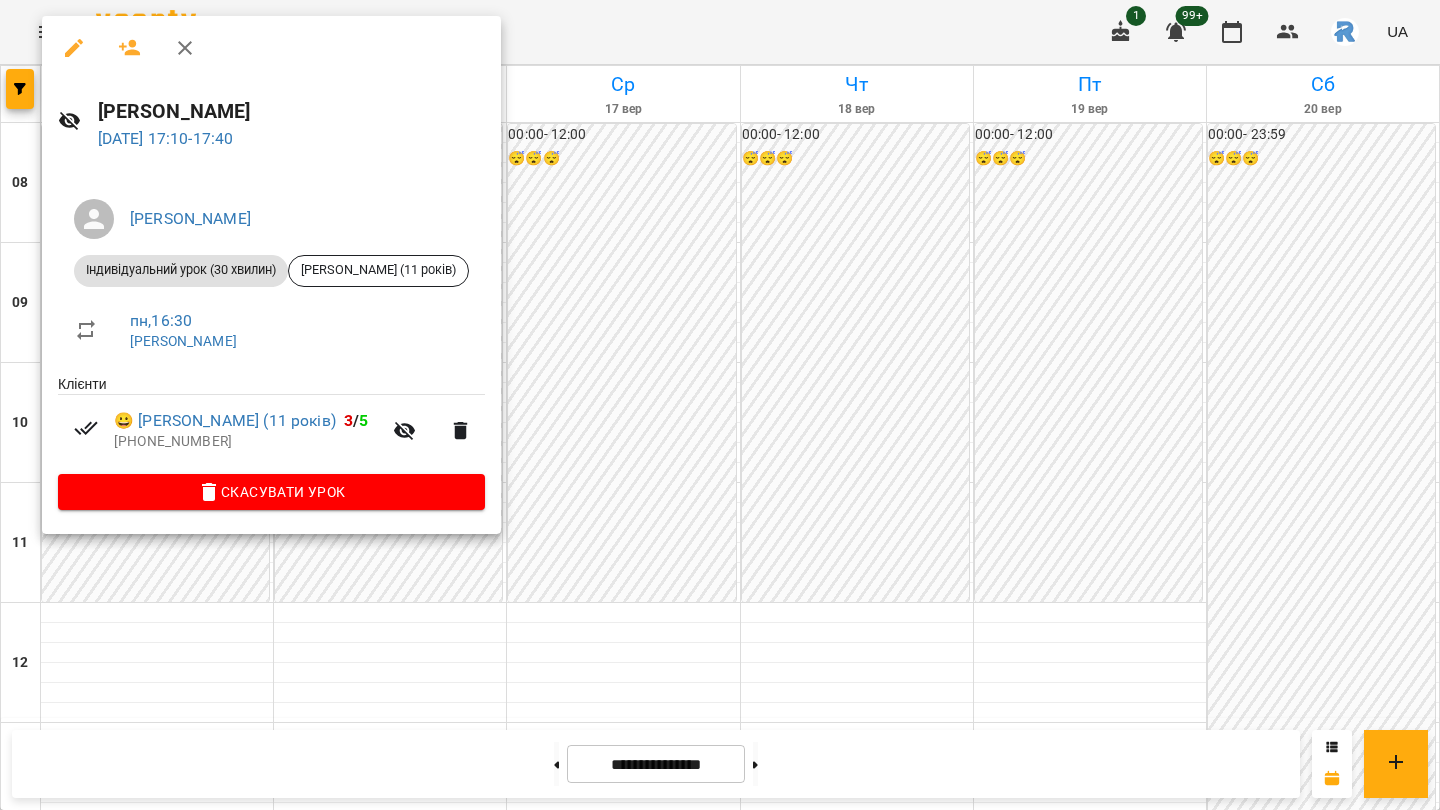
click at [557, 324] on div at bounding box center [720, 405] width 1440 height 810
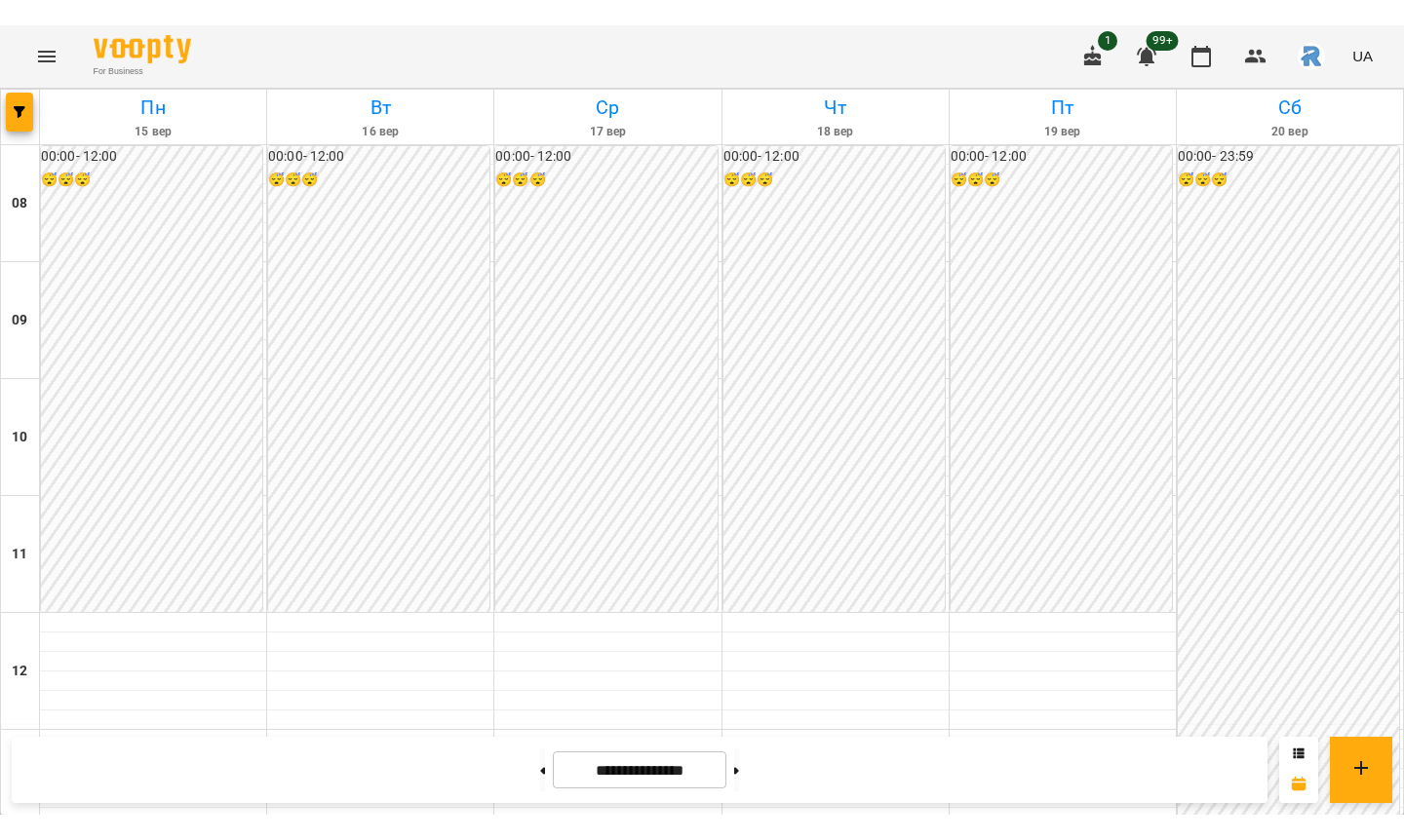
scroll to position [791, 0]
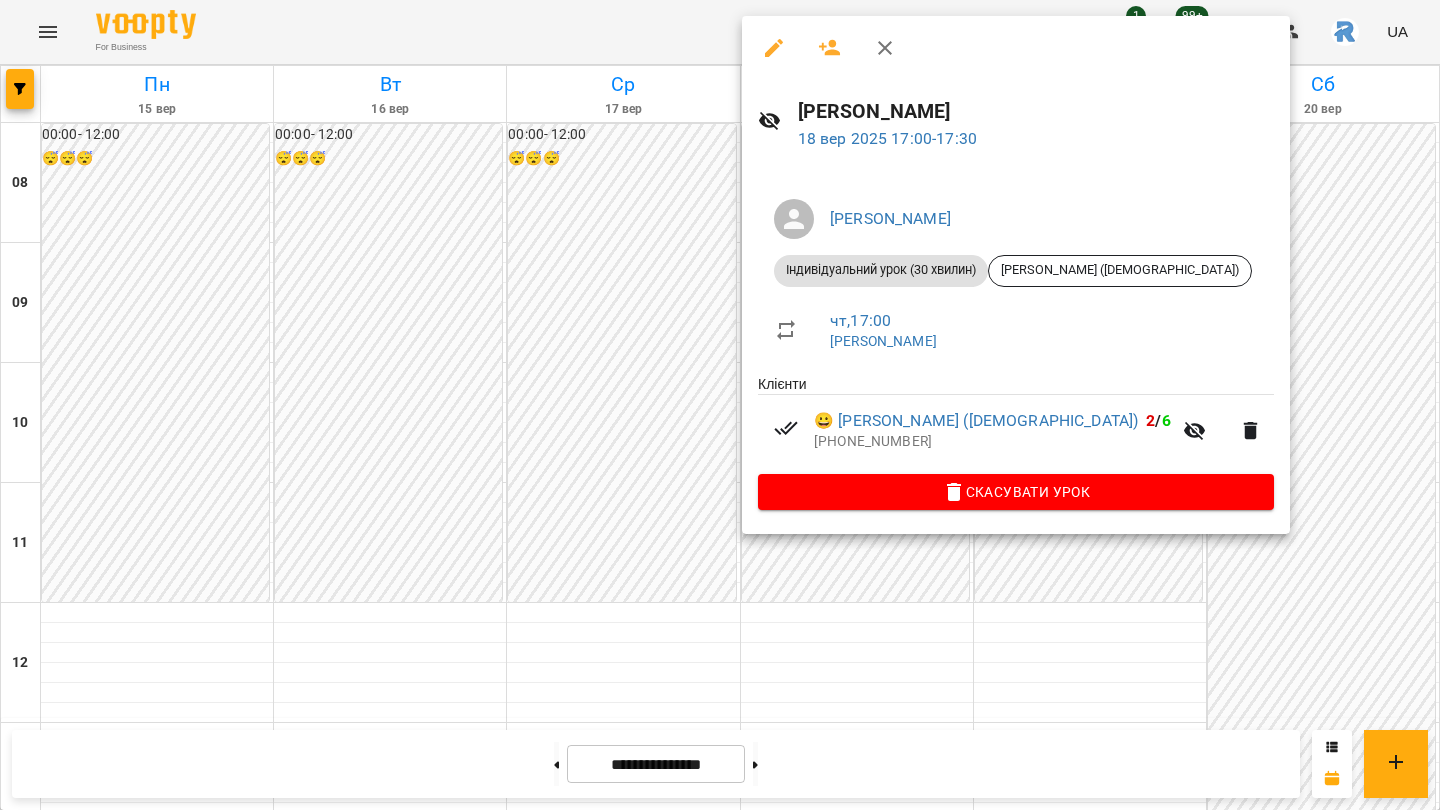
click at [655, 359] on div at bounding box center [720, 405] width 1440 height 810
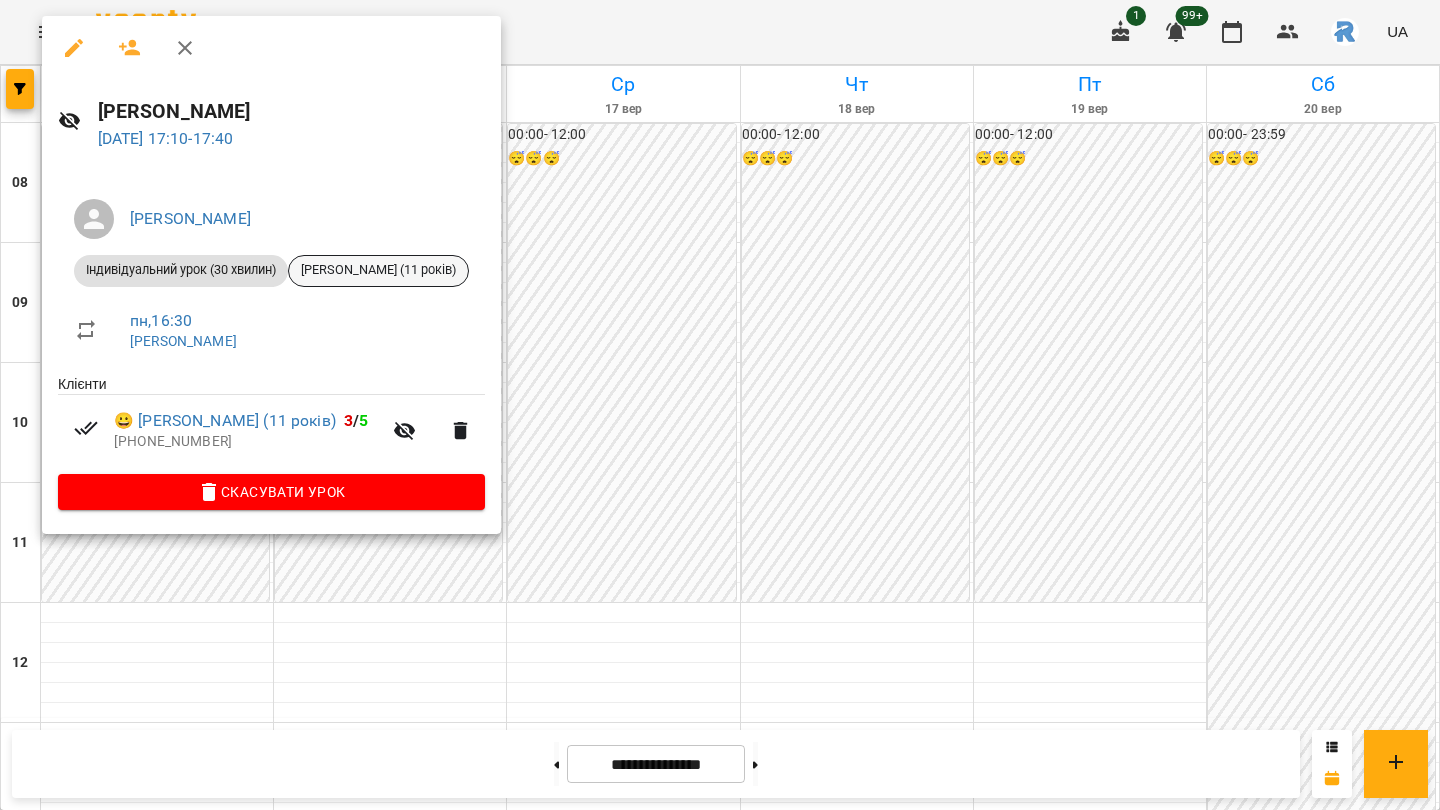
click at [412, 270] on span "[PERSON_NAME] (11 років)" at bounding box center [378, 270] width 179 height 18
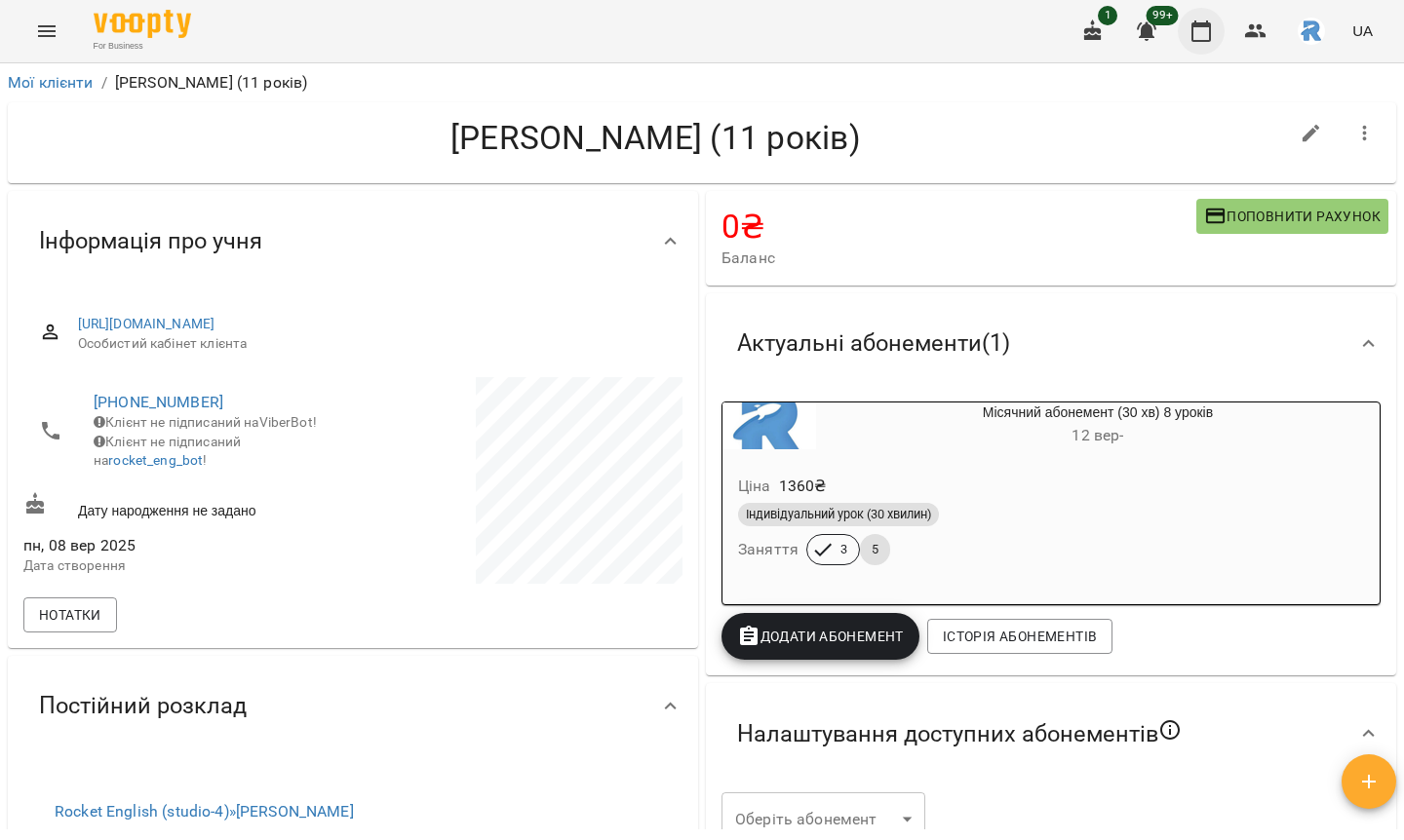
click at [1169, 19] on icon "button" at bounding box center [1201, 31] width 23 height 23
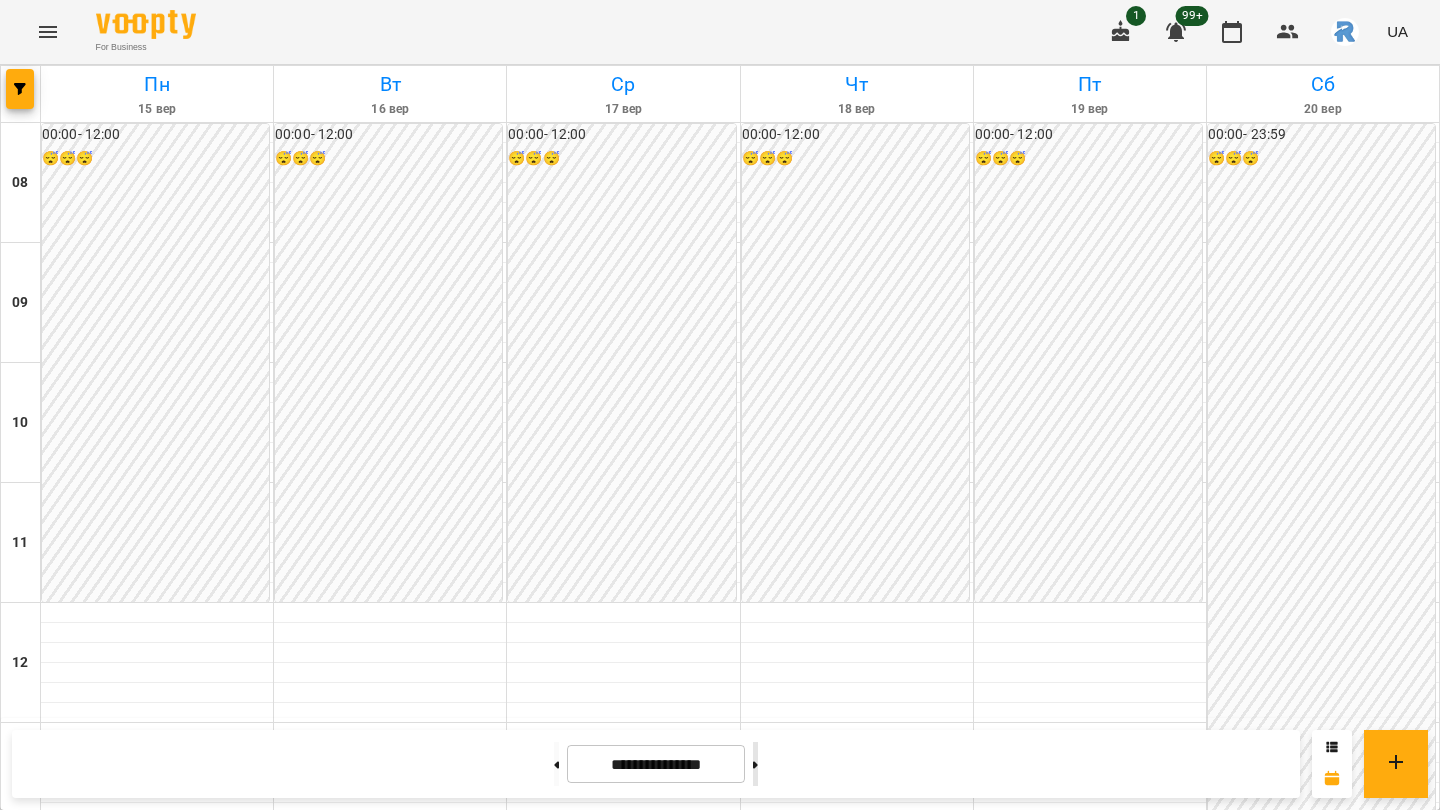
click at [758, 686] on button at bounding box center [755, 764] width 5 height 44
click at [554, 686] on button at bounding box center [556, 764] width 5 height 44
type input "**********"
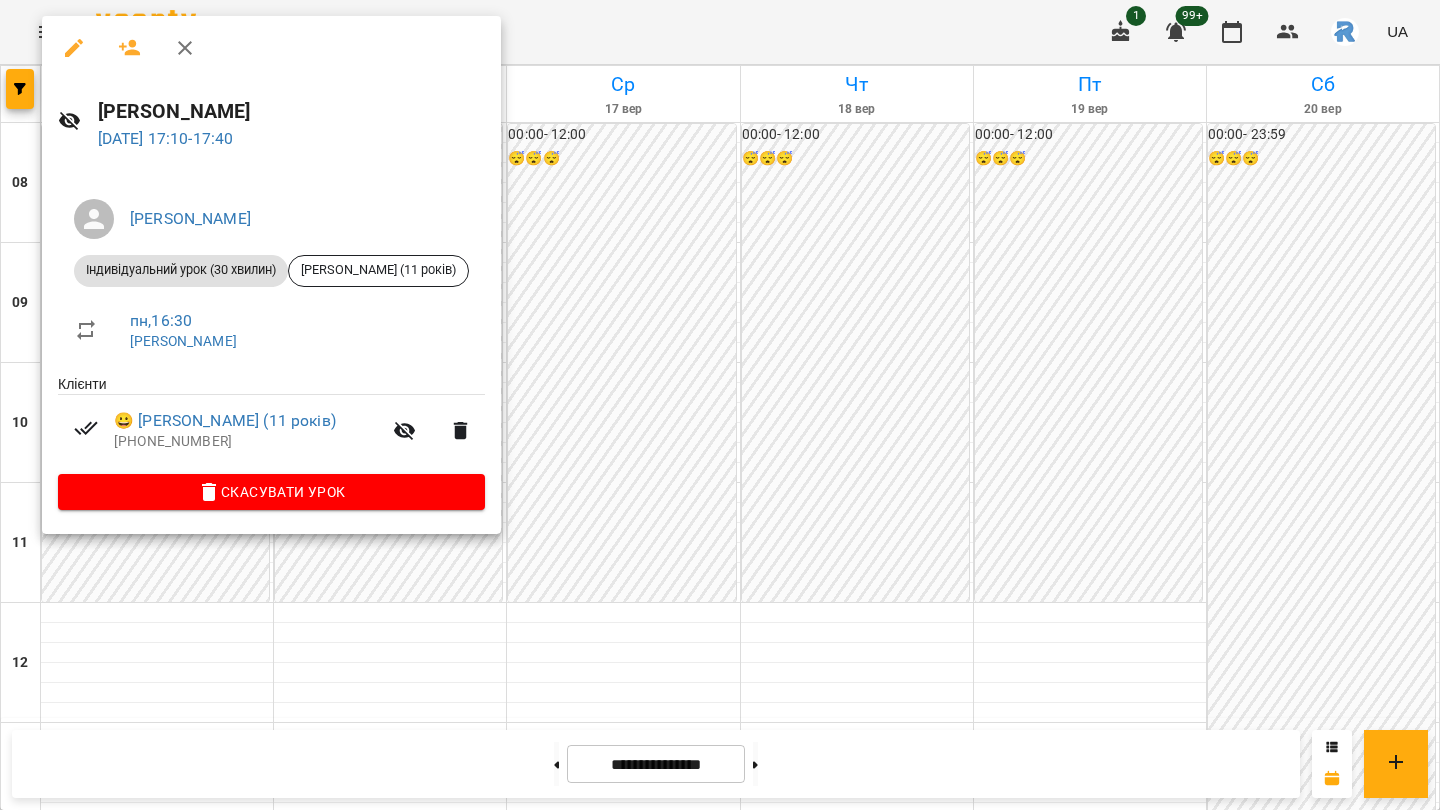
click at [682, 382] on div at bounding box center [720, 405] width 1440 height 810
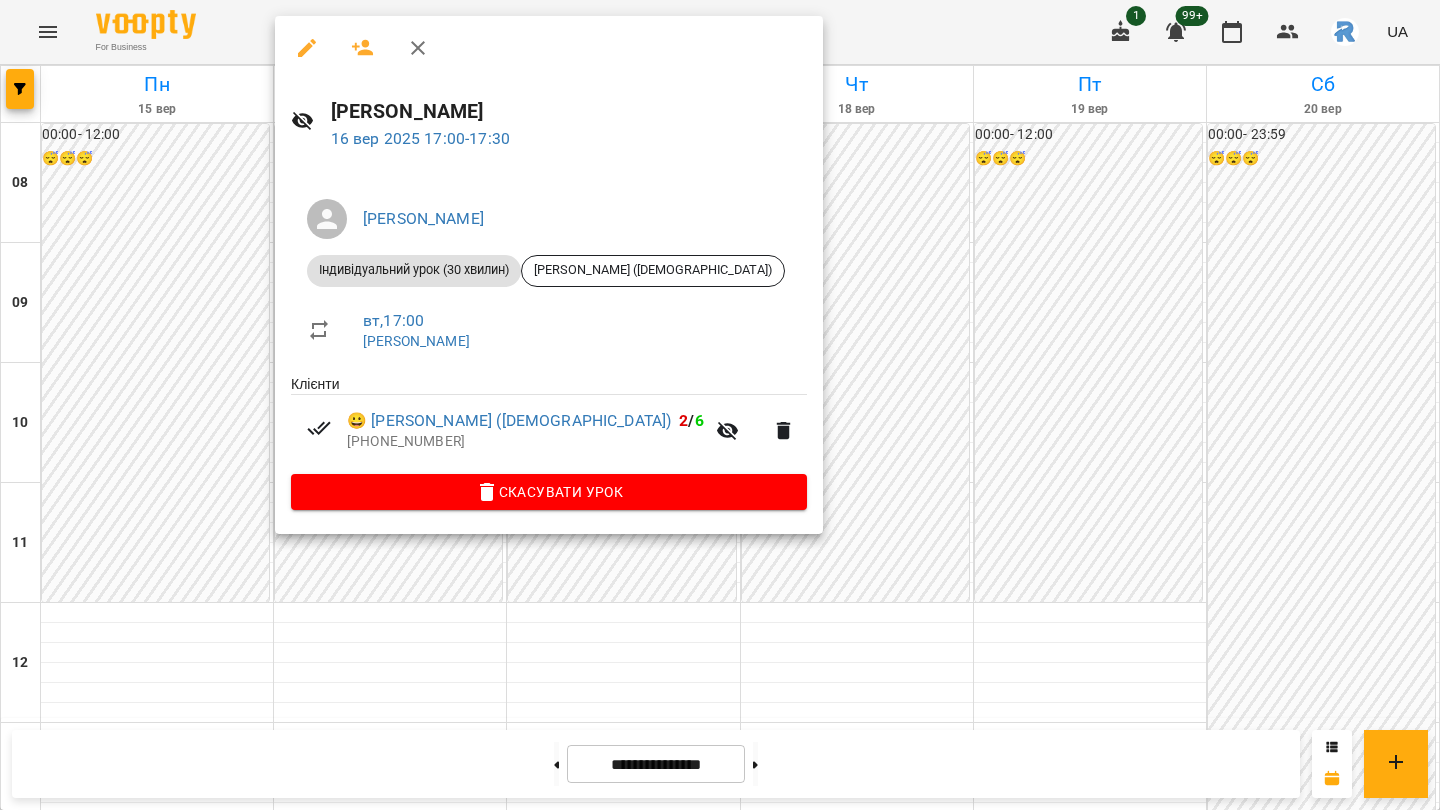
click at [123, 375] on div at bounding box center [720, 405] width 1440 height 810
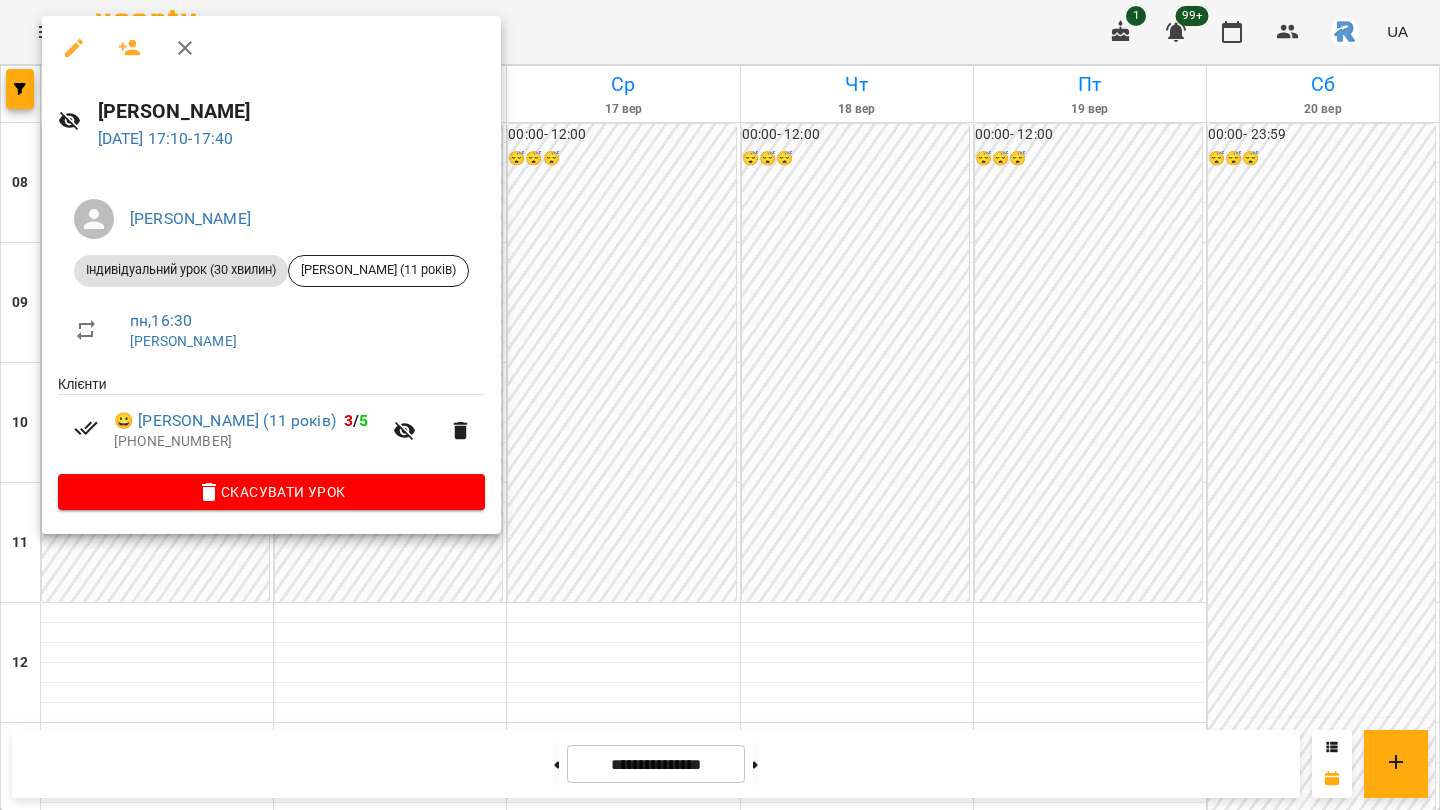
click at [856, 131] on div at bounding box center [720, 405] width 1440 height 810
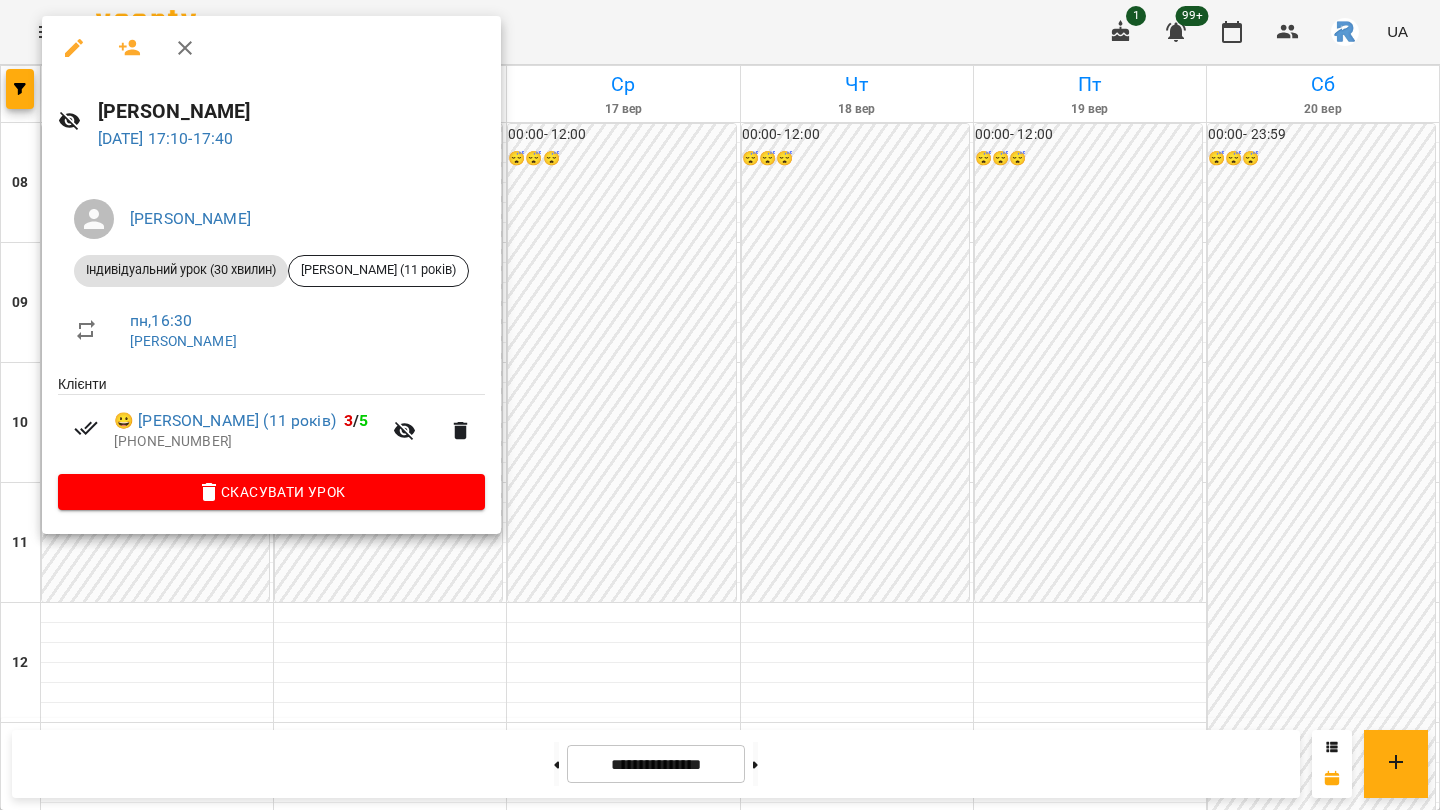
click at [72, 41] on icon "button" at bounding box center [74, 48] width 24 height 24
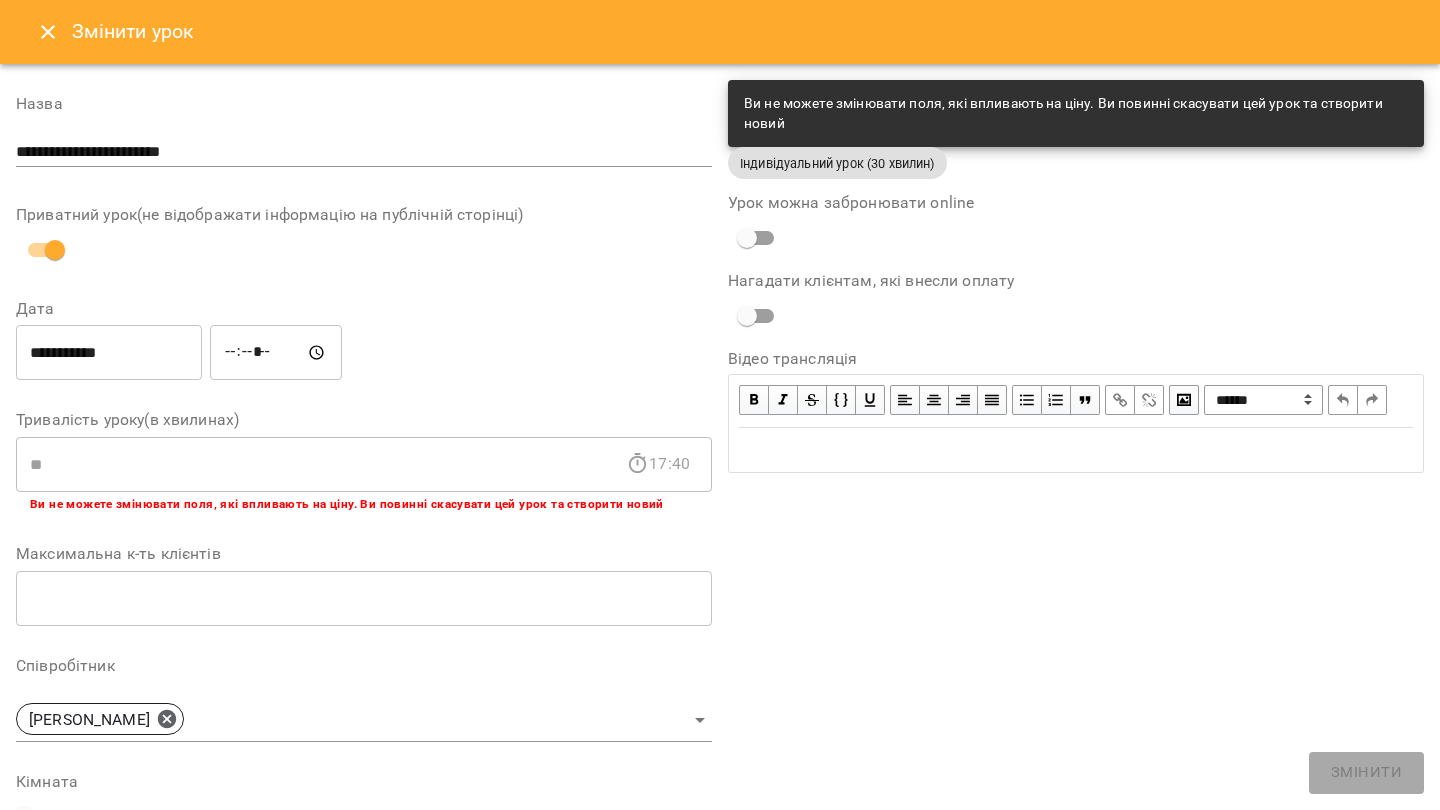
click at [258, 355] on input "*****" at bounding box center [276, 353] width 132 height 56
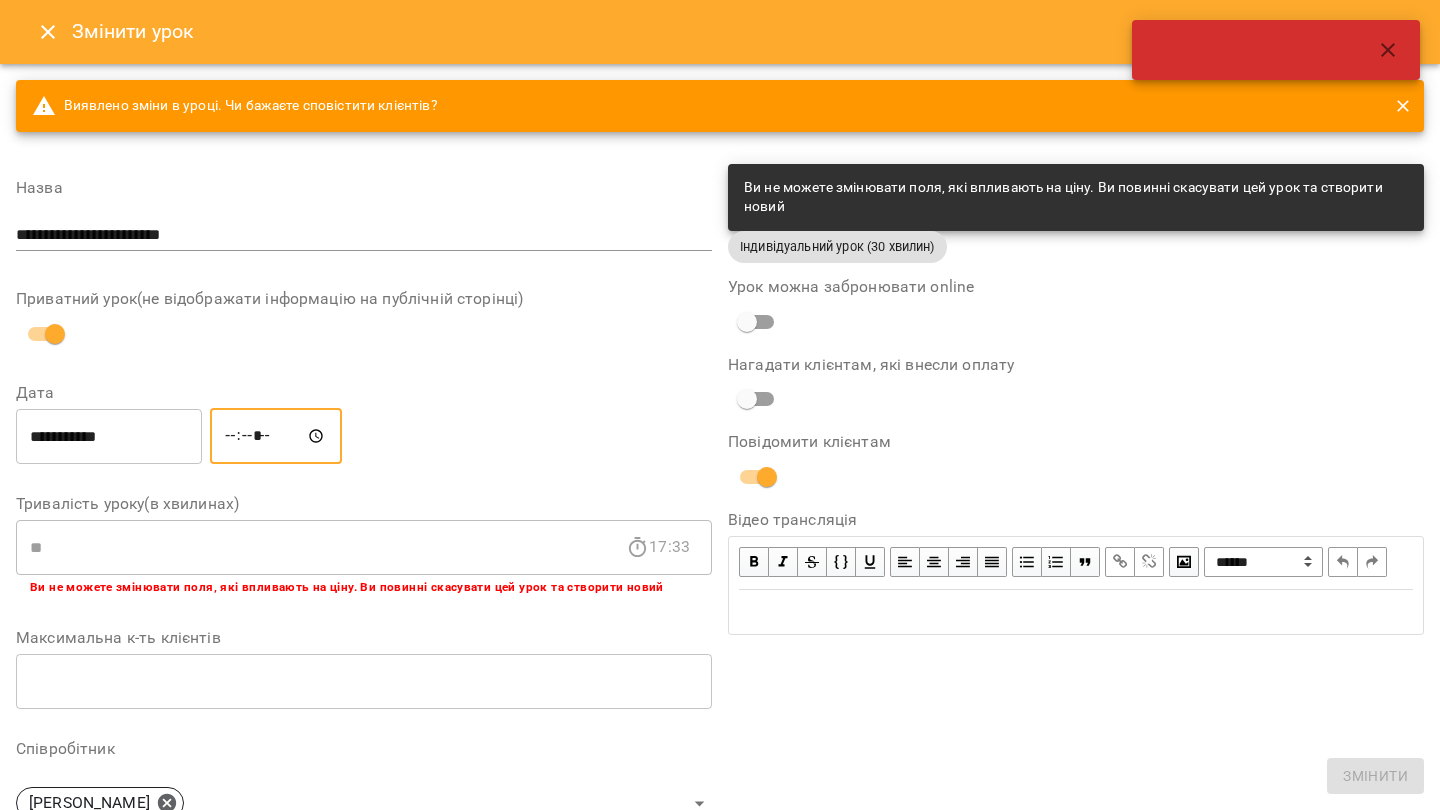
type input "*****"
click at [145, 459] on input "**********" at bounding box center [109, 436] width 186 height 56
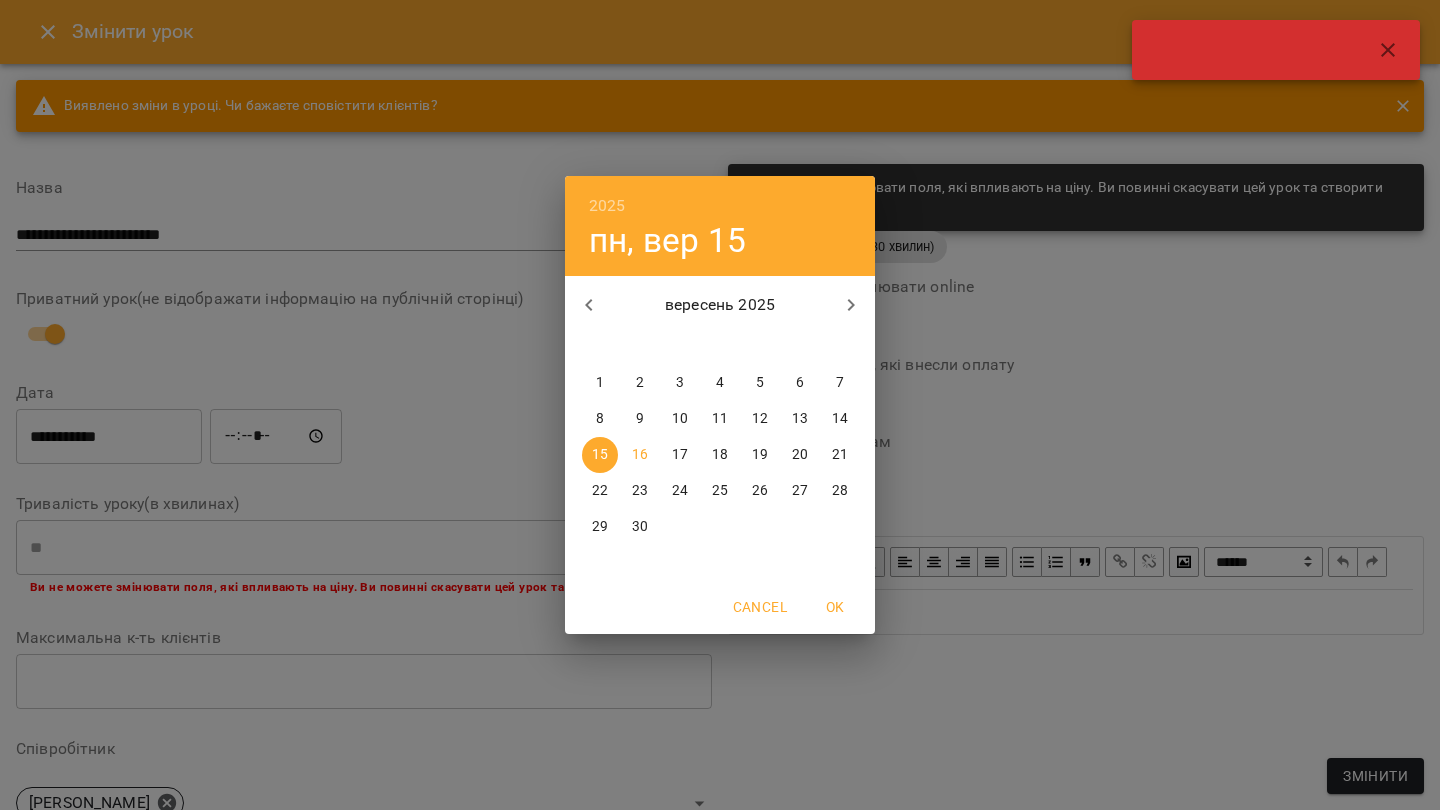
click at [641, 457] on p "16" at bounding box center [640, 455] width 16 height 20
type input "**********"
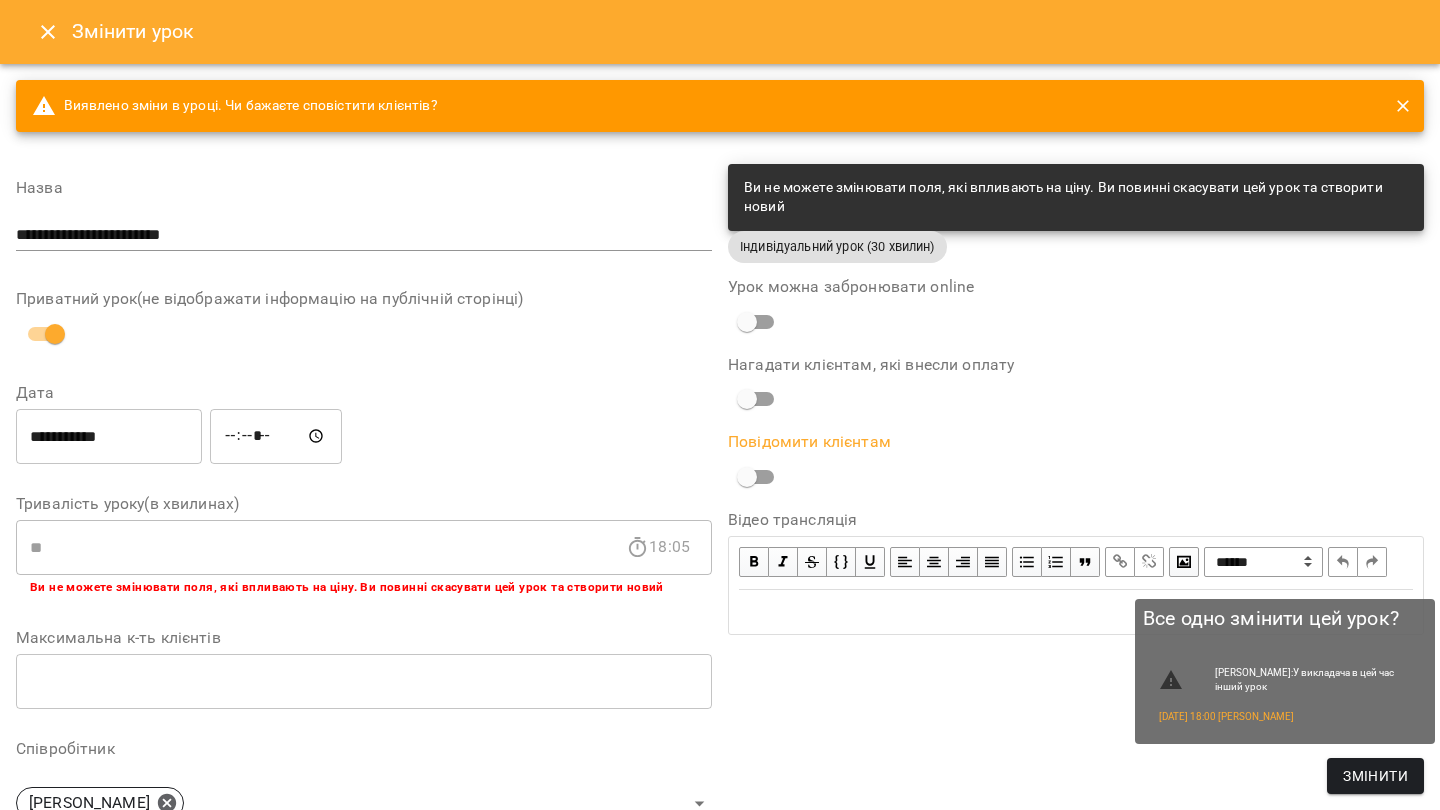
click at [1199, 686] on button "Змінити" at bounding box center [1375, 776] width 97 height 36
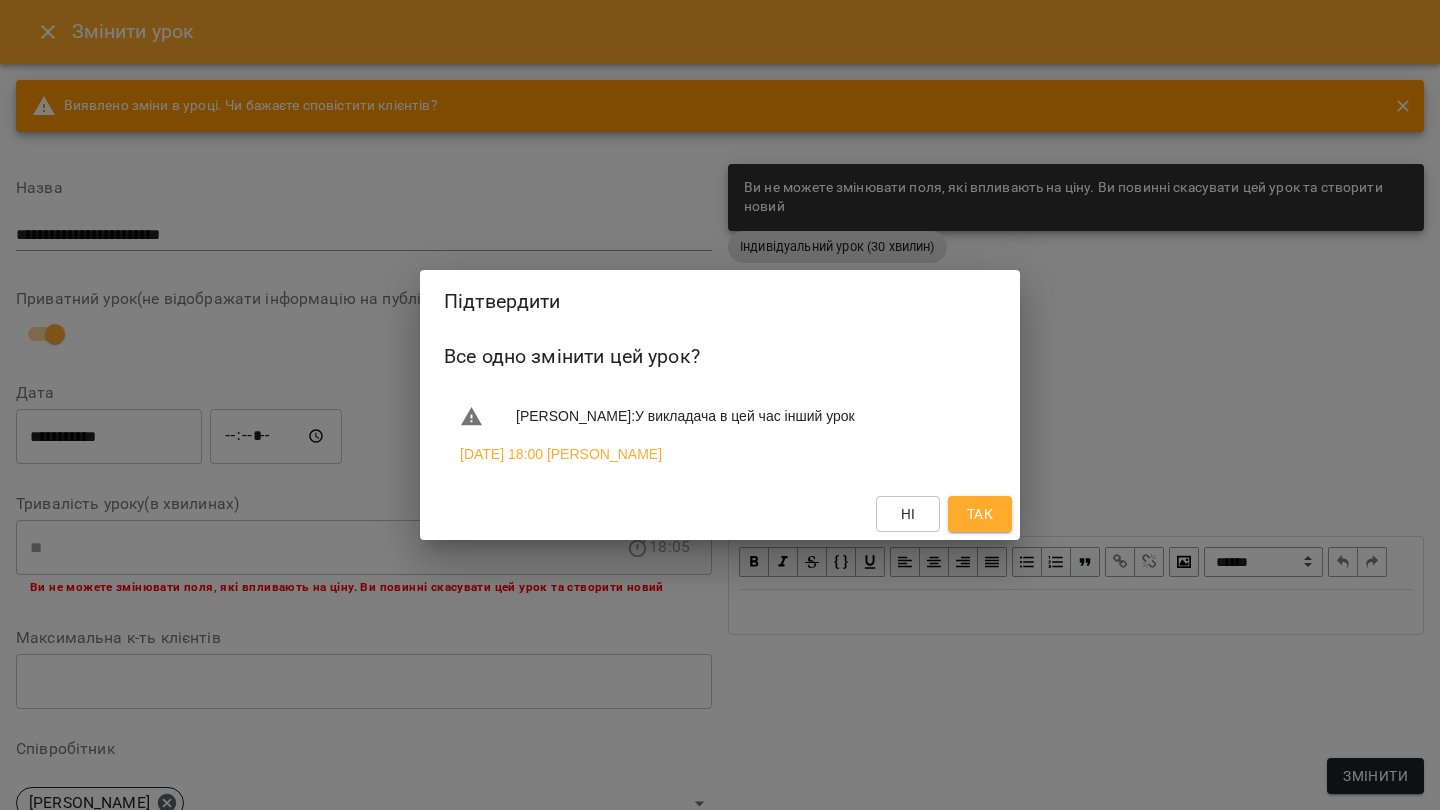
click at [956, 515] on button "Так" at bounding box center [980, 514] width 64 height 36
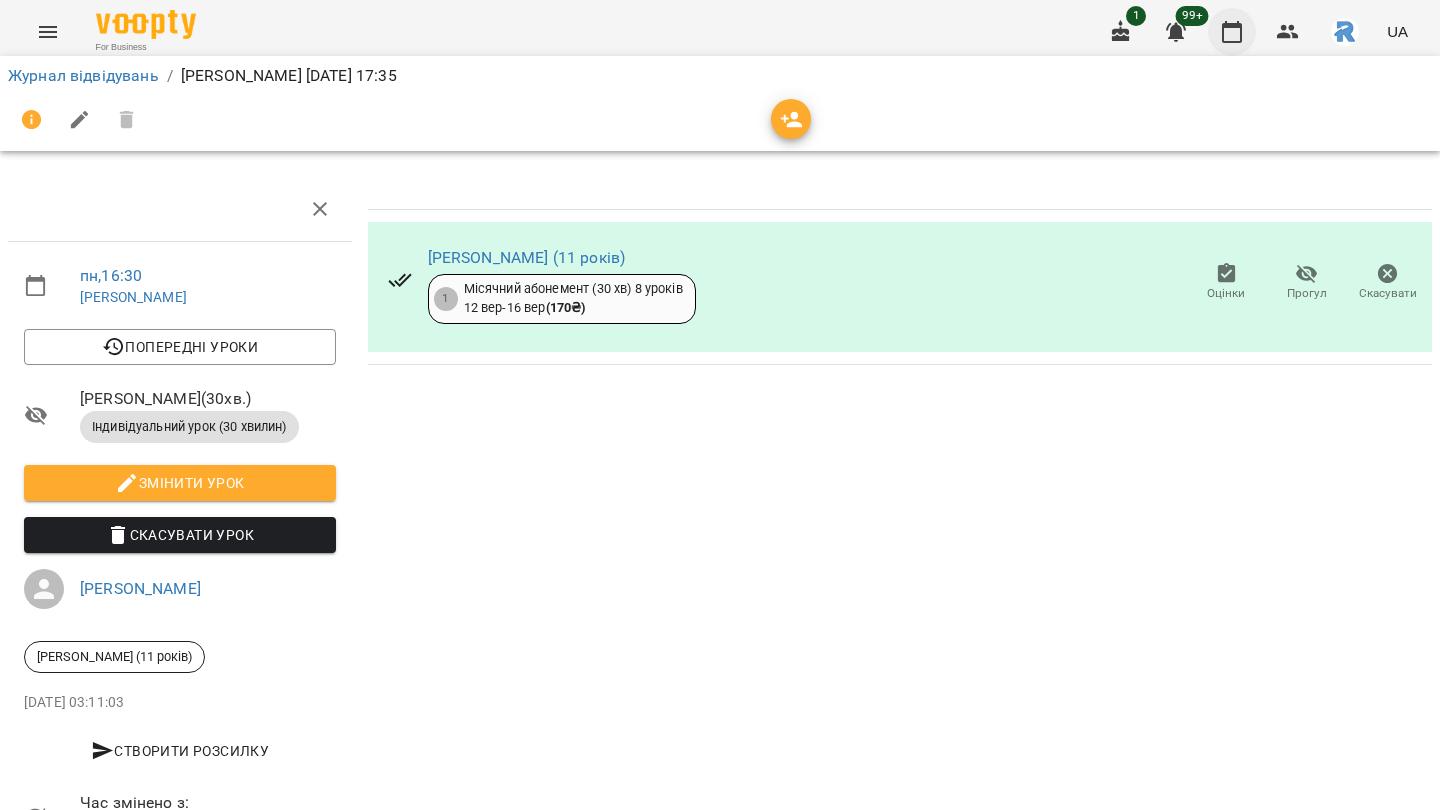
click at [1199, 47] on button "button" at bounding box center [1232, 32] width 48 height 48
click at [1199, 35] on icon "button" at bounding box center [1232, 32] width 24 height 24
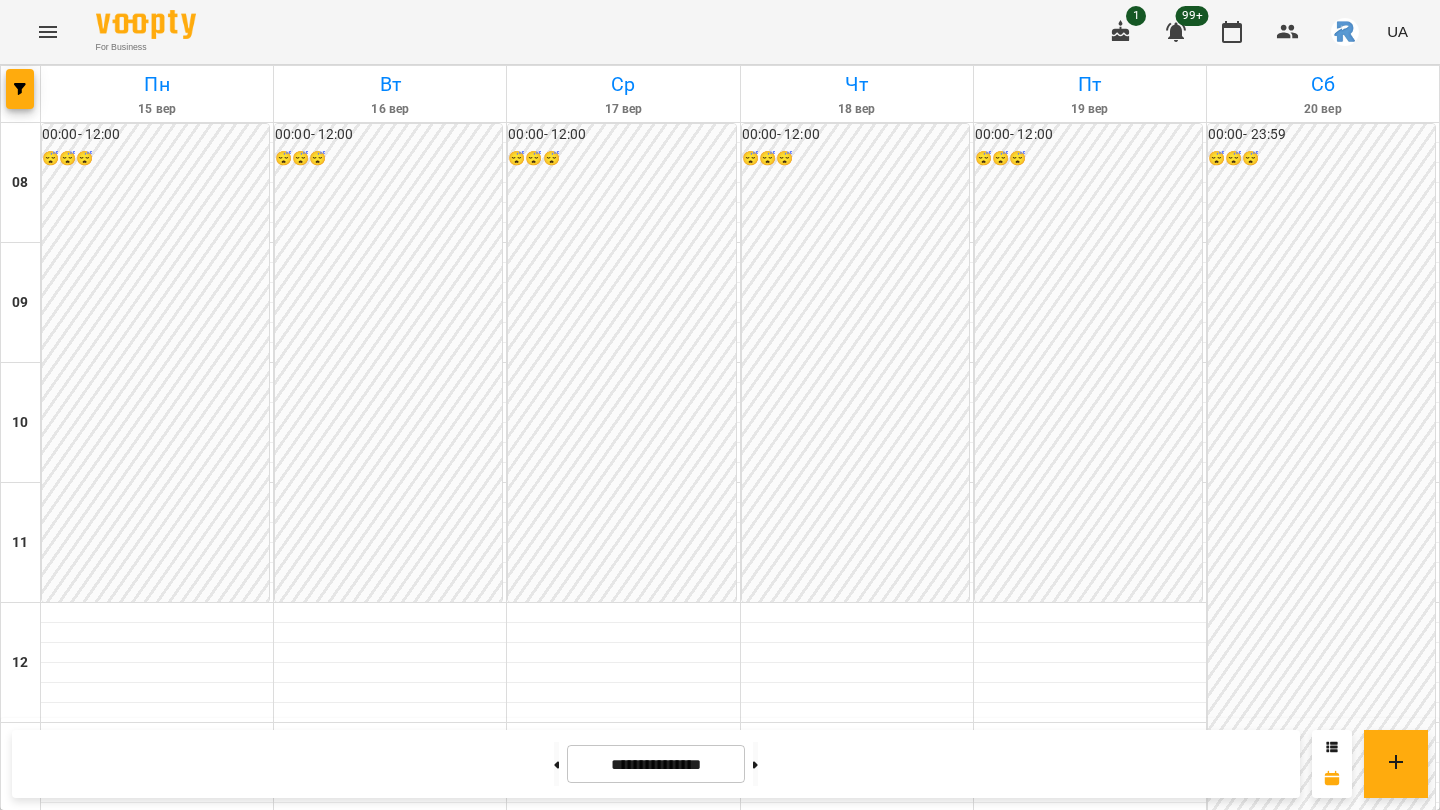
scroll to position [816, 0]
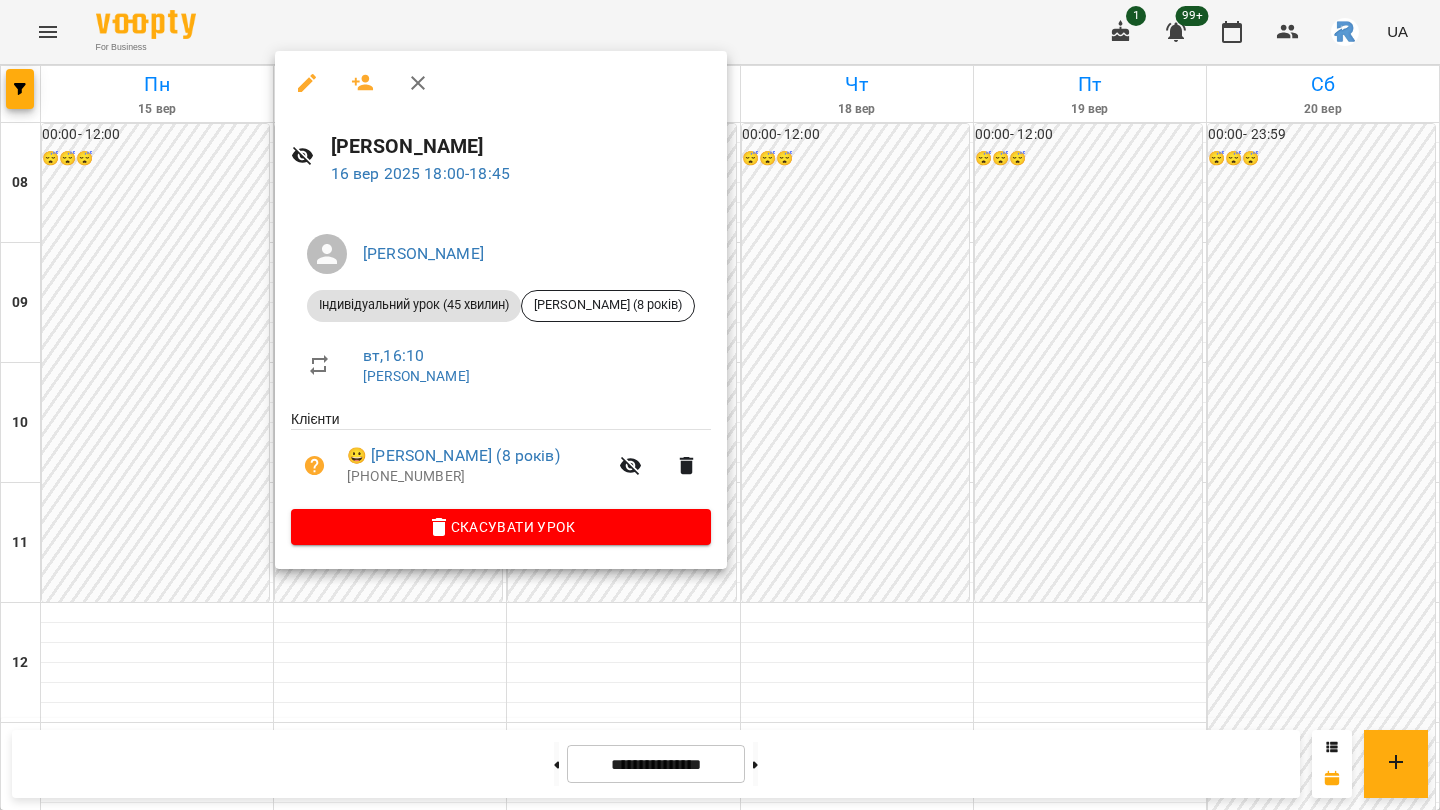
click at [308, 87] on icon "button" at bounding box center [307, 83] width 24 height 24
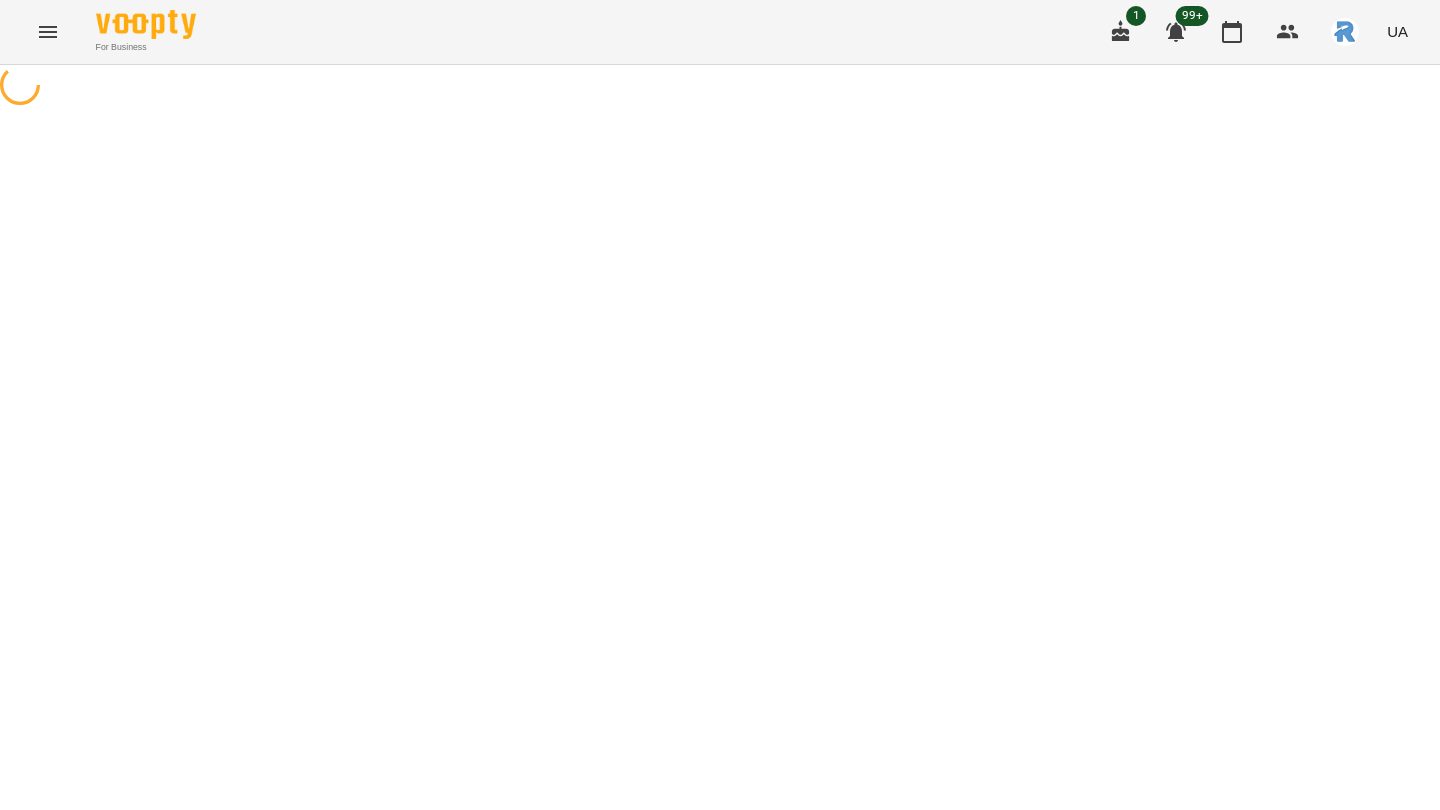
select select "**********"
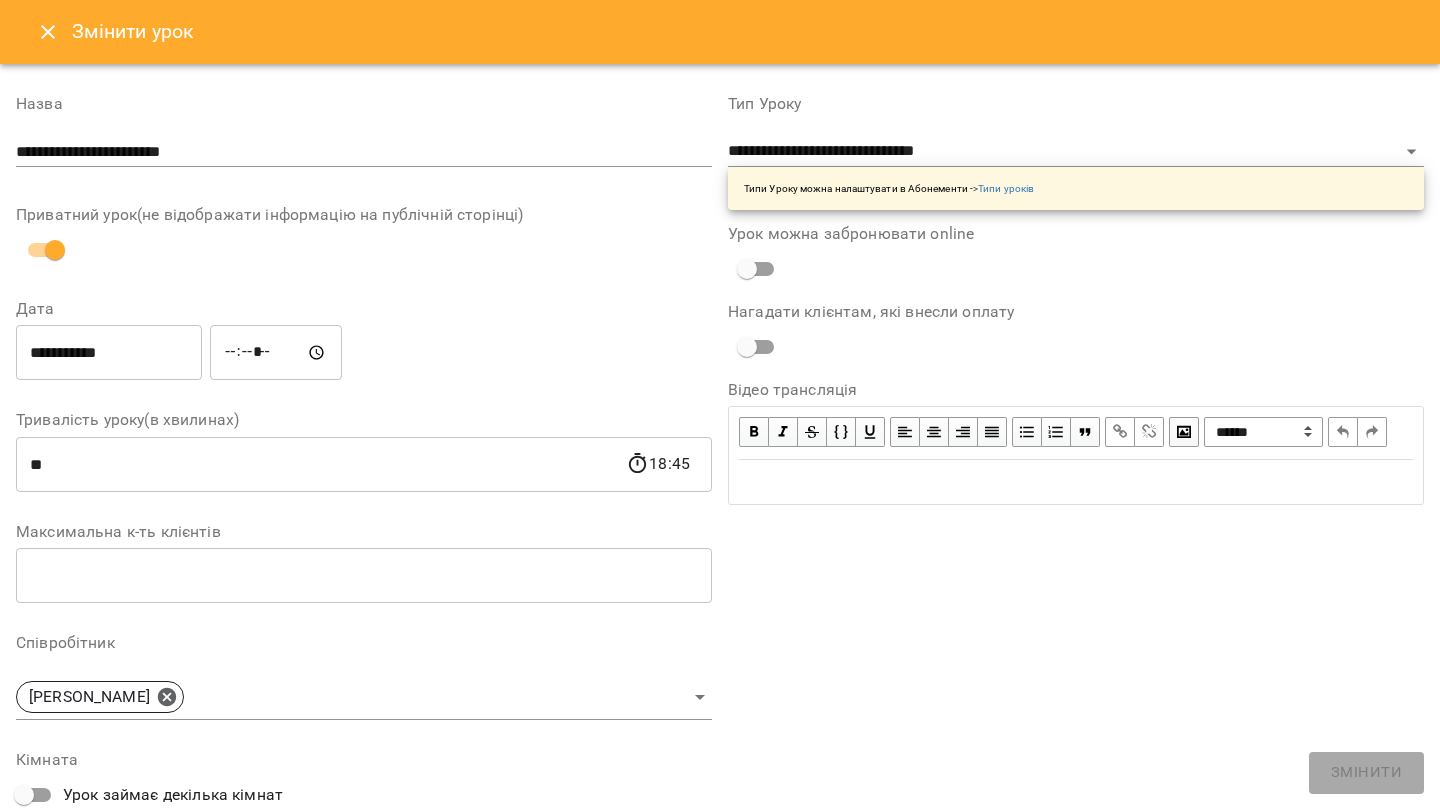
click at [270, 351] on input "*****" at bounding box center [276, 353] width 132 height 56
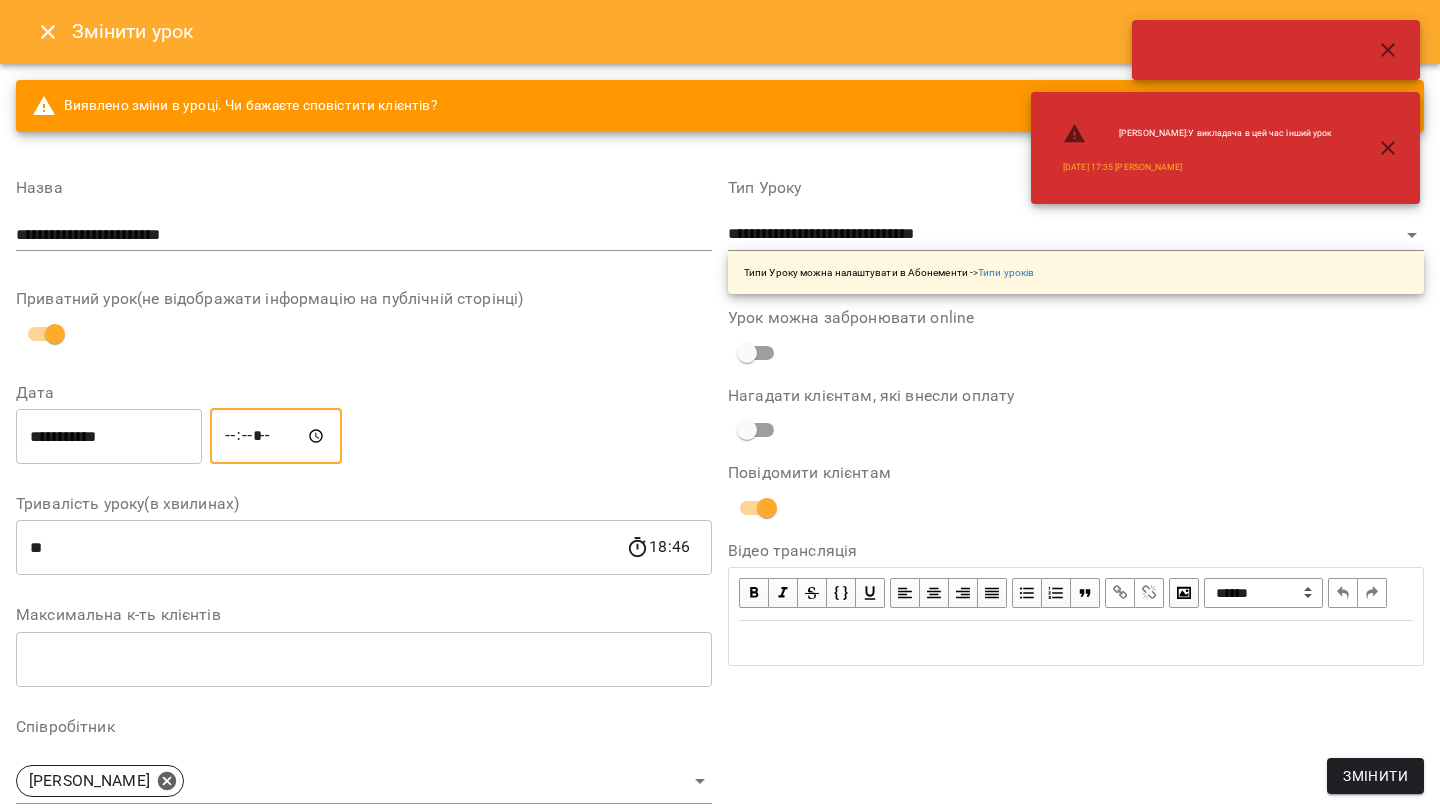
type input "*****"
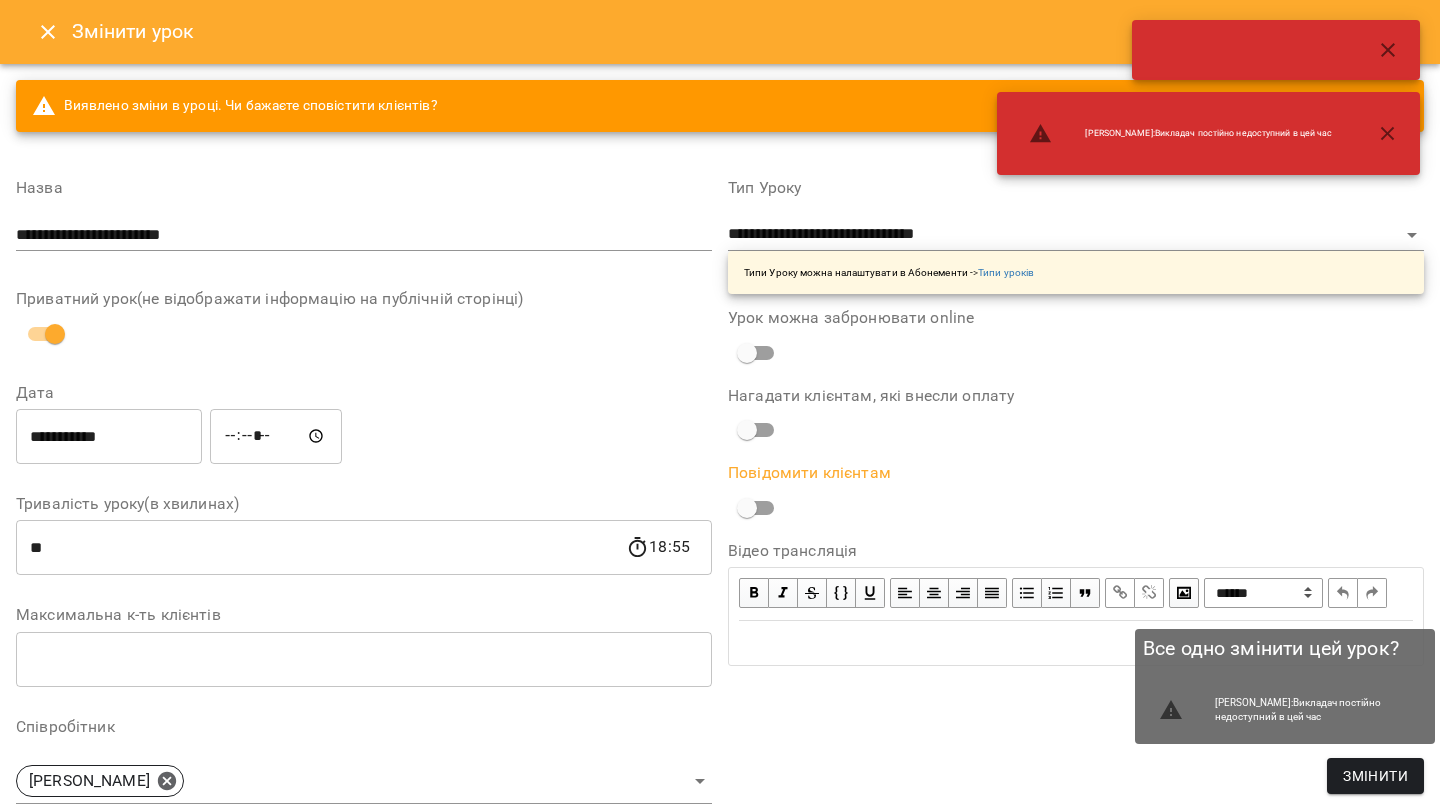
click at [1199, 686] on span "Змінити" at bounding box center [1375, 776] width 65 height 24
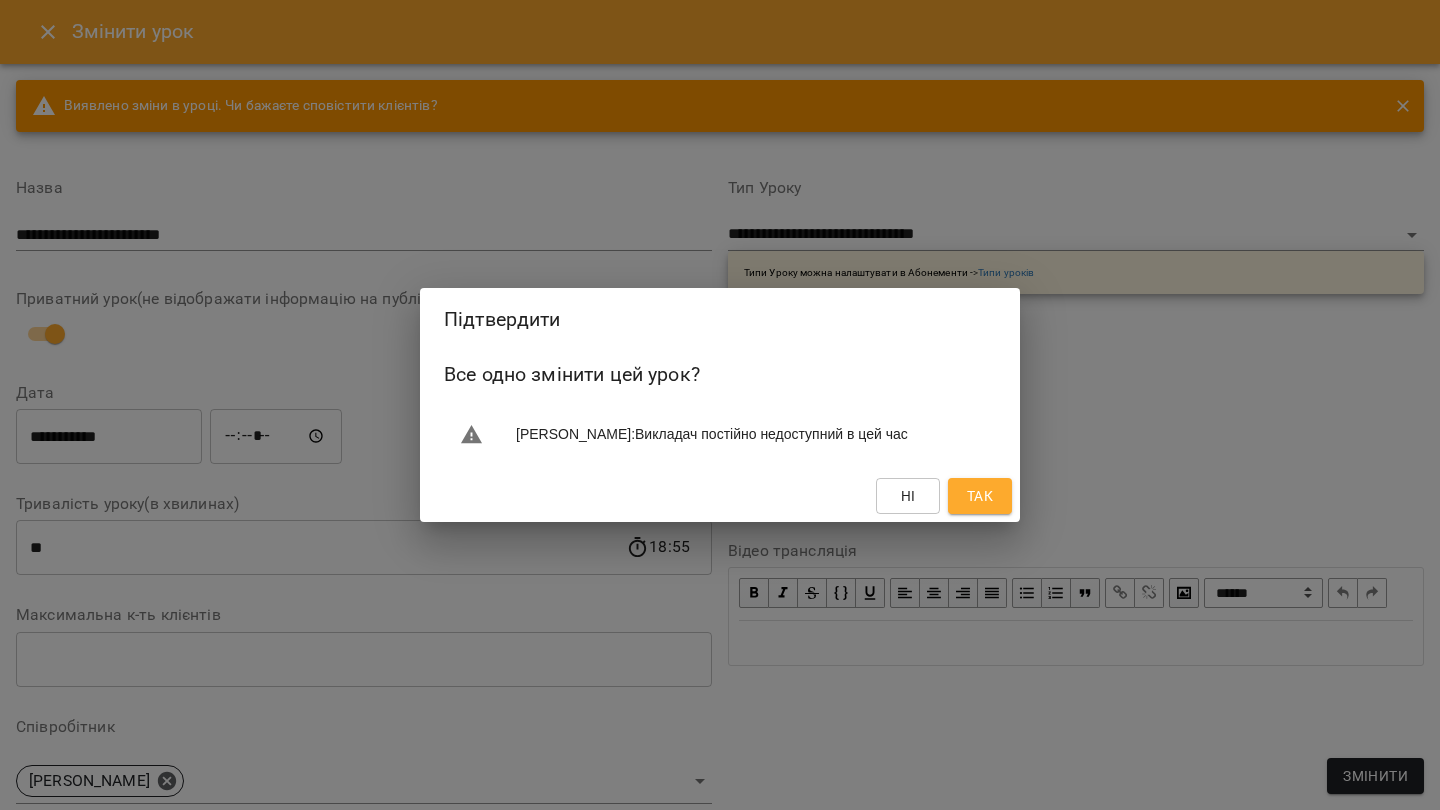
click at [991, 496] on span "Так" at bounding box center [980, 496] width 26 height 24
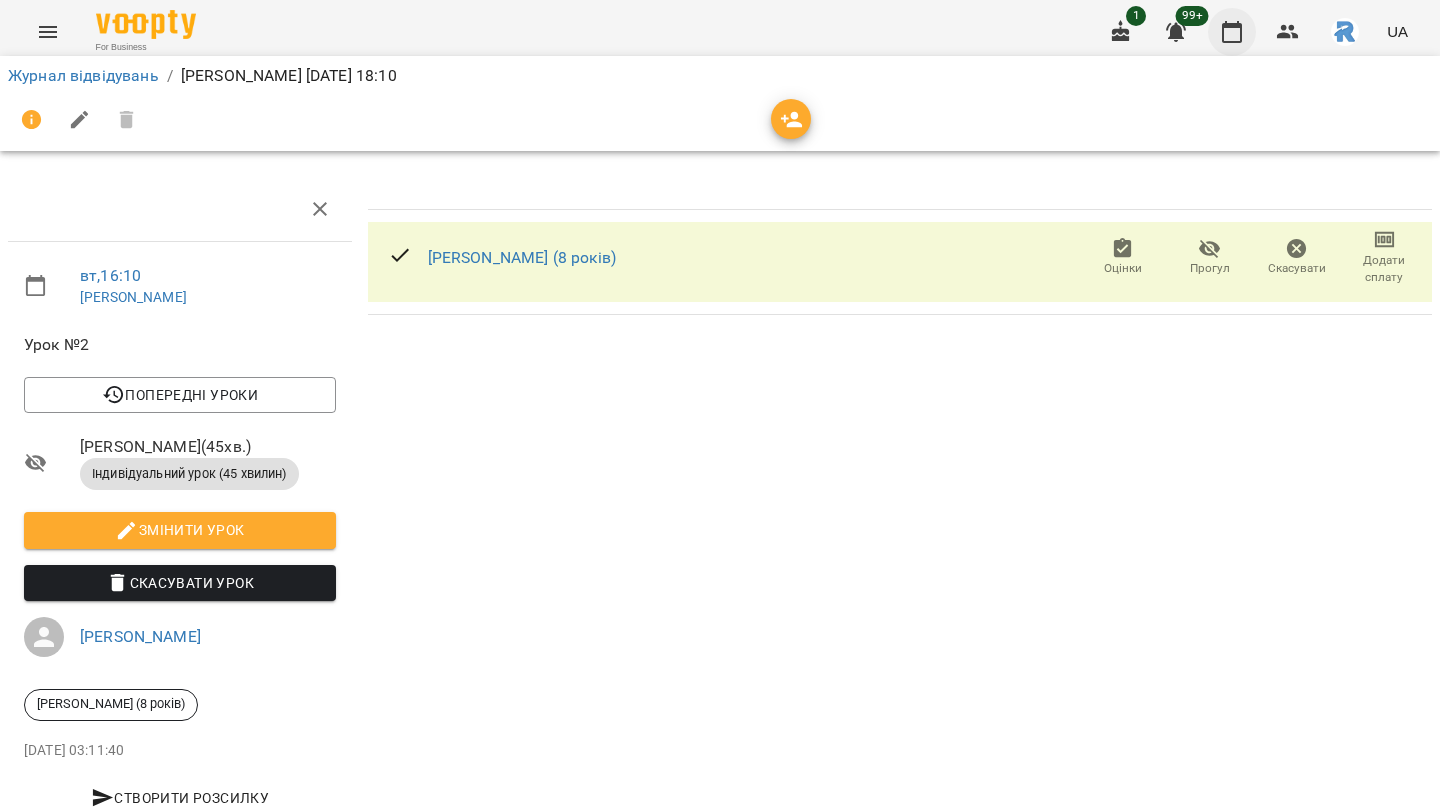
click at [1199, 35] on icon "button" at bounding box center [1232, 32] width 24 height 24
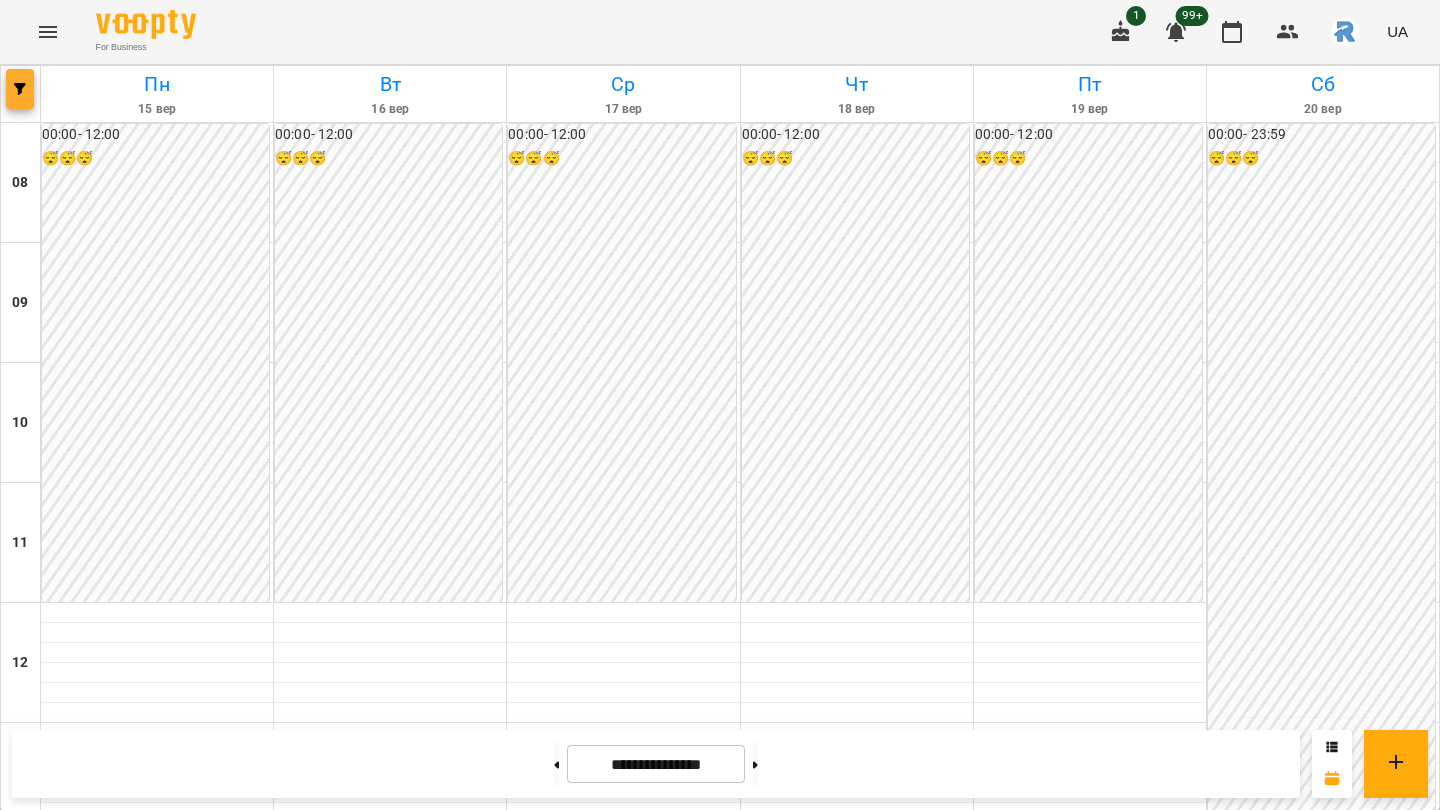
click at [31, 79] on button "button" at bounding box center [20, 89] width 28 height 40
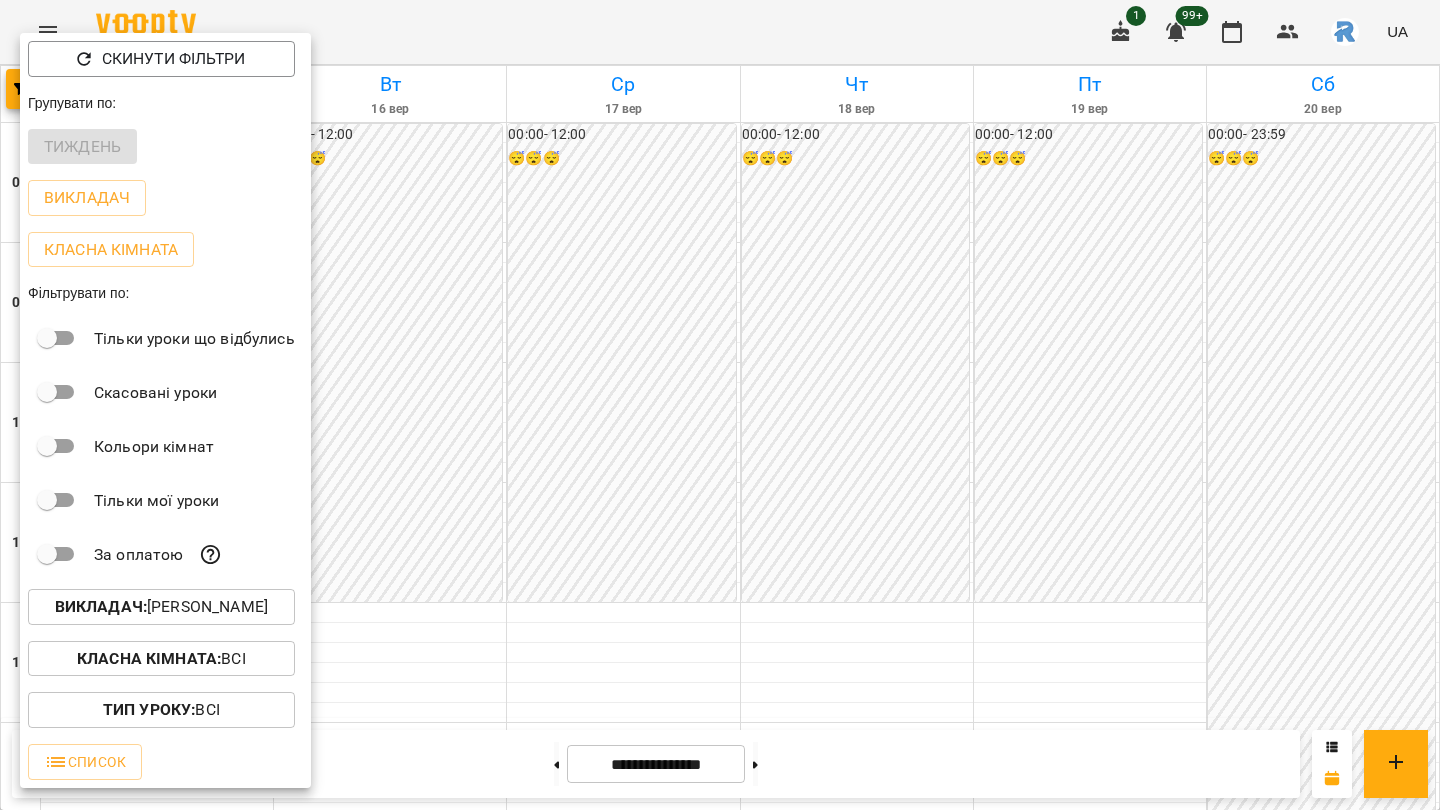
click at [203, 601] on p "Викладач : [PERSON_NAME]" at bounding box center [161, 607] width 213 height 24
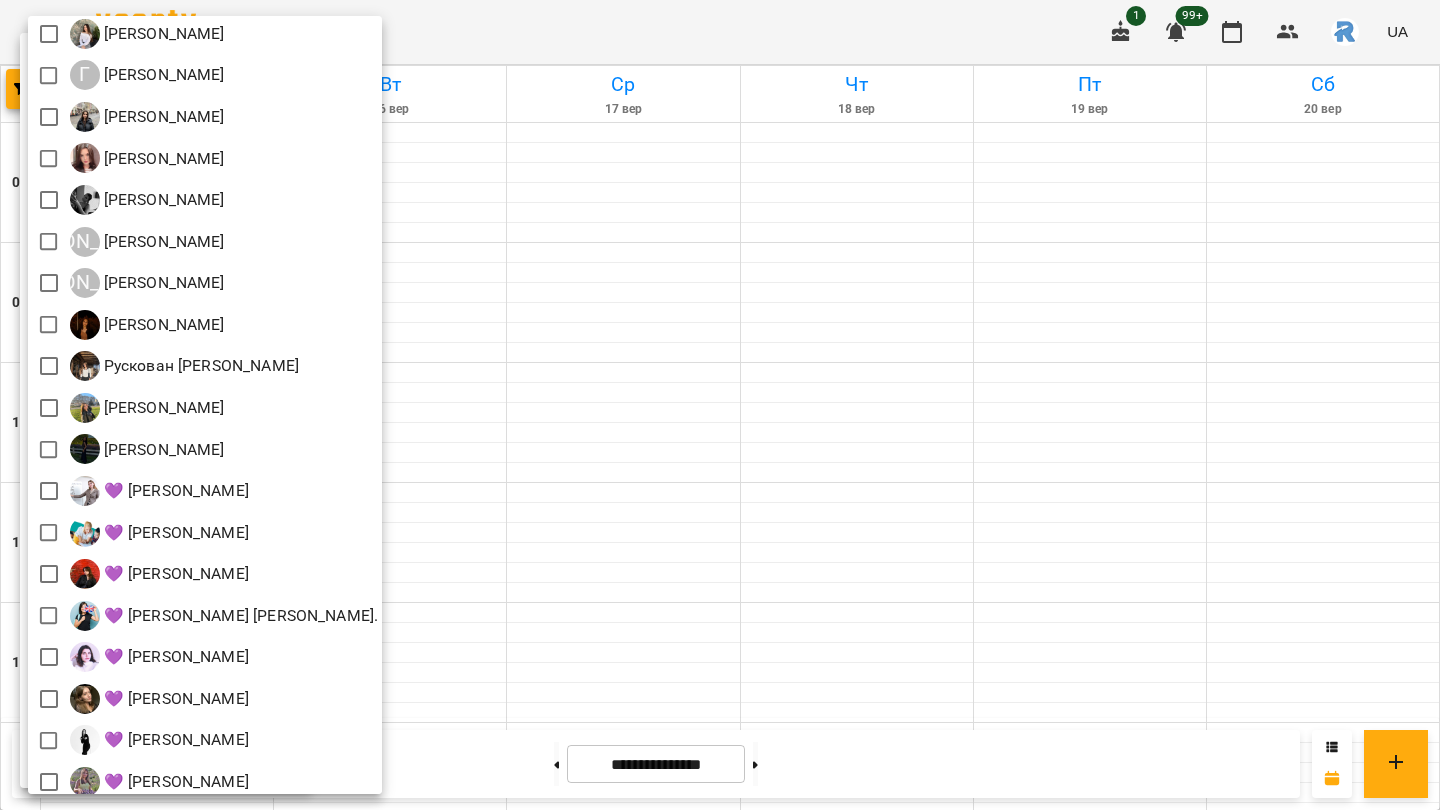
scroll to position [360, 0]
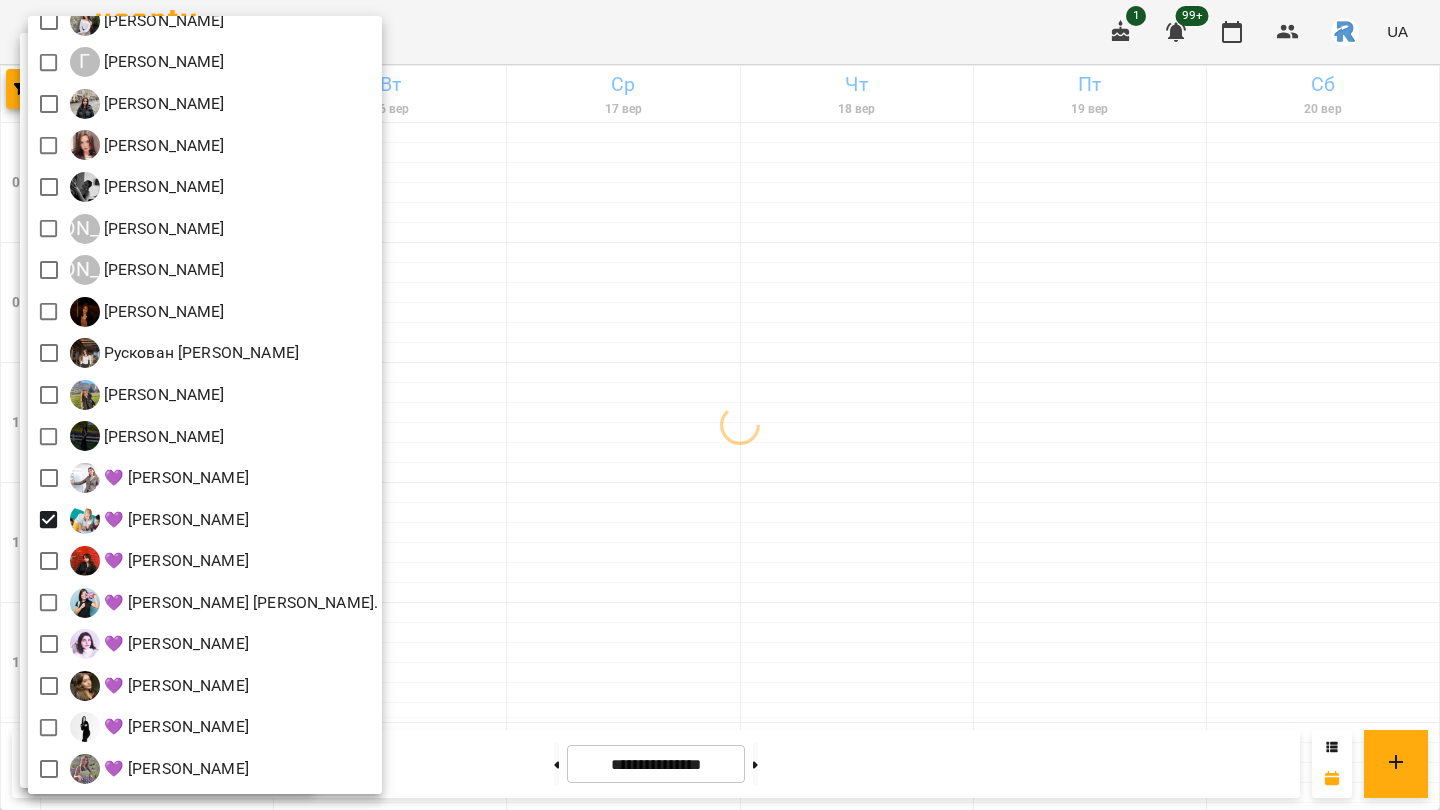
click at [712, 520] on div at bounding box center [720, 405] width 1440 height 810
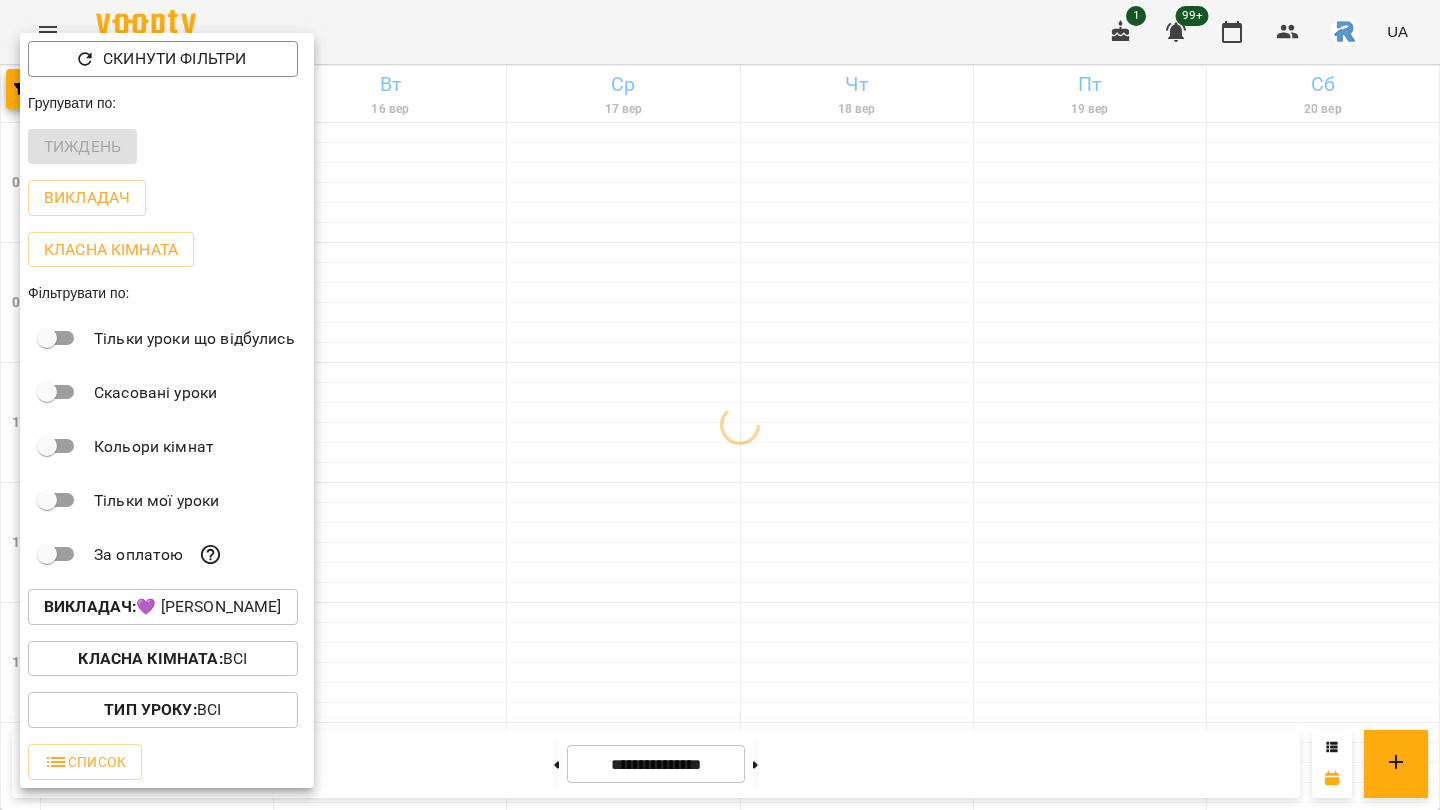
click at [712, 520] on div at bounding box center [720, 405] width 1440 height 810
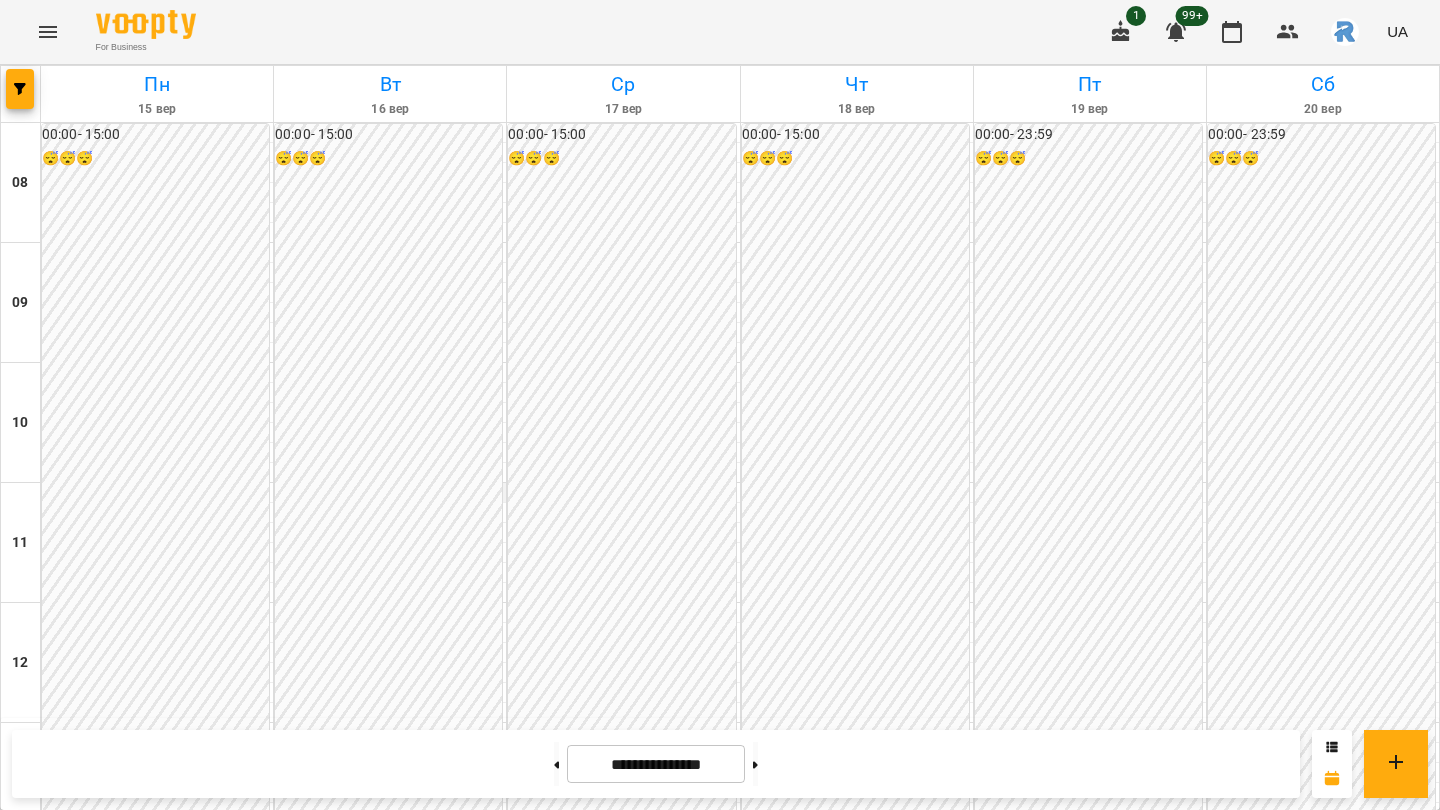
scroll to position [711, 0]
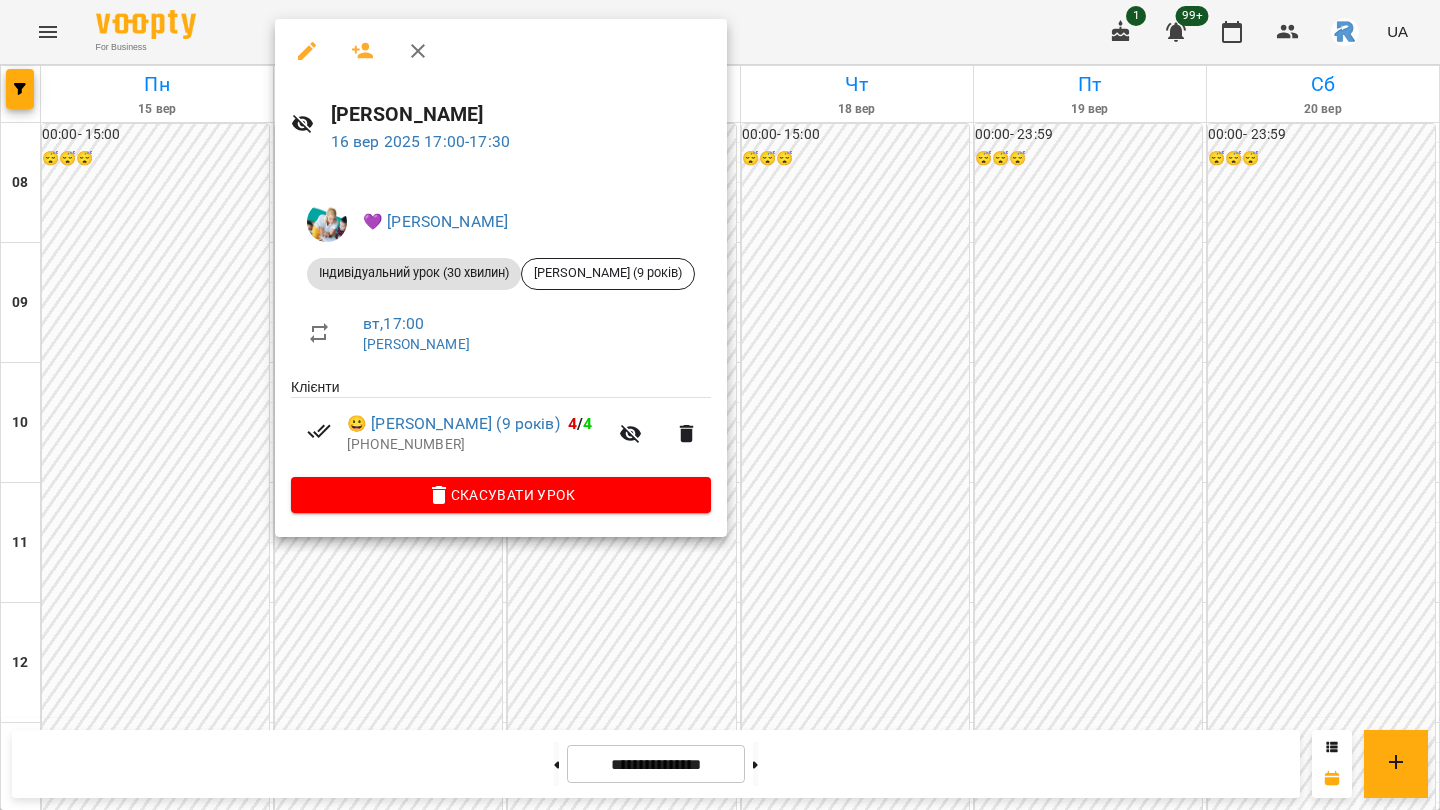
click at [477, 623] on div at bounding box center [720, 405] width 1440 height 810
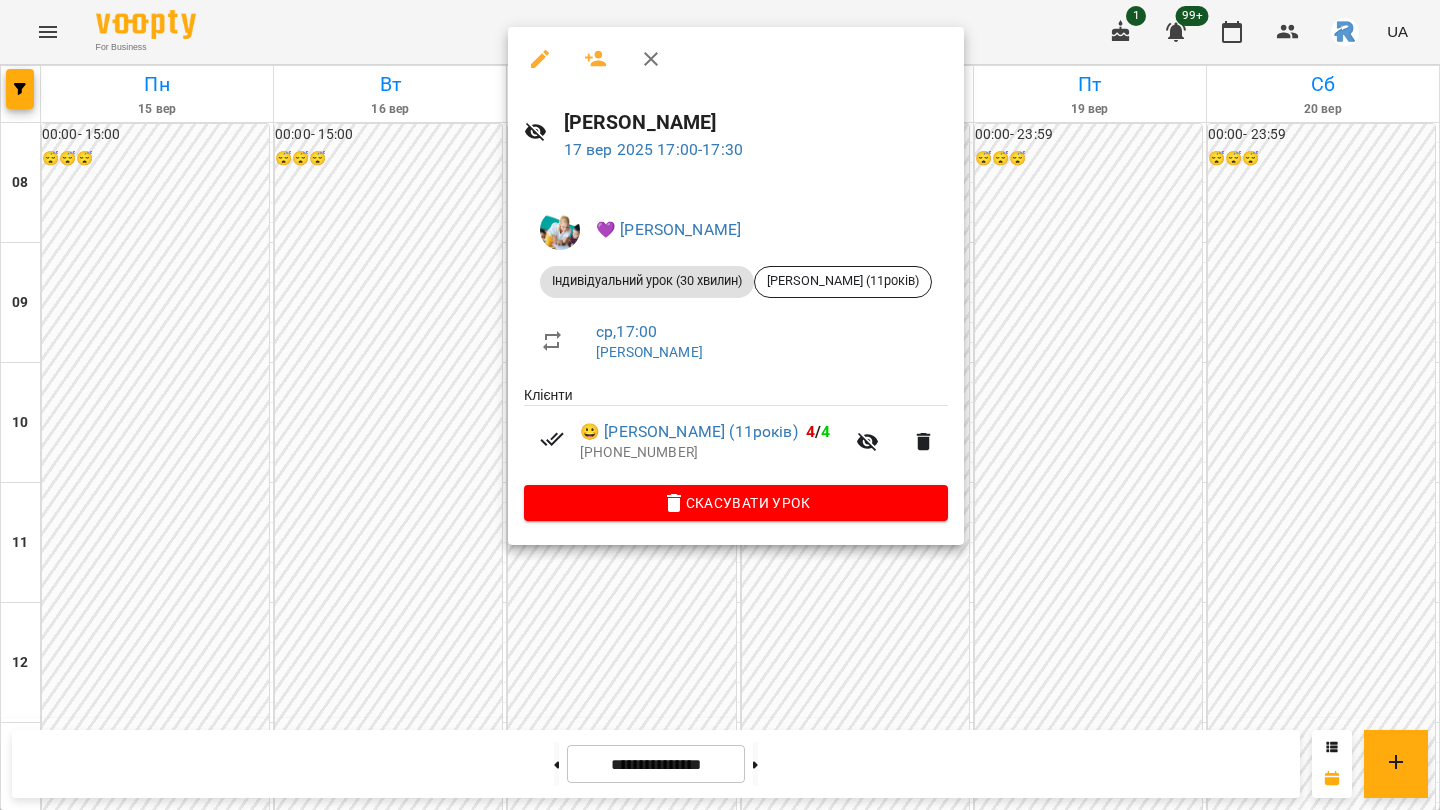
click at [340, 513] on div at bounding box center [720, 405] width 1440 height 810
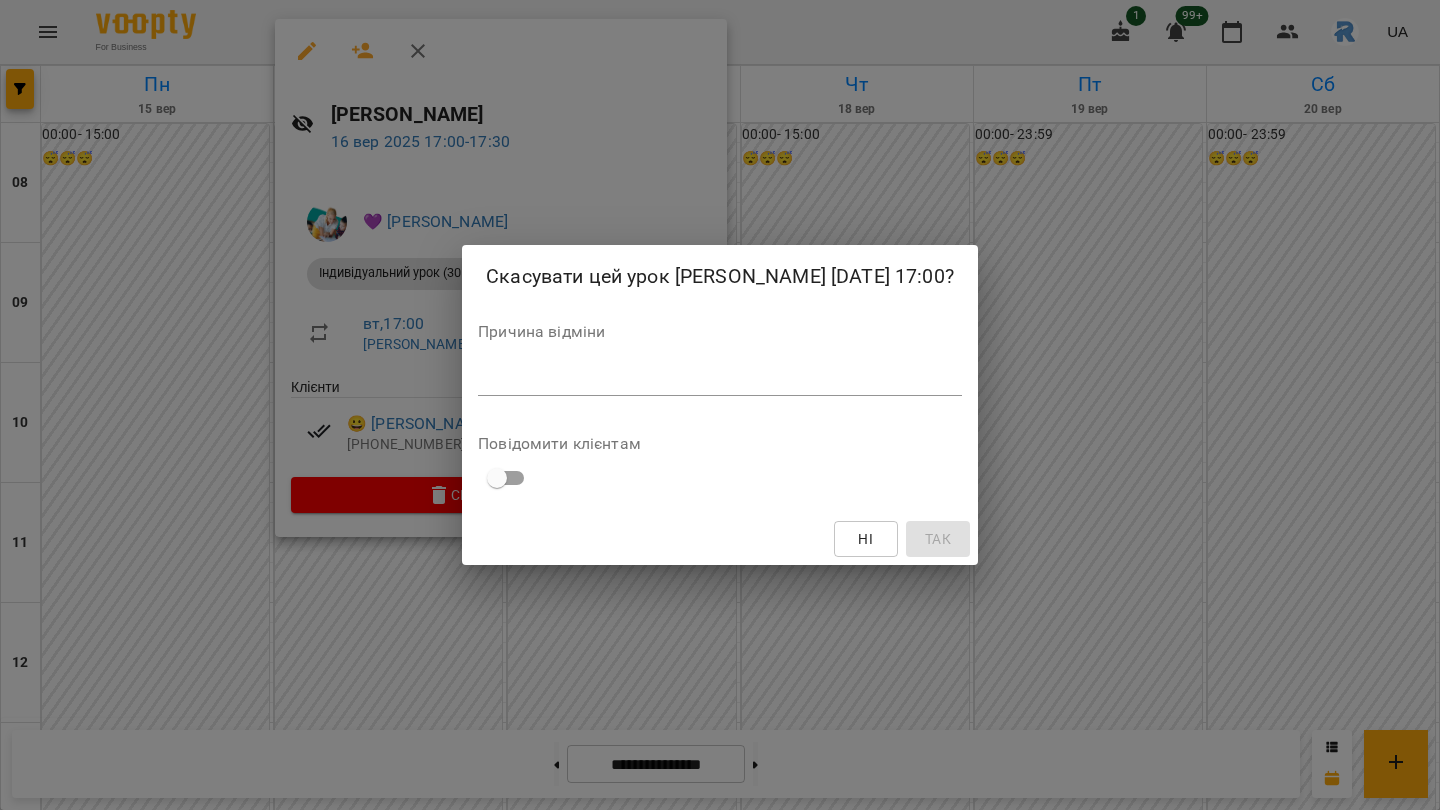
click at [299, 503] on div "Скасувати цей урок [PERSON_NAME] [DATE] 17:00? Причина відміни * Повідомити клі…" at bounding box center [720, 405] width 1440 height 810
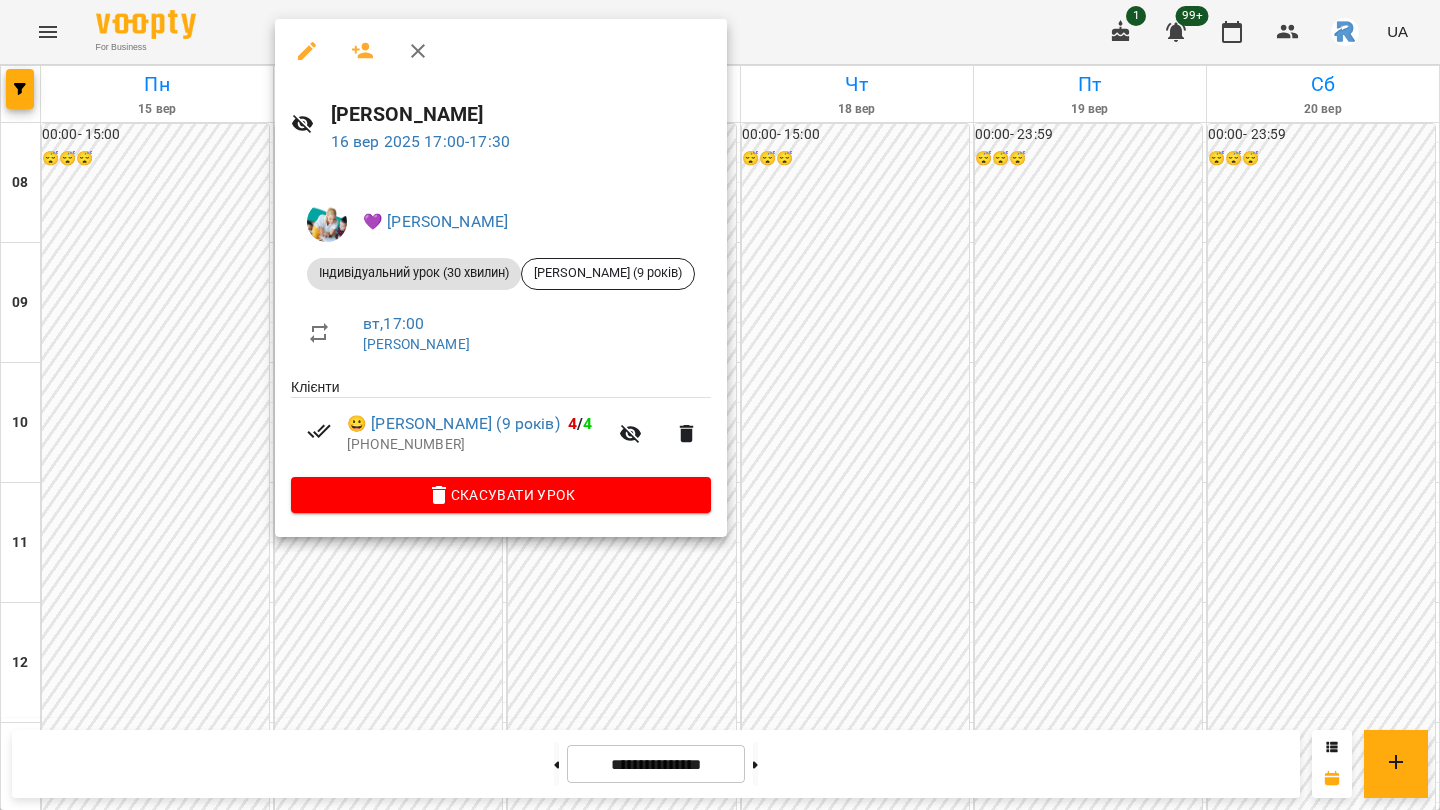
click at [914, 344] on div at bounding box center [720, 405] width 1440 height 810
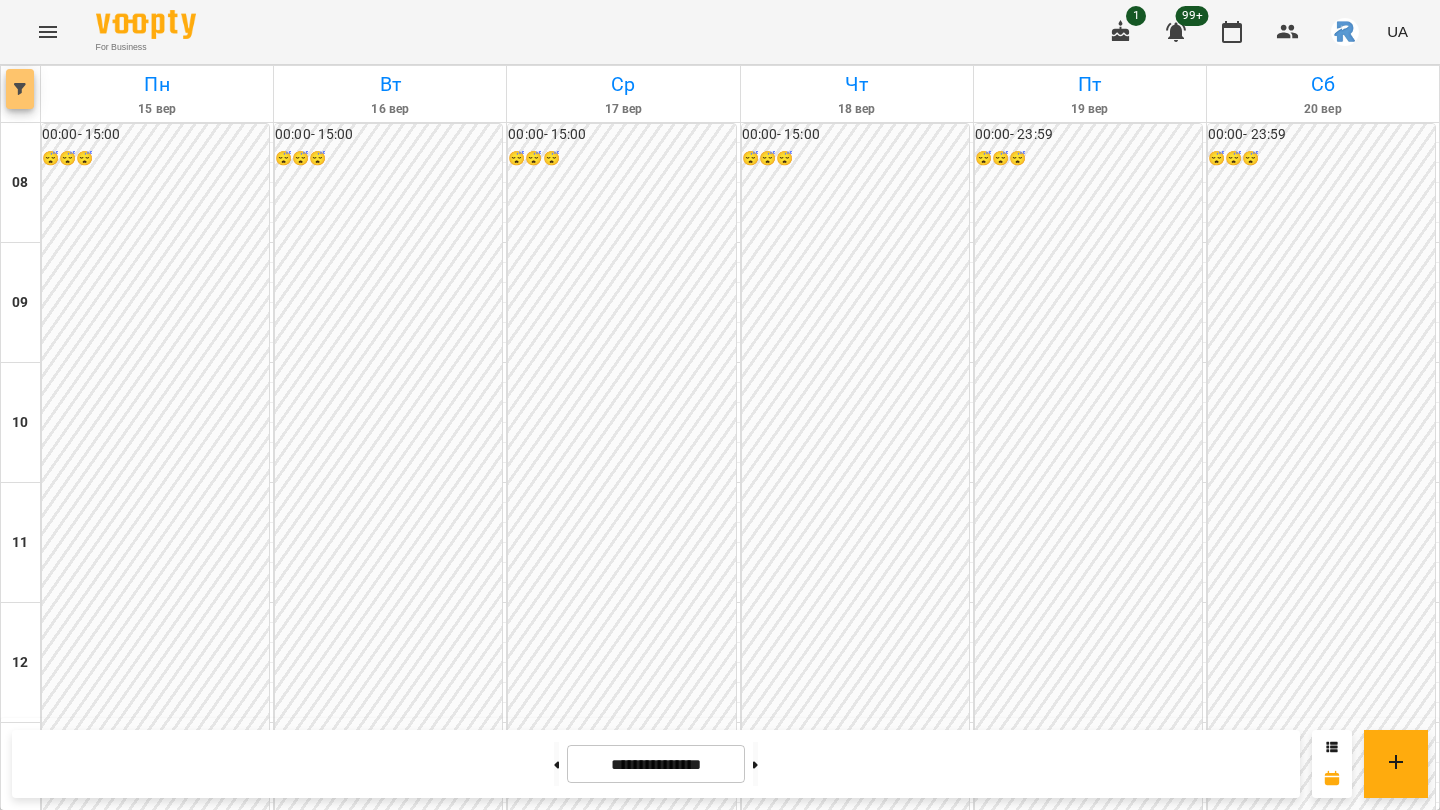
click at [17, 96] on button "button" at bounding box center [20, 89] width 28 height 40
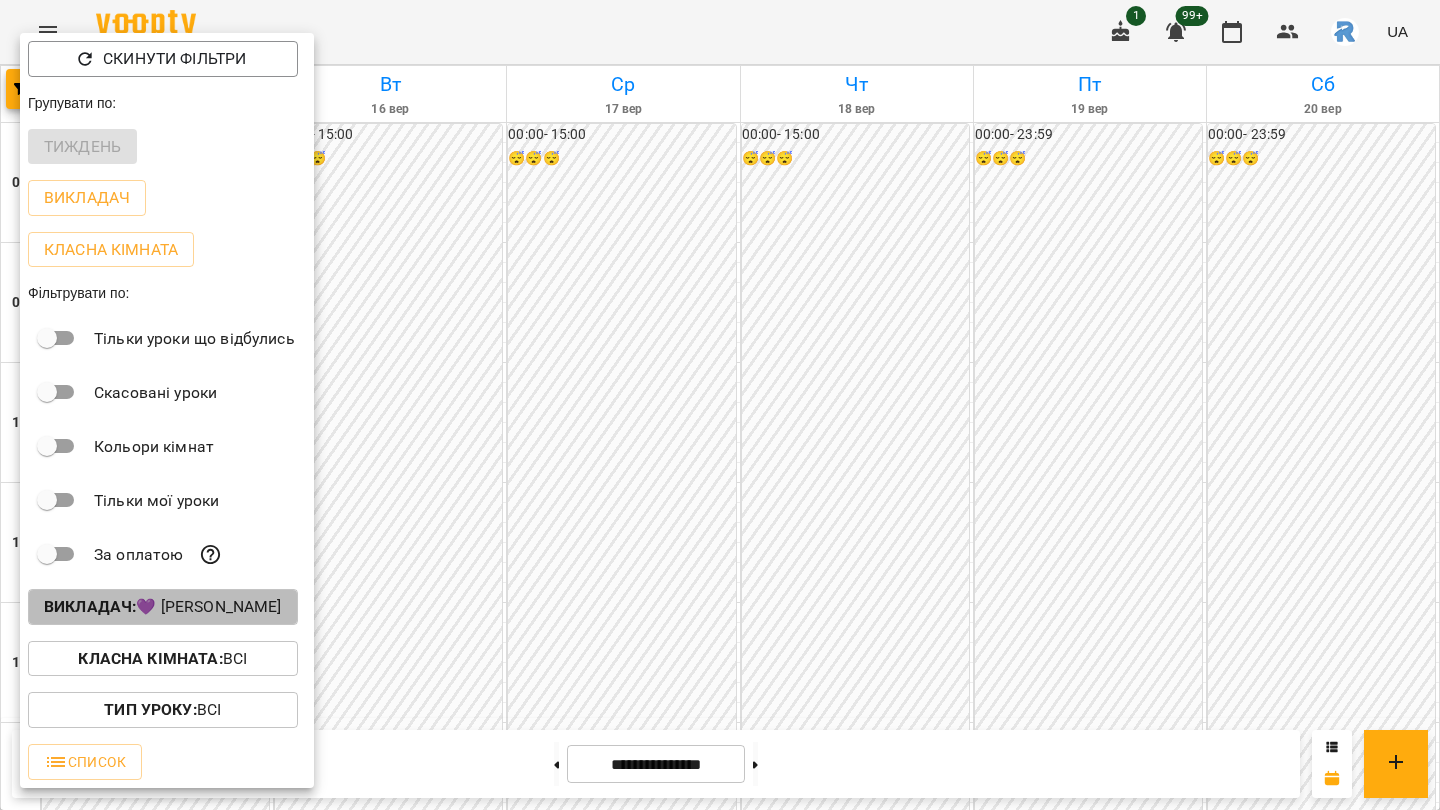
click at [211, 612] on p "Викладач : 💜 [PERSON_NAME]" at bounding box center [163, 607] width 238 height 24
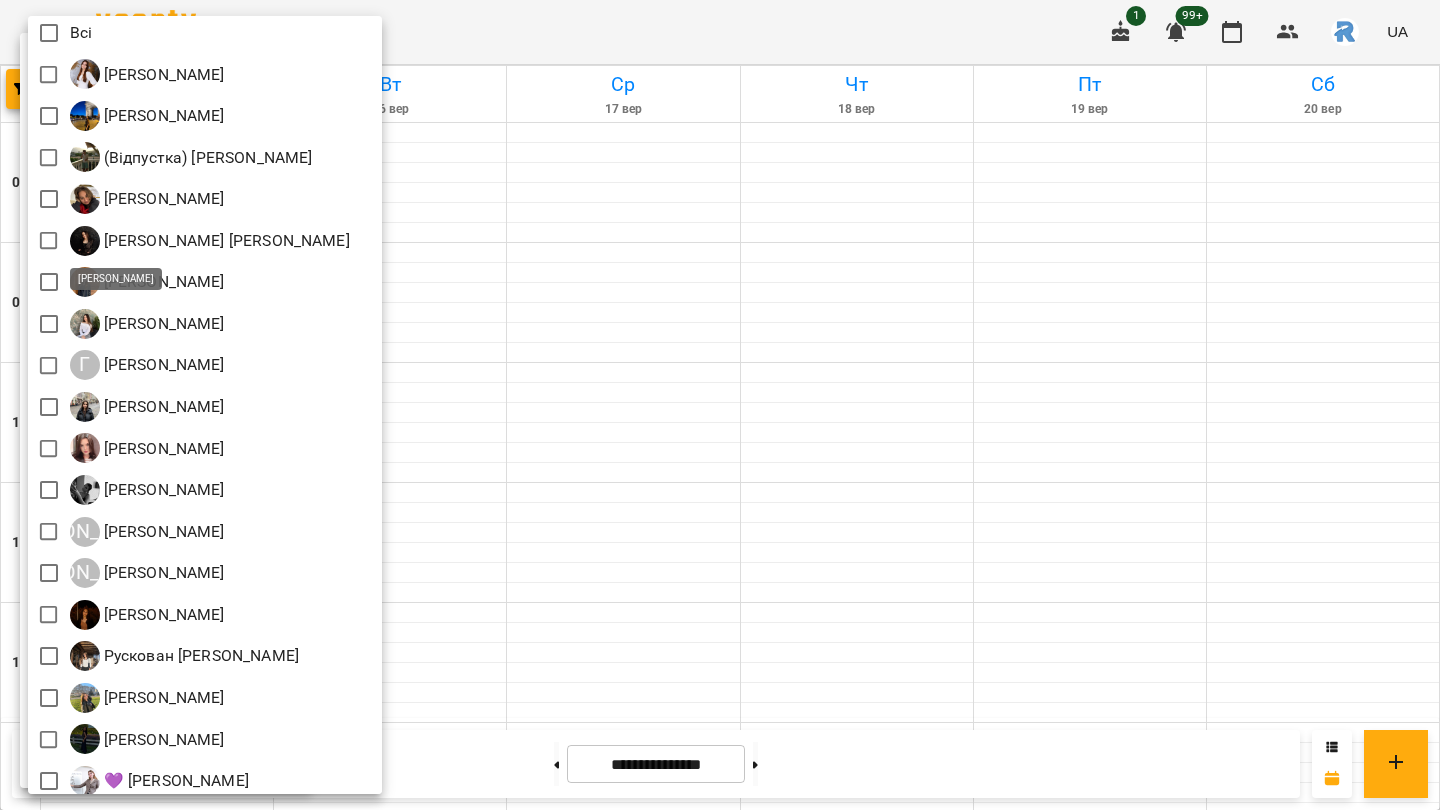
scroll to position [360, 0]
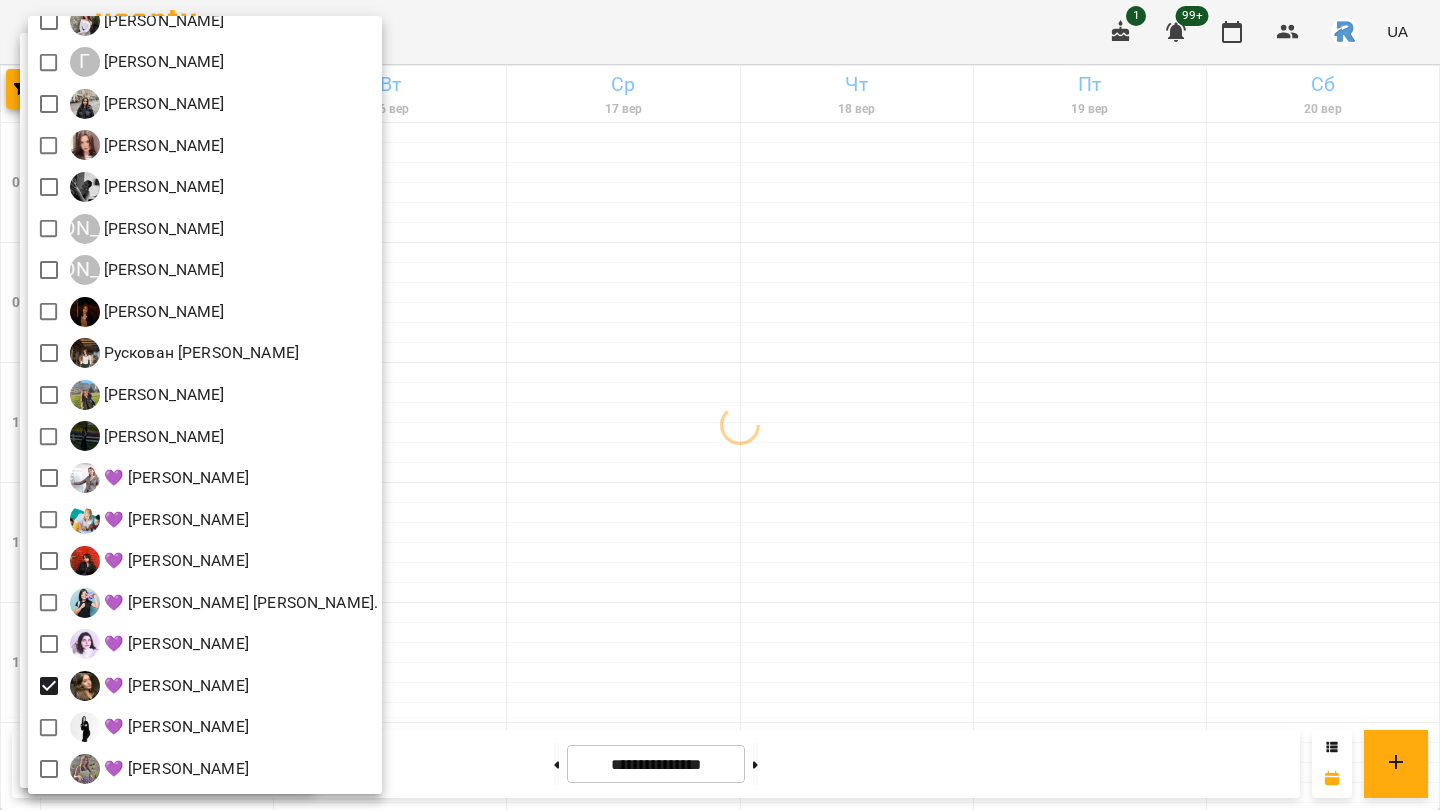
click at [763, 632] on div at bounding box center [720, 405] width 1440 height 810
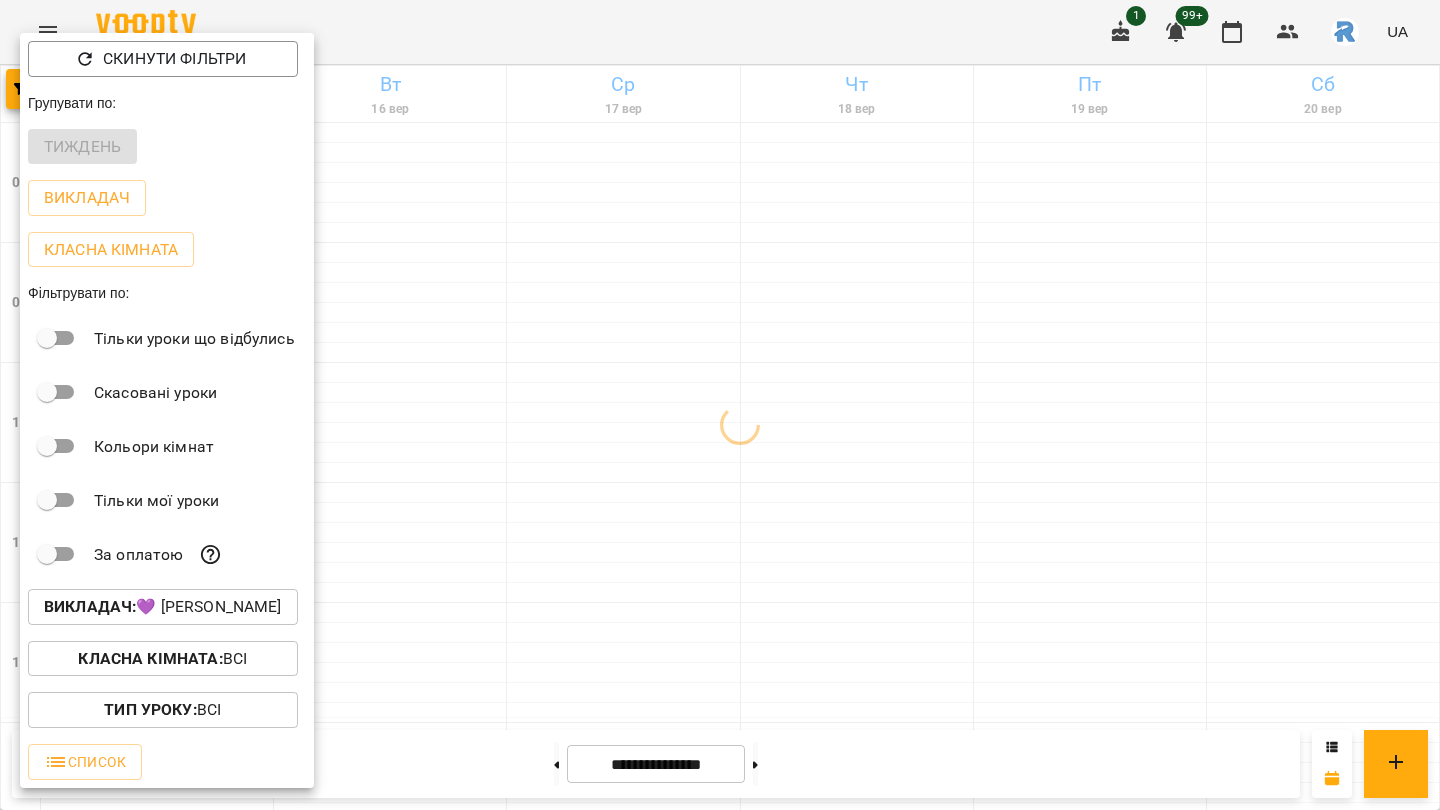
click at [763, 632] on div at bounding box center [720, 405] width 1440 height 810
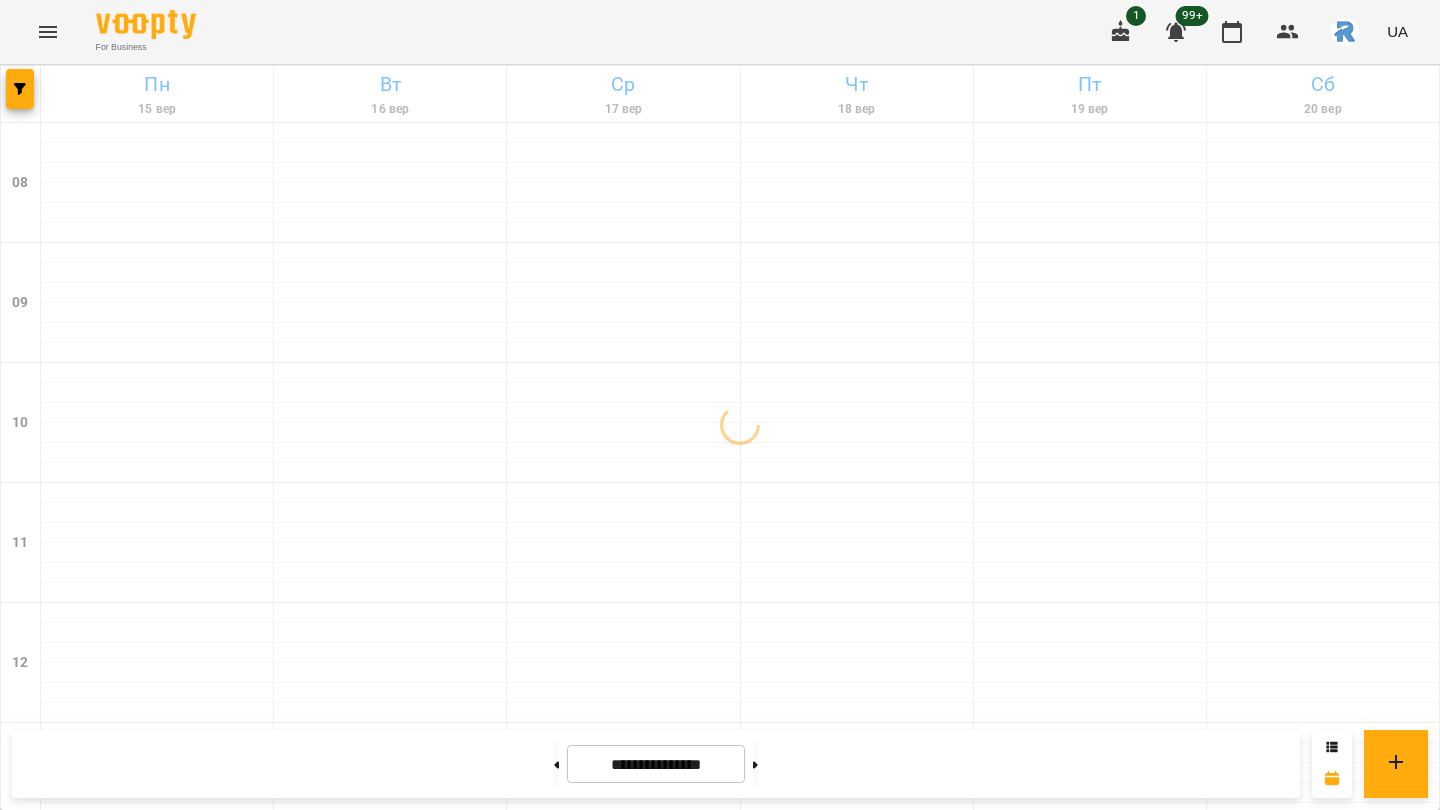
scroll to position [854, 0]
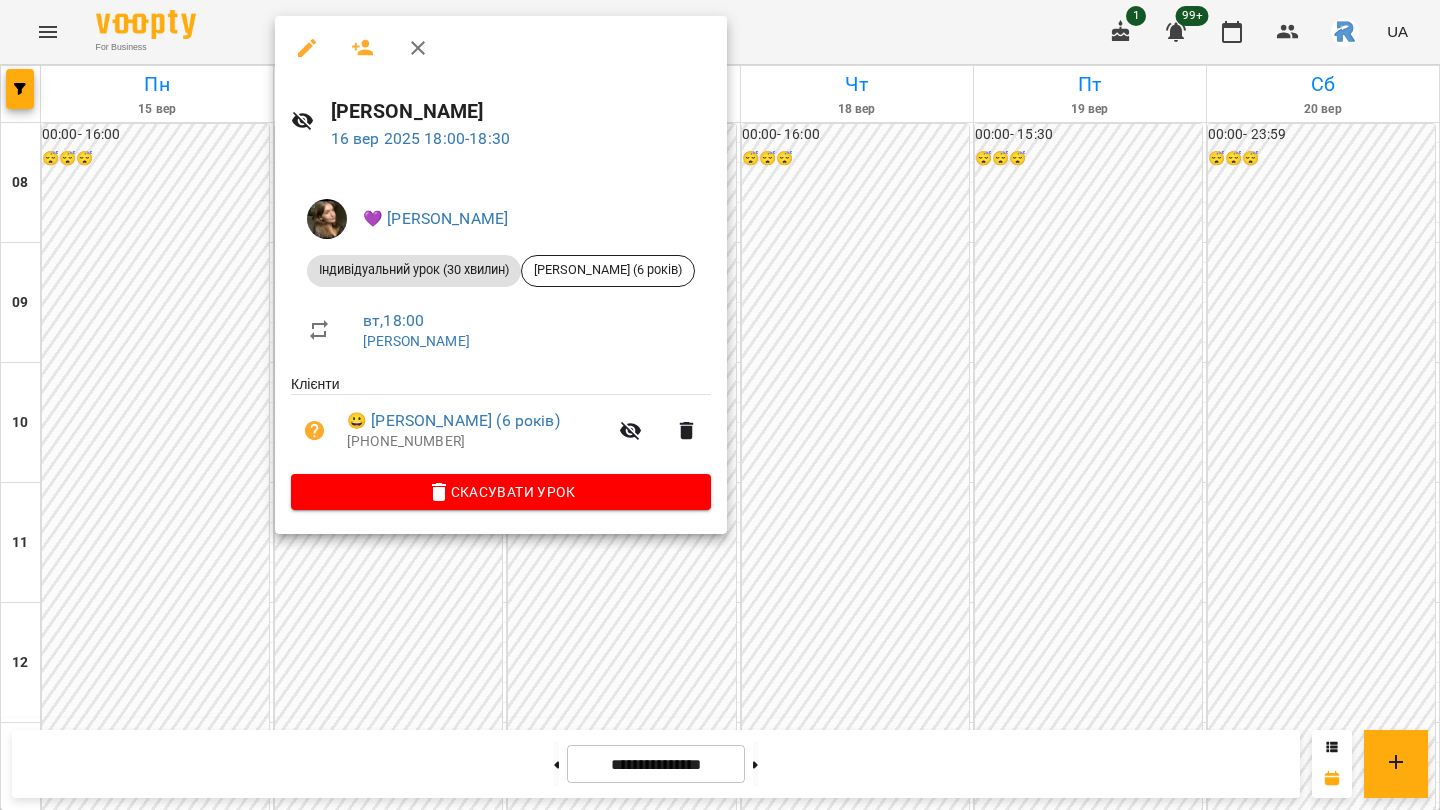
click at [457, 567] on div at bounding box center [720, 405] width 1440 height 810
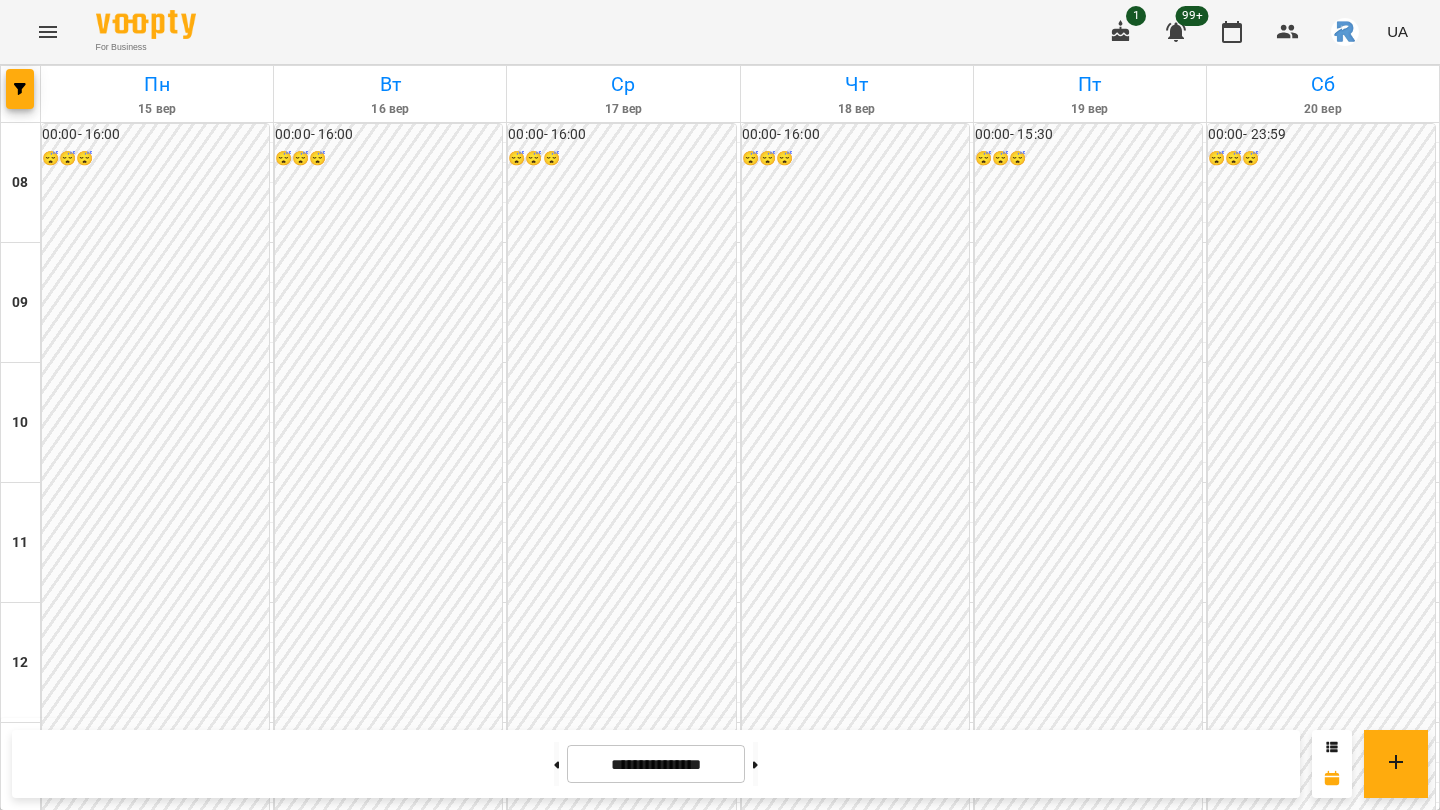
scroll to position [950, 0]
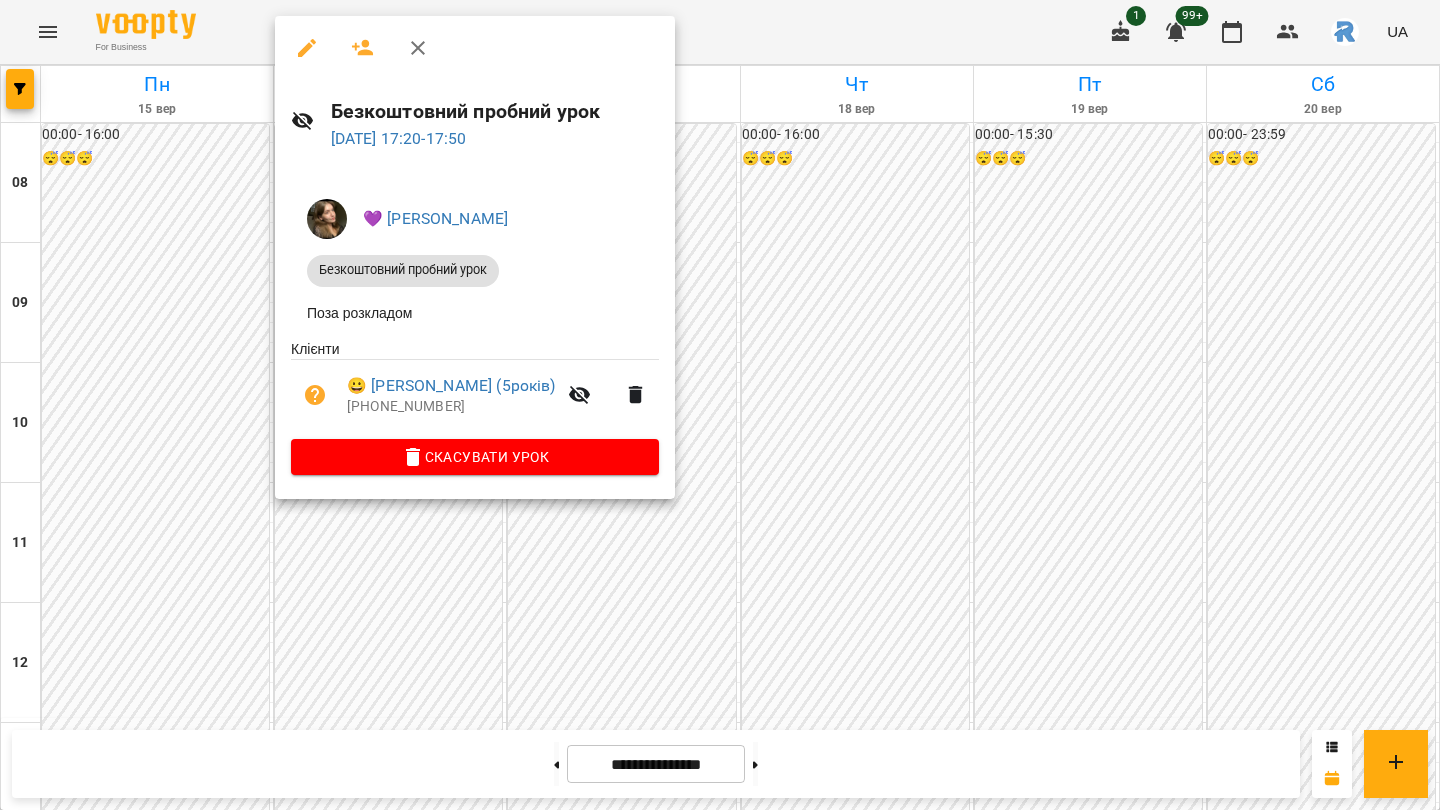
click at [217, 322] on div at bounding box center [720, 405] width 1440 height 810
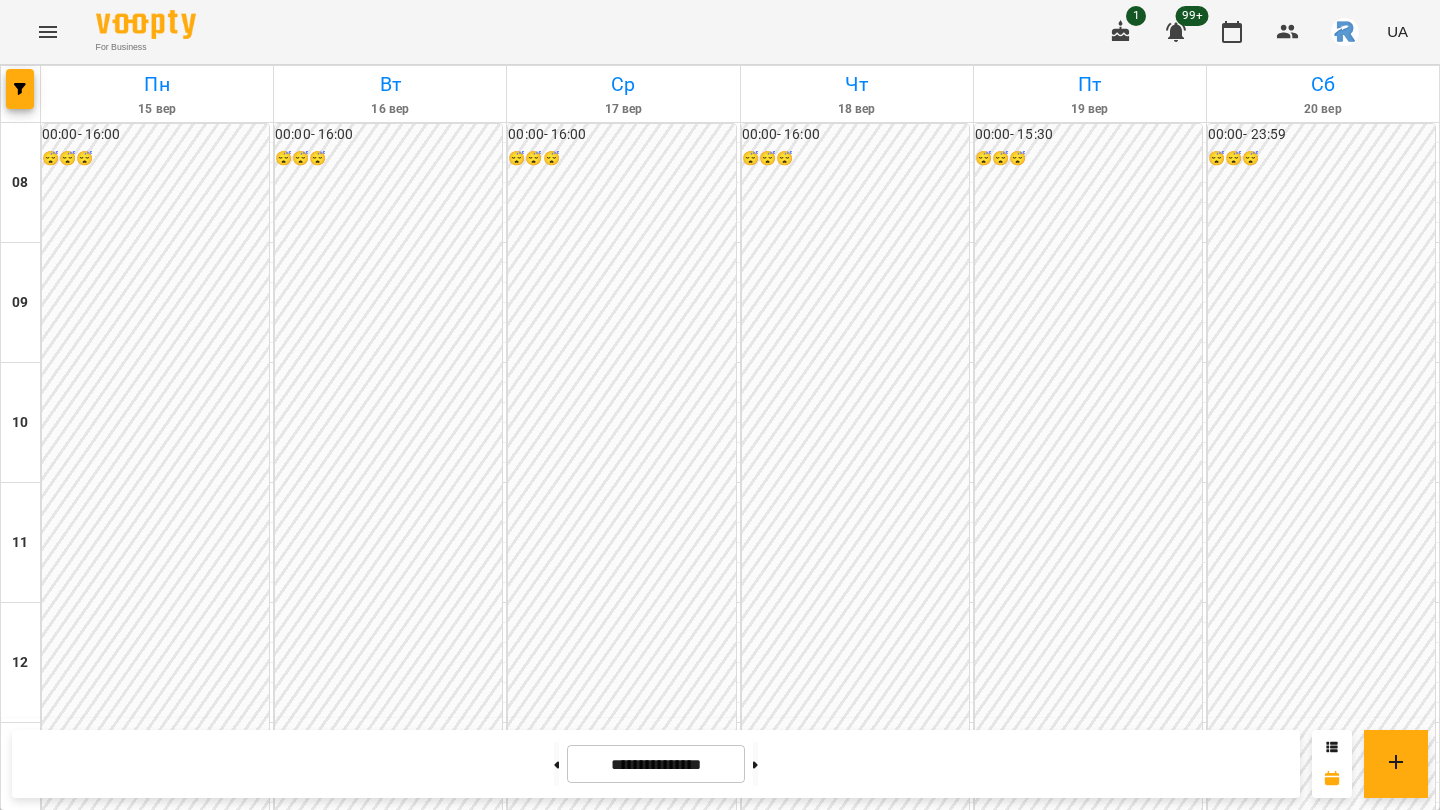
scroll to position [0, 0]
